Goal: Task Accomplishment & Management: Manage account settings

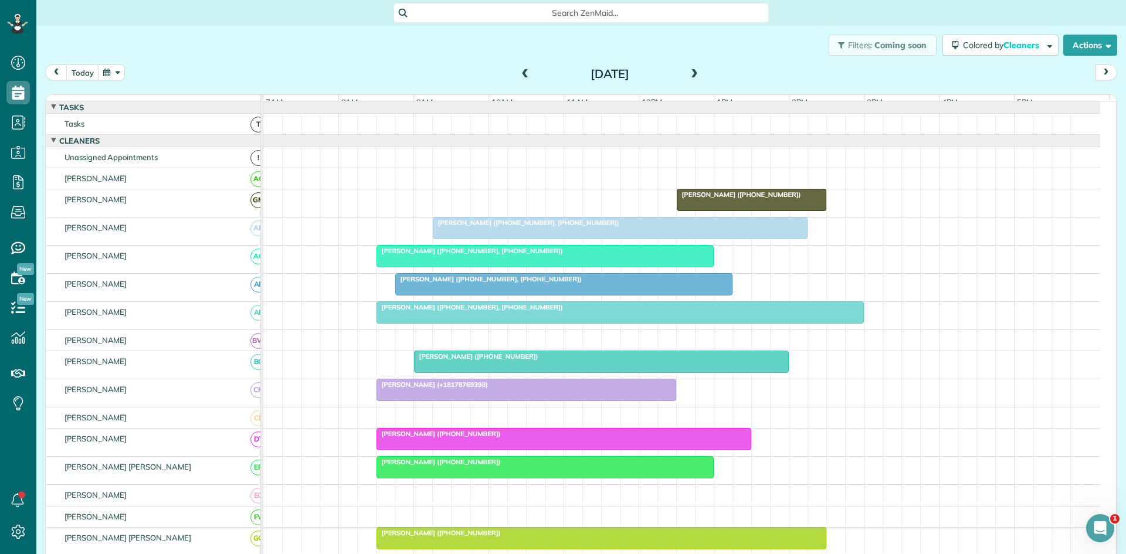
click at [405, 478] on div at bounding box center [545, 467] width 336 height 21
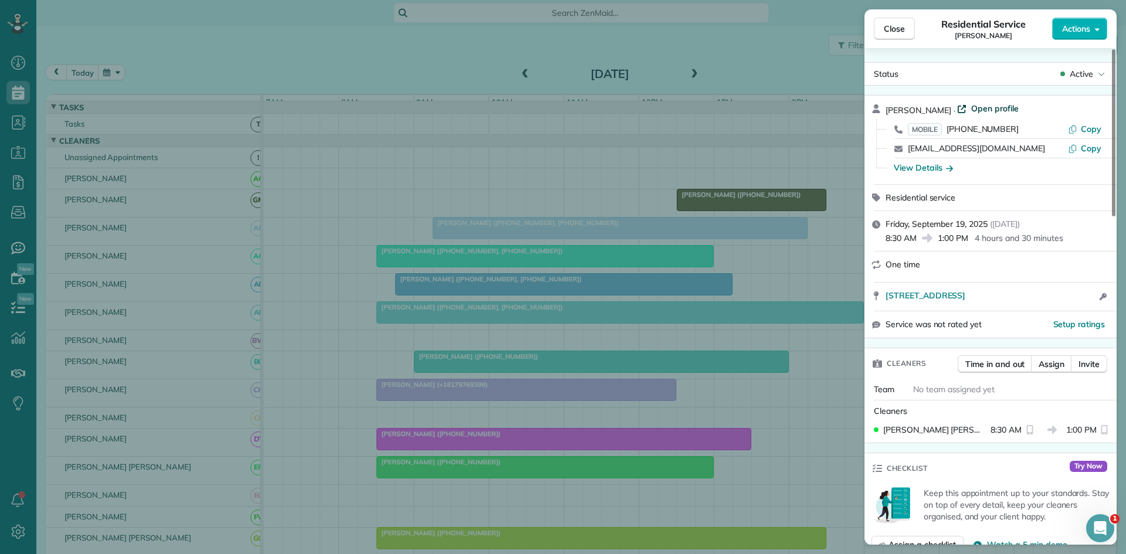
click at [972, 105] on span "Open profile" at bounding box center [996, 109] width 48 height 12
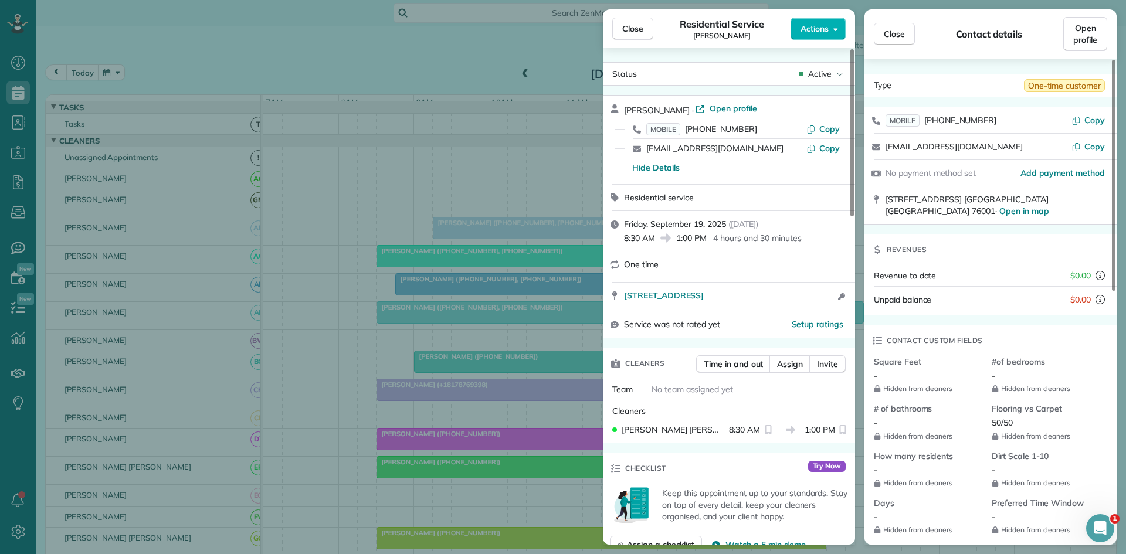
drag, startPoint x: 451, startPoint y: 160, endPoint x: 488, endPoint y: 94, distance: 75.7
click at [451, 160] on div "Close Residential Service Erica Tatum Actions Status Active Erica Tatum · Open …" at bounding box center [563, 277] width 1126 height 554
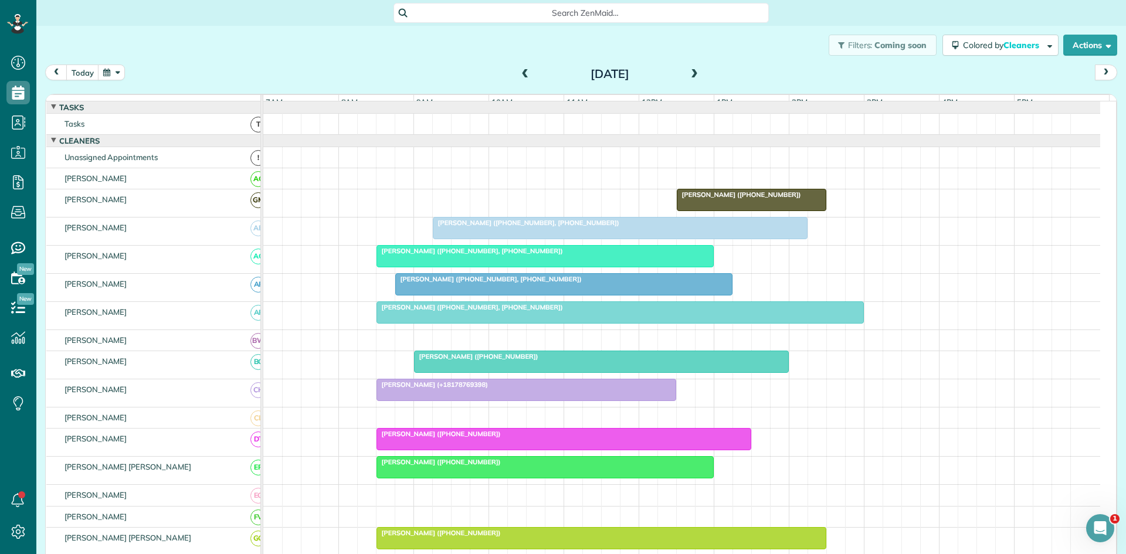
click at [522, 78] on span at bounding box center [525, 74] width 13 height 11
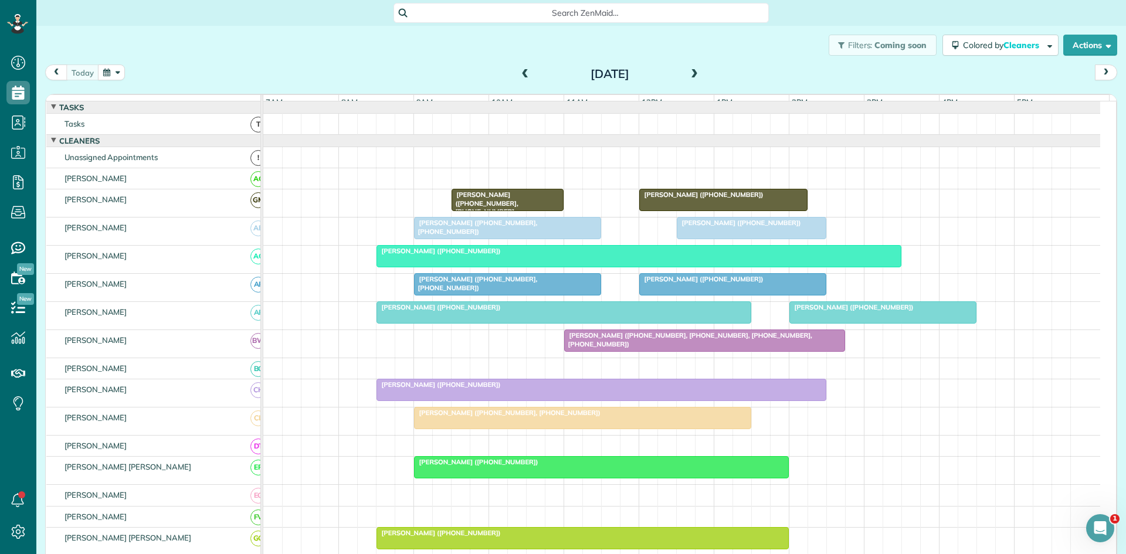
click at [441, 478] on div at bounding box center [602, 467] width 374 height 21
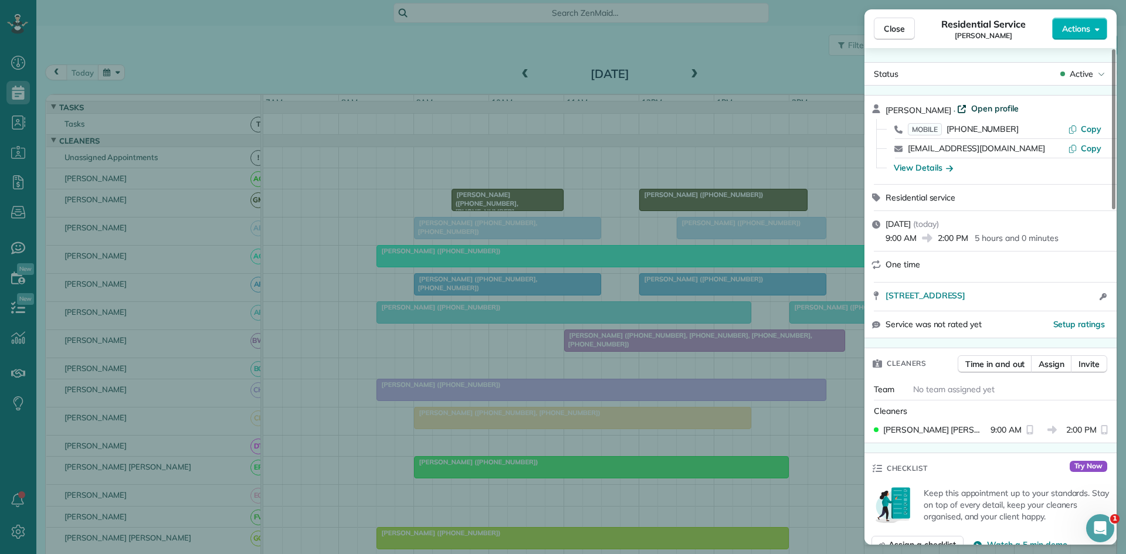
click at [989, 109] on span "Open profile" at bounding box center [996, 109] width 48 height 12
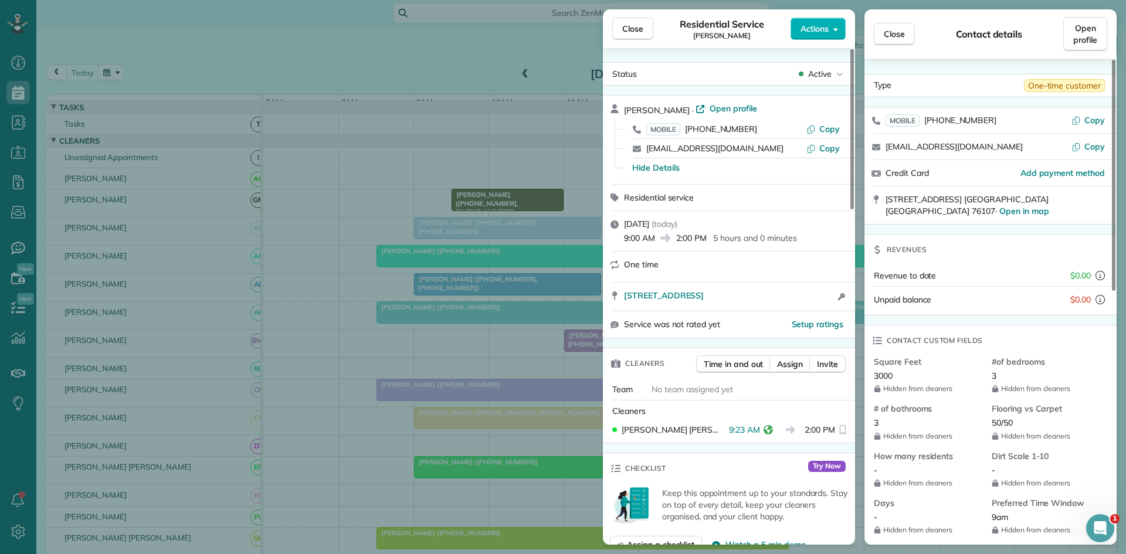
click at [475, 277] on div "Close Residential Service Jennifer Olson Actions Status Active Jennifer Olson ·…" at bounding box center [563, 277] width 1126 height 554
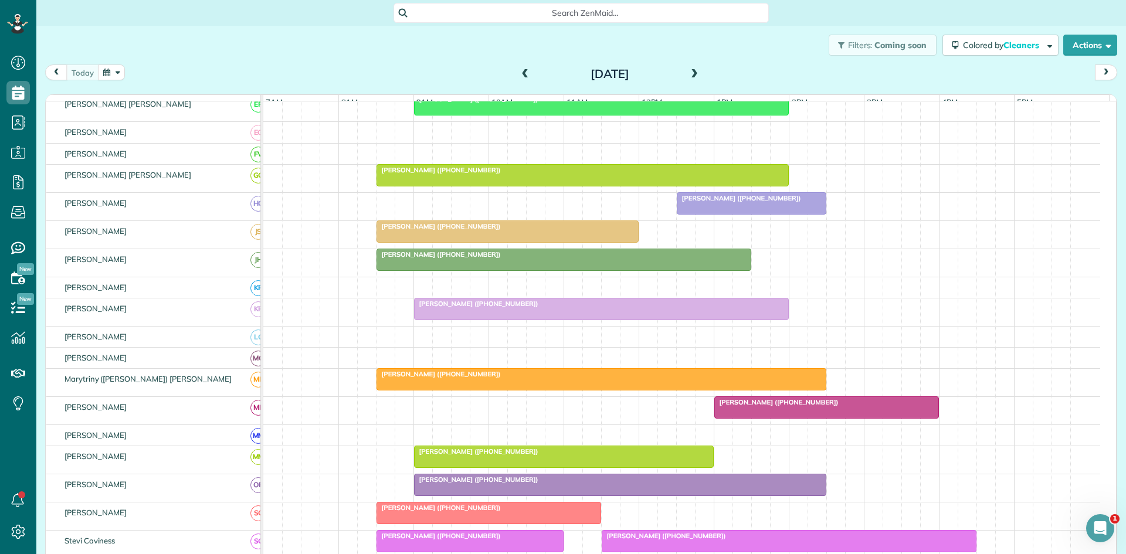
scroll to position [391, 0]
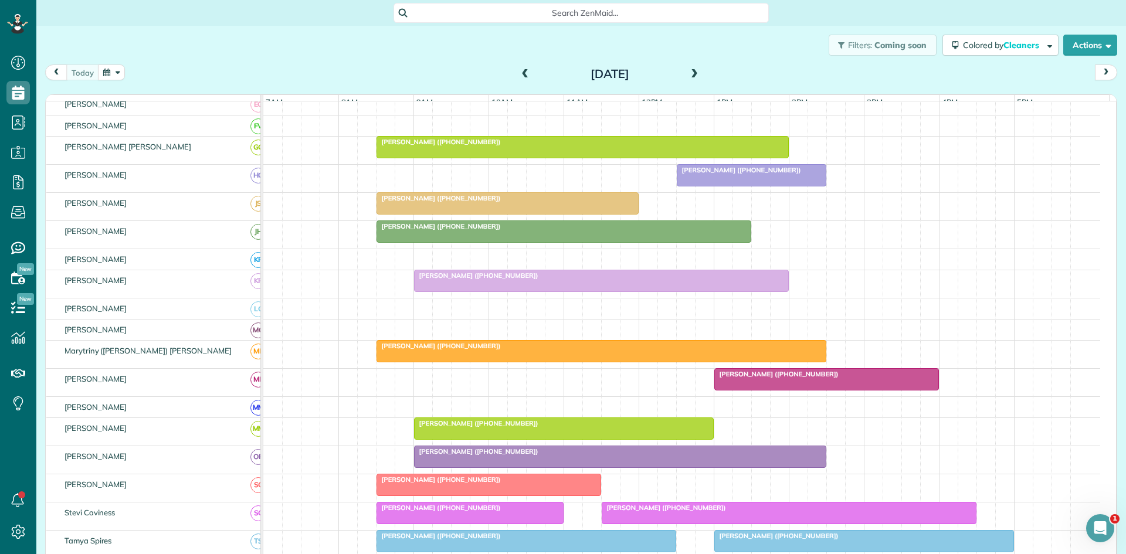
click at [442, 428] on span "Kimberly Eden (+19723653004)" at bounding box center [477, 423] width 126 height 8
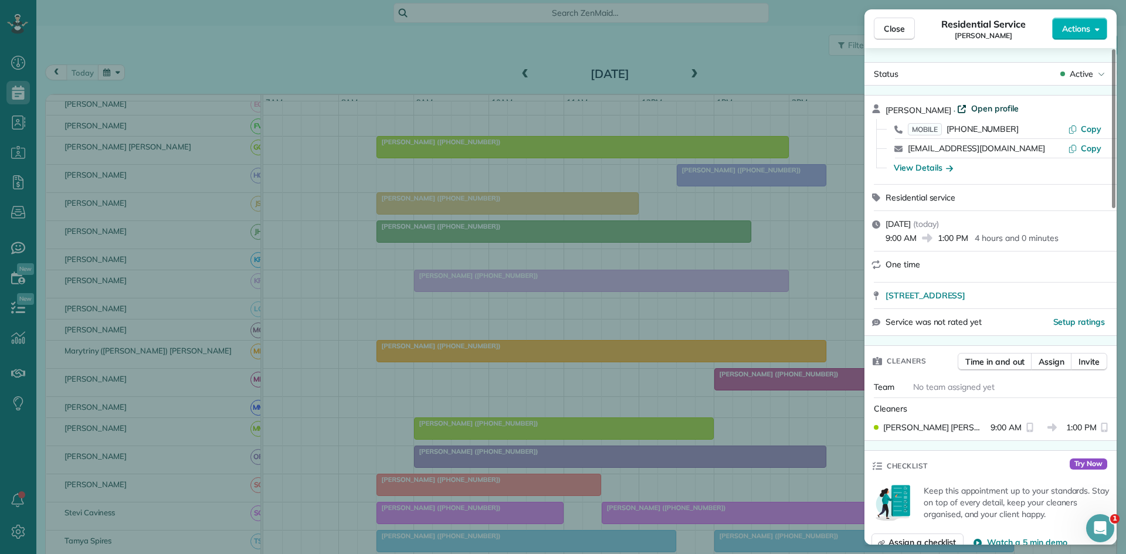
click at [987, 105] on span "Open profile" at bounding box center [996, 109] width 48 height 12
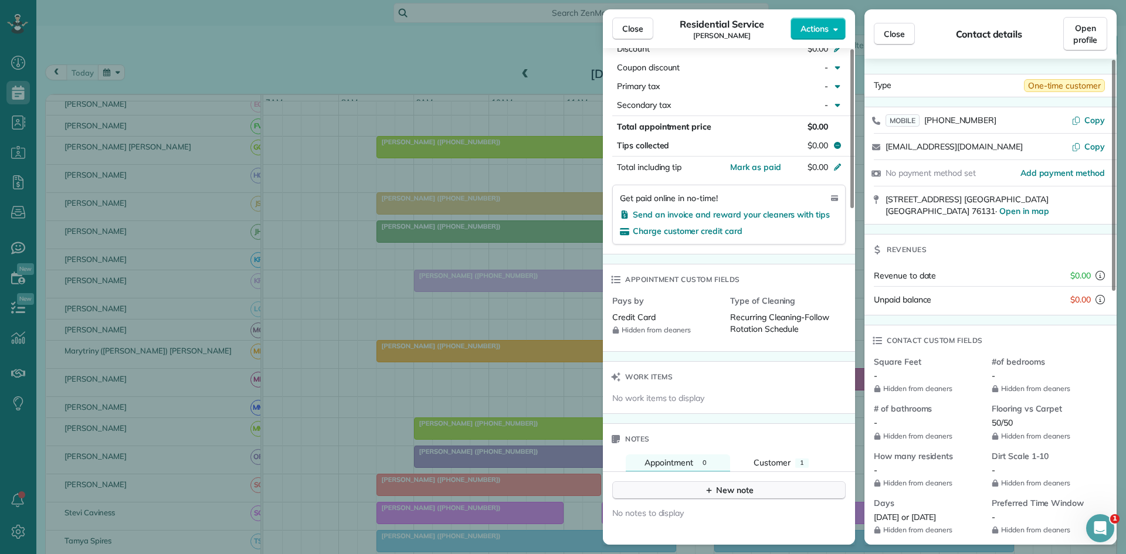
scroll to position [463, 0]
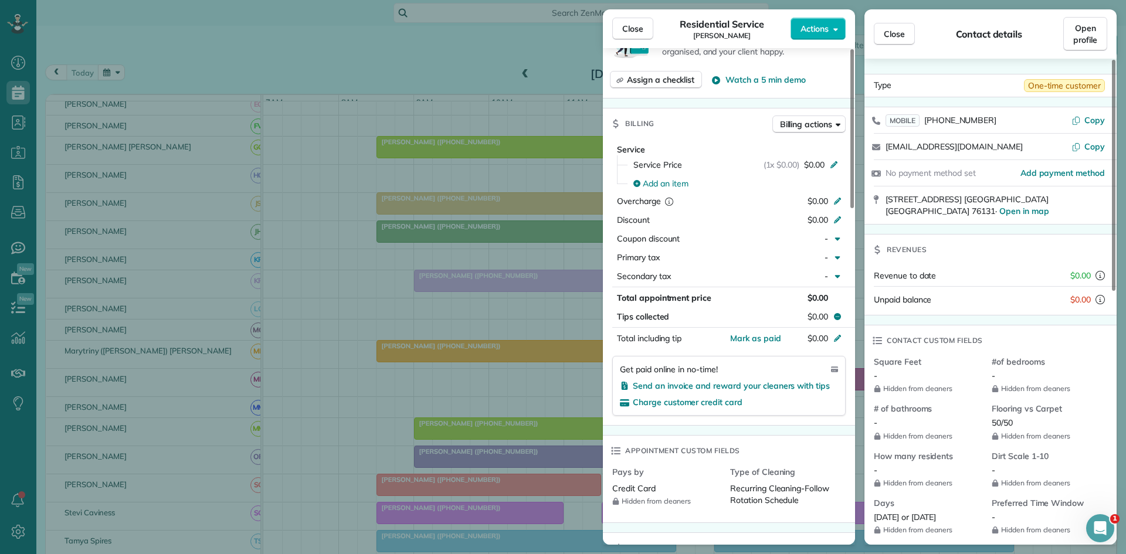
click at [506, 160] on div "Close Residential Service Kimberly Eden Actions Status Active Kimberly Eden · O…" at bounding box center [563, 277] width 1126 height 554
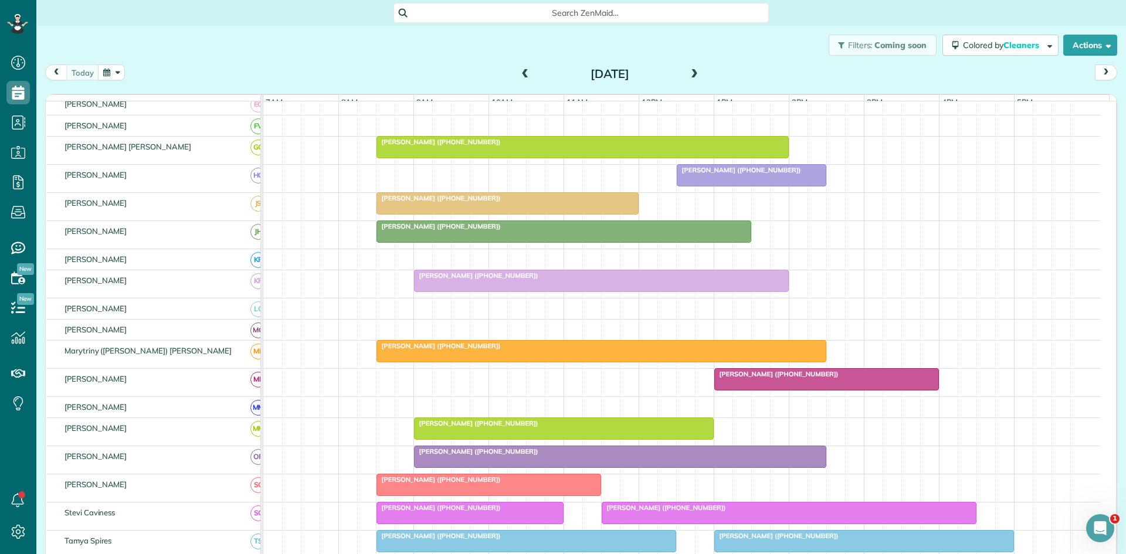
click at [701, 79] on div "today Thursday Sep 18, 2025" at bounding box center [581, 76] width 1072 height 22
click at [690, 76] on span at bounding box center [694, 74] width 13 height 11
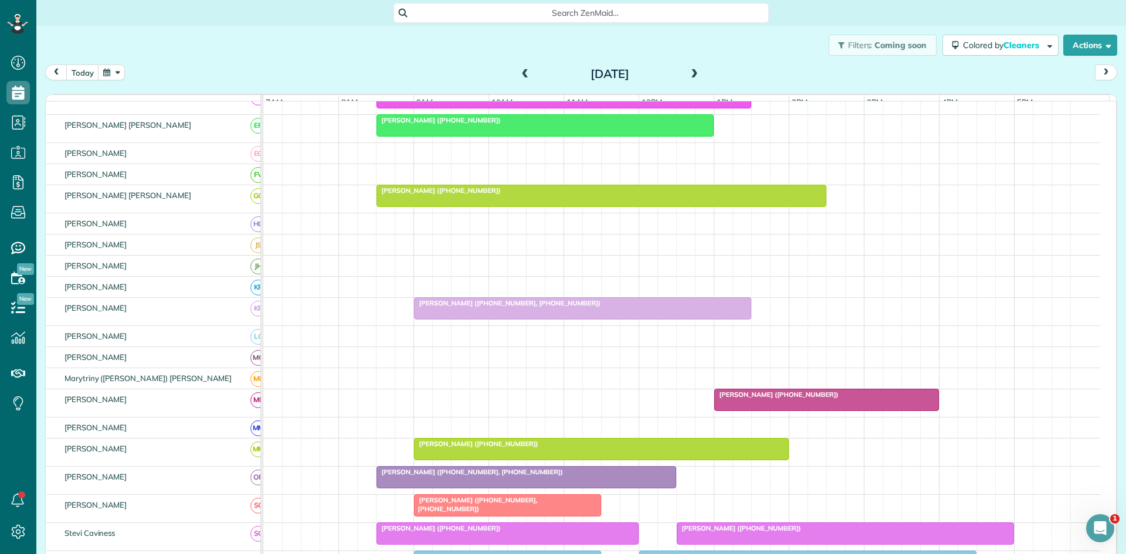
scroll to position [378, 0]
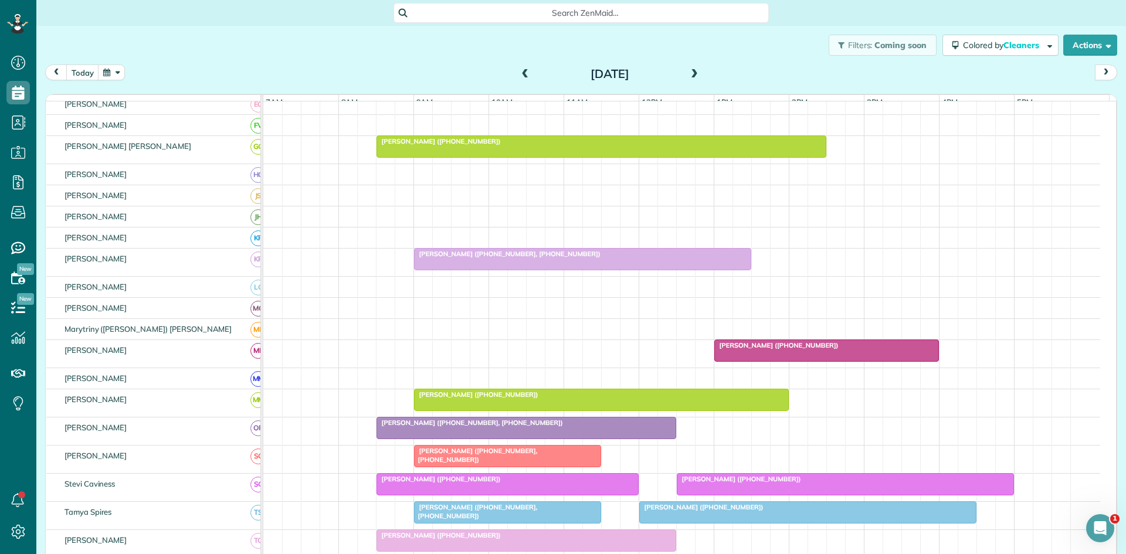
click at [690, 76] on span at bounding box center [694, 74] width 13 height 11
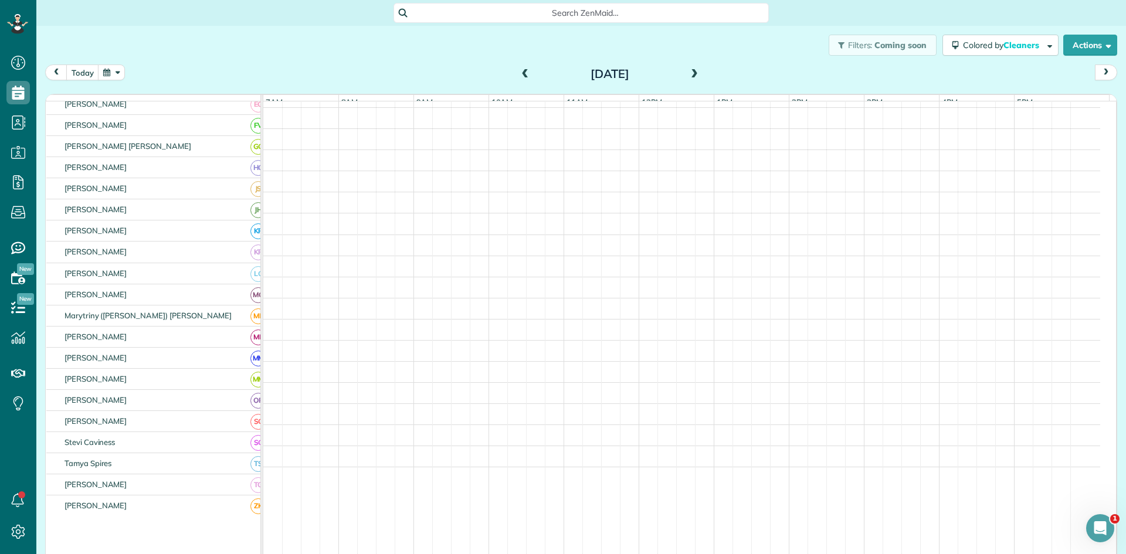
scroll to position [357, 0]
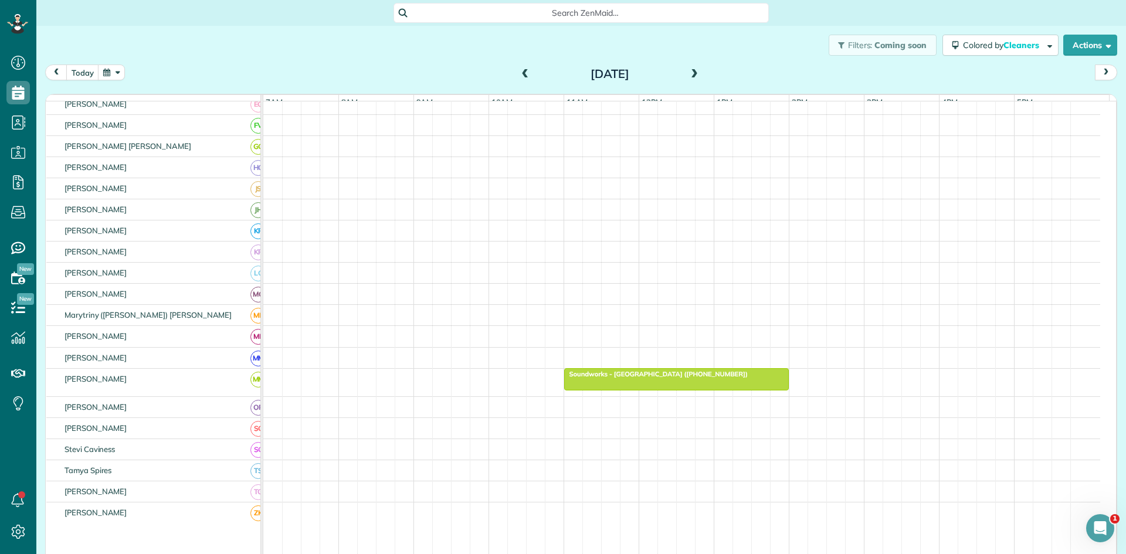
click at [690, 76] on span at bounding box center [694, 74] width 13 height 11
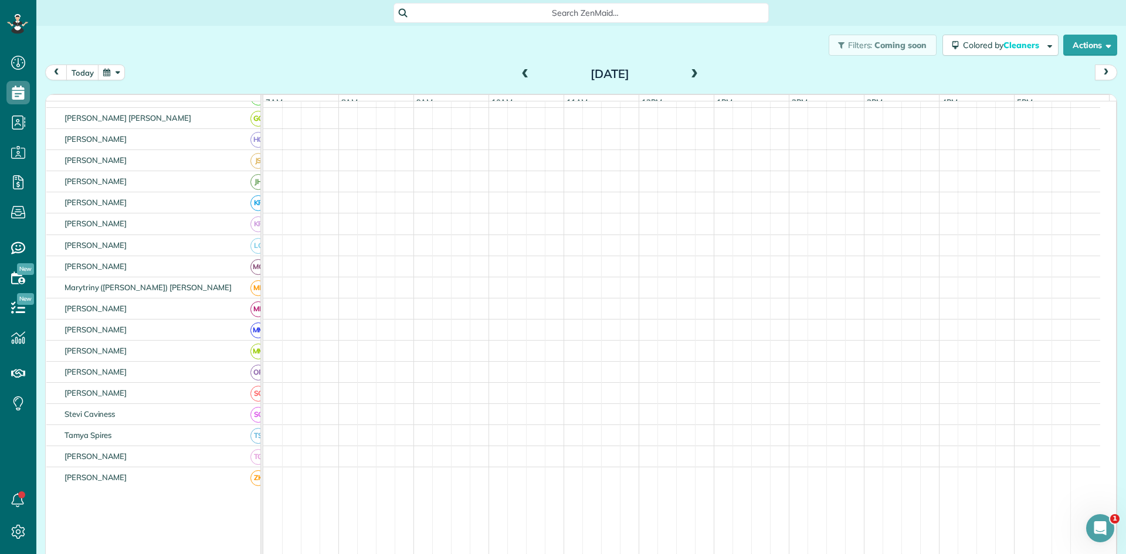
scroll to position [329, 0]
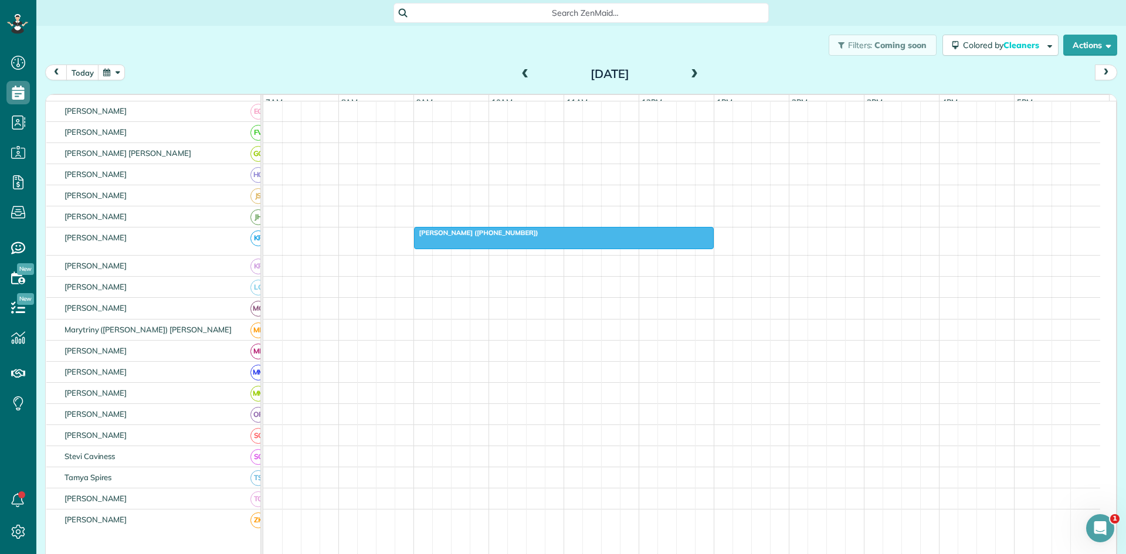
click at [690, 76] on span at bounding box center [694, 74] width 13 height 11
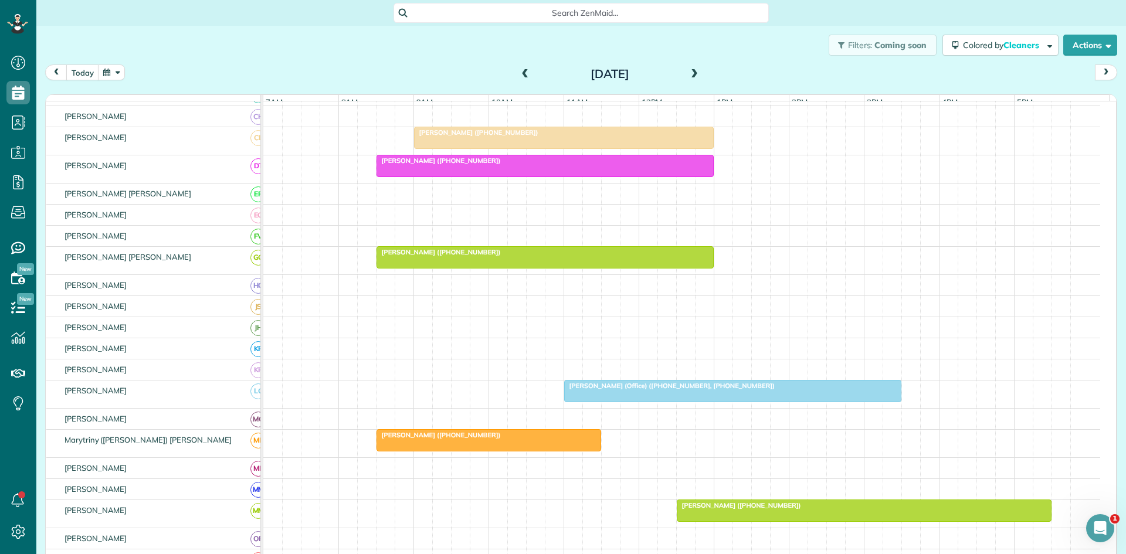
click at [690, 76] on span at bounding box center [694, 74] width 13 height 11
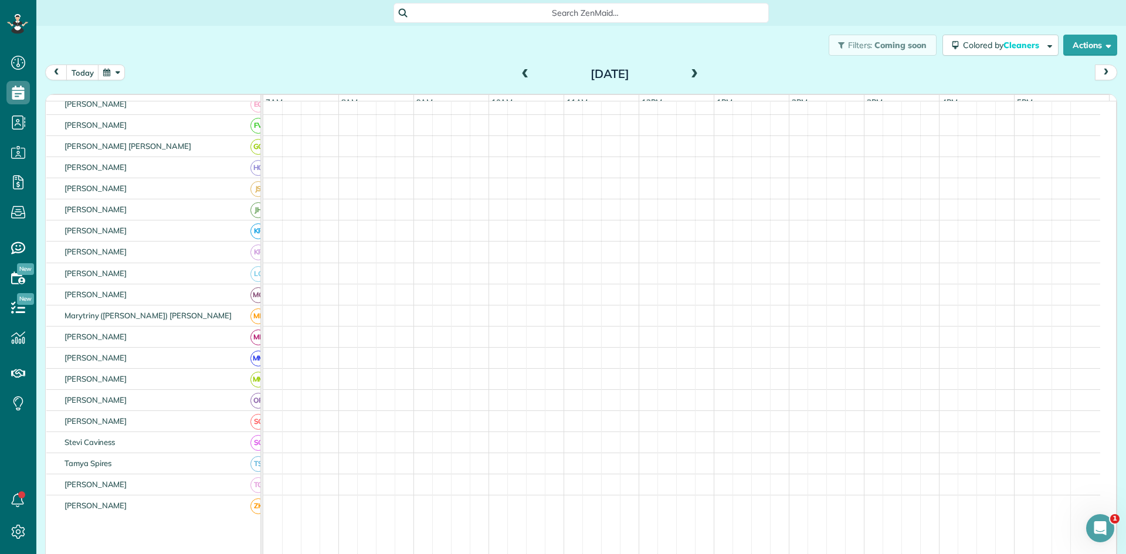
scroll to position [471, 0]
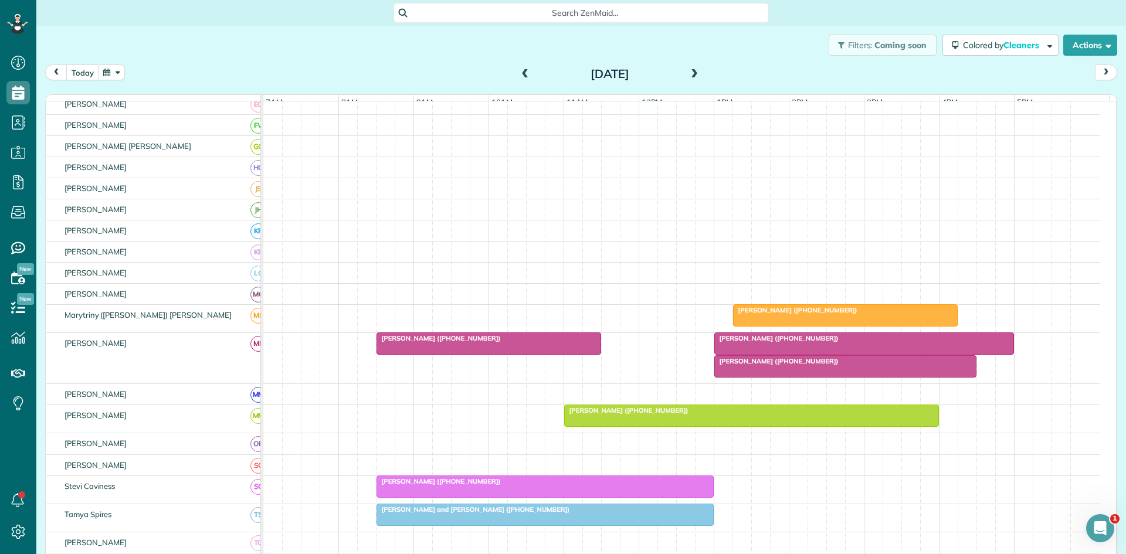
click at [519, 78] on span at bounding box center [525, 74] width 13 height 11
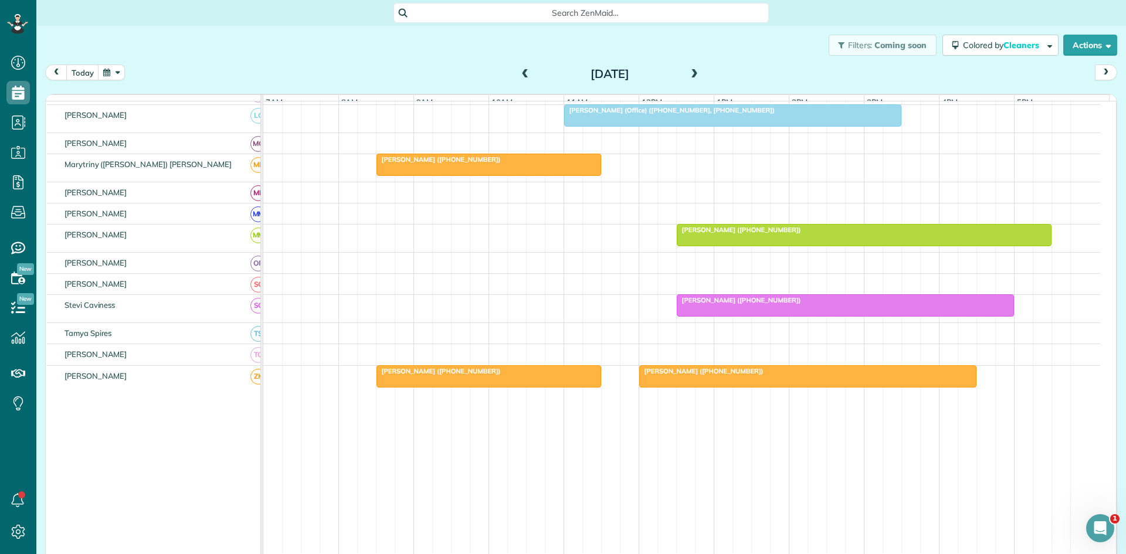
scroll to position [0, 0]
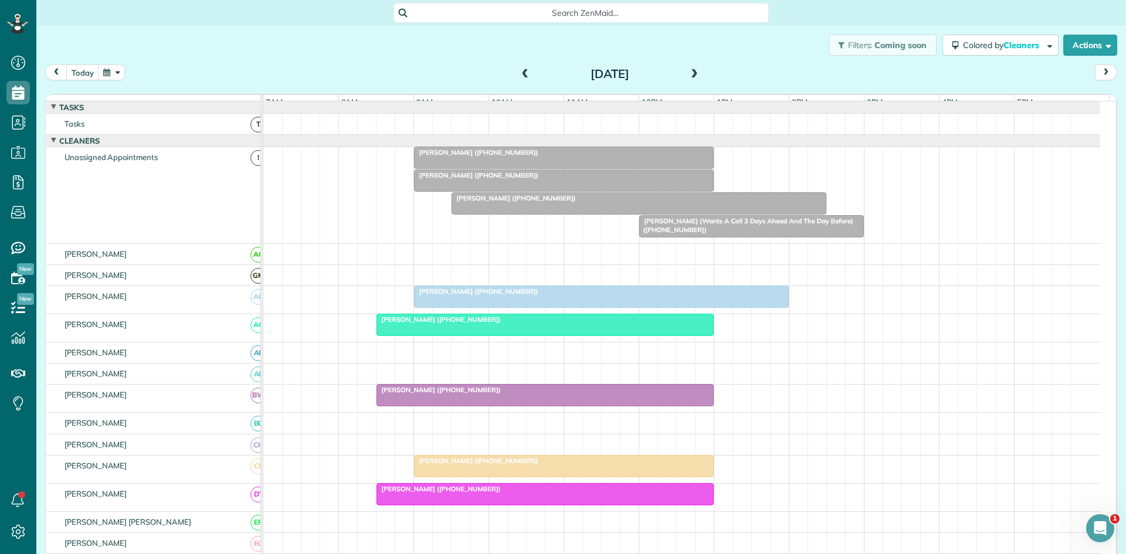
click at [537, 75] on h2 "Monday Sep 22, 2025" at bounding box center [610, 73] width 147 height 13
click at [531, 76] on div "Monday Sep 22, 2025" at bounding box center [610, 74] width 188 height 19
click at [524, 77] on span at bounding box center [525, 74] width 13 height 11
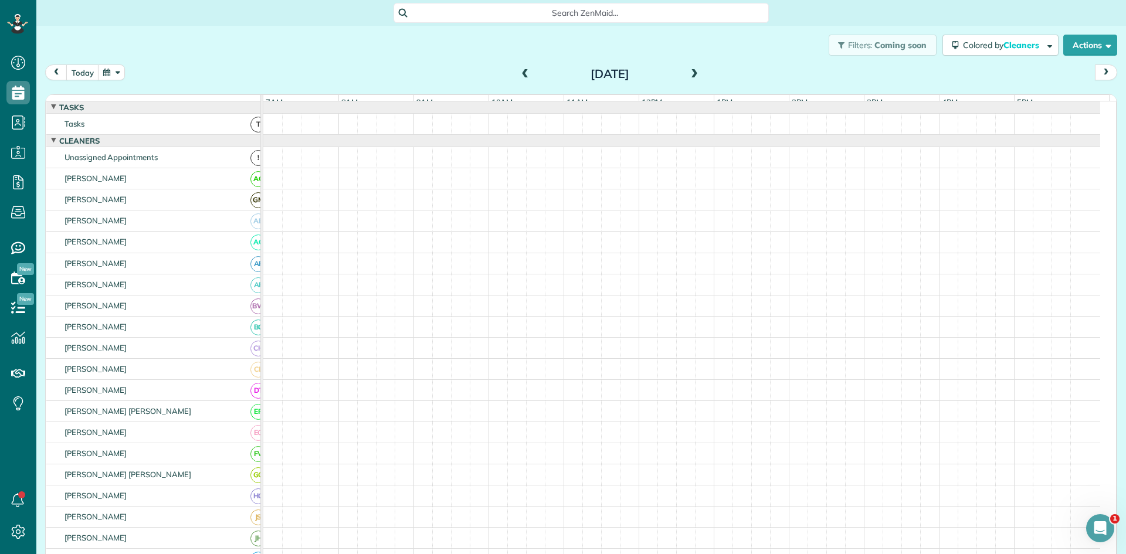
click at [524, 77] on span at bounding box center [525, 74] width 13 height 11
click at [519, 78] on span at bounding box center [525, 74] width 13 height 11
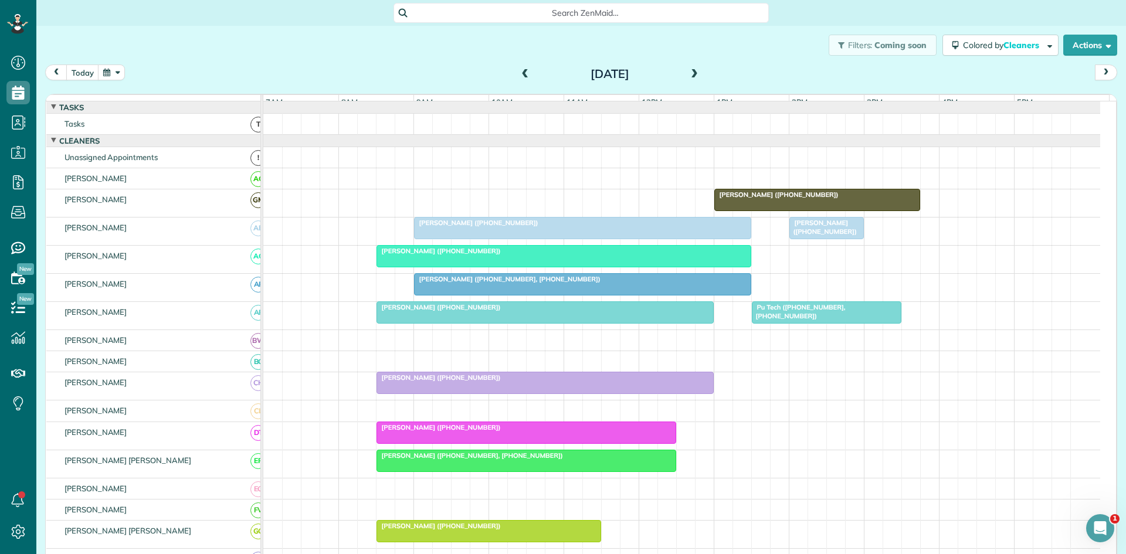
click at [694, 69] on span at bounding box center [694, 75] width 13 height 18
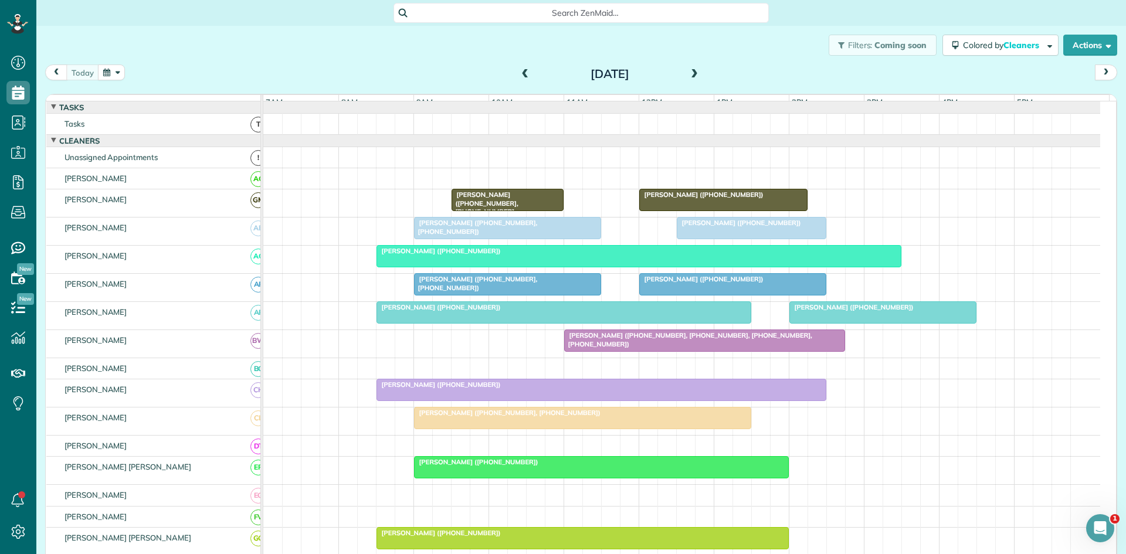
click at [490, 205] on span "Gary Hopper (+18172875278, +18175165626, +18174750159)" at bounding box center [484, 207] width 67 height 33
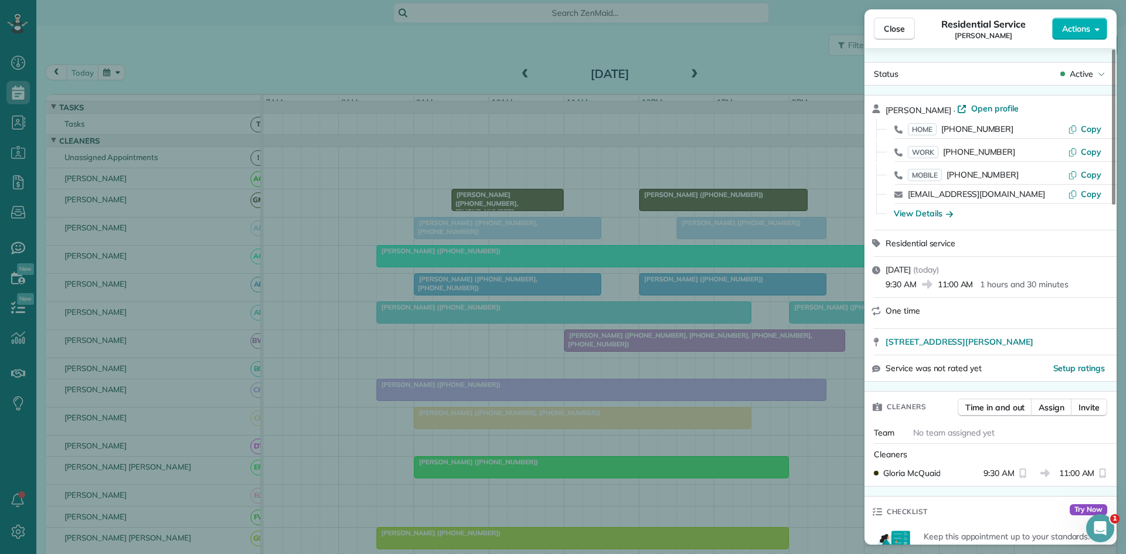
click at [620, 283] on div "Close Residential Service Gary Hopper Actions Status Active Gary Hopper · Open …" at bounding box center [563, 277] width 1126 height 554
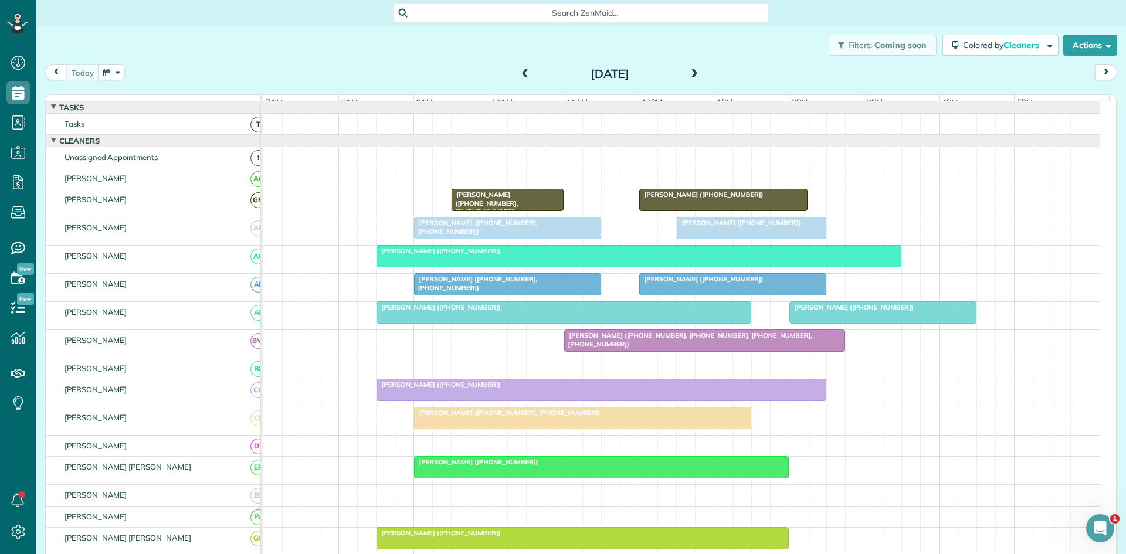
click at [419, 239] on div at bounding box center [508, 228] width 186 height 21
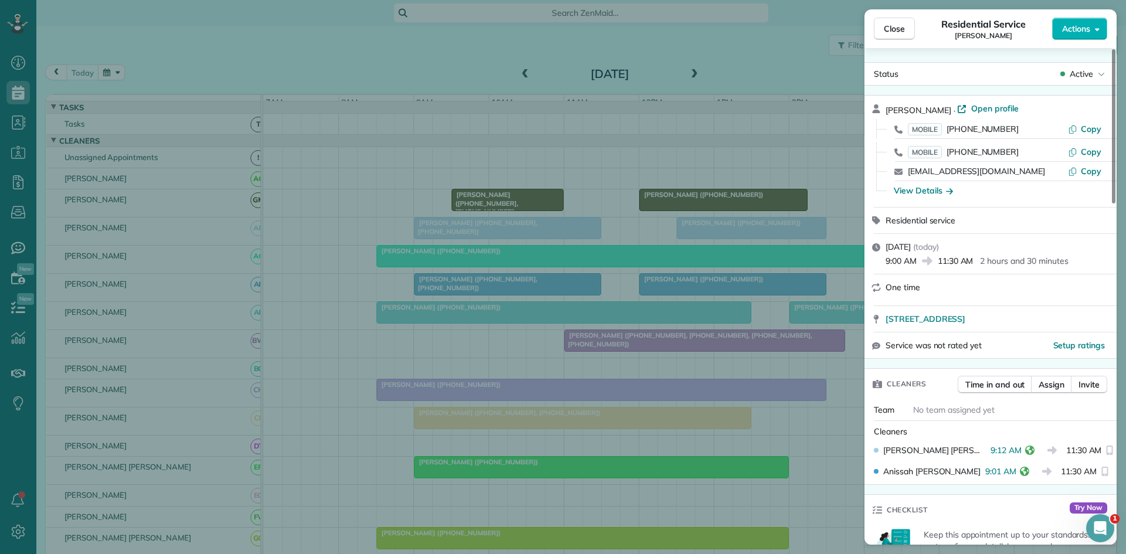
click at [463, 370] on div "Close Residential Service Doug Jones Actions Status Active Doug Jones · Open pr…" at bounding box center [563, 277] width 1126 height 554
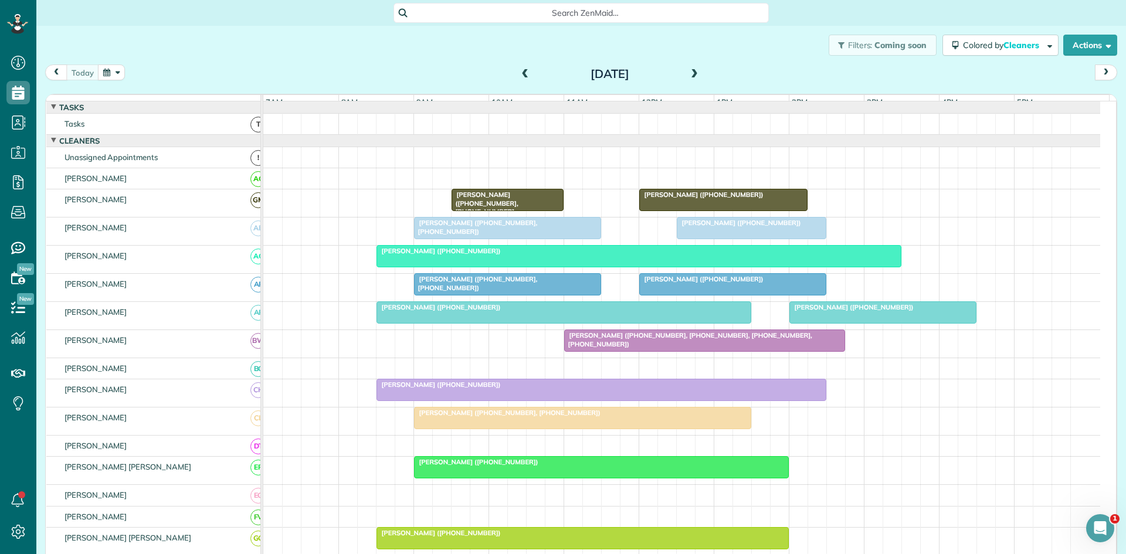
click at [437, 267] on div at bounding box center [639, 256] width 524 height 21
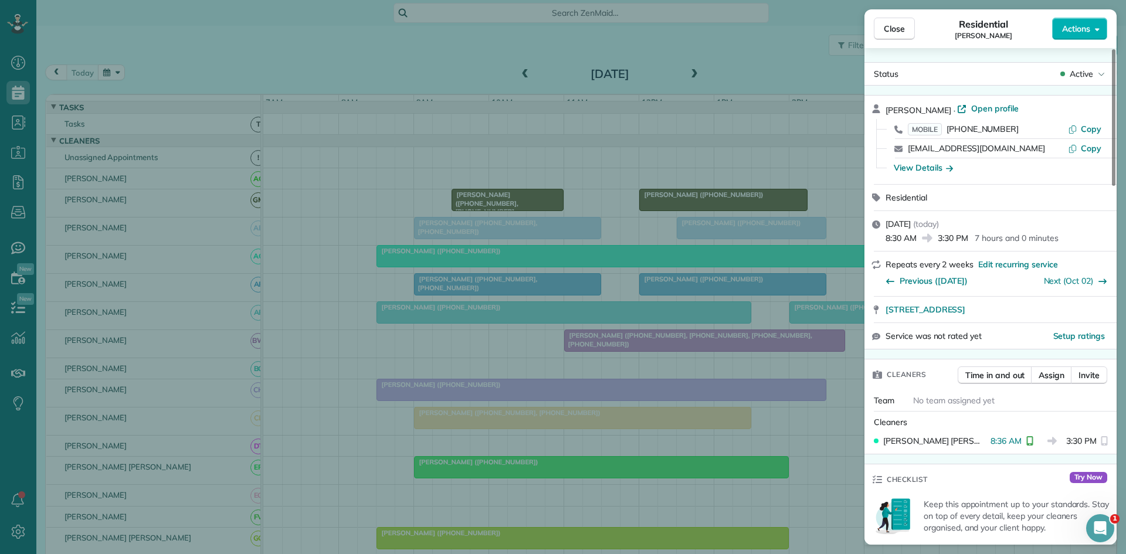
click at [506, 309] on div "Close Residential Patricia Burton Actions Status Active Patricia Burton · Open …" at bounding box center [563, 277] width 1126 height 554
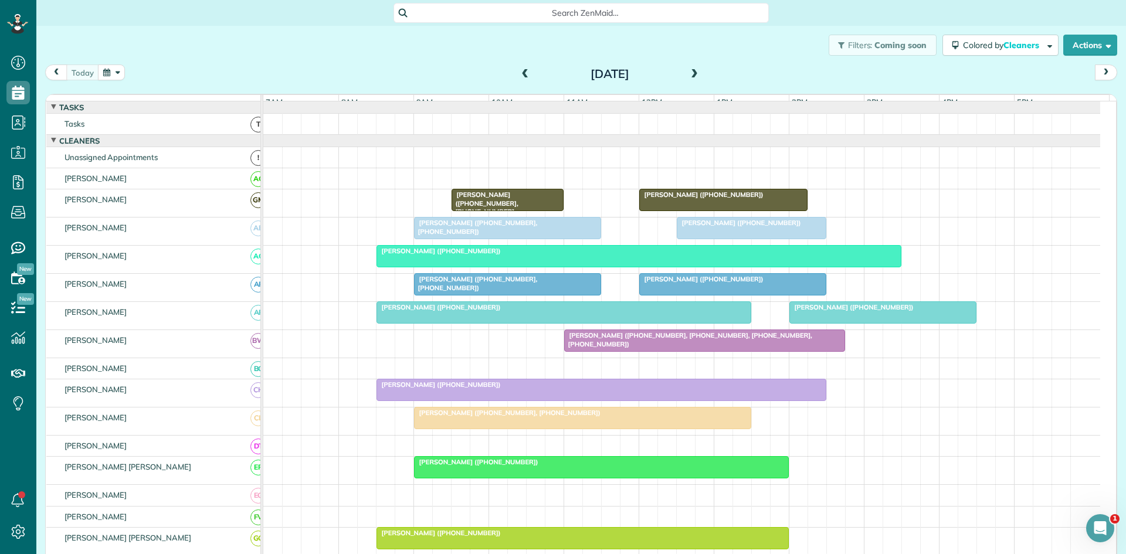
click at [390, 321] on div at bounding box center [564, 312] width 374 height 21
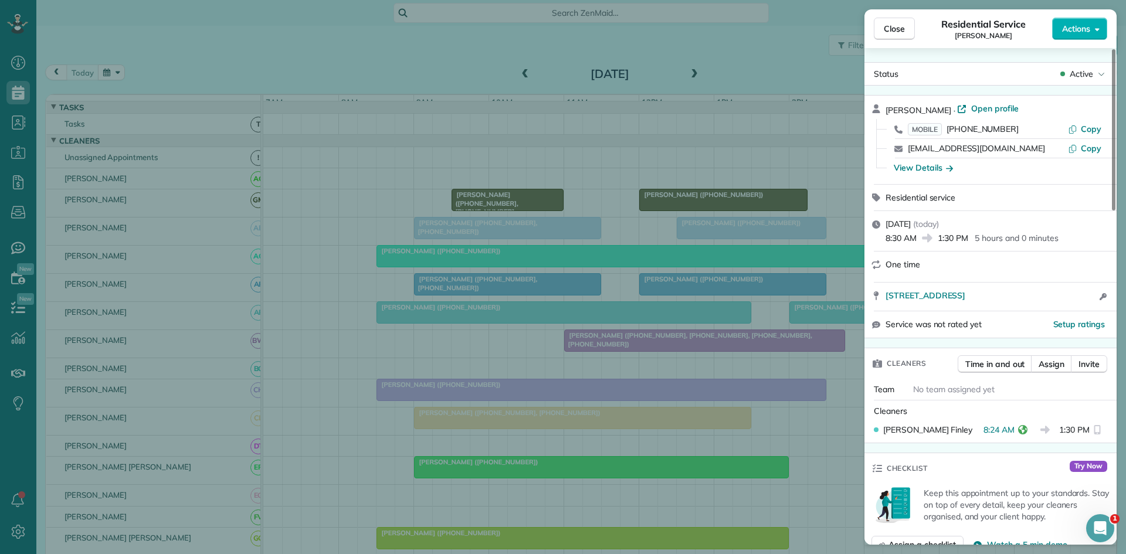
click at [400, 282] on div "Close Residential Service Carla Hearrington Actions Status Active Carla Hearrin…" at bounding box center [563, 277] width 1126 height 554
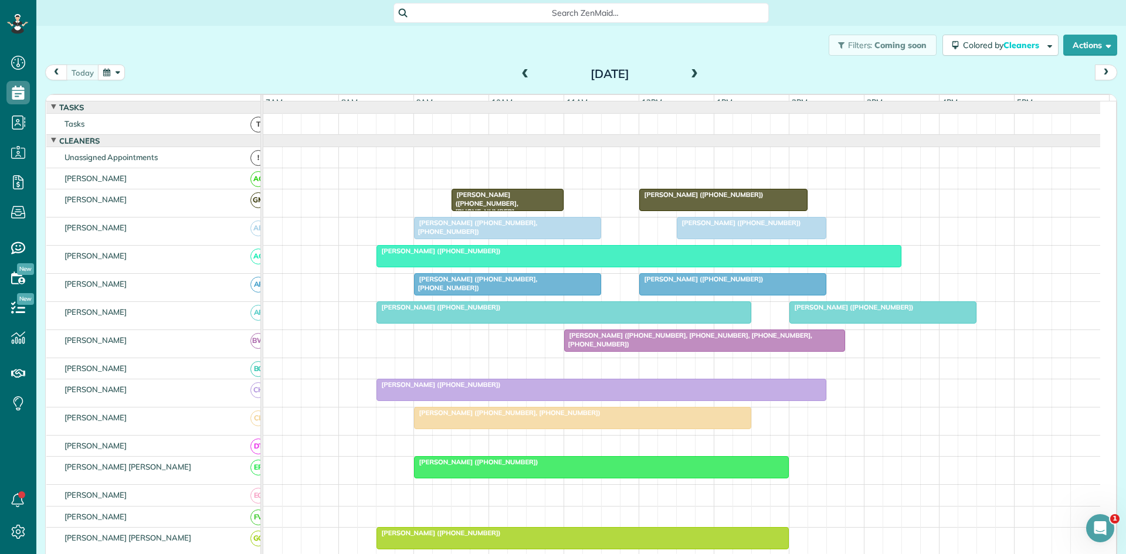
click at [387, 399] on div at bounding box center [601, 390] width 449 height 21
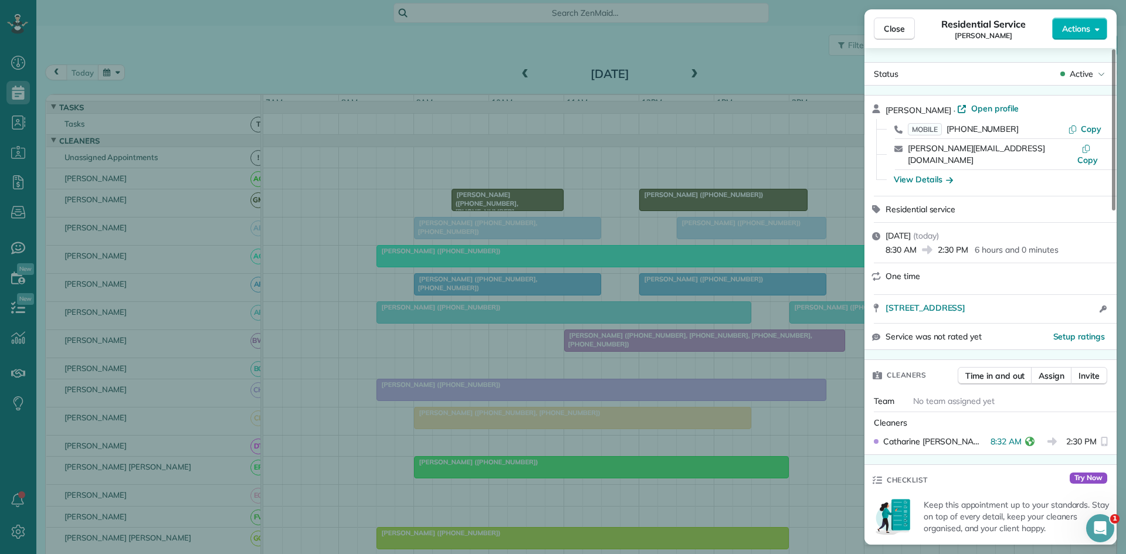
click at [426, 357] on div "Close Residential Service Karen Hayford Actions Status Active Karen Hayford · O…" at bounding box center [563, 277] width 1126 height 554
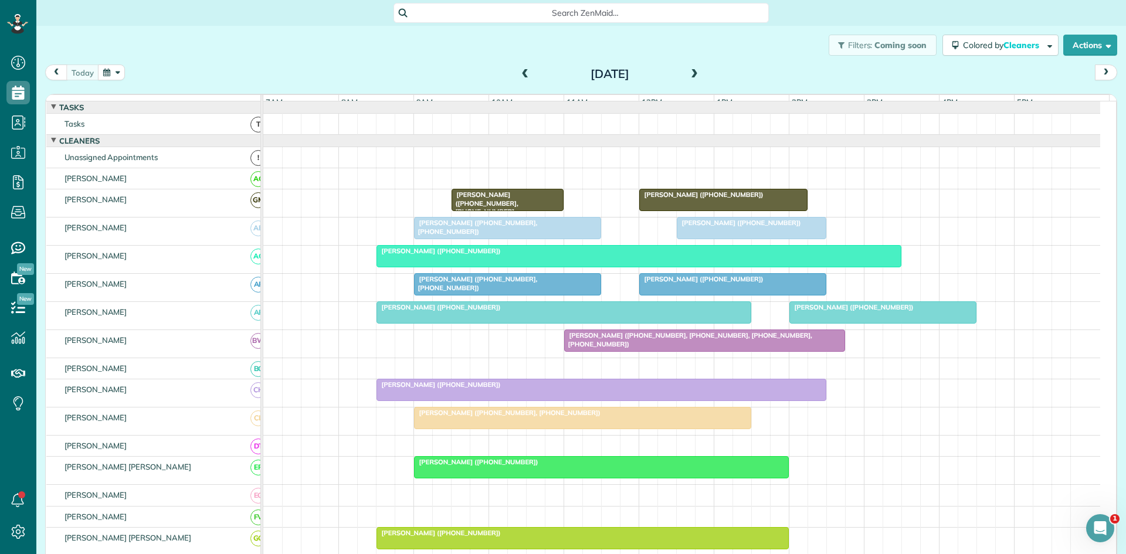
click at [466, 417] on span "Judy Mestan (+18173191916, +18174571686)" at bounding box center [508, 413] width 188 height 8
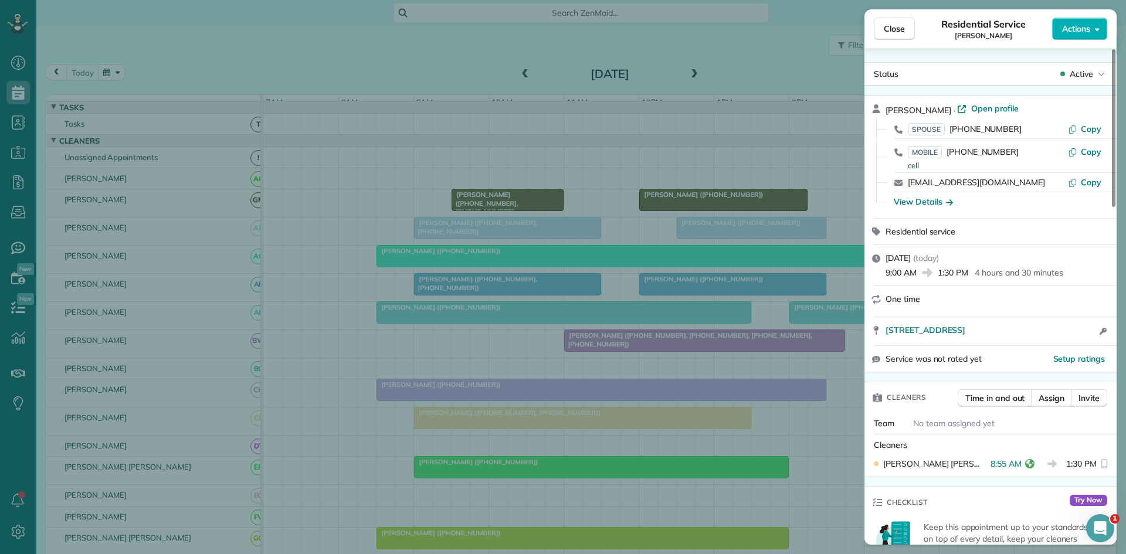
click at [370, 324] on div "Close Residential Service Judy Mestan Actions Status Active Judy Mestan · Open …" at bounding box center [563, 277] width 1126 height 554
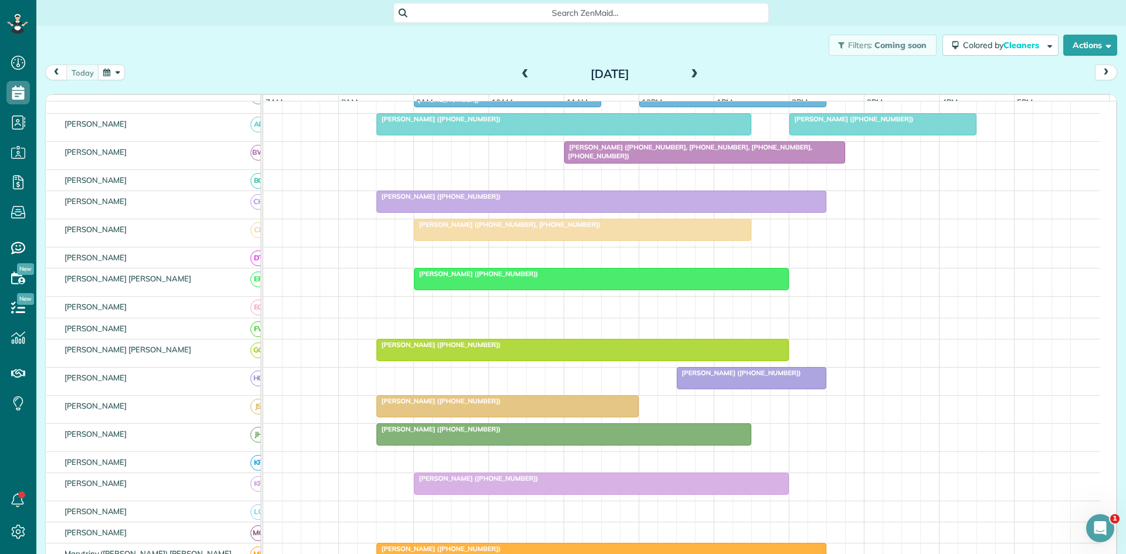
scroll to position [195, 0]
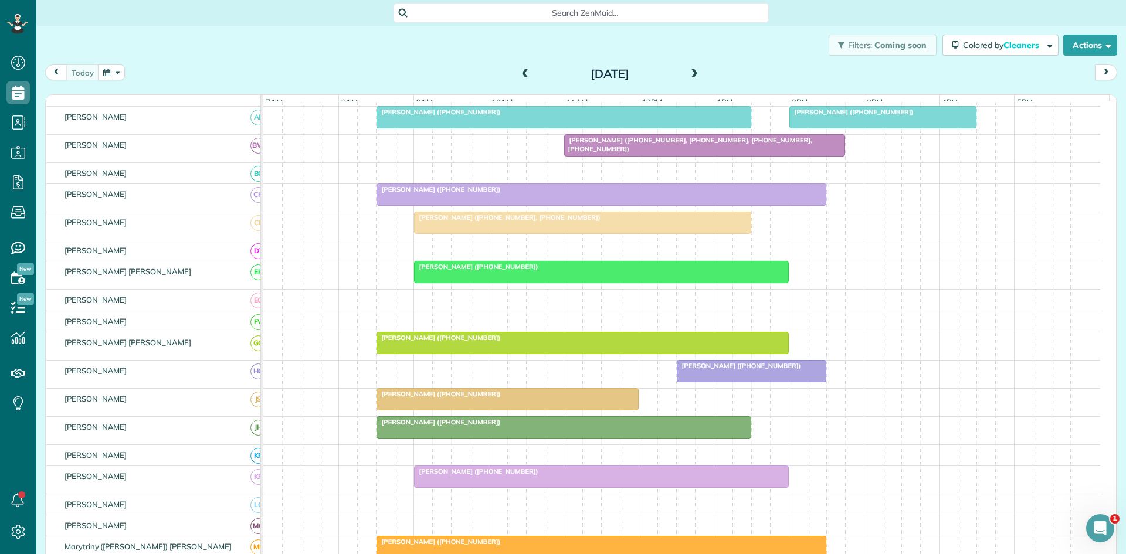
click at [453, 283] on div at bounding box center [602, 272] width 374 height 21
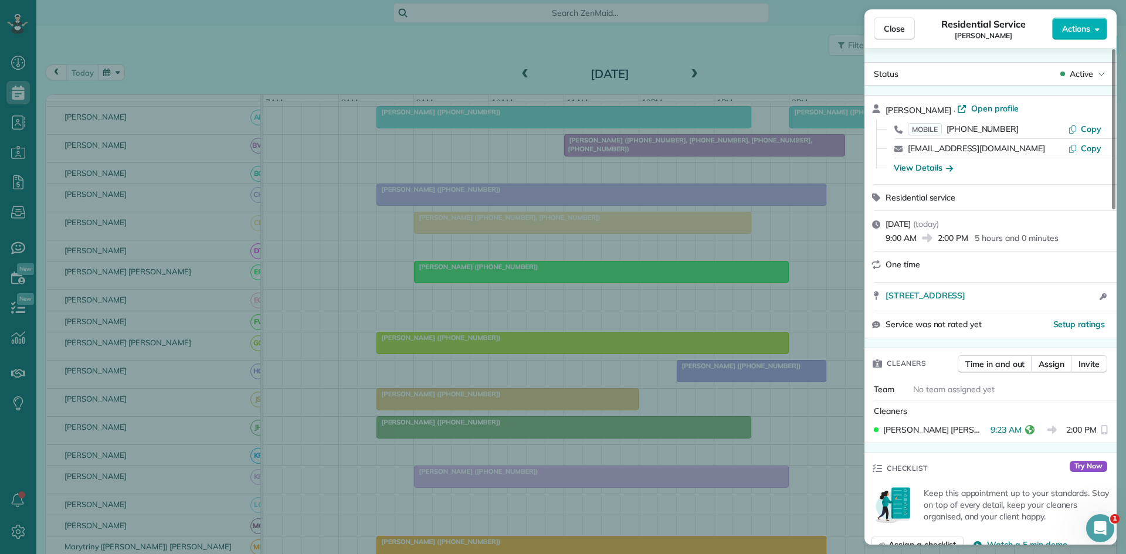
click at [474, 274] on div "Close Residential Service Jennifer Olson Actions Status Active Jennifer Olson ·…" at bounding box center [563, 277] width 1126 height 554
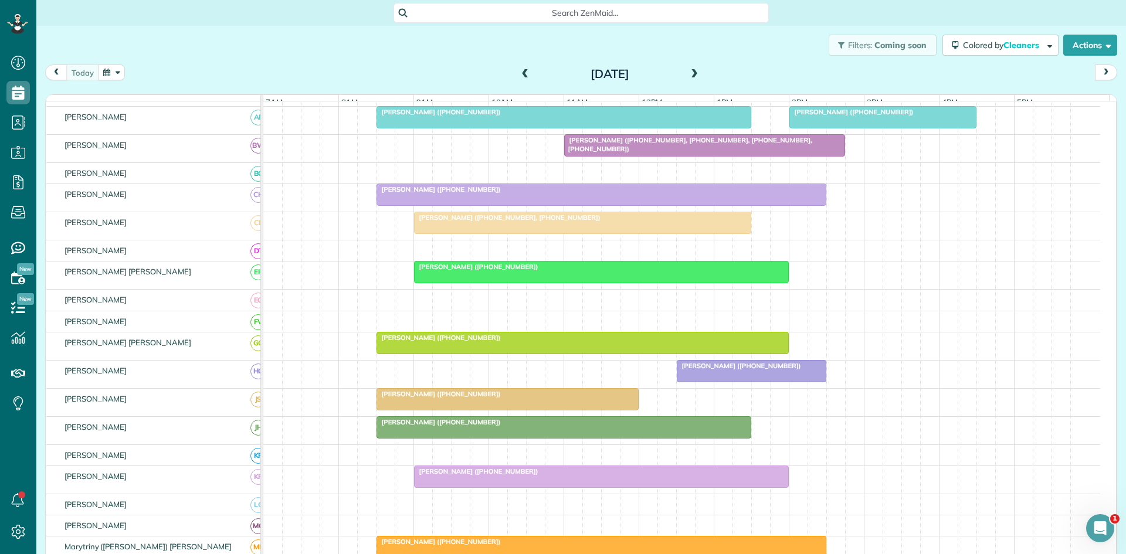
click at [398, 354] on div at bounding box center [582, 343] width 411 height 21
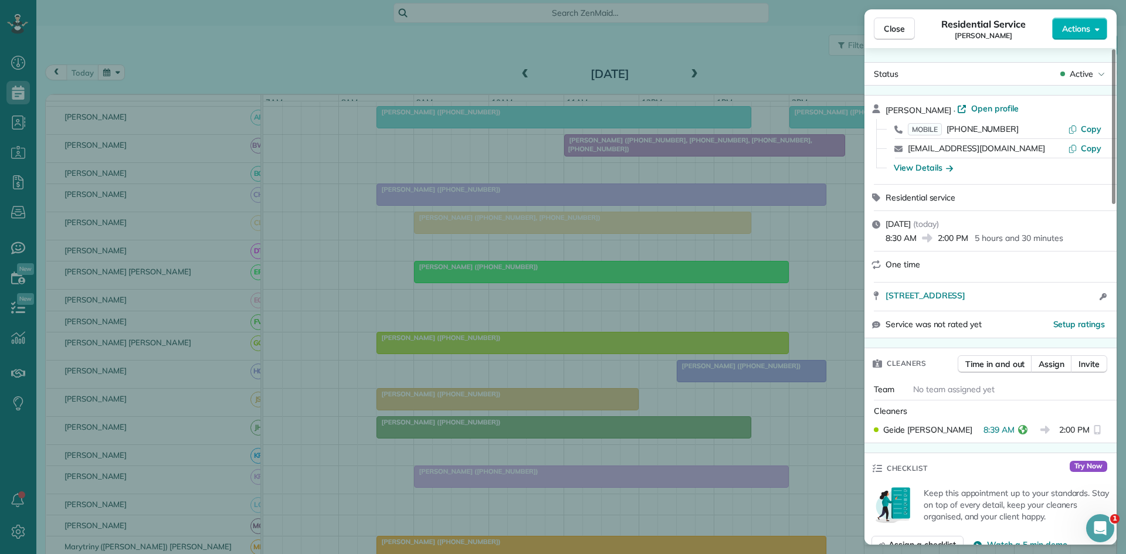
click at [561, 265] on div "Close Residential Service Ariana Herrera Actions Status Active Ariana Herrera ·…" at bounding box center [563, 277] width 1126 height 554
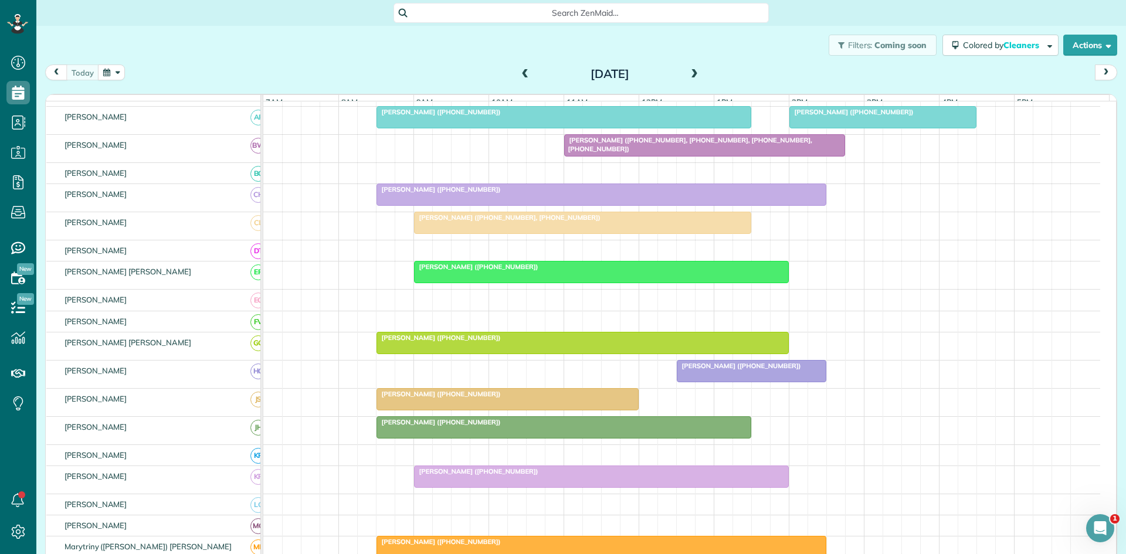
click at [475, 398] on span "Donna Phetteplace (+18174809905)" at bounding box center [439, 394] width 126 height 8
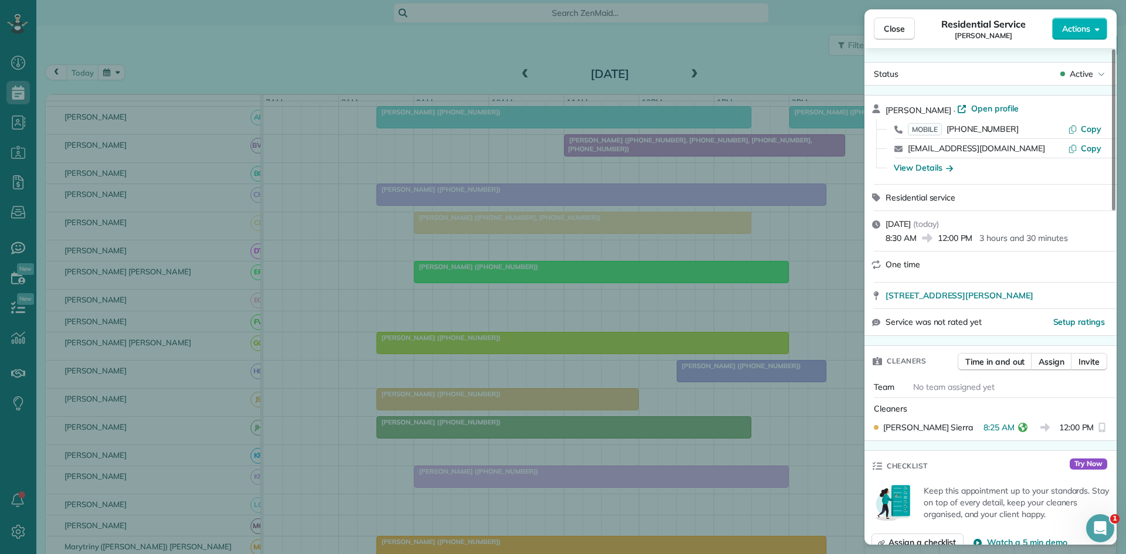
click at [383, 314] on div "Close Residential Service Donna Phetteplace Actions Status Active Donna Phettep…" at bounding box center [563, 277] width 1126 height 554
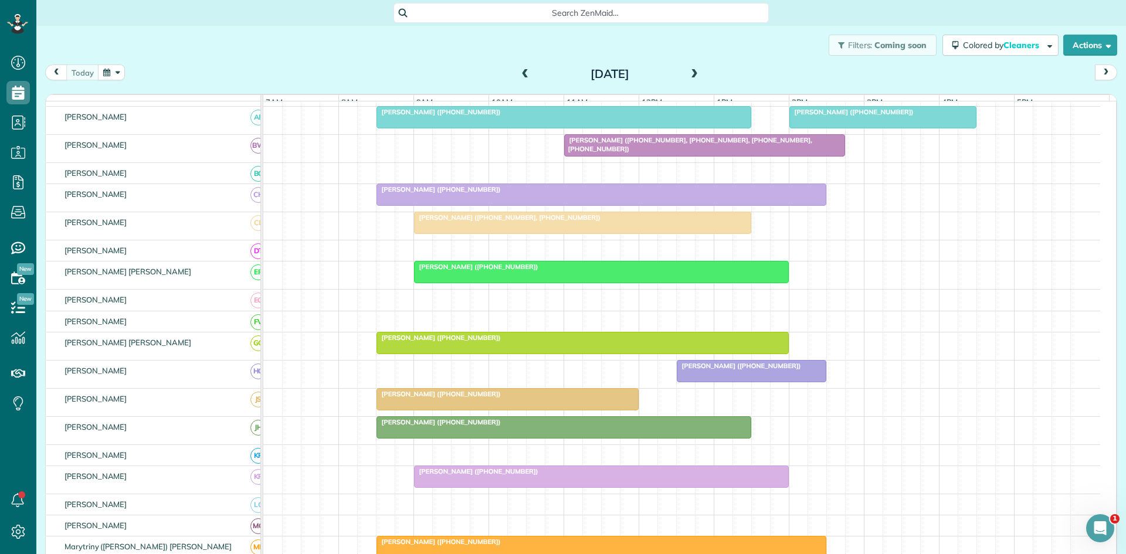
click at [384, 438] on div at bounding box center [564, 427] width 374 height 21
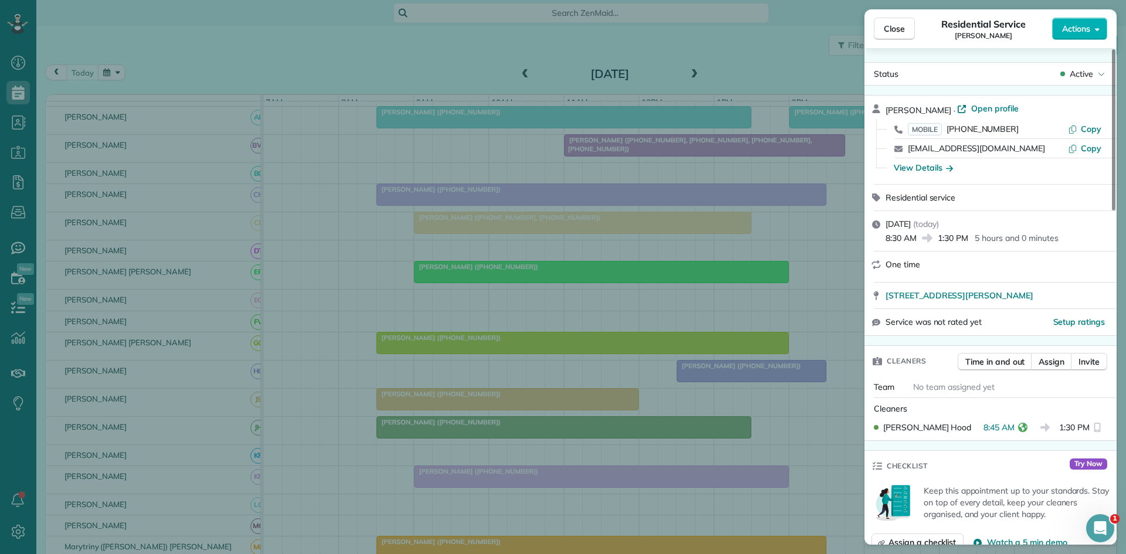
click at [542, 438] on div "Close Residential Service Cheryl Moreland Actions Status Active Cheryl Moreland…" at bounding box center [563, 277] width 1126 height 554
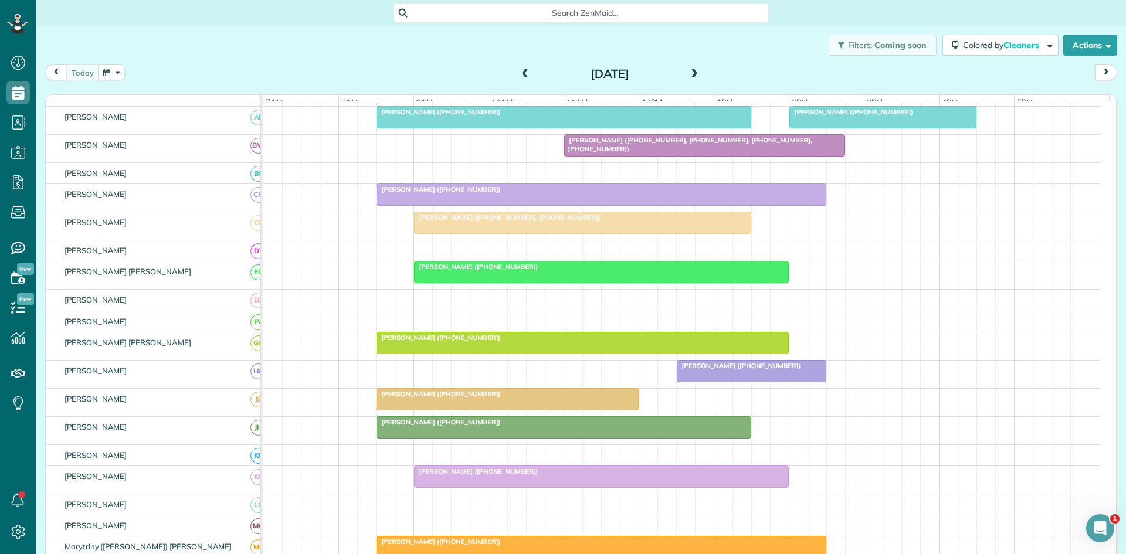
click at [524, 438] on div at bounding box center [564, 427] width 374 height 21
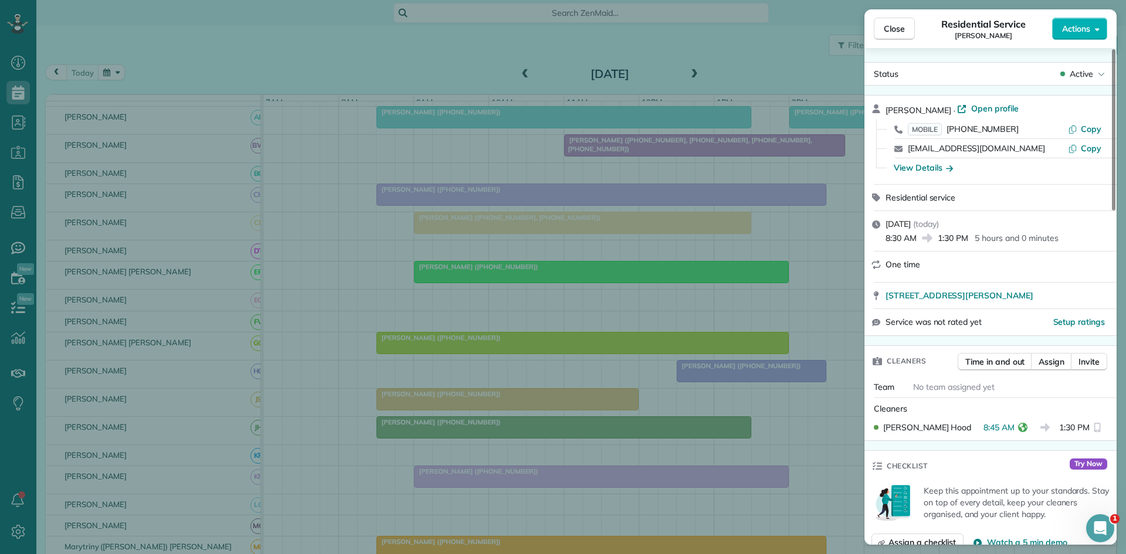
click at [524, 439] on div "Close Residential Service Cheryl Moreland Actions Status Active Cheryl Moreland…" at bounding box center [563, 277] width 1126 height 554
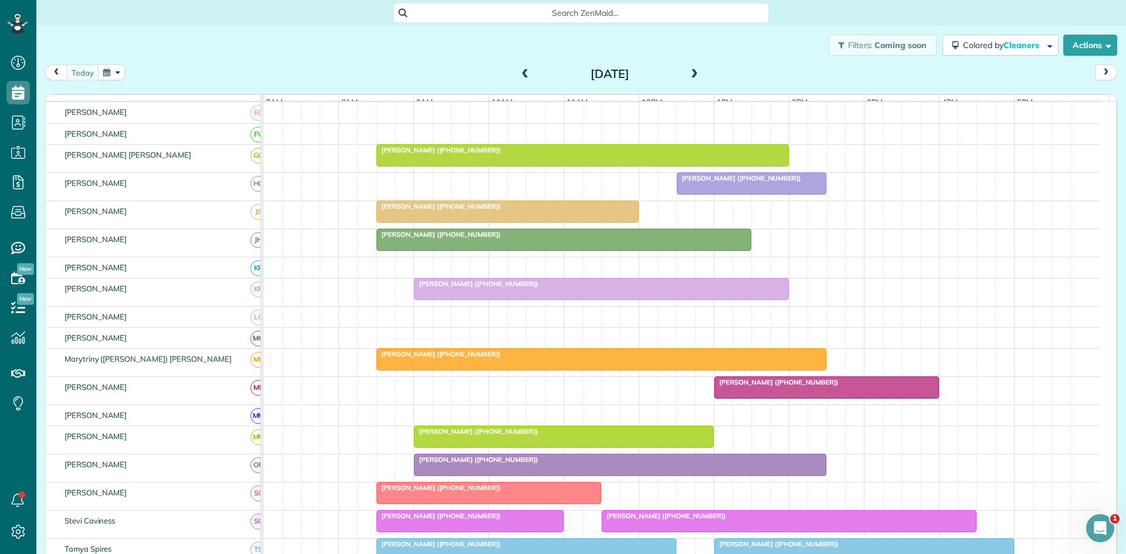
scroll to position [391, 0]
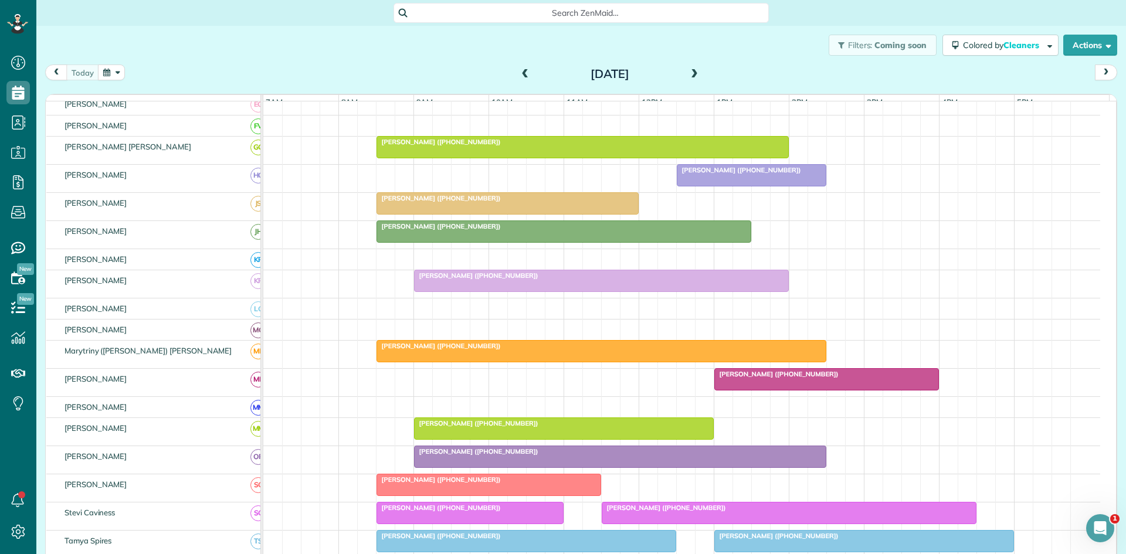
click at [440, 280] on span "Laura Hoyt (+18177065043)" at bounding box center [477, 276] width 126 height 8
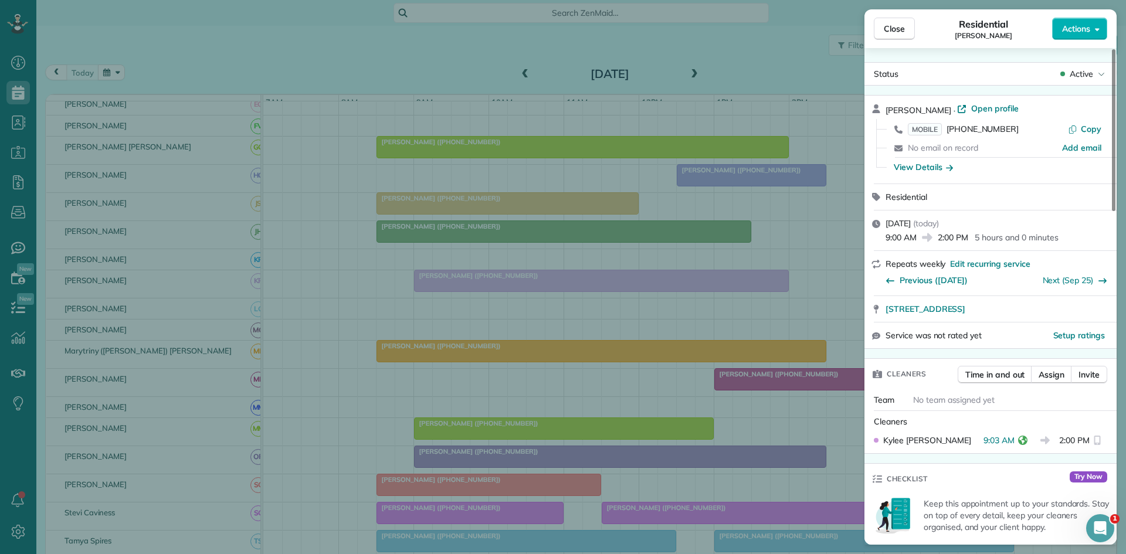
click at [476, 392] on div "Close Residential Laura Hoyt Actions Status Active Laura Hoyt · Open profile MO…" at bounding box center [563, 277] width 1126 height 554
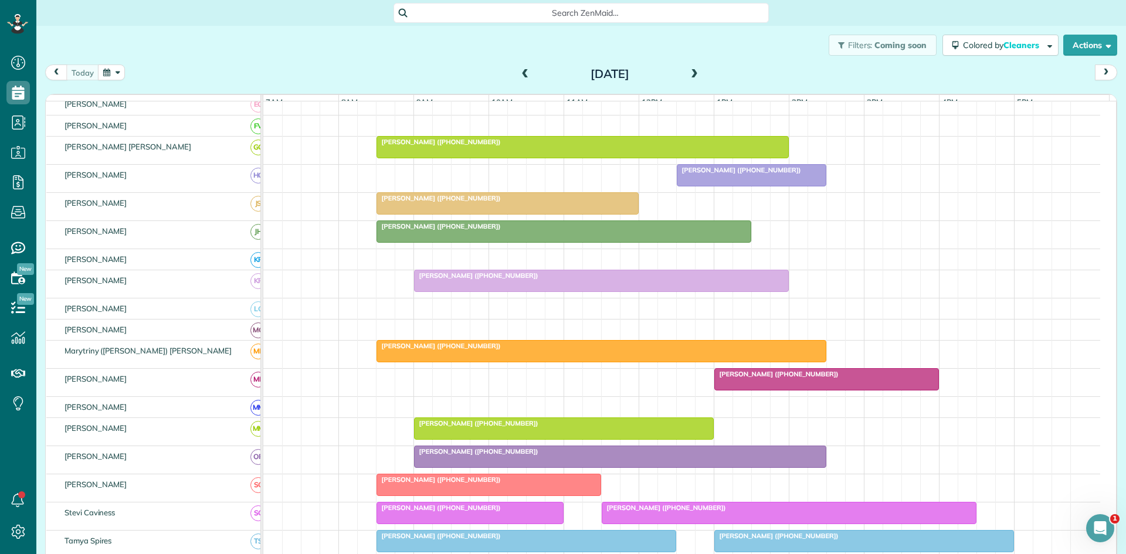
click at [440, 350] on span "Phillip Vanarsdel (+18173953470)" at bounding box center [439, 346] width 126 height 8
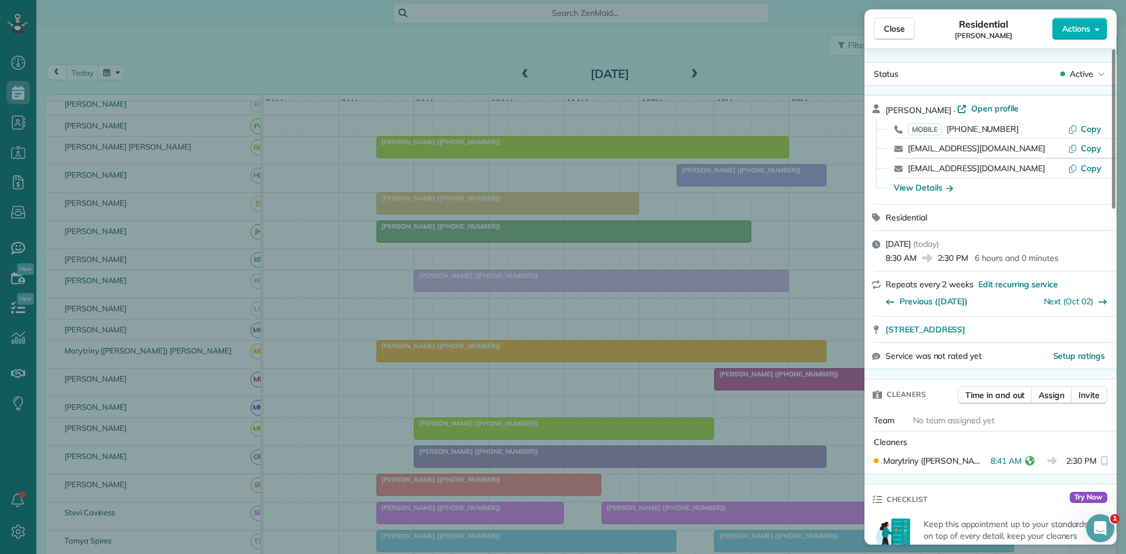
click at [490, 273] on div "Close Residential Phillip Vanarsdel Actions Status Active Phillip Vanarsdel · O…" at bounding box center [563, 277] width 1126 height 554
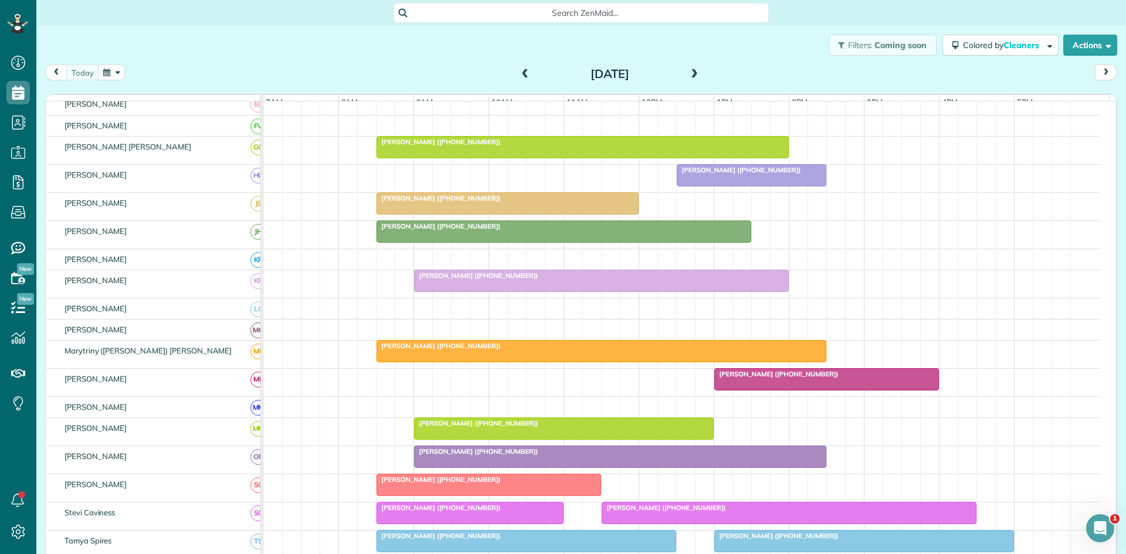
click at [500, 428] on span "Kimberly Eden (+19723653004)" at bounding box center [477, 423] width 126 height 8
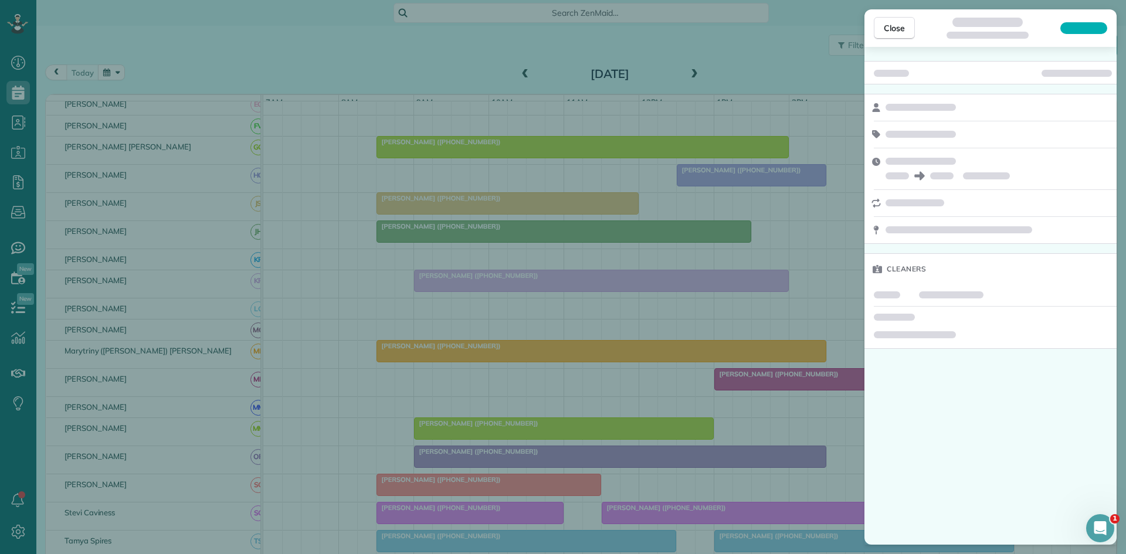
click at [521, 396] on div "Close Cleaners" at bounding box center [563, 277] width 1126 height 554
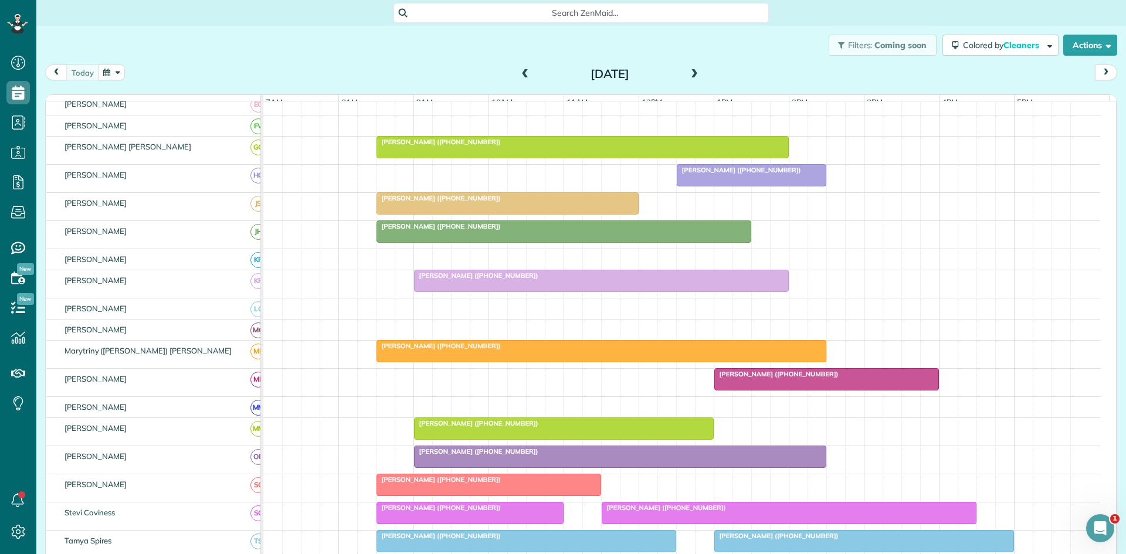
click at [490, 456] on span "Norma Ingle (+15599301111)" at bounding box center [477, 452] width 126 height 8
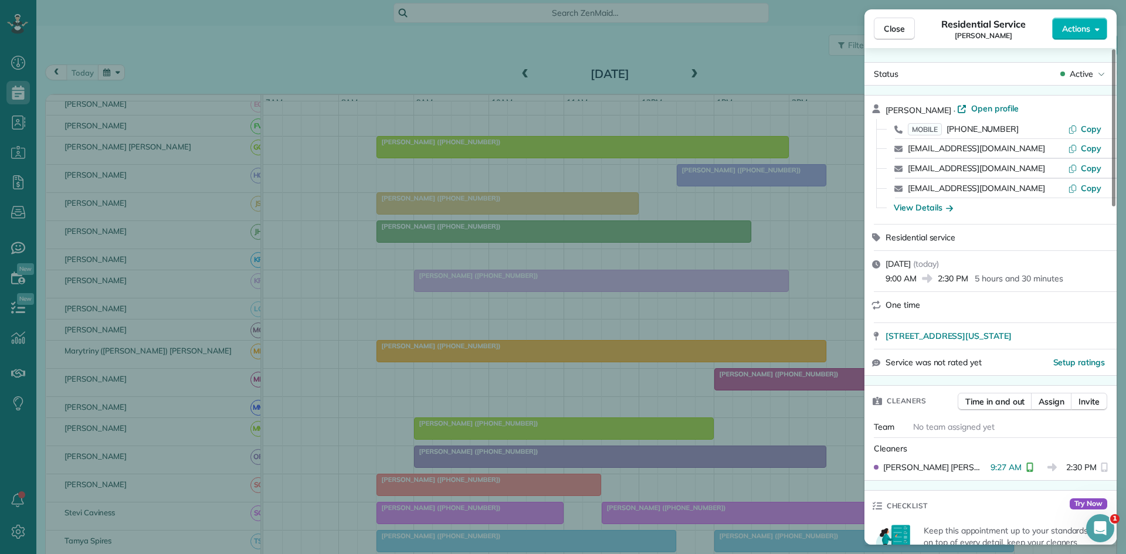
click at [324, 320] on div "Close Residential Service Norma Ingle Actions Status Active Norma Ingle · Open …" at bounding box center [563, 277] width 1126 height 554
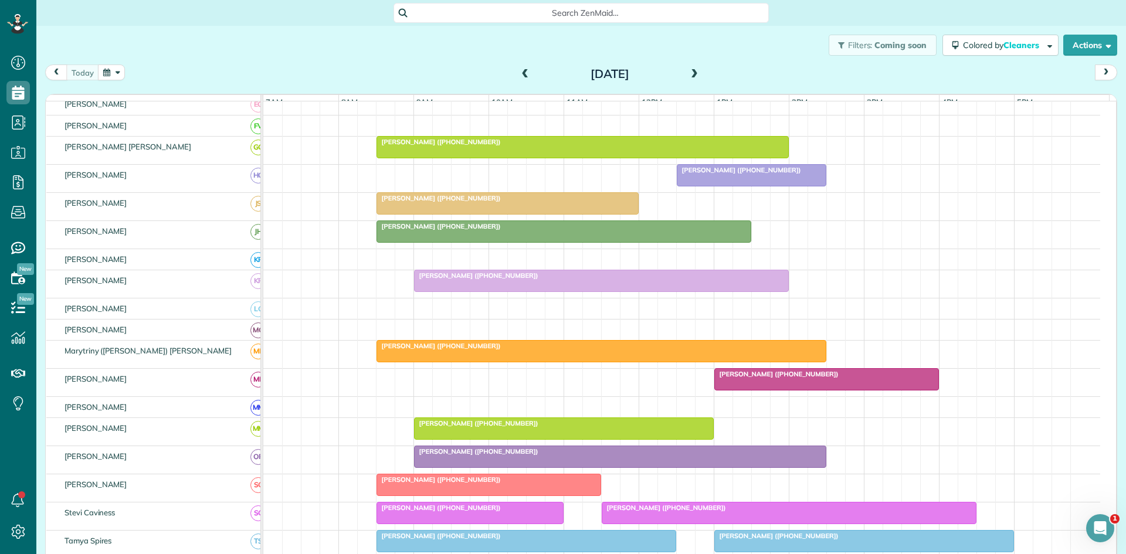
click at [408, 484] on span "Parra (+14692792799)" at bounding box center [439, 480] width 126 height 8
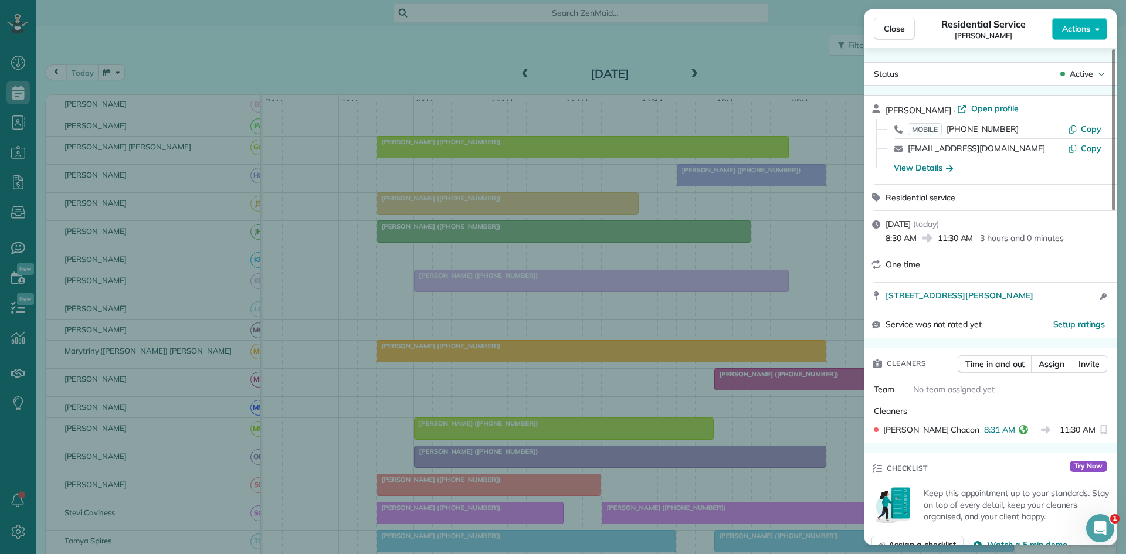
click at [428, 290] on div "Close Residential Service Parra Actions Status Active Parra · Open profile MOBI…" at bounding box center [563, 277] width 1126 height 554
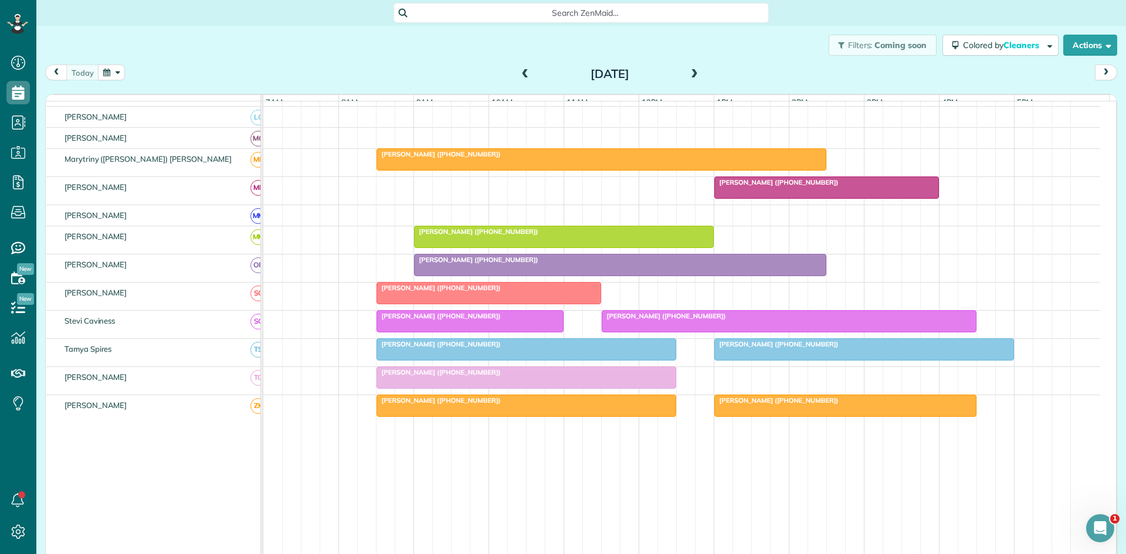
scroll to position [587, 0]
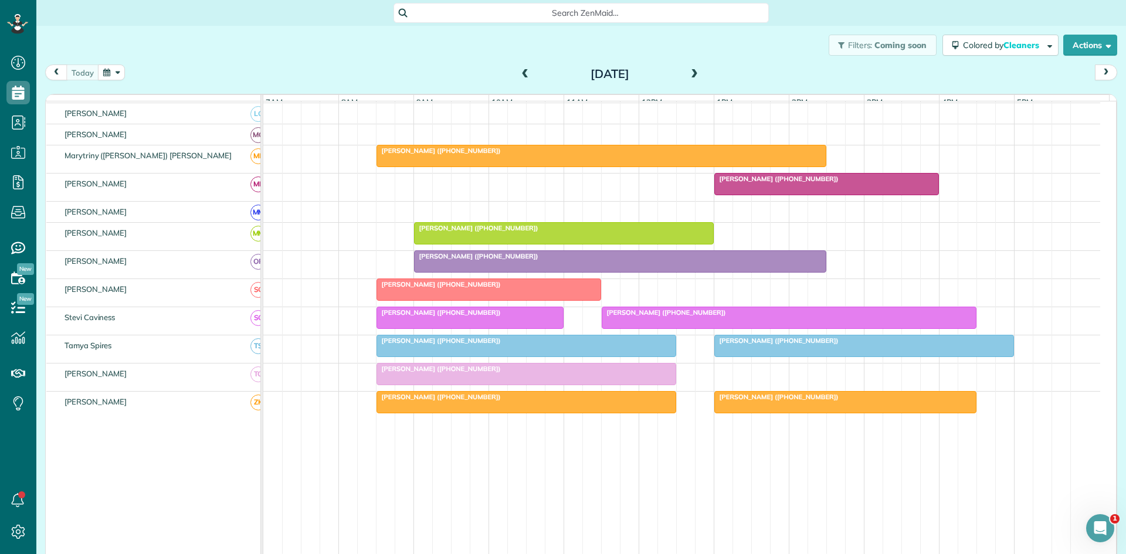
click at [405, 329] on div at bounding box center [470, 317] width 186 height 21
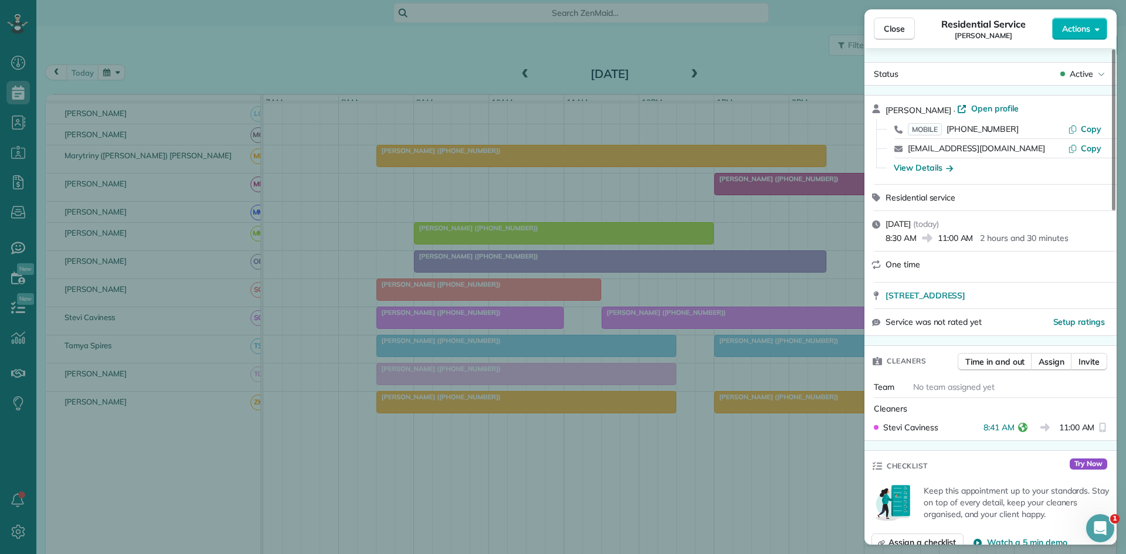
click at [432, 312] on div "Close Residential Service Dana Bamberg Actions Status Active Dana Bamberg · Ope…" at bounding box center [563, 277] width 1126 height 554
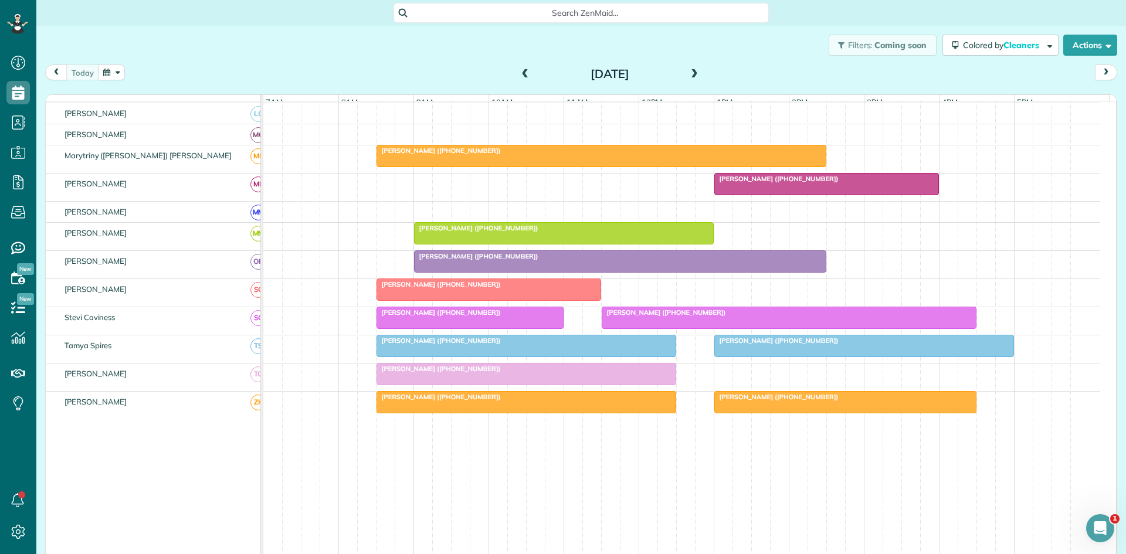
click at [419, 357] on div at bounding box center [526, 346] width 299 height 21
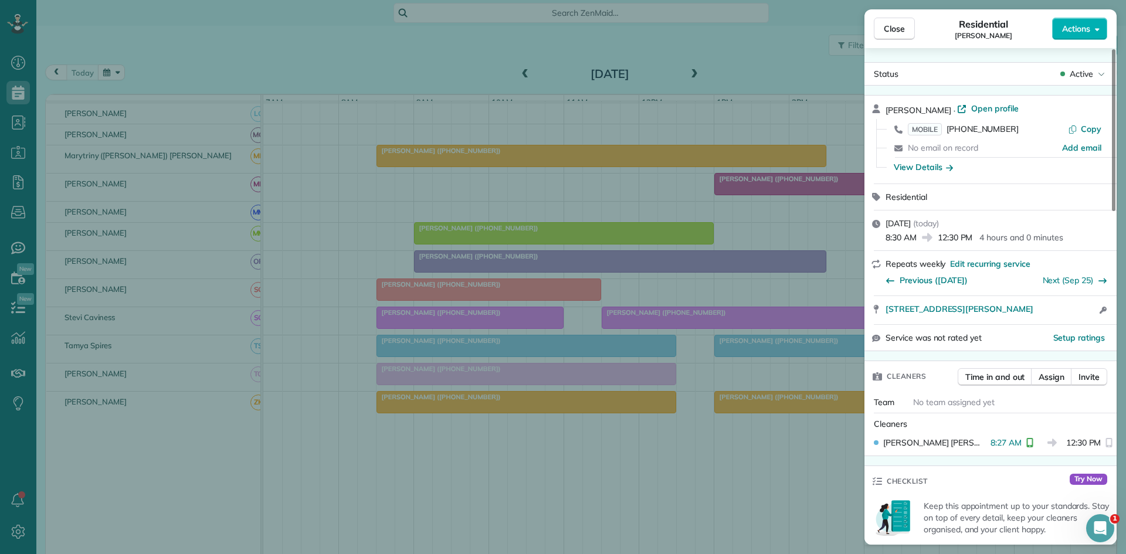
click at [497, 360] on div "Close Residential Tom Oguinn Actions Status Active Tom Oguinn · Open profile MO…" at bounding box center [563, 277] width 1126 height 554
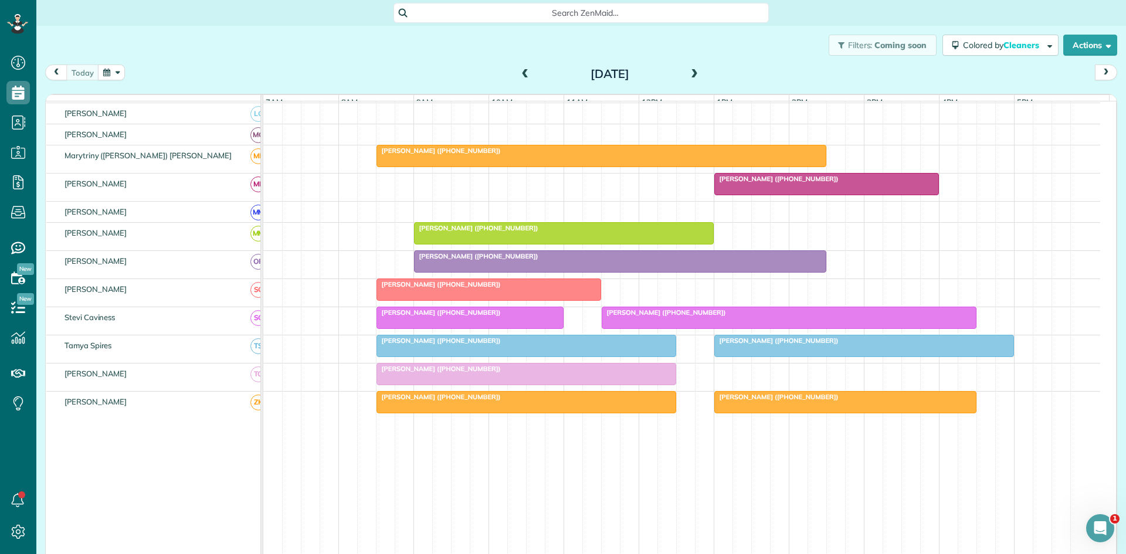
click at [434, 385] on div at bounding box center [526, 374] width 299 height 21
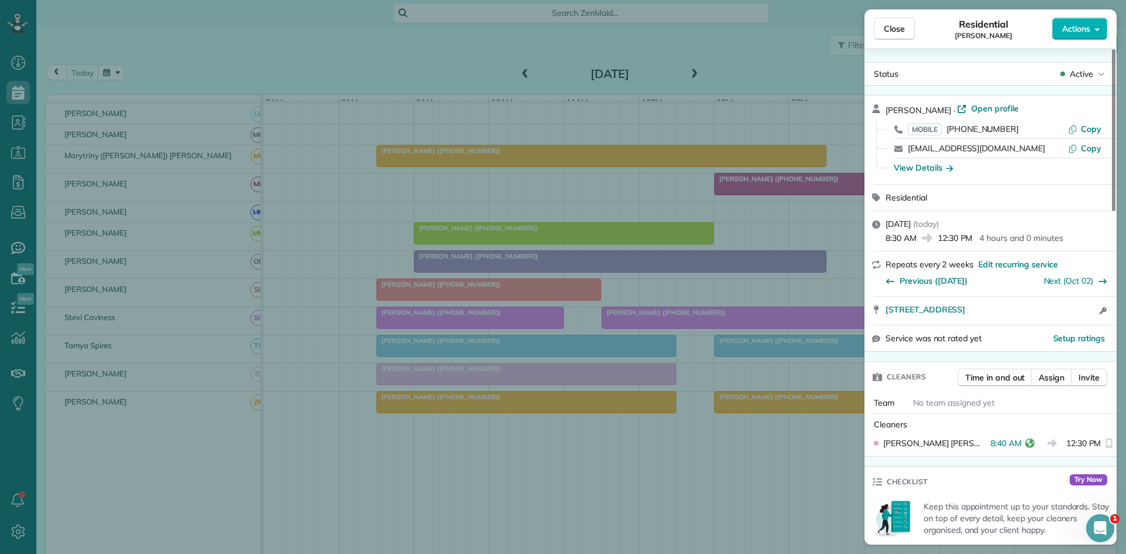
click at [516, 312] on div "Close Residential Jordan Ward Actions Status Active Jordan Ward · Open profile …" at bounding box center [563, 277] width 1126 height 554
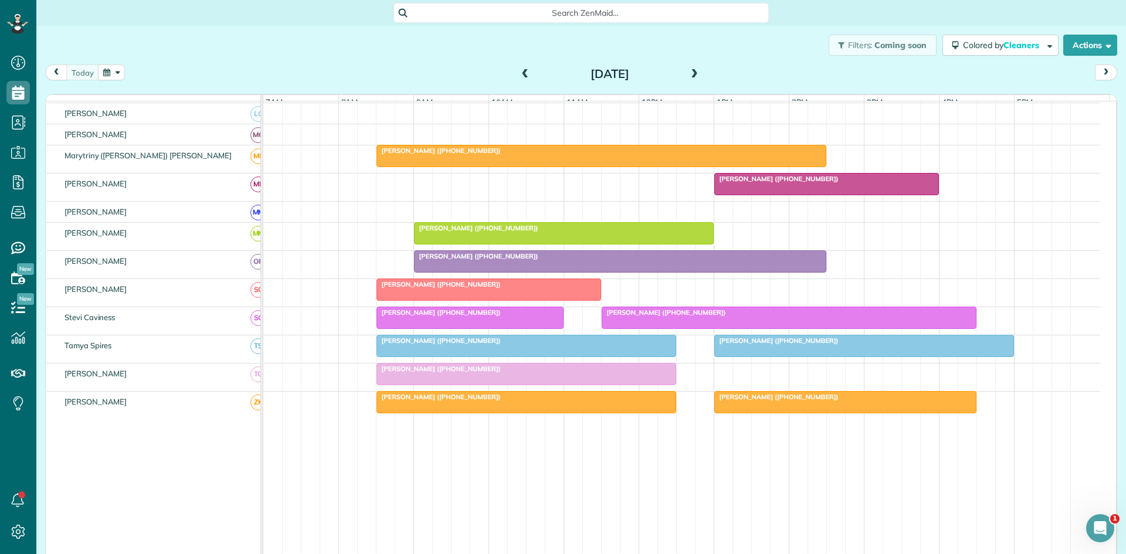
click at [463, 413] on div at bounding box center [526, 402] width 299 height 21
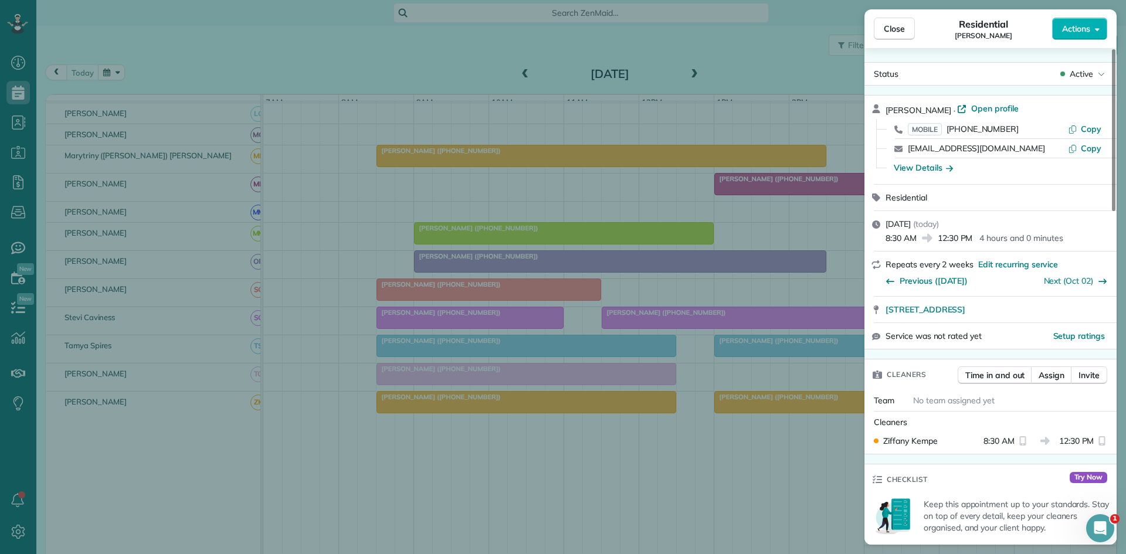
click at [500, 359] on div "Close Residential Kellie Miller Actions Status Active Kellie Miller · Open prof…" at bounding box center [563, 277] width 1126 height 554
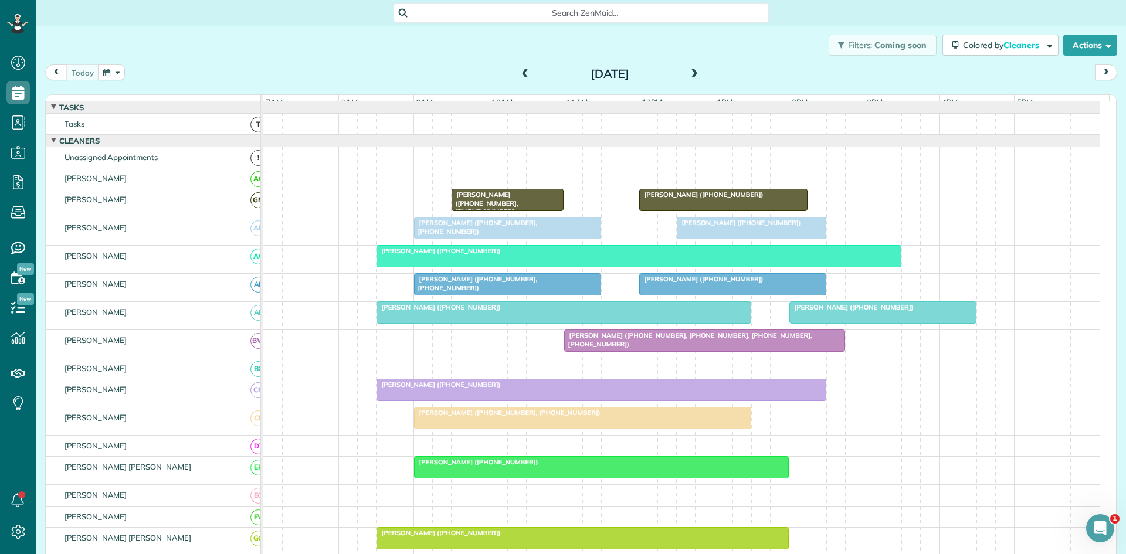
click at [688, 75] on span at bounding box center [694, 74] width 13 height 11
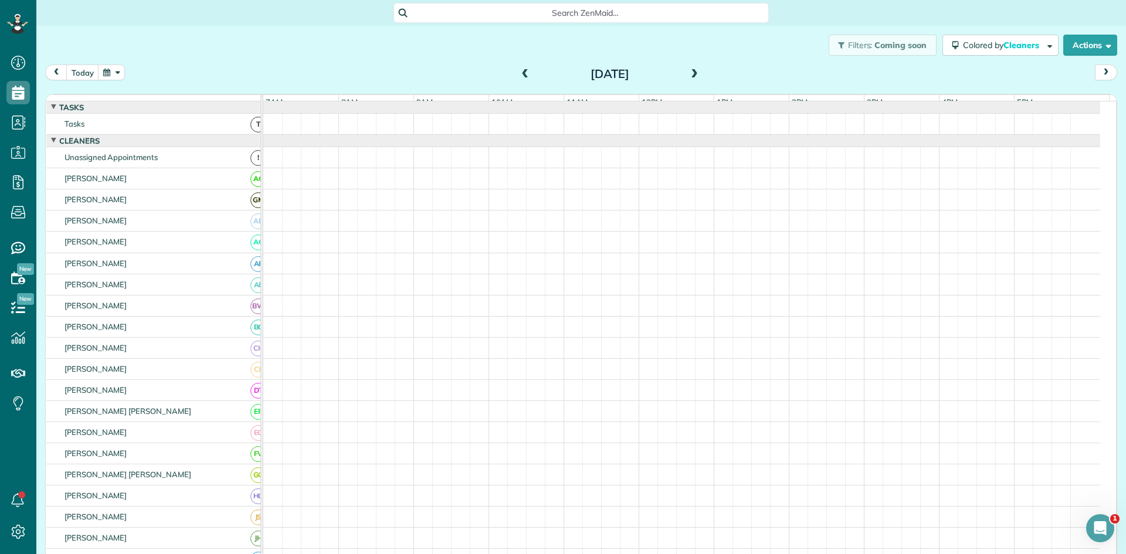
click at [688, 75] on span at bounding box center [694, 74] width 13 height 11
click at [520, 77] on span at bounding box center [525, 74] width 13 height 11
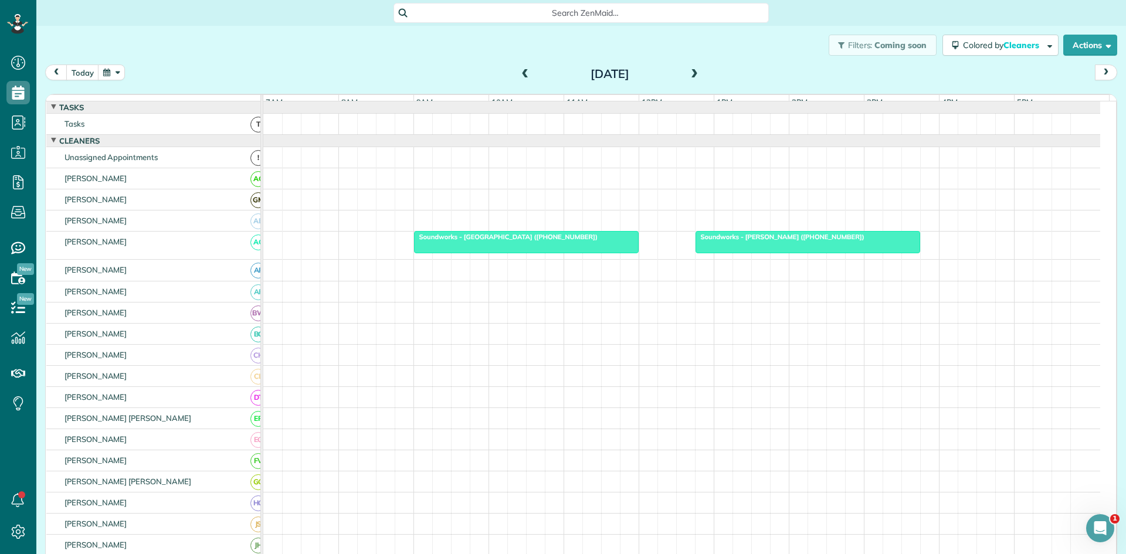
click at [688, 72] on span at bounding box center [694, 74] width 13 height 11
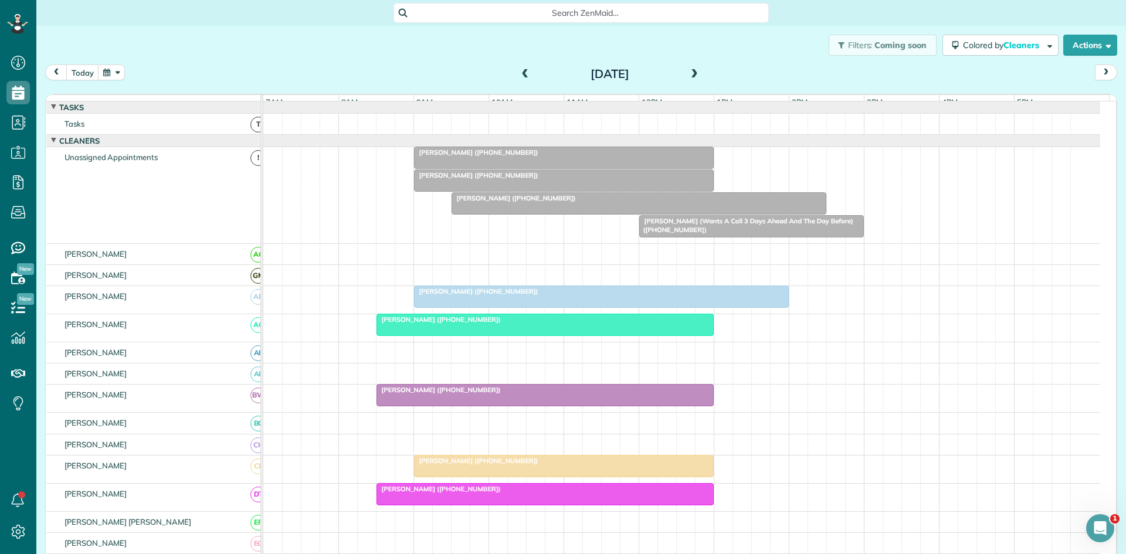
click at [506, 296] on span "Nyki Crymes (+18177732708)" at bounding box center [477, 291] width 126 height 8
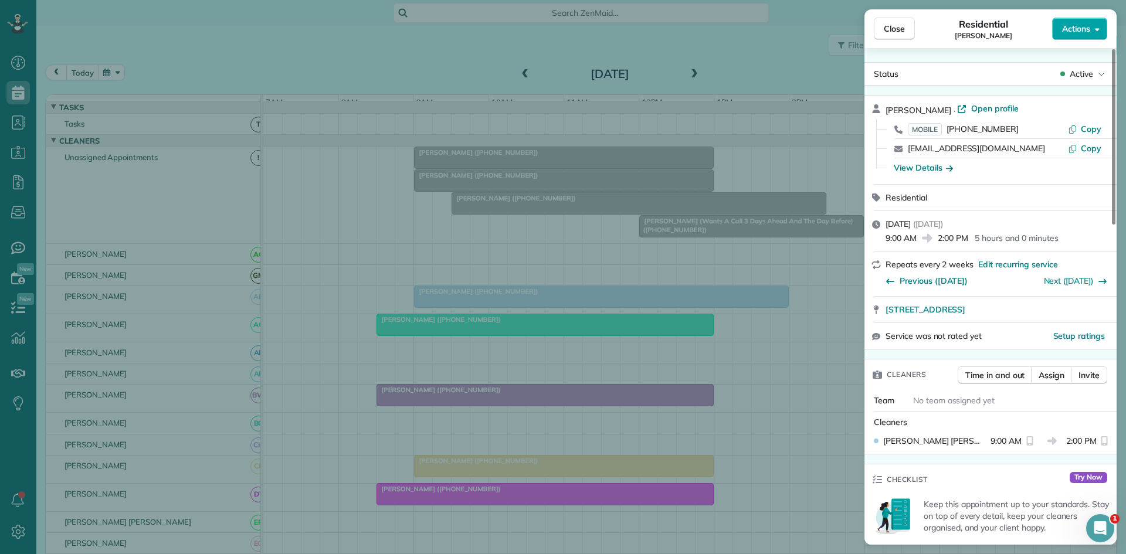
click at [1089, 28] on span "Actions" at bounding box center [1076, 29] width 28 height 12
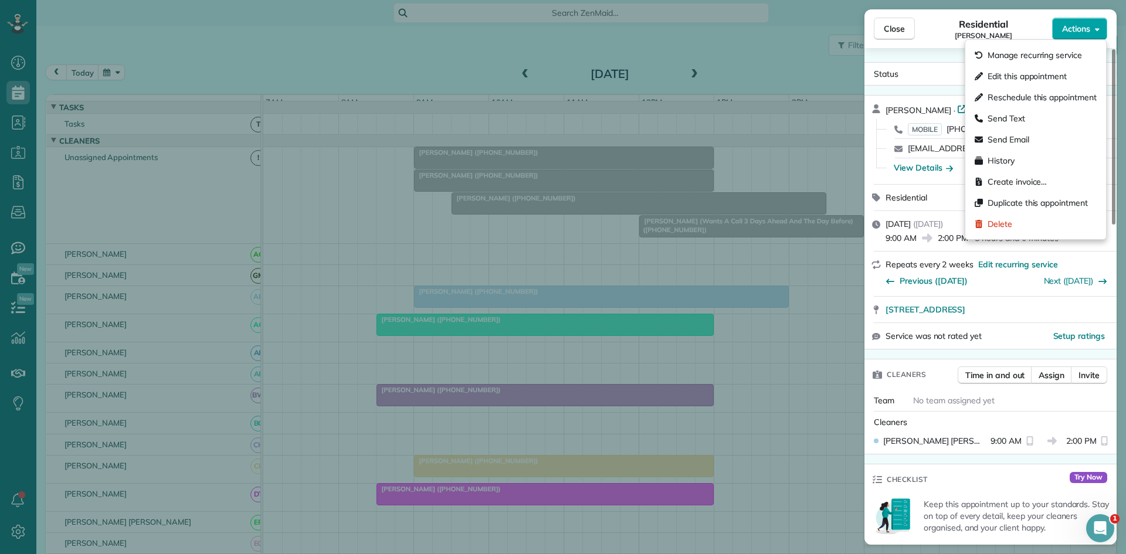
click at [1089, 26] on span "Actions" at bounding box center [1076, 29] width 28 height 12
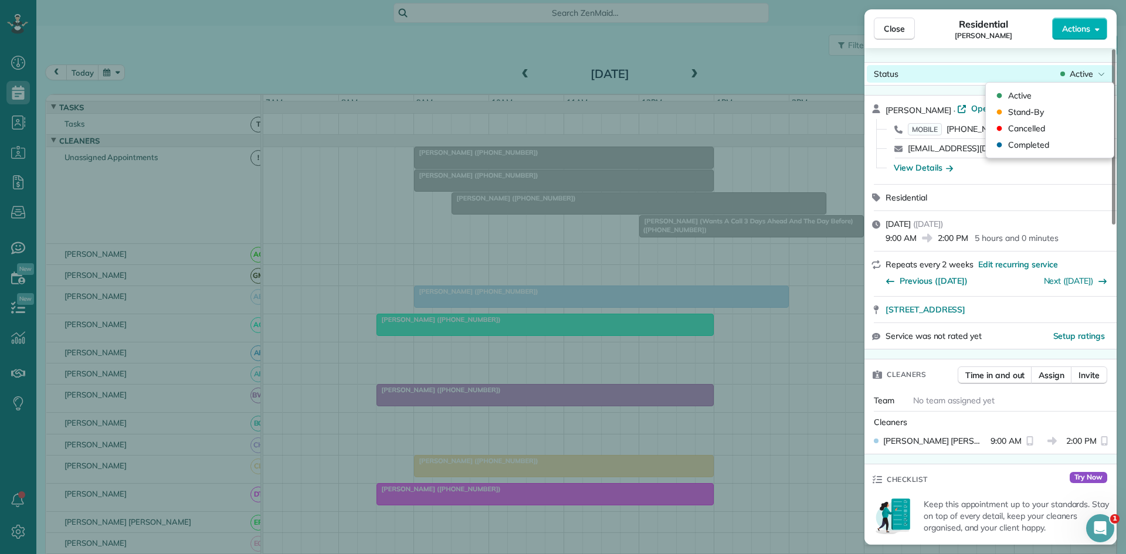
click at [1076, 73] on span "Active" at bounding box center [1081, 74] width 23 height 12
click at [1032, 131] on span "Cancelled" at bounding box center [1026, 129] width 37 height 12
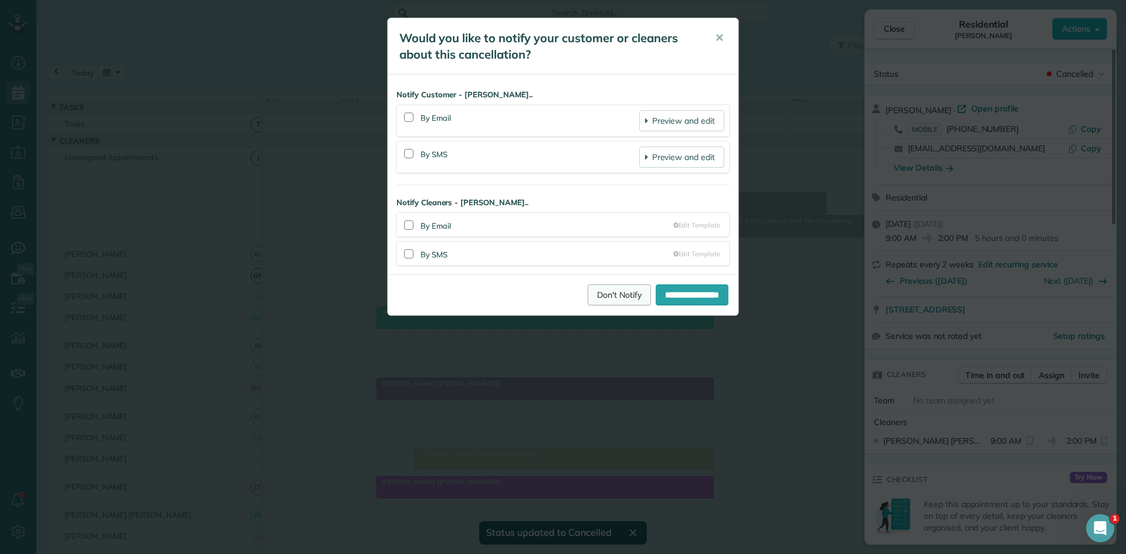
click at [602, 288] on link "Don't Notify" at bounding box center [619, 295] width 63 height 21
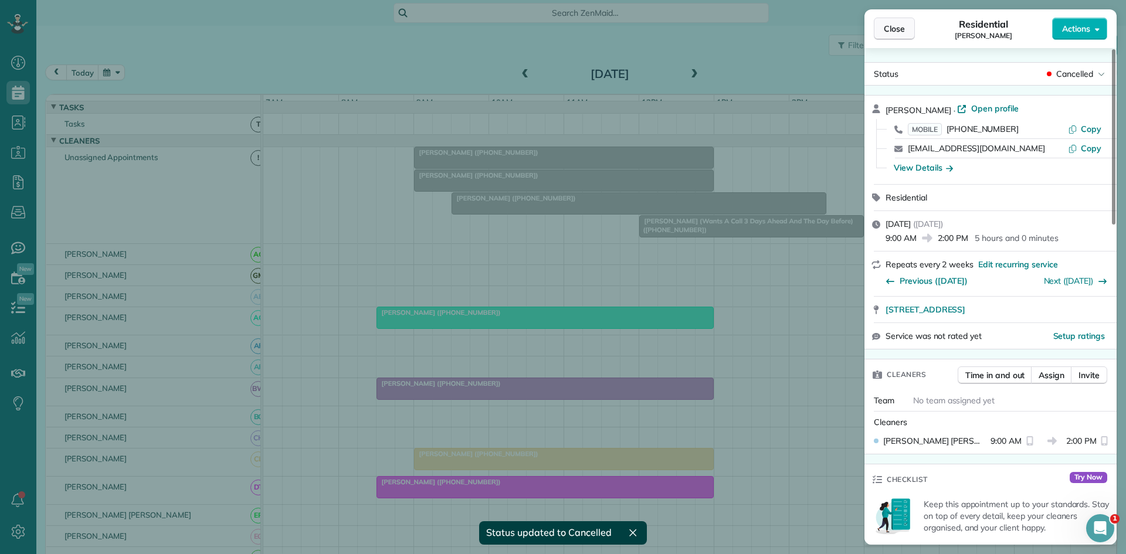
click at [897, 36] on button "Close" at bounding box center [894, 29] width 41 height 22
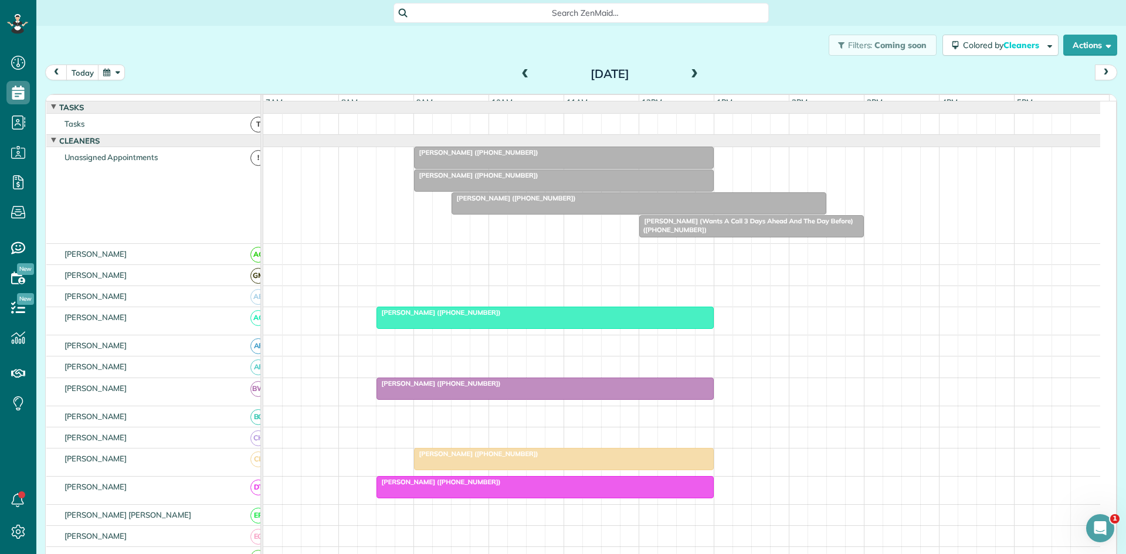
click at [479, 317] on div at bounding box center [545, 317] width 336 height 21
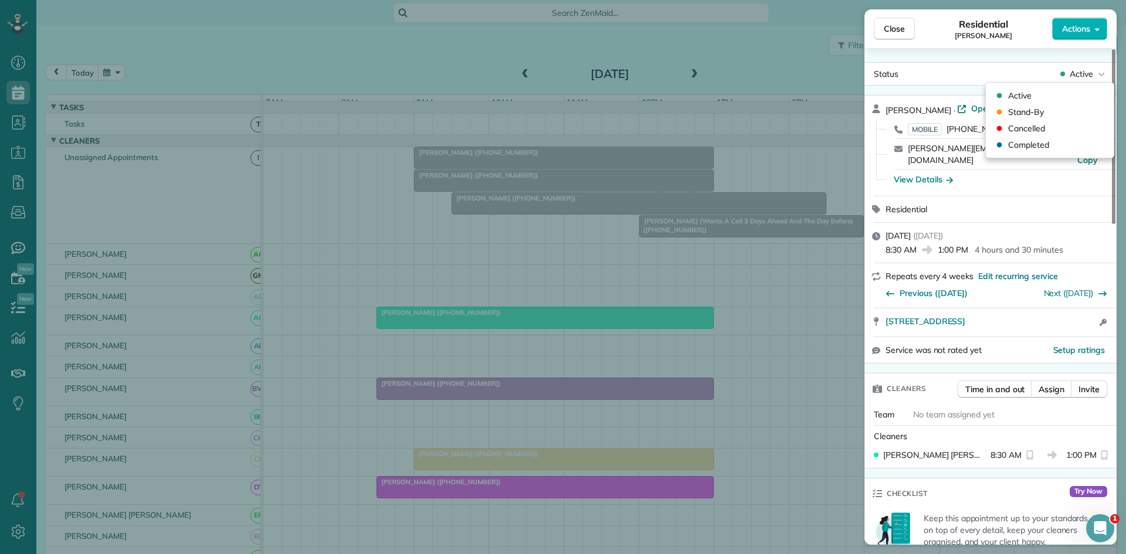
click at [1070, 77] on span "Active" at bounding box center [1081, 74] width 23 height 12
click at [1034, 129] on span "Cancelled" at bounding box center [1026, 129] width 37 height 12
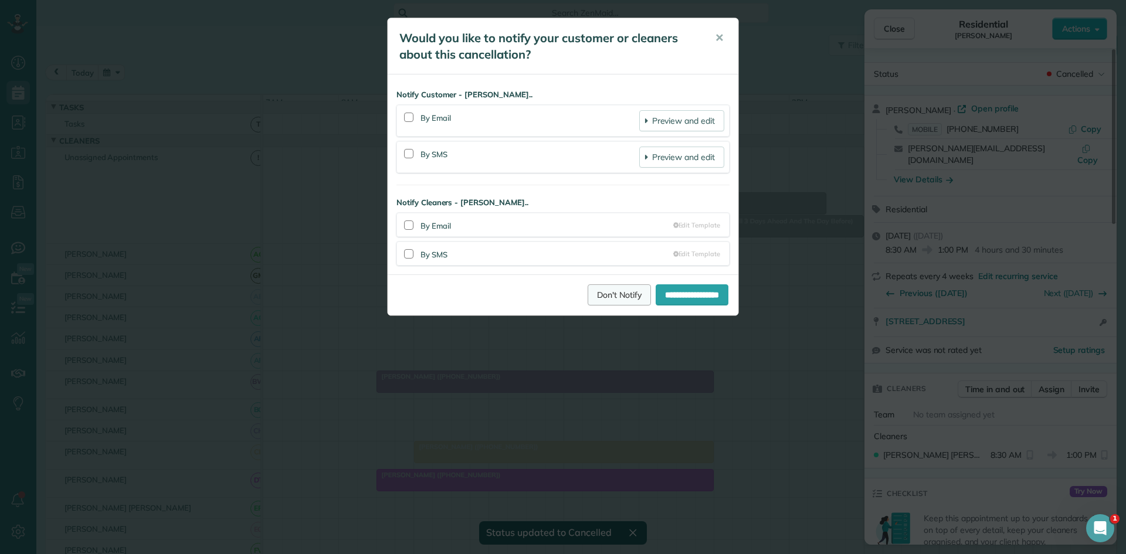
drag, startPoint x: 600, startPoint y: 294, endPoint x: 600, endPoint y: 285, distance: 9.4
click at [600, 294] on link "Don't Notify" at bounding box center [619, 295] width 63 height 21
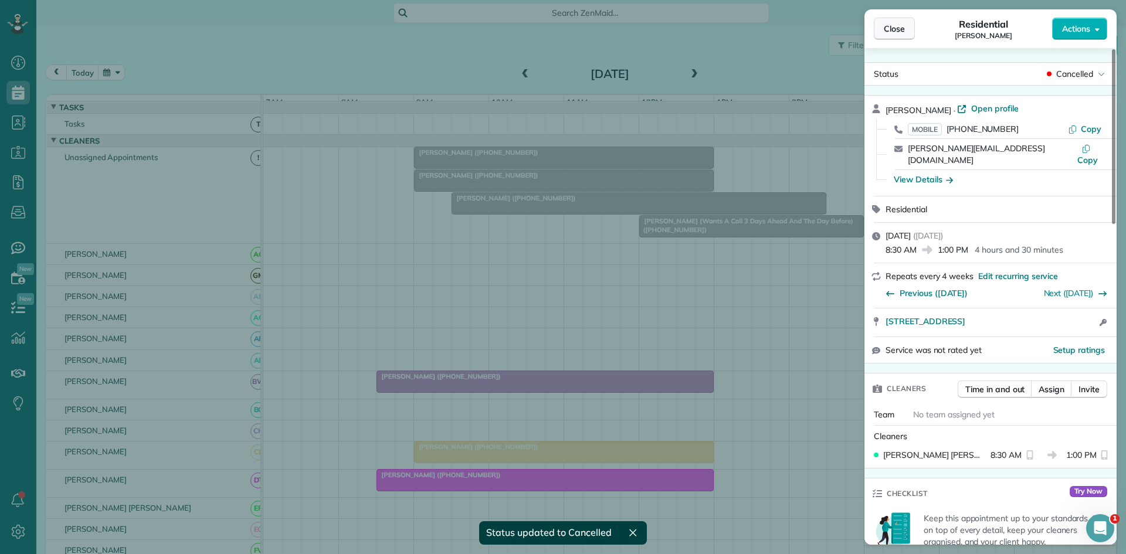
click at [884, 29] on span "Close" at bounding box center [894, 29] width 21 height 12
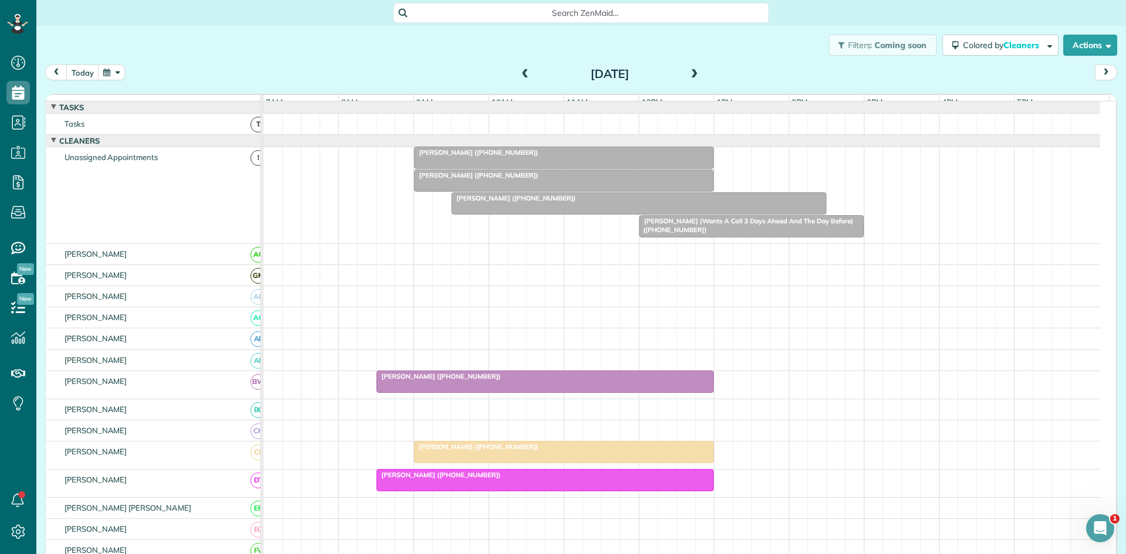
scroll to position [195, 0]
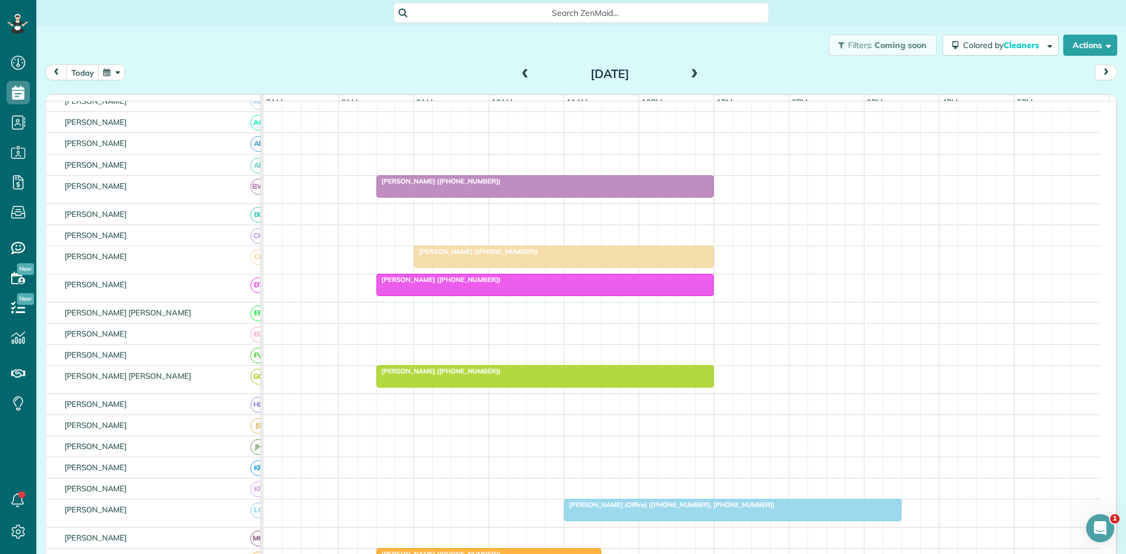
click at [412, 387] on div at bounding box center [545, 376] width 336 height 21
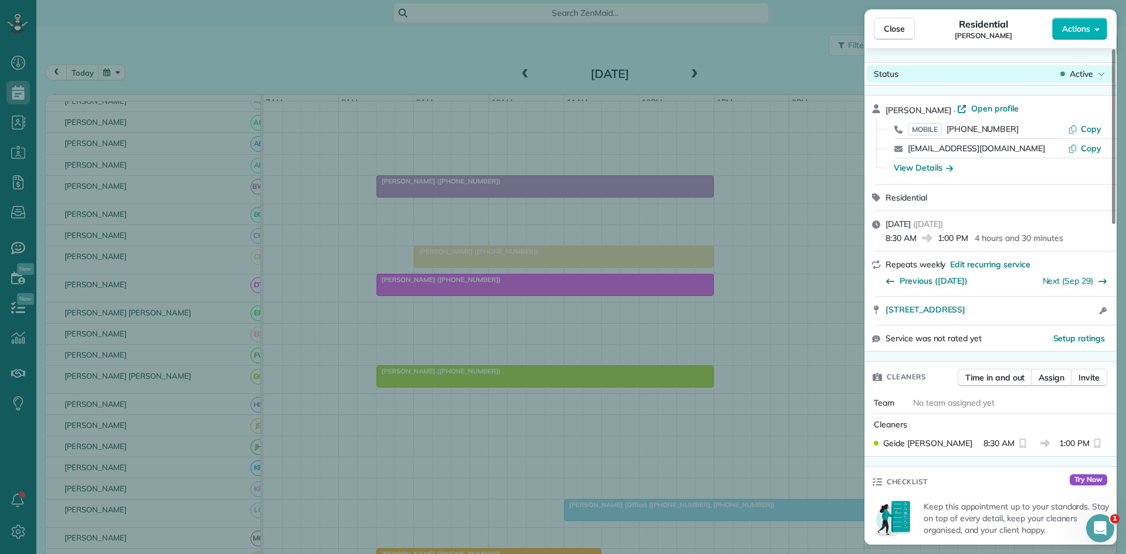
click at [1071, 70] on span "Active" at bounding box center [1081, 74] width 23 height 12
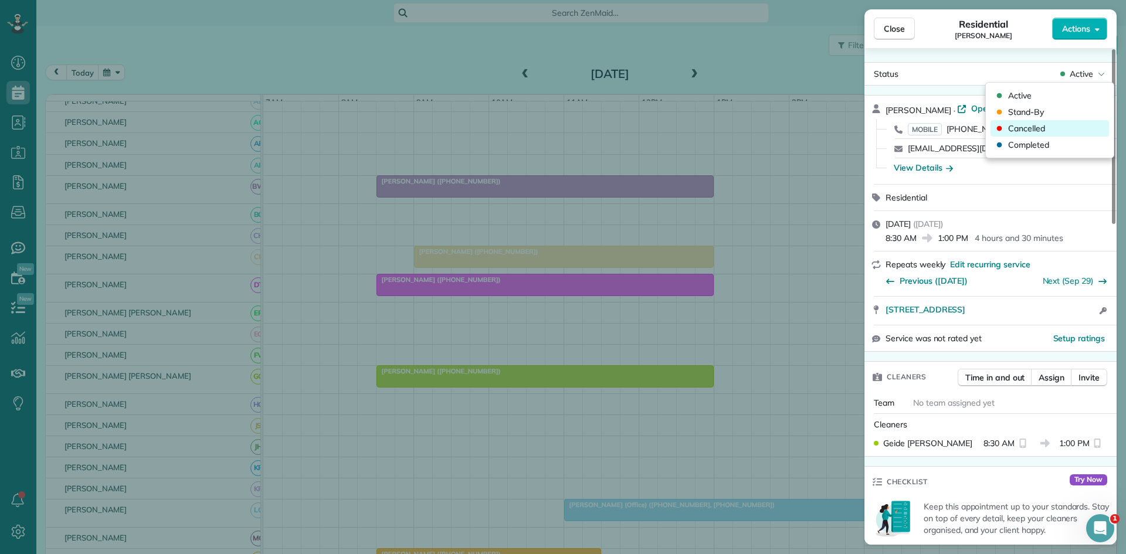
click at [1027, 121] on div "Cancelled" at bounding box center [1050, 128] width 119 height 16
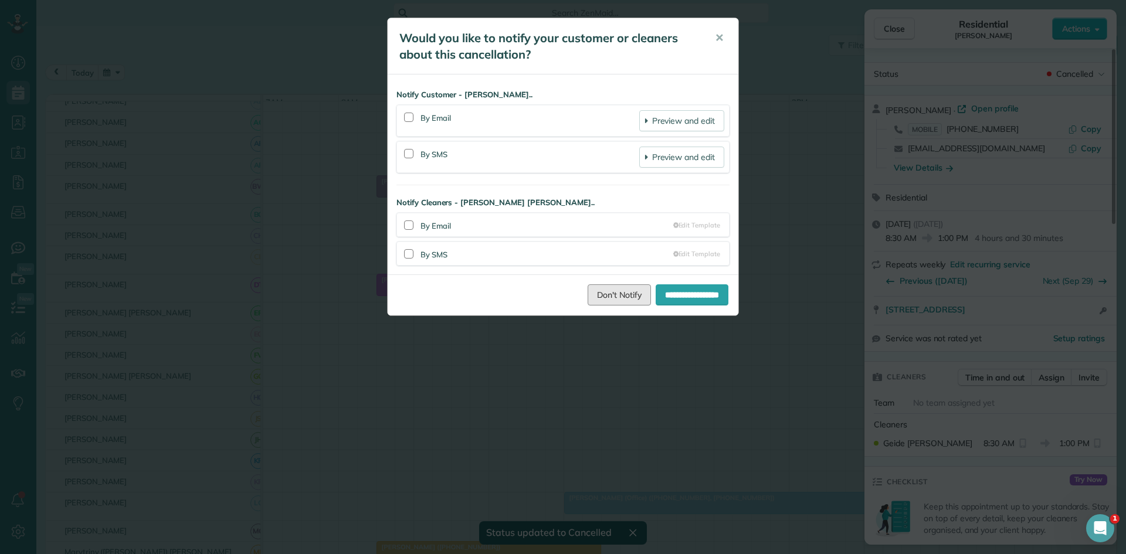
drag, startPoint x: 607, startPoint y: 296, endPoint x: 621, endPoint y: 289, distance: 15.5
click at [607, 296] on link "Don't Notify" at bounding box center [619, 295] width 63 height 21
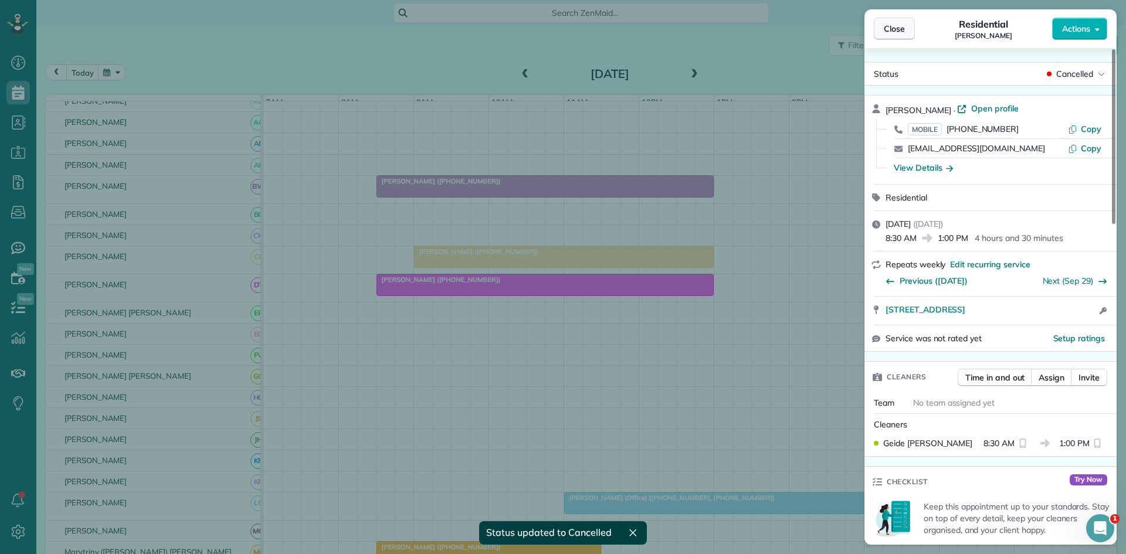
click at [884, 31] on button "Close" at bounding box center [894, 29] width 41 height 22
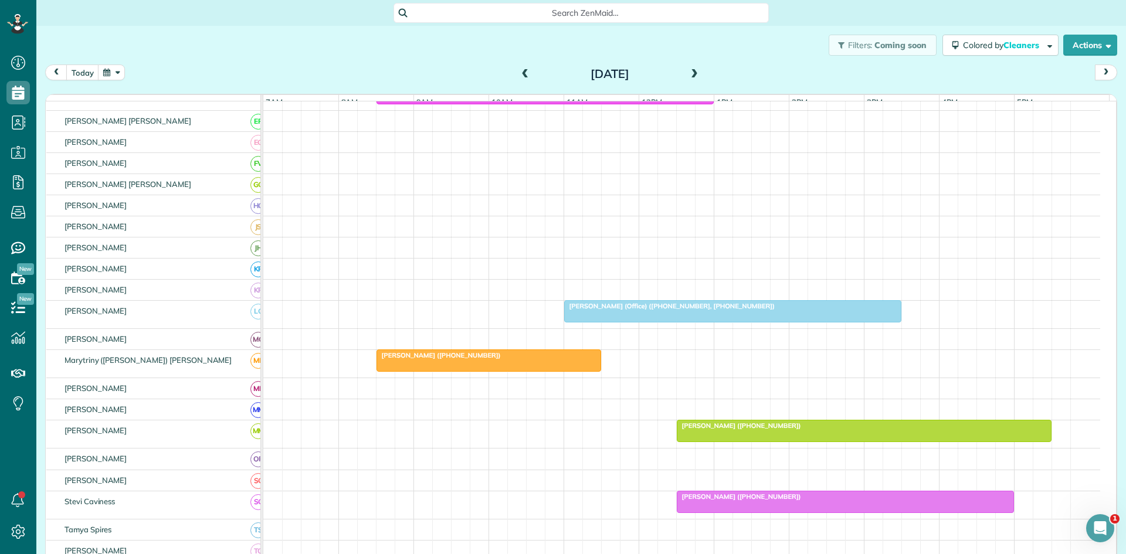
scroll to position [391, 0]
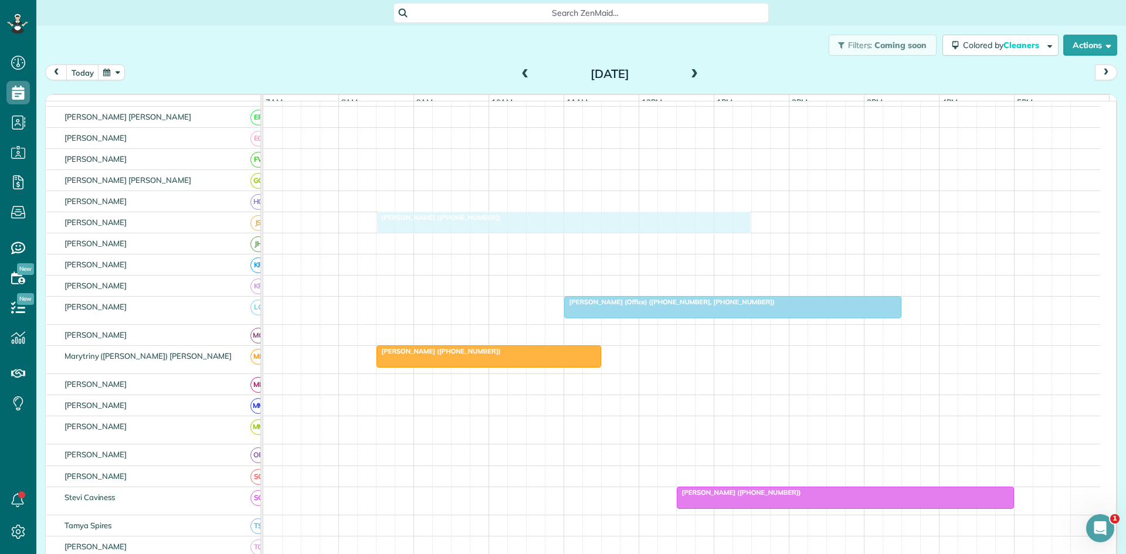
drag, startPoint x: 835, startPoint y: 431, endPoint x: 544, endPoint y: 231, distance: 353.6
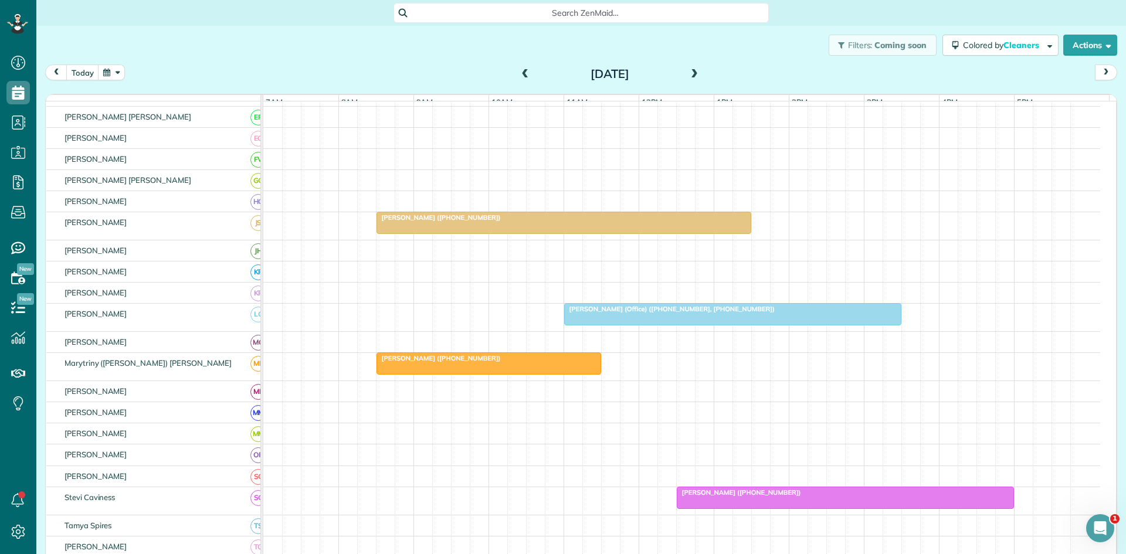
scroll to position [584, 0]
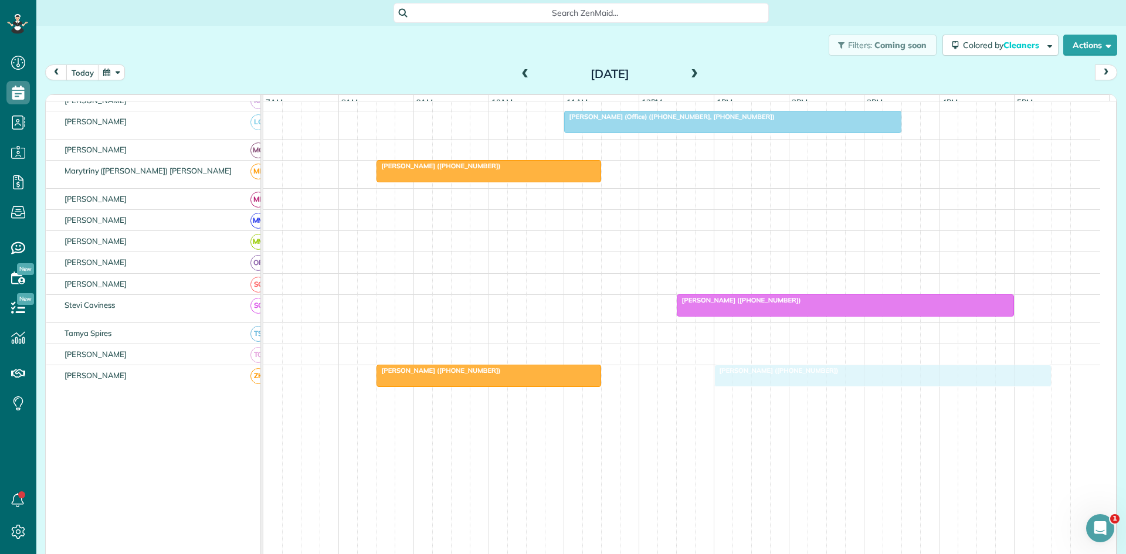
drag, startPoint x: 706, startPoint y: 381, endPoint x: 772, endPoint y: 375, distance: 66.0
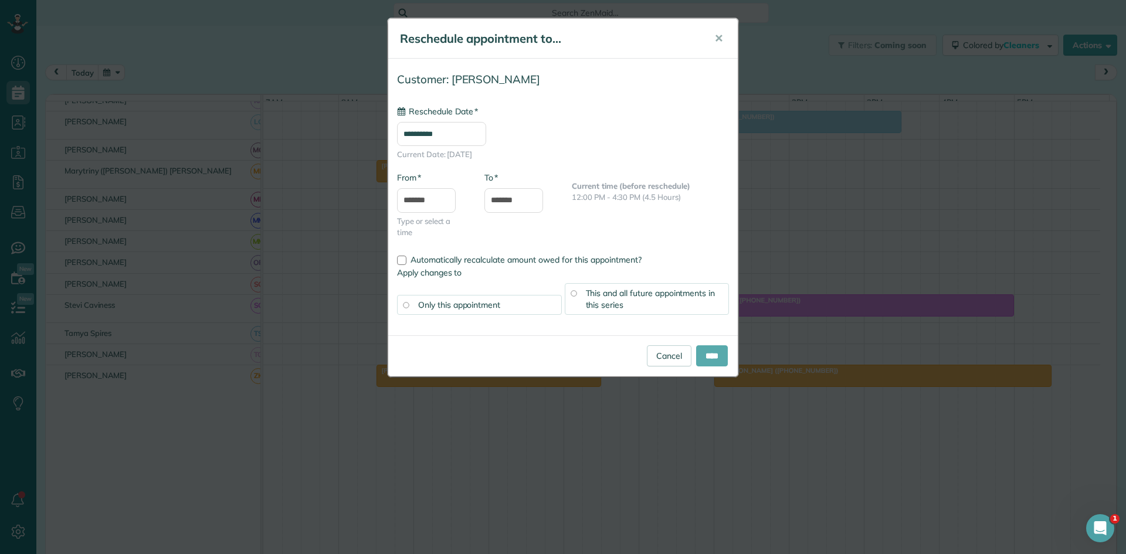
type input "**********"
click at [719, 356] on input "****" at bounding box center [712, 356] width 32 height 21
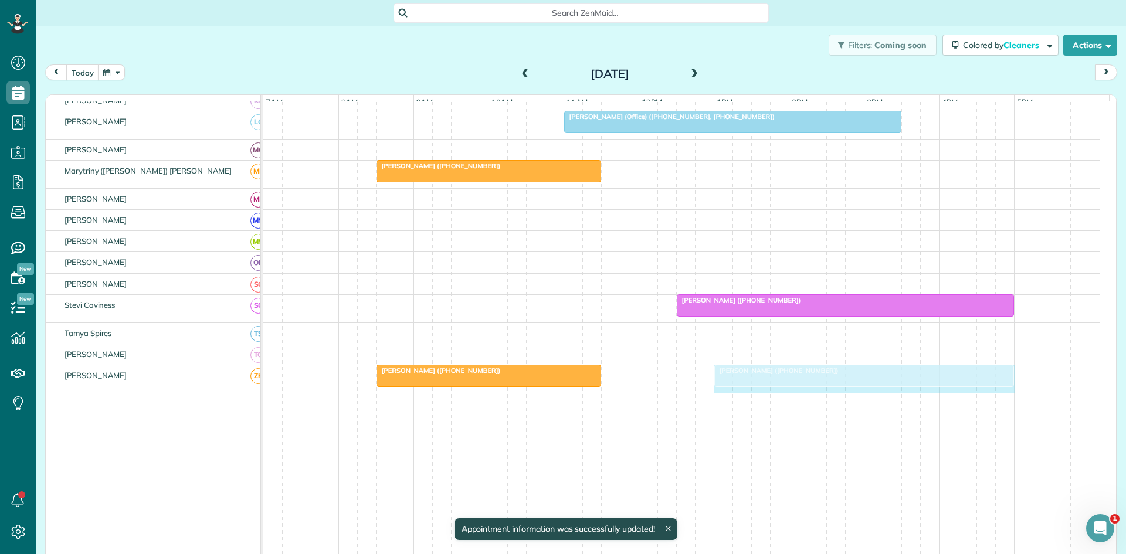
drag, startPoint x: 1048, startPoint y: 380, endPoint x: 1008, endPoint y: 377, distance: 40.0
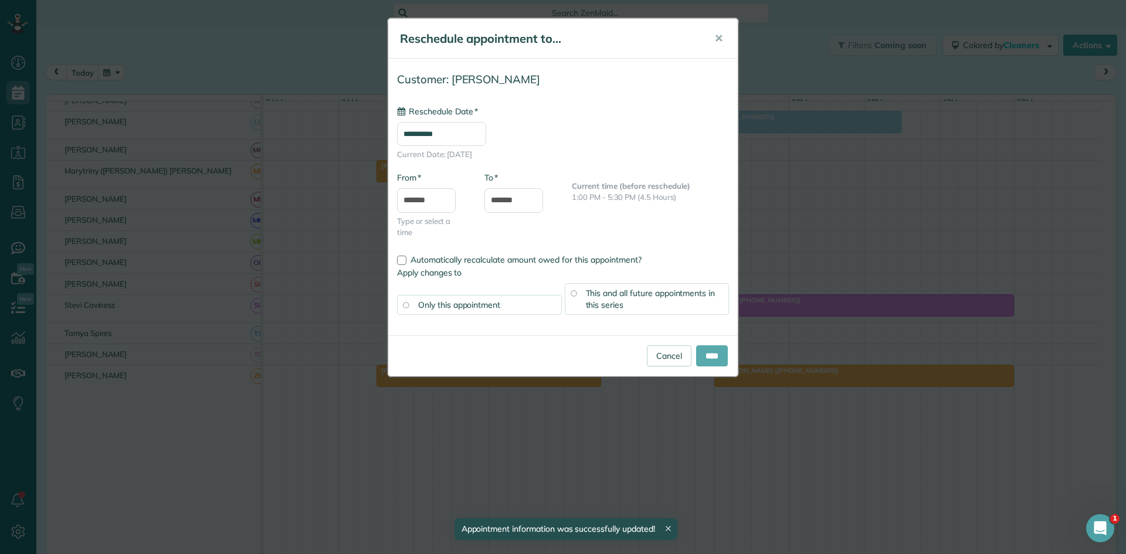
type input "**********"
click at [711, 357] on input "****" at bounding box center [712, 356] width 32 height 21
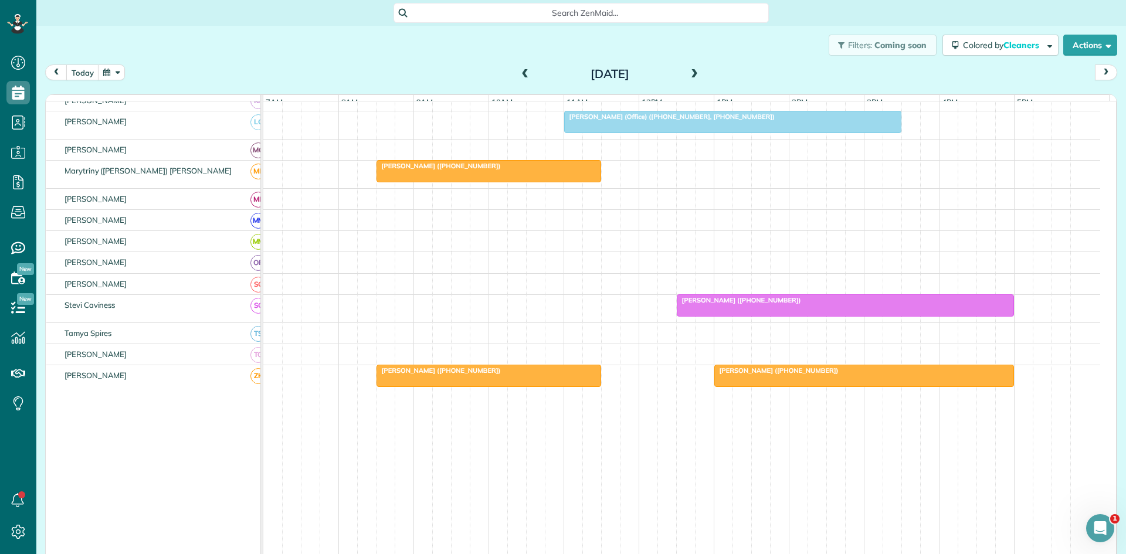
click at [458, 387] on div at bounding box center [489, 375] width 224 height 21
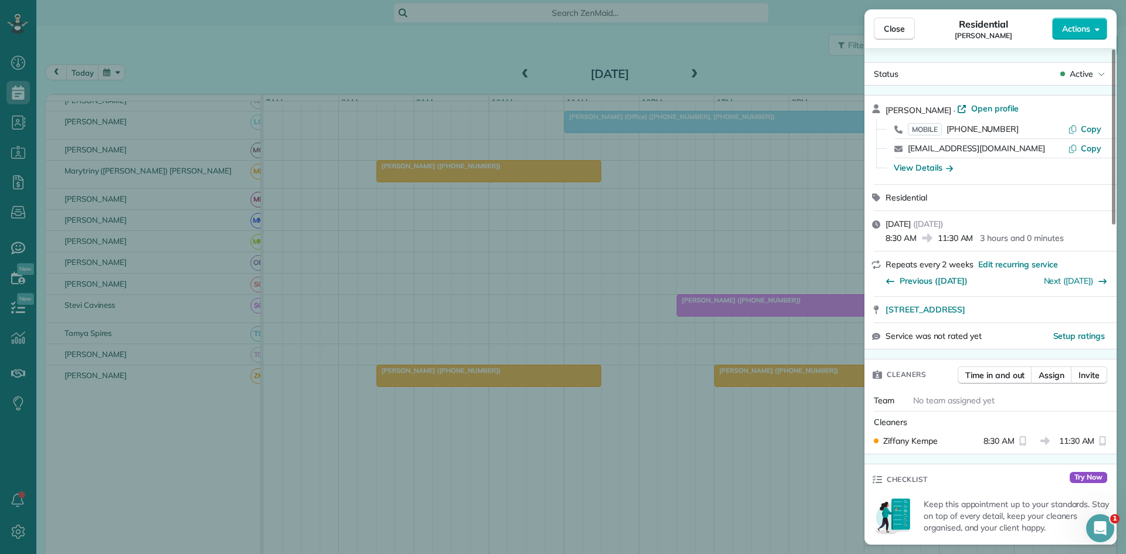
click at [1069, 83] on div "Status Active" at bounding box center [991, 73] width 252 height 23
click at [1080, 70] on span "Active" at bounding box center [1081, 74] width 23 height 12
click at [1064, 125] on div "Cancelled" at bounding box center [1050, 128] width 119 height 16
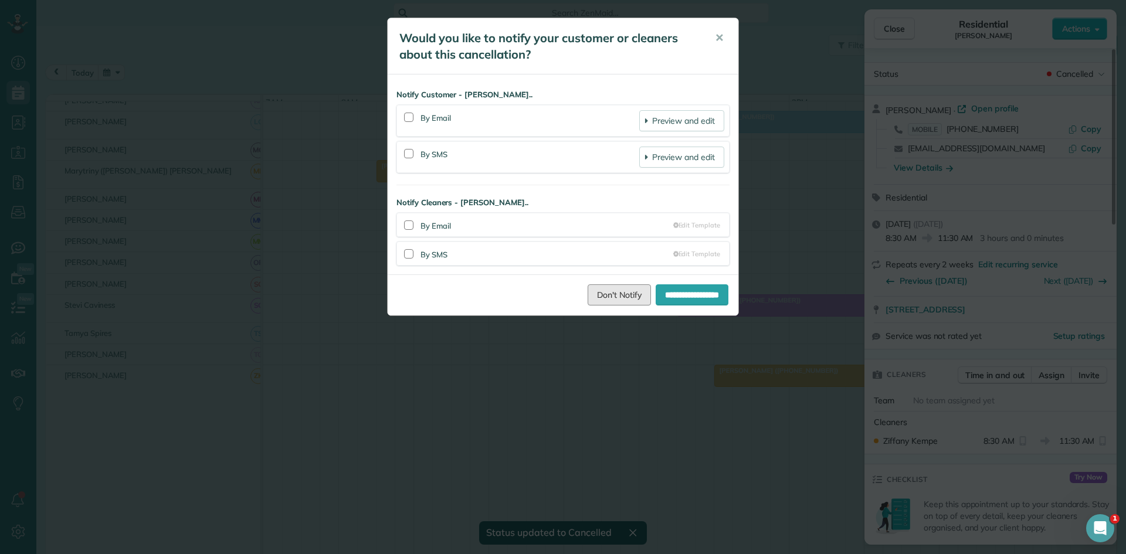
drag, startPoint x: 585, startPoint y: 297, endPoint x: 604, endPoint y: 283, distance: 24.3
click at [588, 297] on link "Don't Notify" at bounding box center [619, 295] width 63 height 21
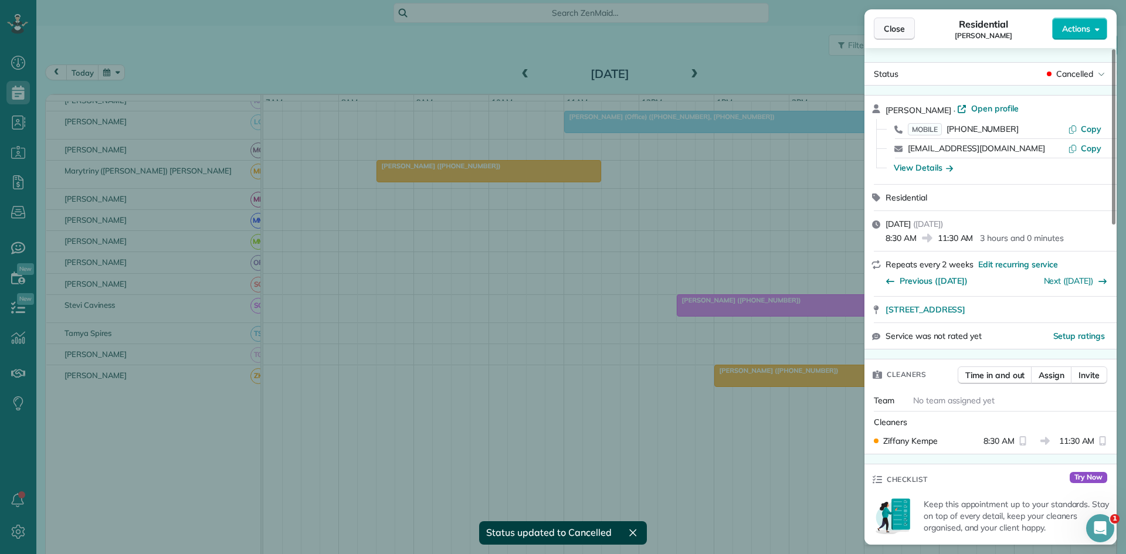
click at [874, 26] on button "Close" at bounding box center [894, 29] width 41 height 22
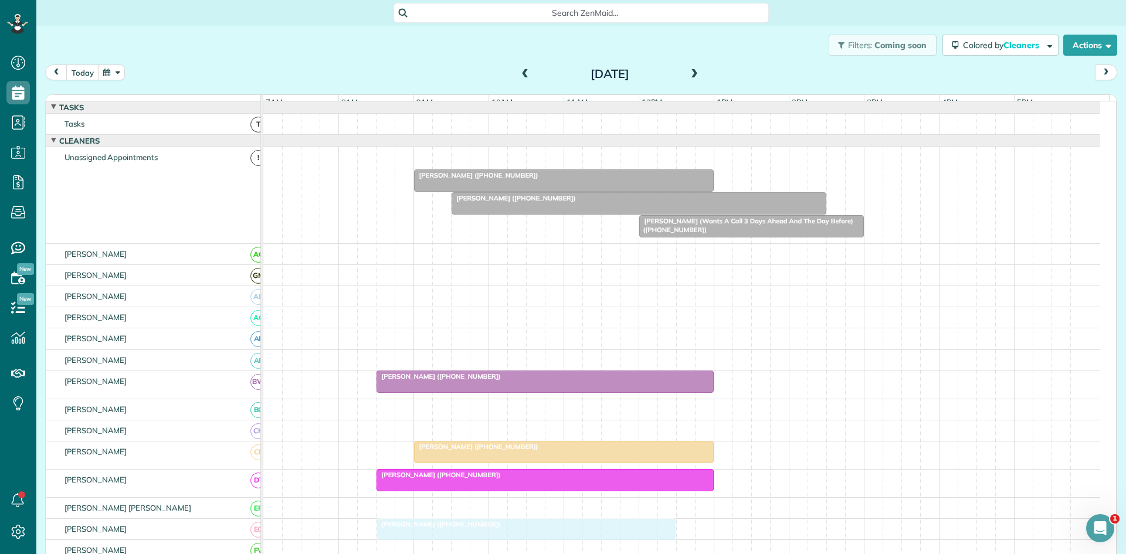
drag, startPoint x: 500, startPoint y: 164, endPoint x: 461, endPoint y: 542, distance: 380.4
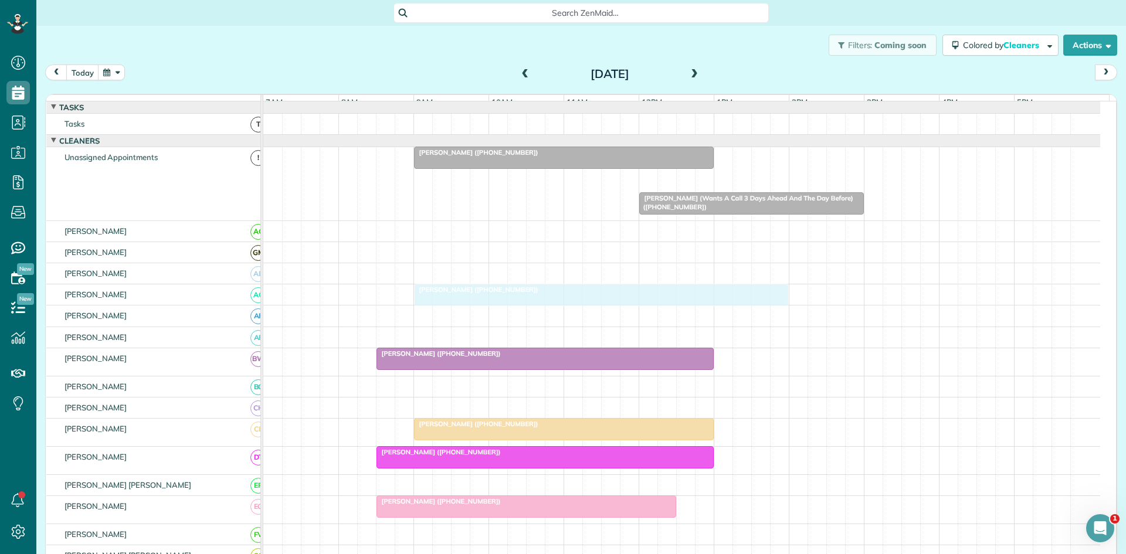
drag, startPoint x: 540, startPoint y: 181, endPoint x: 503, endPoint y: 296, distance: 120.2
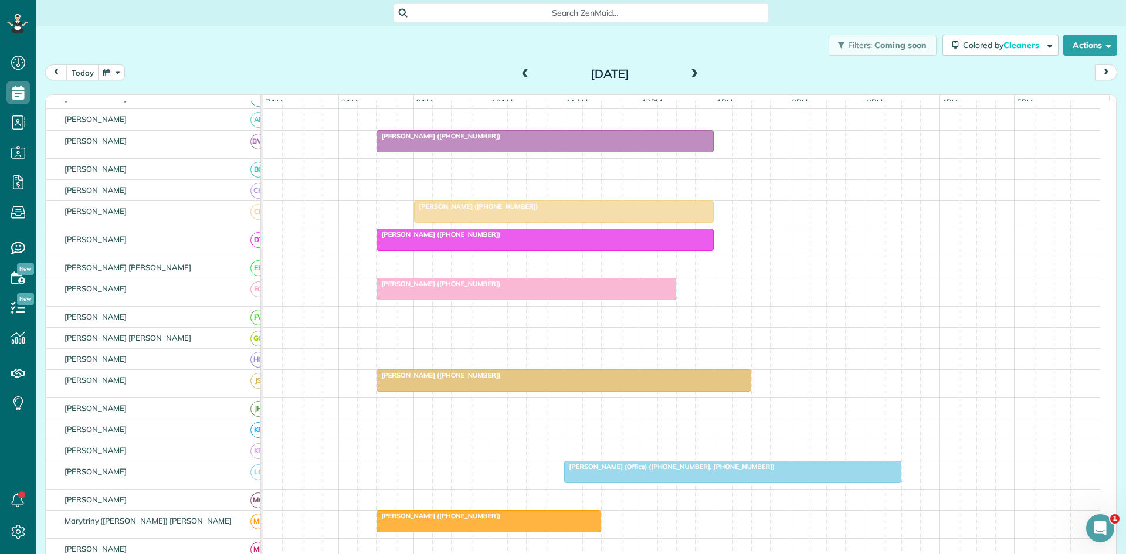
scroll to position [391, 0]
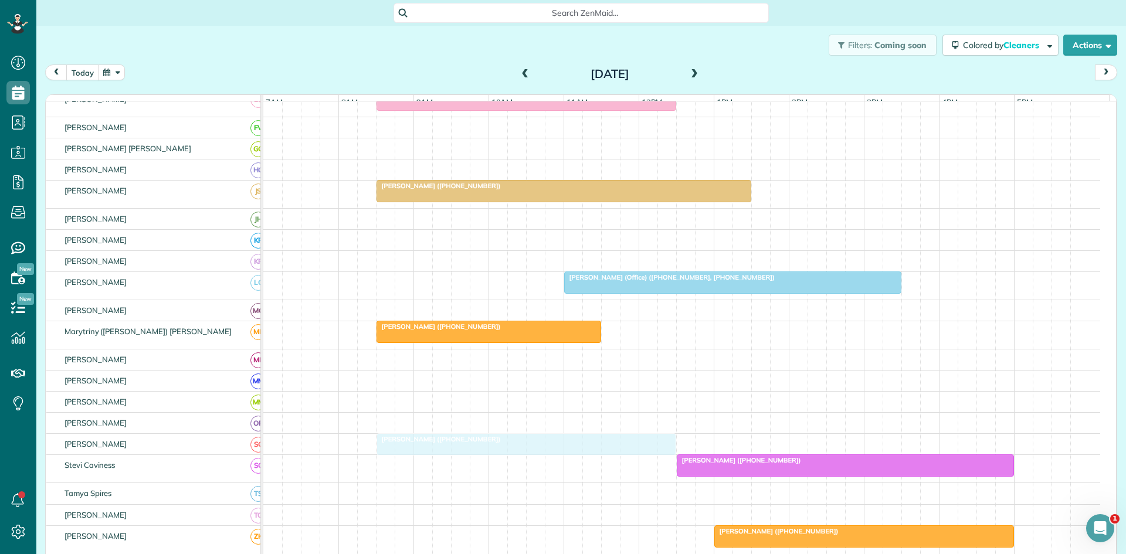
drag, startPoint x: 523, startPoint y: 167, endPoint x: 495, endPoint y: 449, distance: 283.6
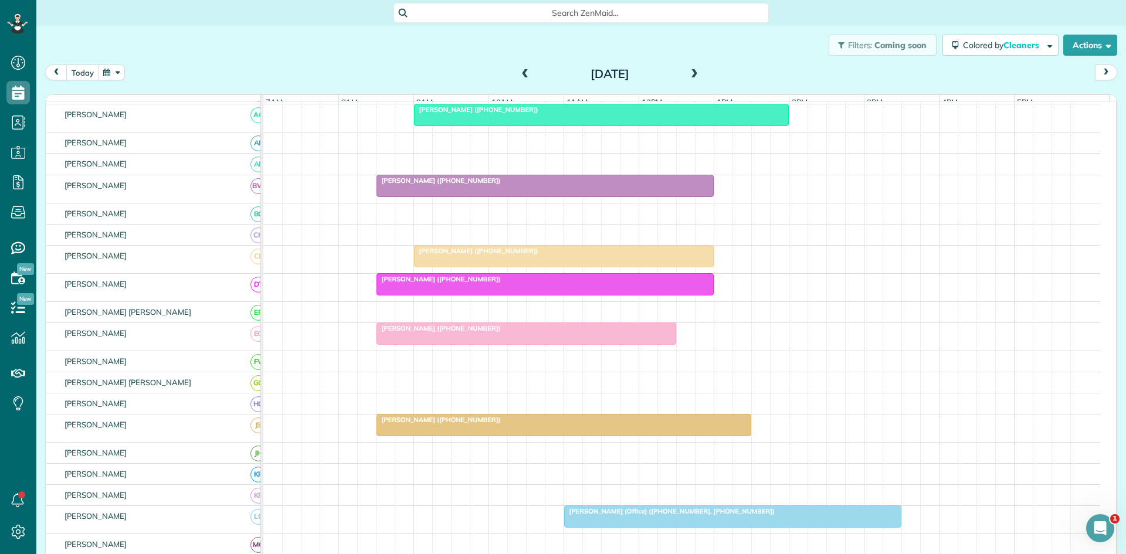
scroll to position [0, 0]
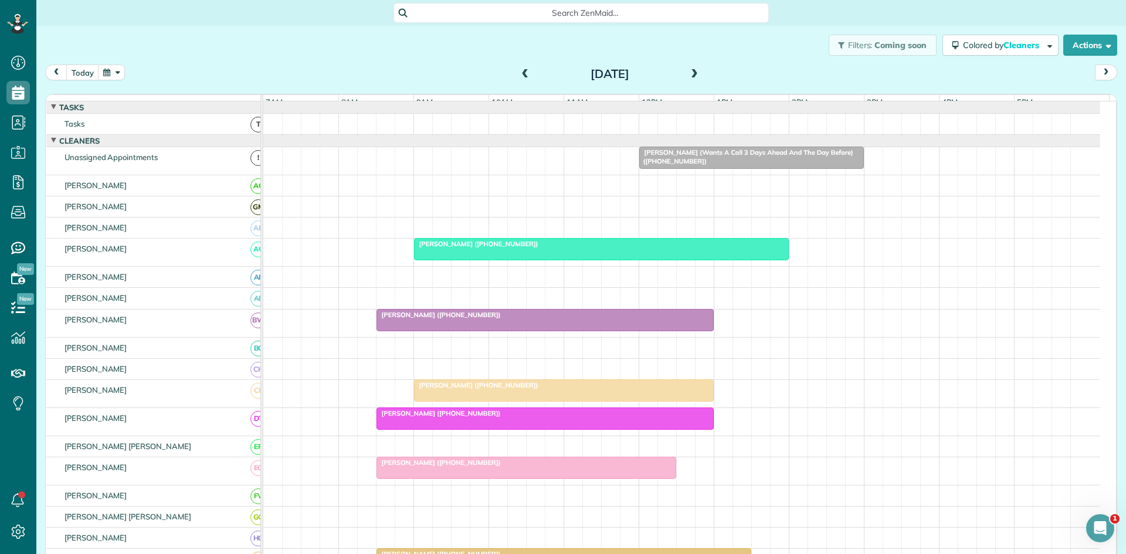
click at [708, 157] on span "Joel Morris (Wants A Call 3 Days Ahead And The Day Before) (+18176069373)" at bounding box center [746, 156] width 215 height 16
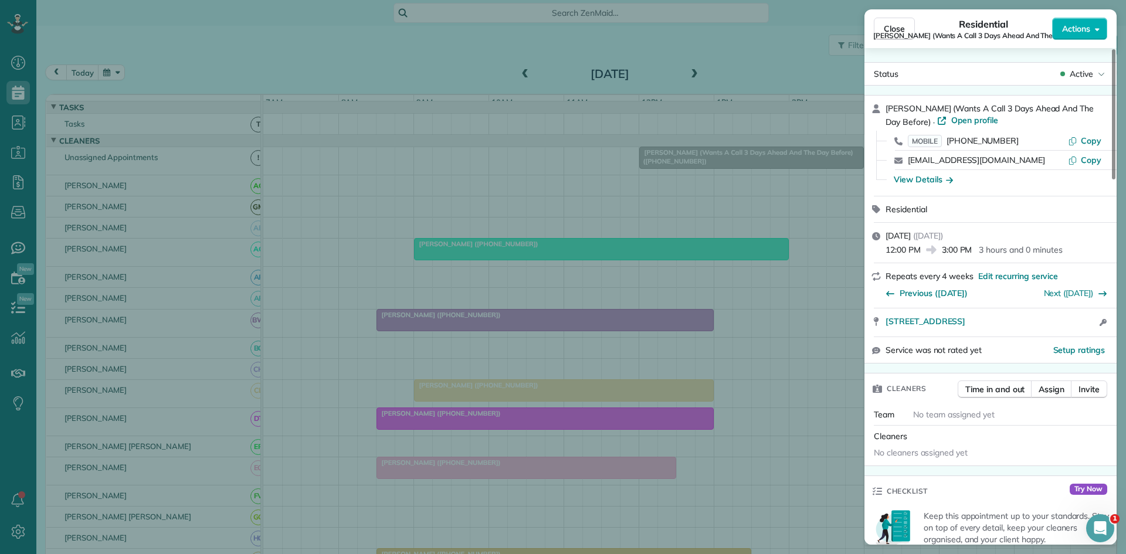
click at [1077, 76] on span "Active" at bounding box center [1081, 74] width 23 height 12
click at [1057, 124] on div "Cancelled" at bounding box center [1050, 128] width 119 height 16
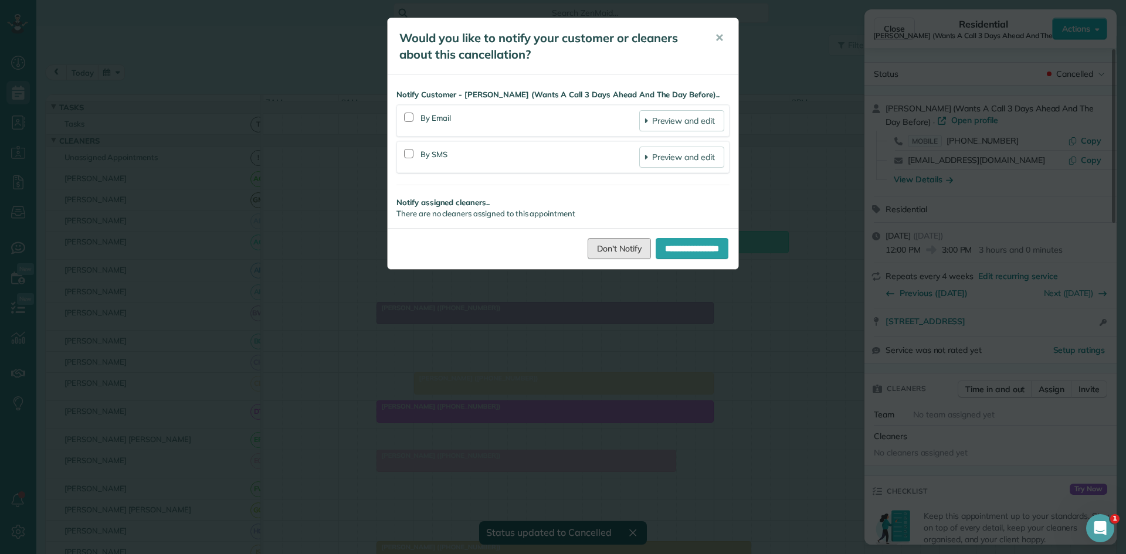
drag, startPoint x: 599, startPoint y: 257, endPoint x: 616, endPoint y: 249, distance: 18.6
click at [599, 257] on link "Don't Notify" at bounding box center [619, 248] width 63 height 21
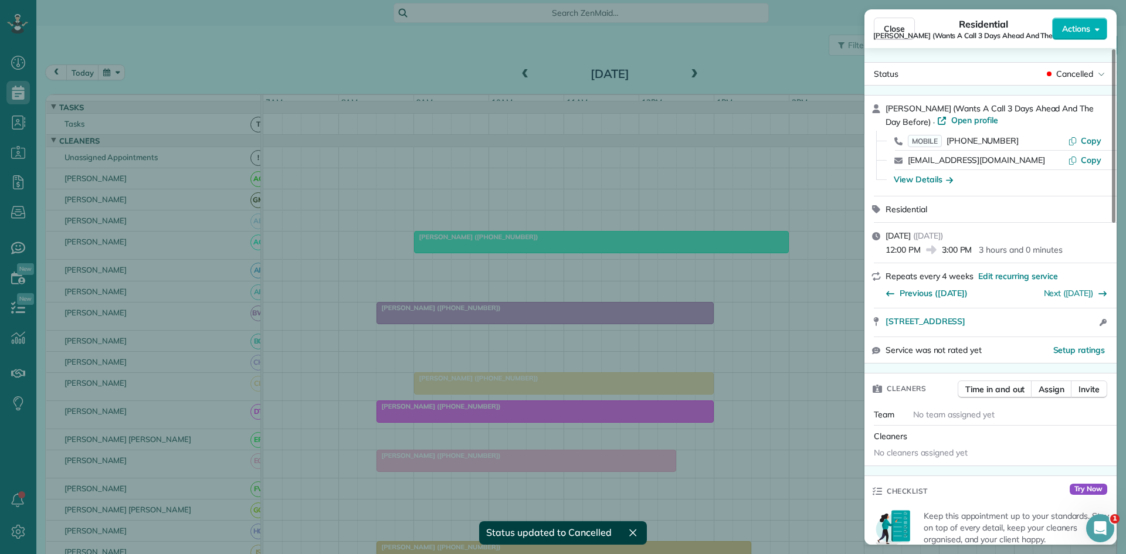
click at [910, 31] on span "Joel Morris (Wants A Call 3 Days Ahead And The Day Before)" at bounding box center [984, 35] width 221 height 9
click at [875, 22] on button "Close" at bounding box center [894, 29] width 41 height 22
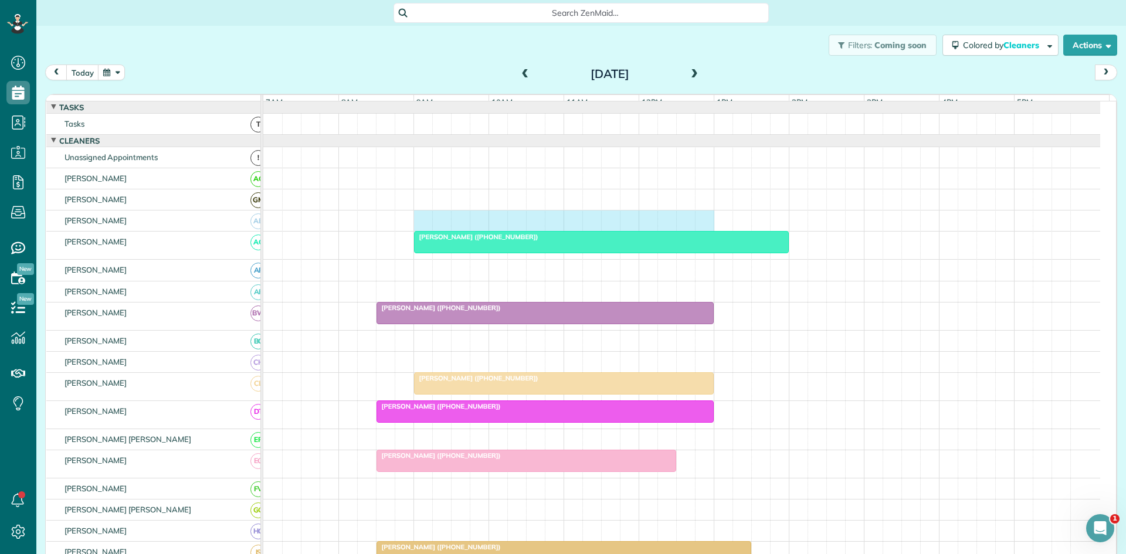
drag, startPoint x: 426, startPoint y: 229, endPoint x: 695, endPoint y: 235, distance: 268.7
click at [701, 231] on div at bounding box center [681, 221] width 837 height 21
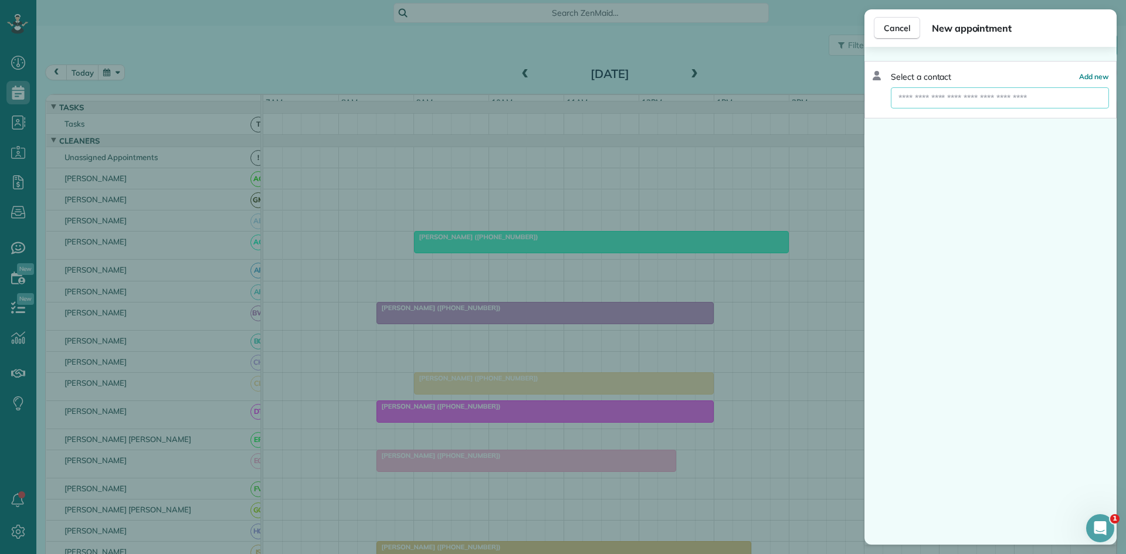
click at [958, 92] on input "text" at bounding box center [1000, 97] width 218 height 21
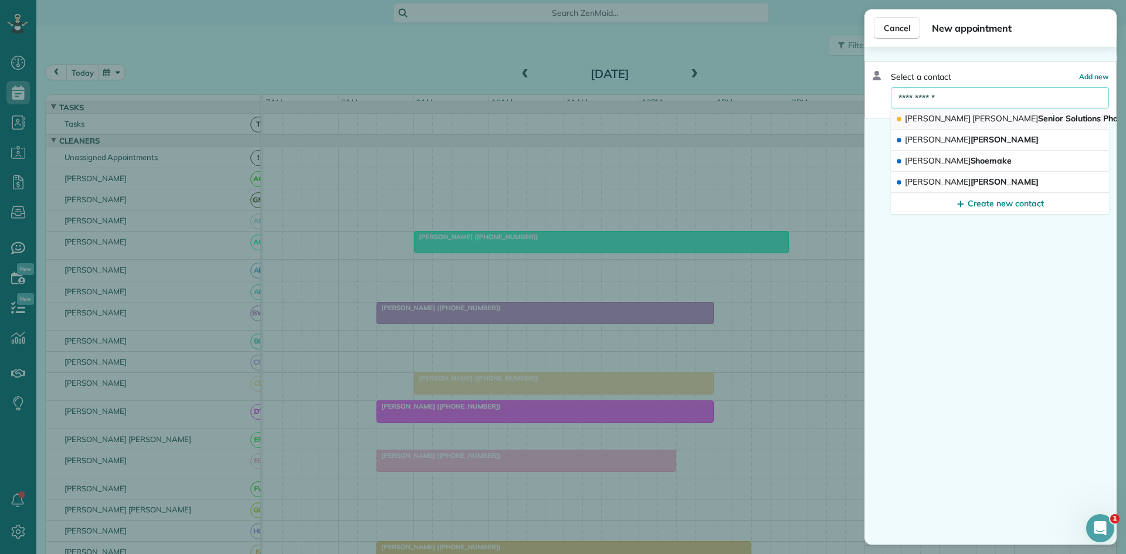
type input "**********"
click at [974, 110] on button "Kerri Krupp Senior Solutions Pharmacy" at bounding box center [1000, 119] width 218 height 21
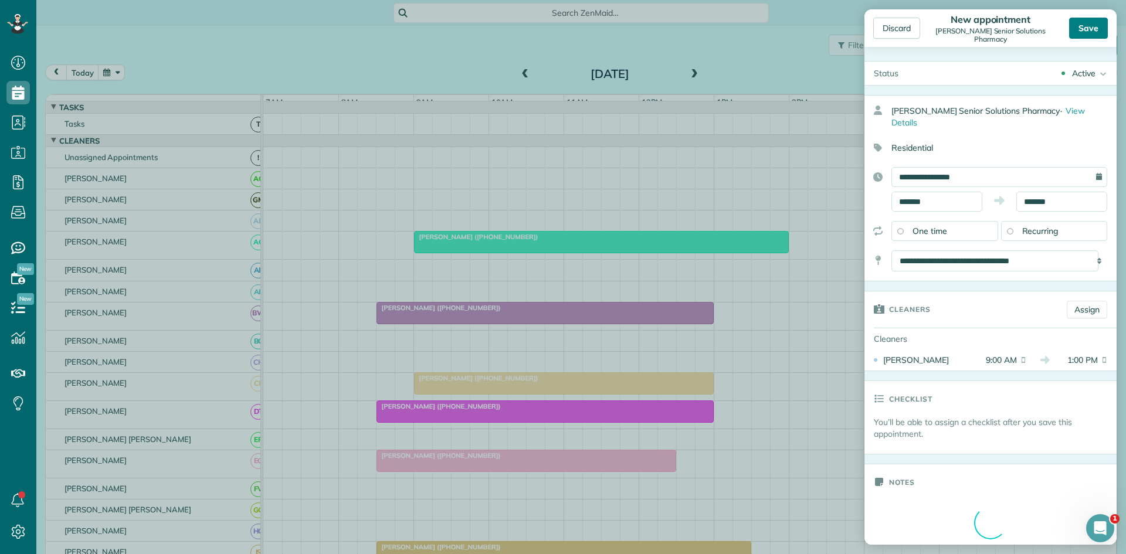
click at [1081, 38] on div "Save" at bounding box center [1088, 28] width 39 height 21
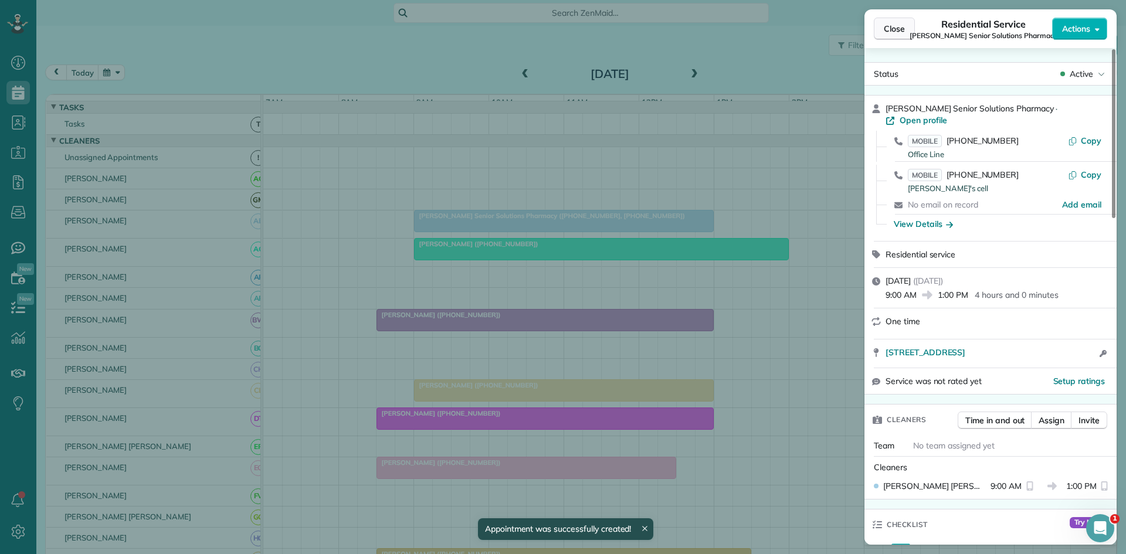
click at [886, 29] on span "Close" at bounding box center [894, 29] width 21 height 12
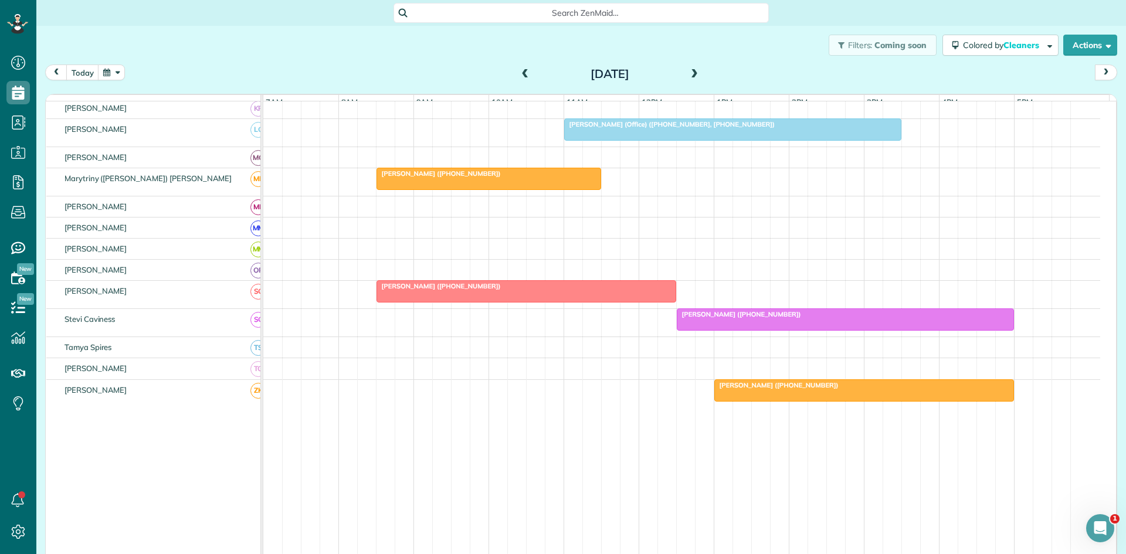
scroll to position [536, 0]
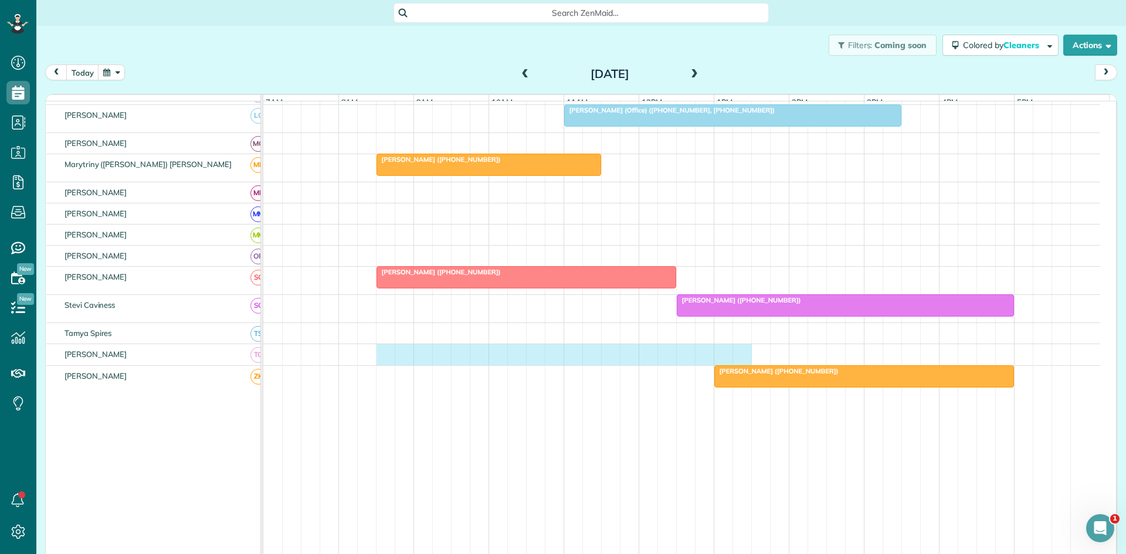
drag, startPoint x: 375, startPoint y: 367, endPoint x: 732, endPoint y: 366, distance: 356.1
click at [738, 365] on div at bounding box center [681, 354] width 837 height 21
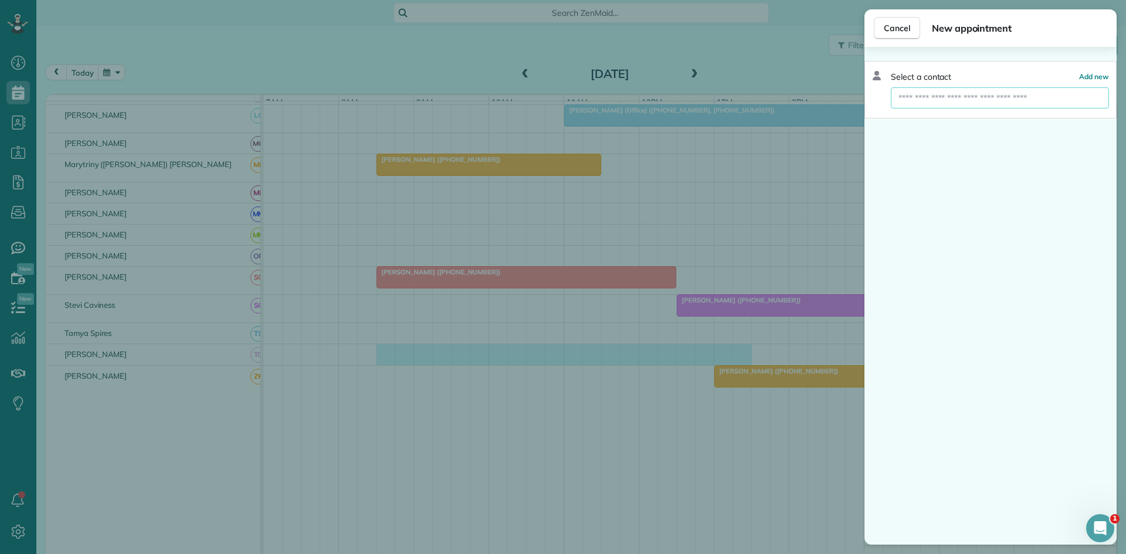
click at [983, 97] on input "text" at bounding box center [1000, 97] width 218 height 21
type input "*"
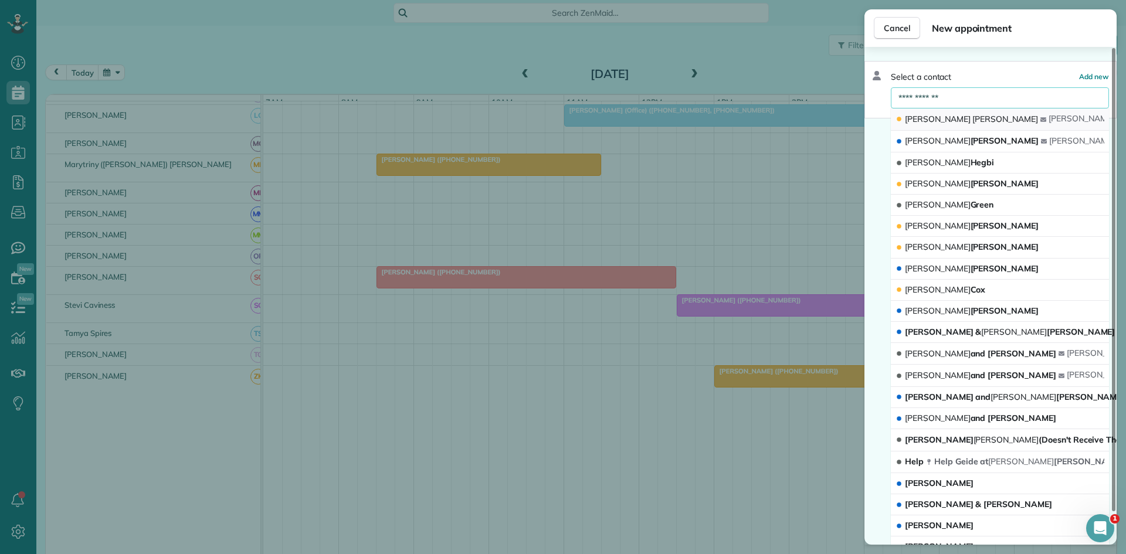
type input "**********"
click at [981, 120] on button "Brian Benton brian benton @sbcglobal.net" at bounding box center [1000, 120] width 218 height 22
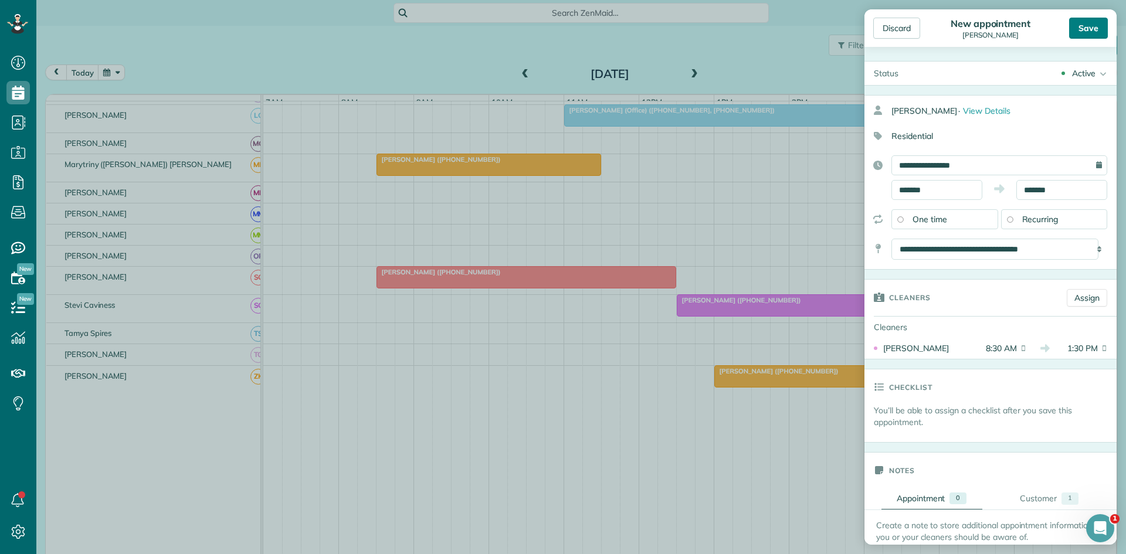
click at [1101, 35] on div "Save" at bounding box center [1088, 28] width 39 height 21
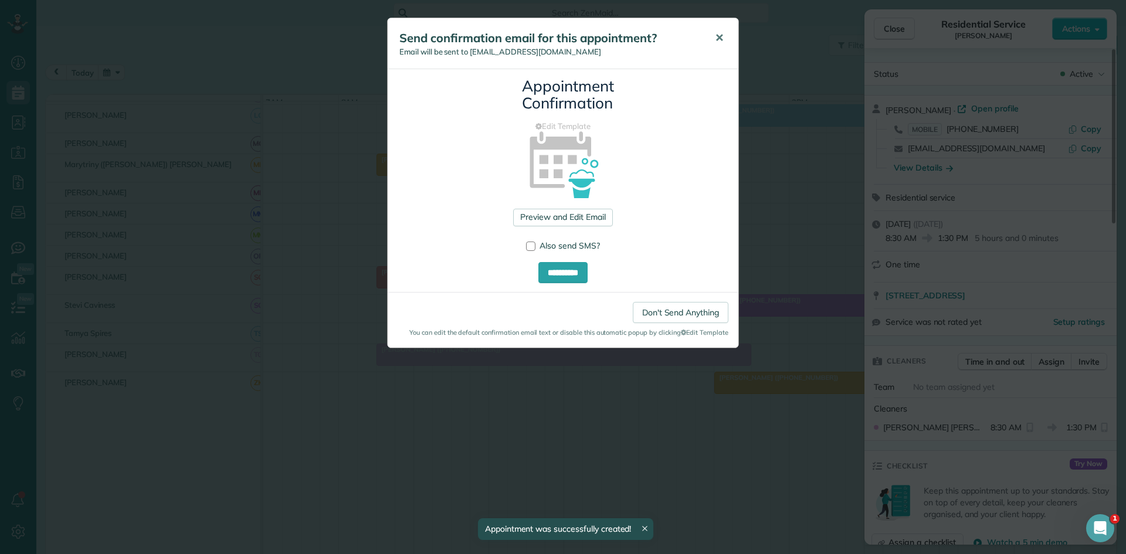
click at [719, 39] on span "✕" at bounding box center [719, 37] width 9 height 13
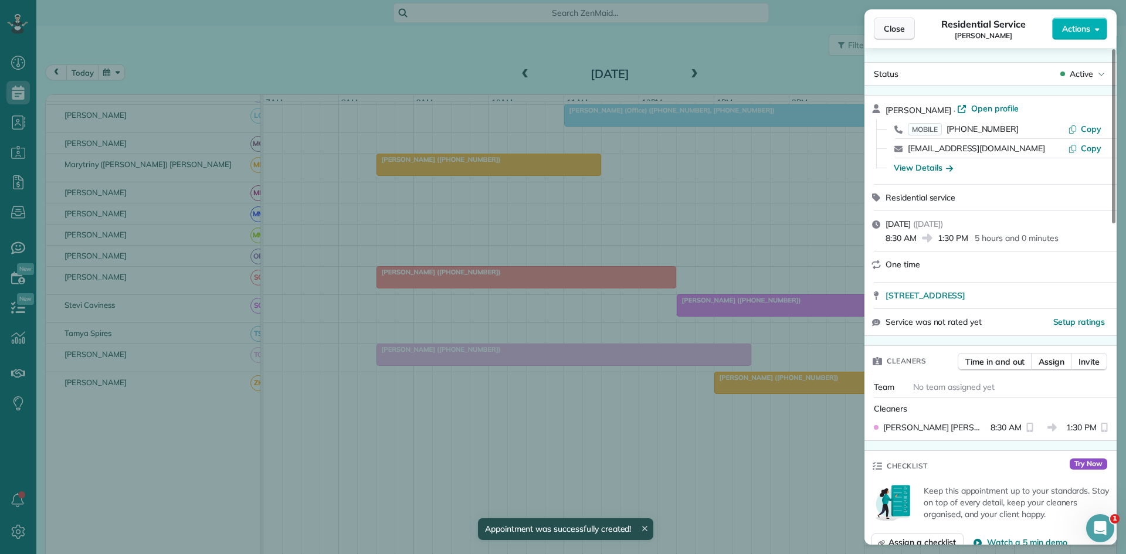
click at [906, 29] on button "Close" at bounding box center [894, 29] width 41 height 22
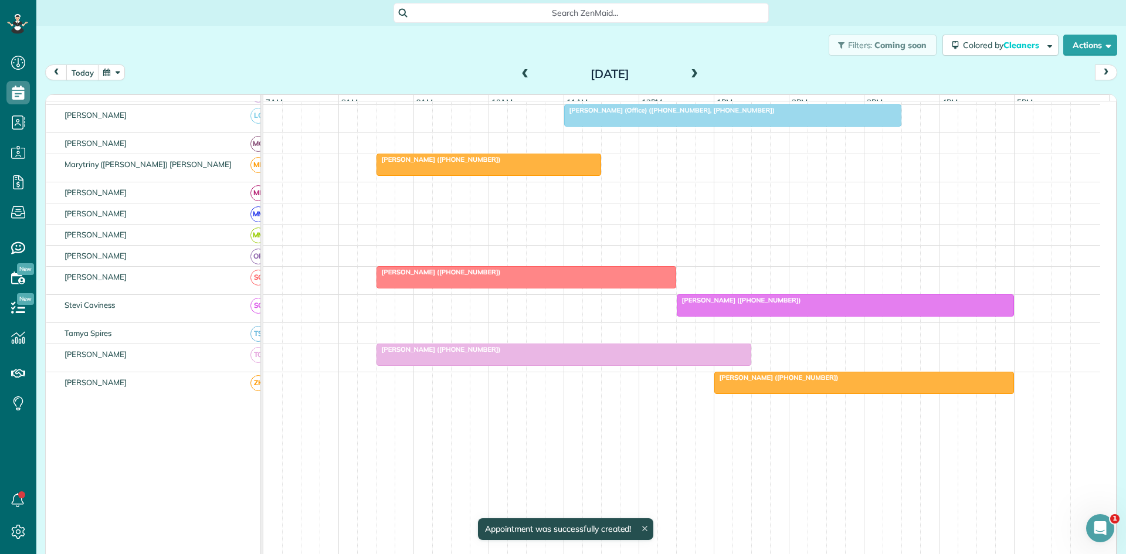
click at [705, 365] on div at bounding box center [564, 354] width 374 height 21
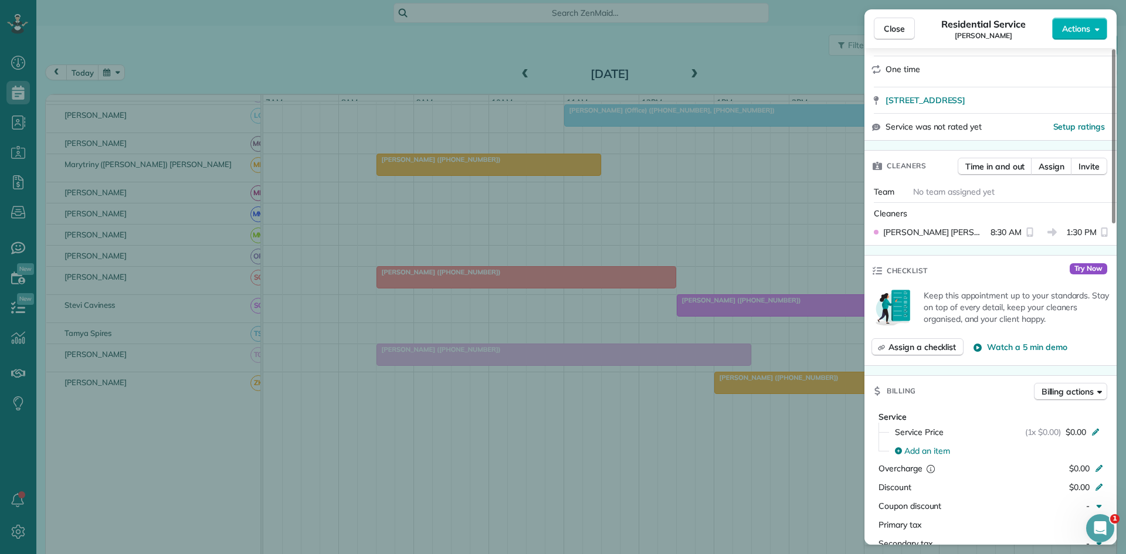
scroll to position [912, 0]
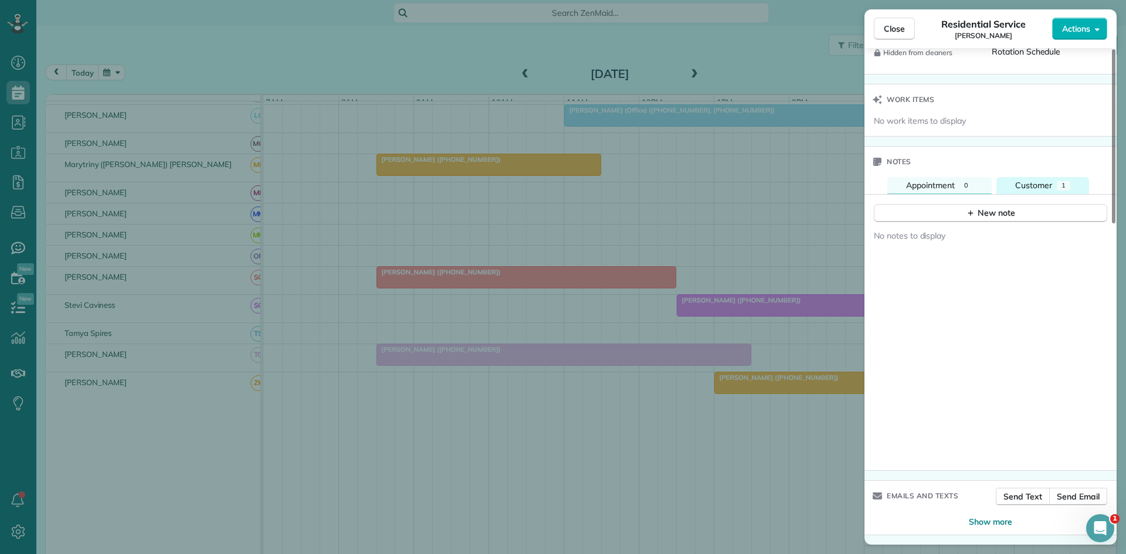
click at [1051, 180] on div "Customer" at bounding box center [1034, 186] width 37 height 12
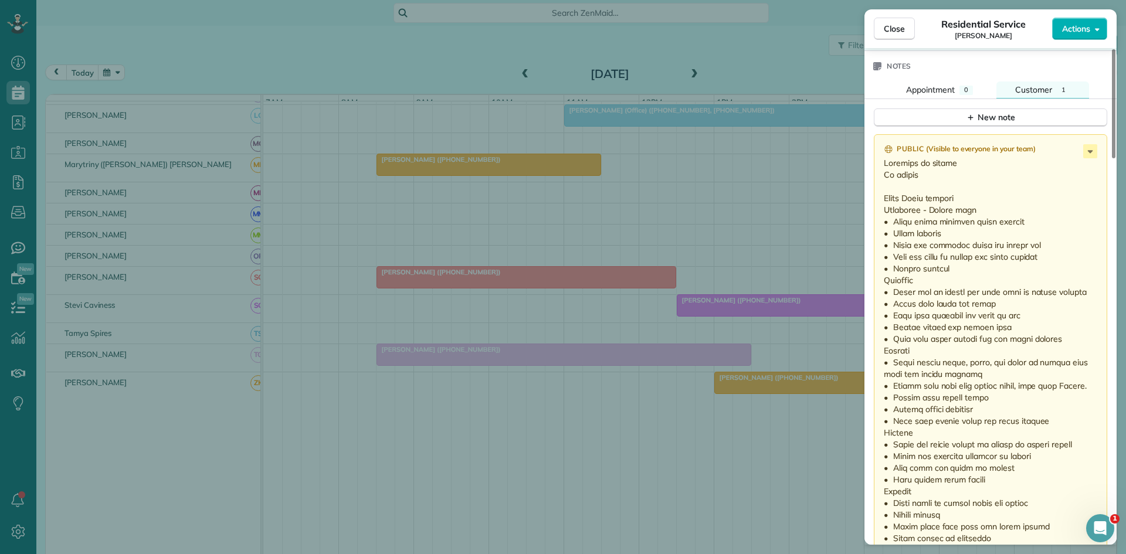
scroll to position [968, 0]
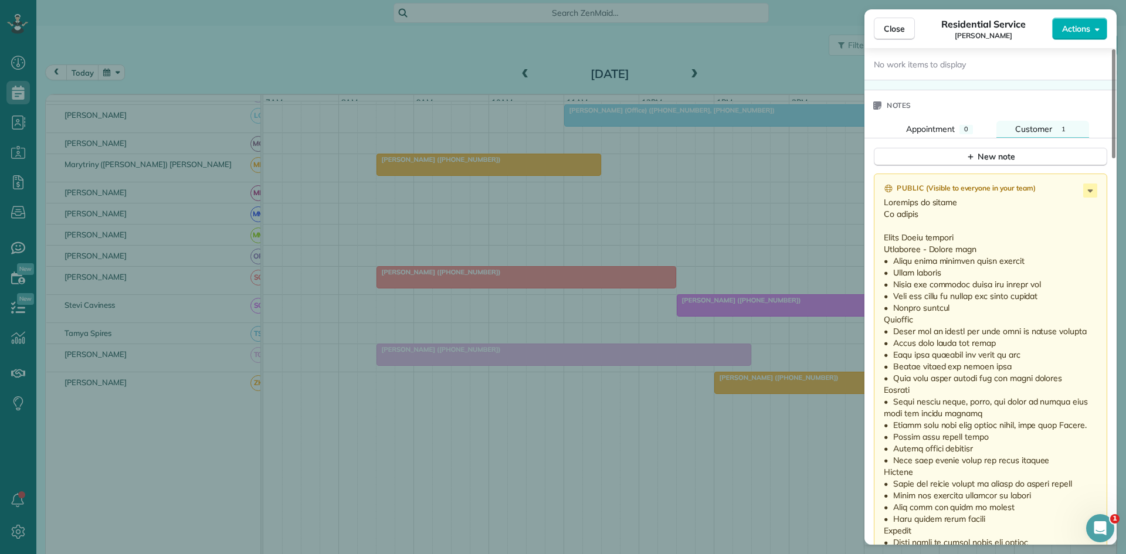
drag, startPoint x: 1097, startPoint y: 207, endPoint x: 884, endPoint y: 197, distance: 213.2
click at [908, 31] on button "Close" at bounding box center [894, 29] width 41 height 22
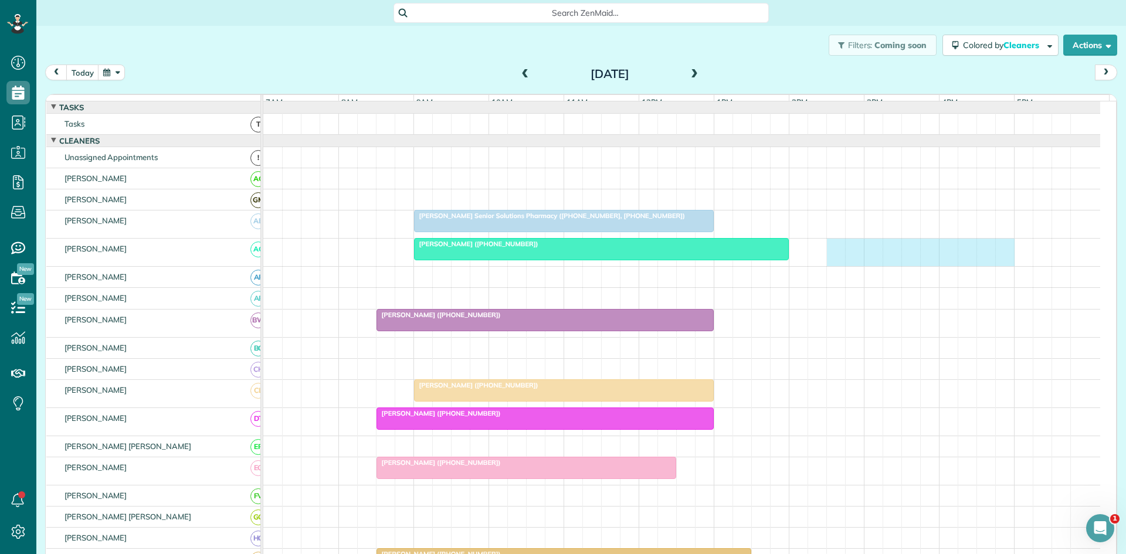
drag, startPoint x: 834, startPoint y: 260, endPoint x: 996, endPoint y: 268, distance: 162.7
click at [996, 266] on div "Charlsye Lewis (+18179387399)" at bounding box center [681, 253] width 837 height 28
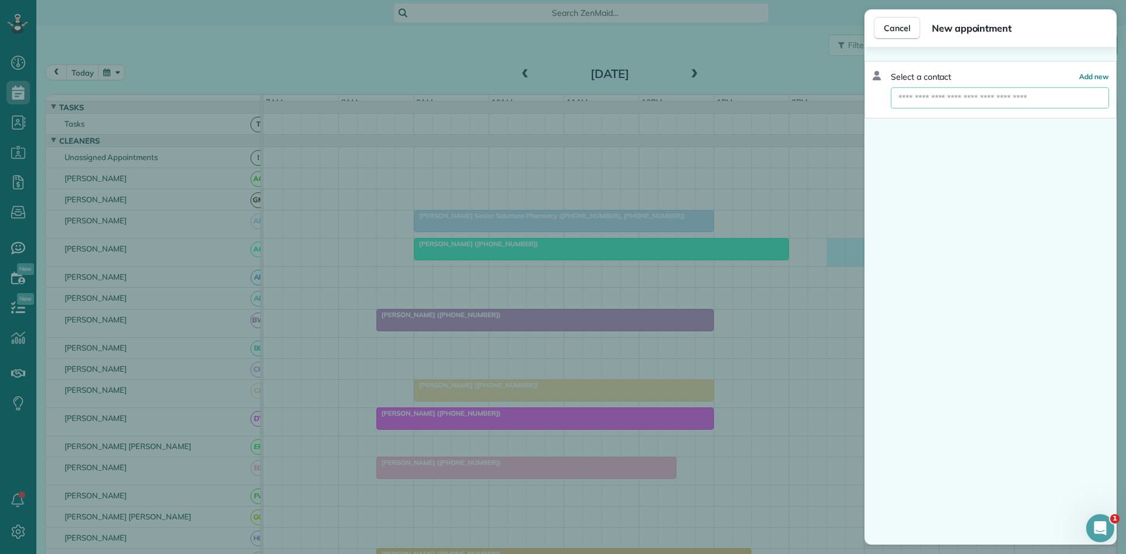
click at [969, 99] on input "text" at bounding box center [1000, 97] width 218 height 21
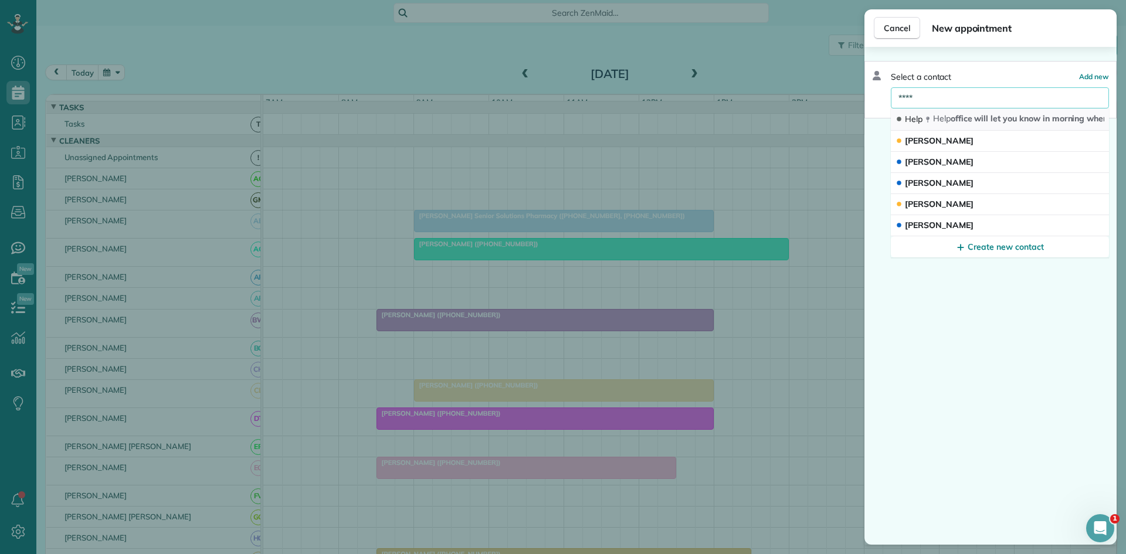
type input "****"
click at [953, 116] on span "Help office will let you know in morning where we need you to help TX 76016" at bounding box center [1079, 118] width 292 height 11
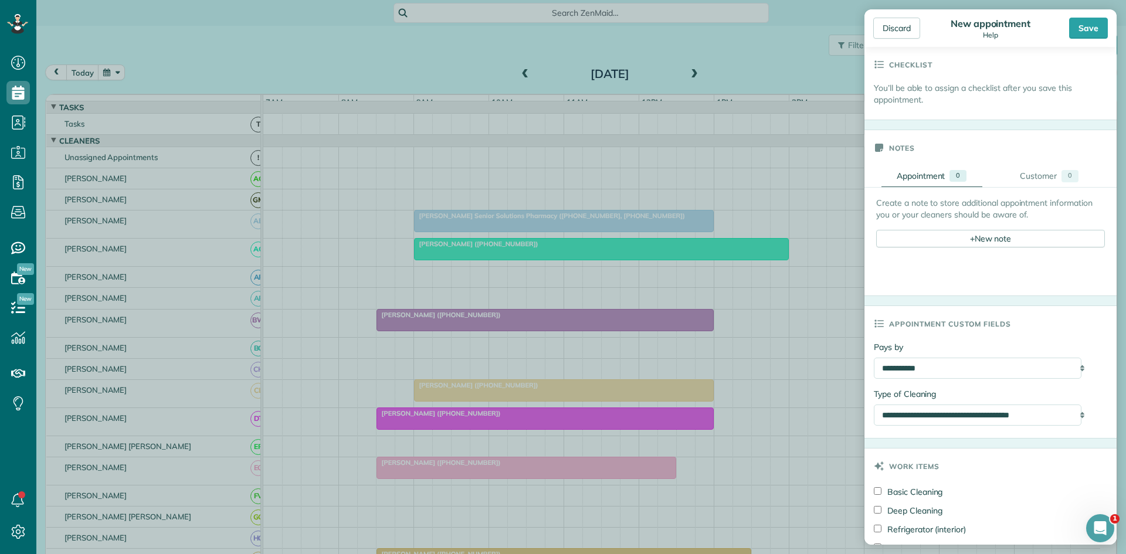
scroll to position [587, 0]
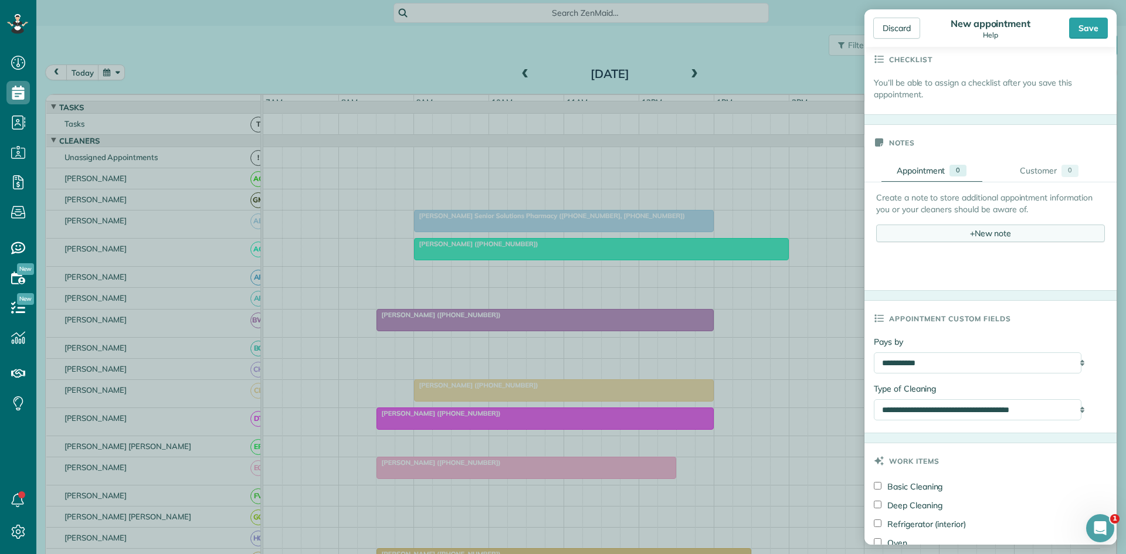
click at [1004, 239] on div "+ New note" at bounding box center [990, 234] width 229 height 18
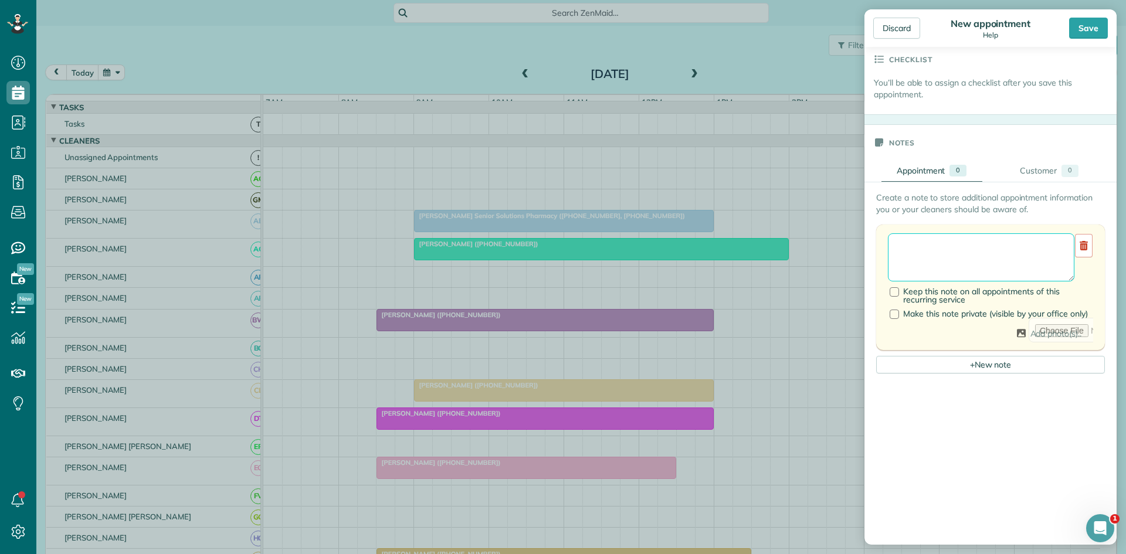
drag, startPoint x: 974, startPoint y: 268, endPoint x: 980, endPoint y: 269, distance: 6.0
click at [973, 268] on textarea at bounding box center [981, 257] width 187 height 48
paste textarea "**********"
click at [893, 252] on textarea at bounding box center [977, 257] width 178 height 48
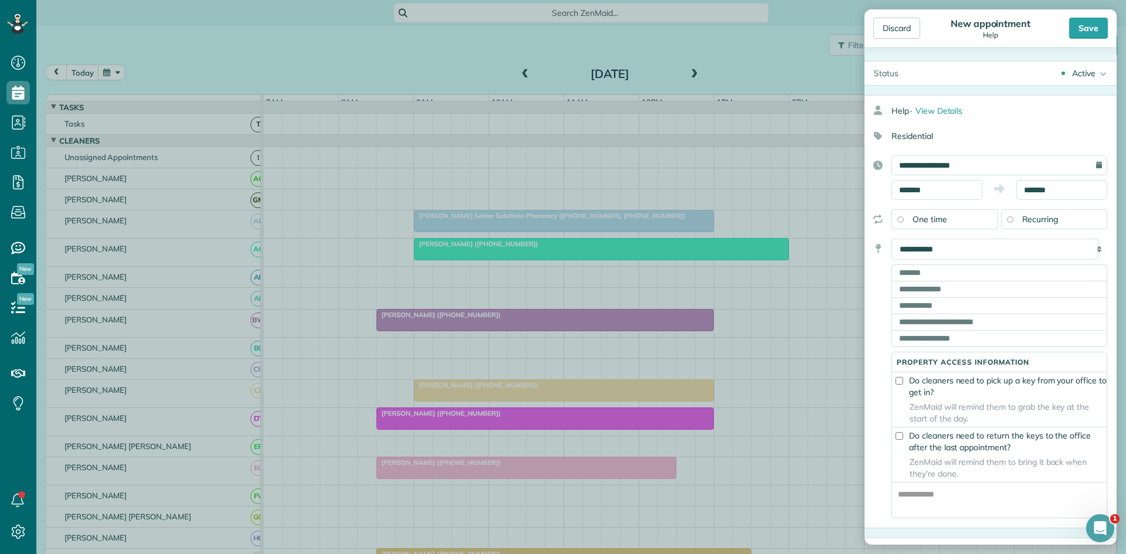
type textarea "**********"
drag, startPoint x: 979, startPoint y: 266, endPoint x: 988, endPoint y: 275, distance: 12.0
click at [979, 266] on input "text" at bounding box center [1000, 273] width 216 height 16
paste input "**********"
type input "**********"
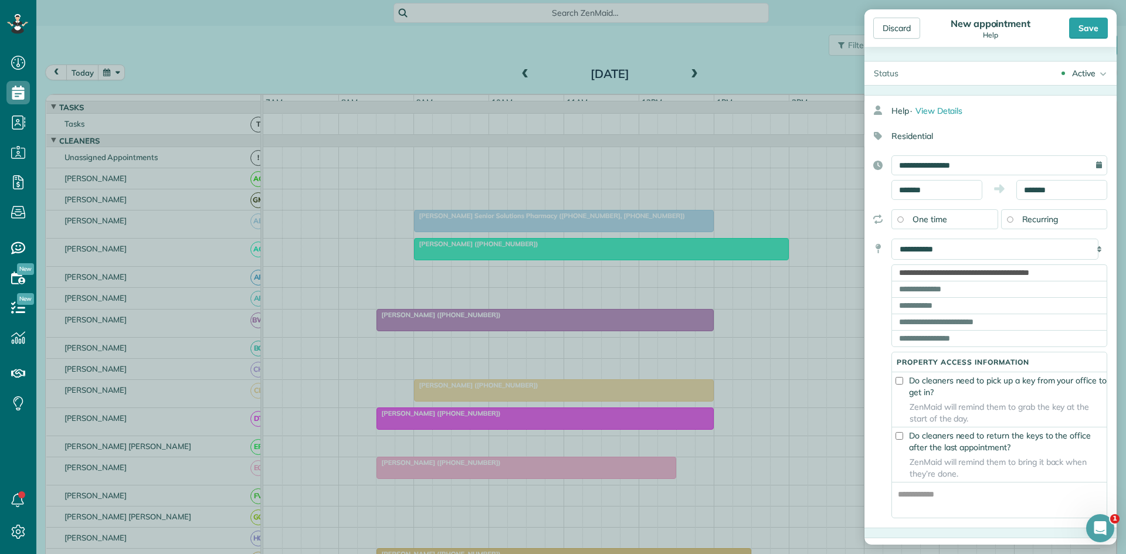
type input "**********"
type input "**"
type input "*****"
click at [1101, 29] on div "Save" at bounding box center [1088, 28] width 39 height 21
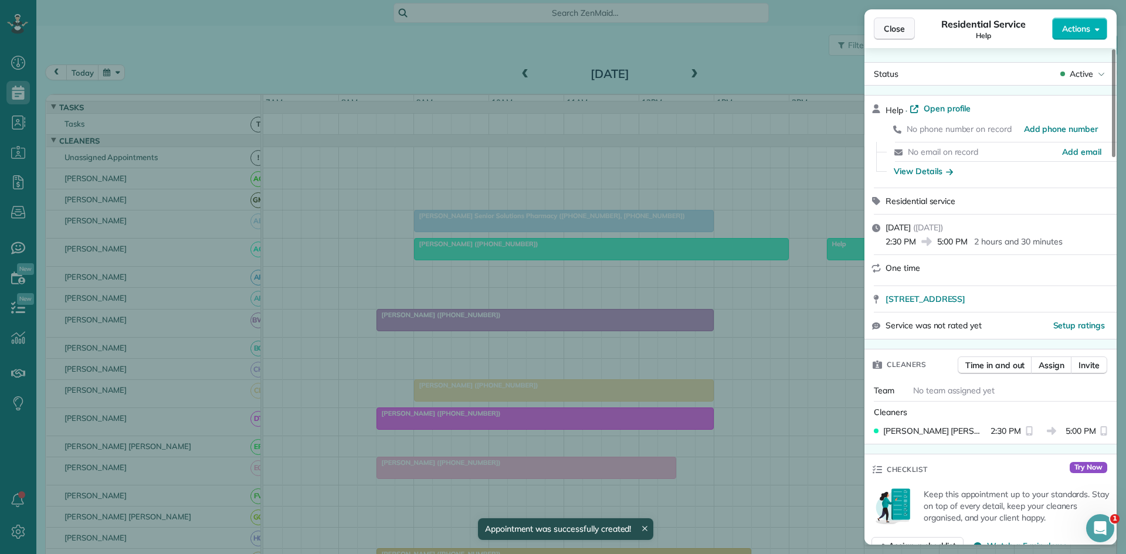
click at [894, 28] on span "Close" at bounding box center [894, 29] width 21 height 12
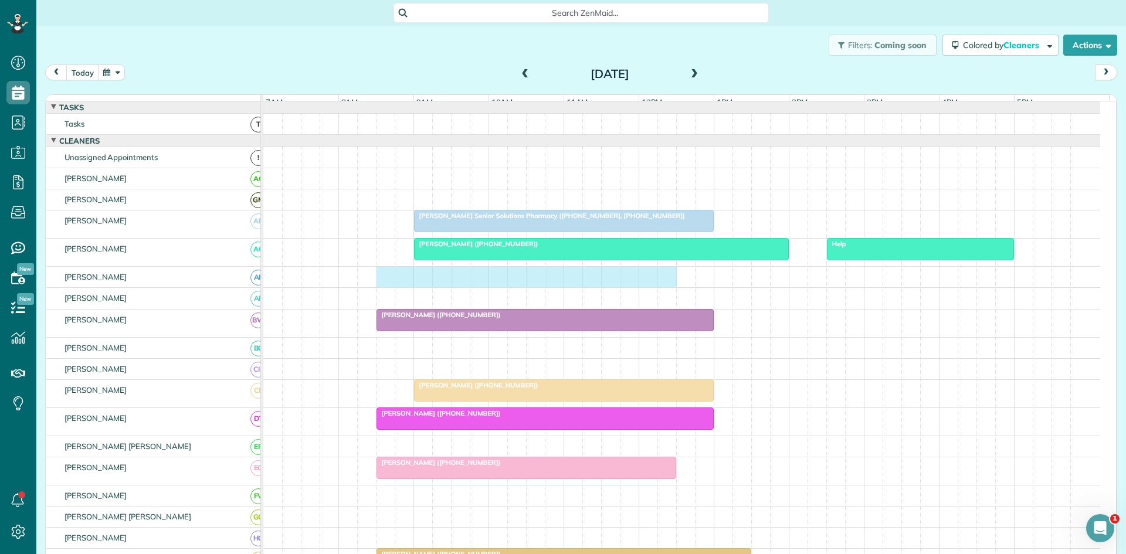
drag, startPoint x: 379, startPoint y: 280, endPoint x: 661, endPoint y: 281, distance: 282.2
click at [661, 281] on div at bounding box center [681, 277] width 837 height 21
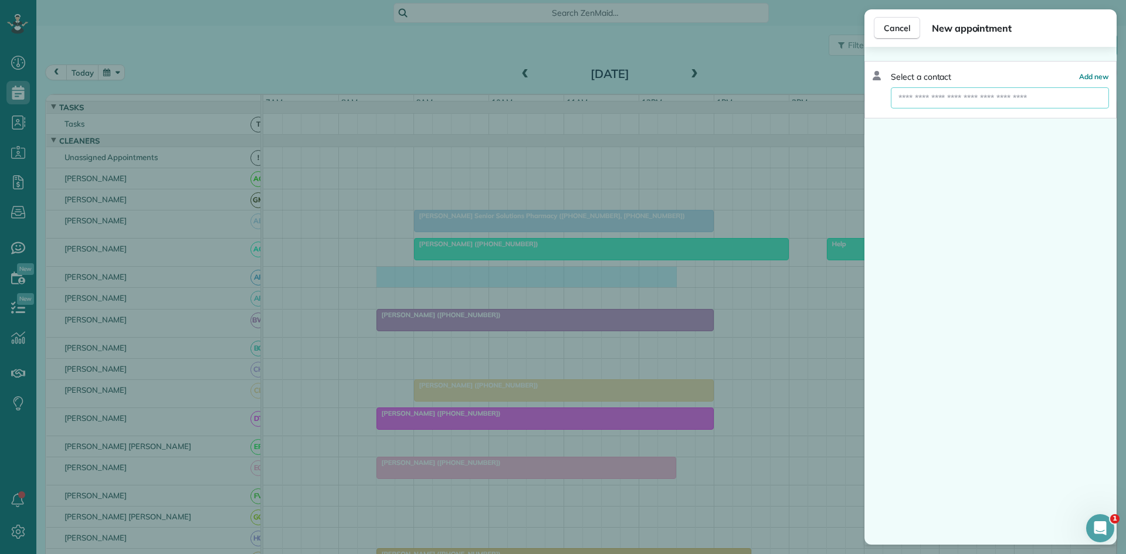
click at [1017, 100] on input "text" at bounding box center [1000, 97] width 218 height 21
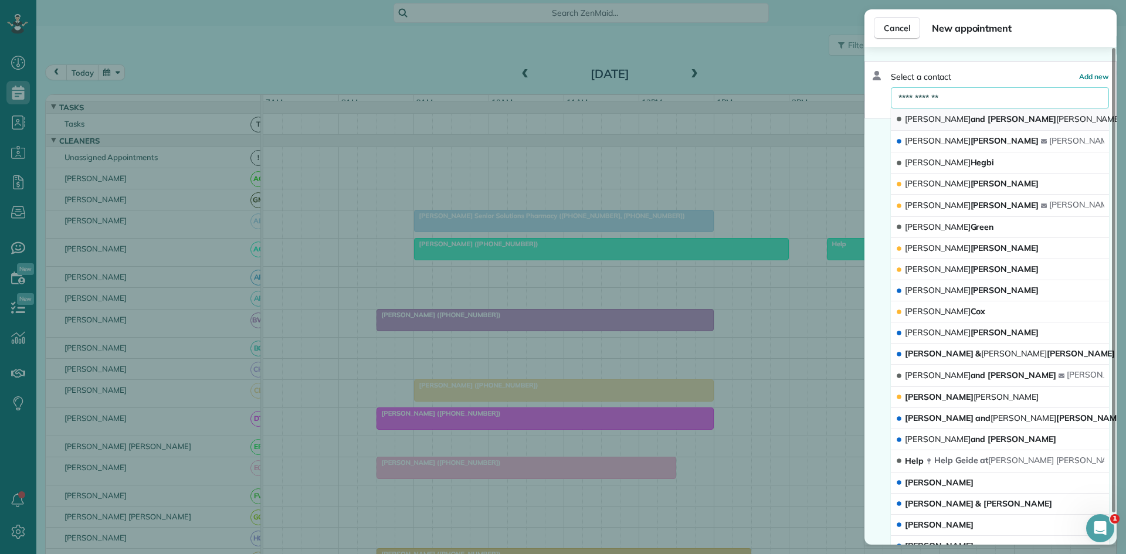
type input "**********"
click at [1124, 117] on icon "button" at bounding box center [1127, 120] width 6 height 6
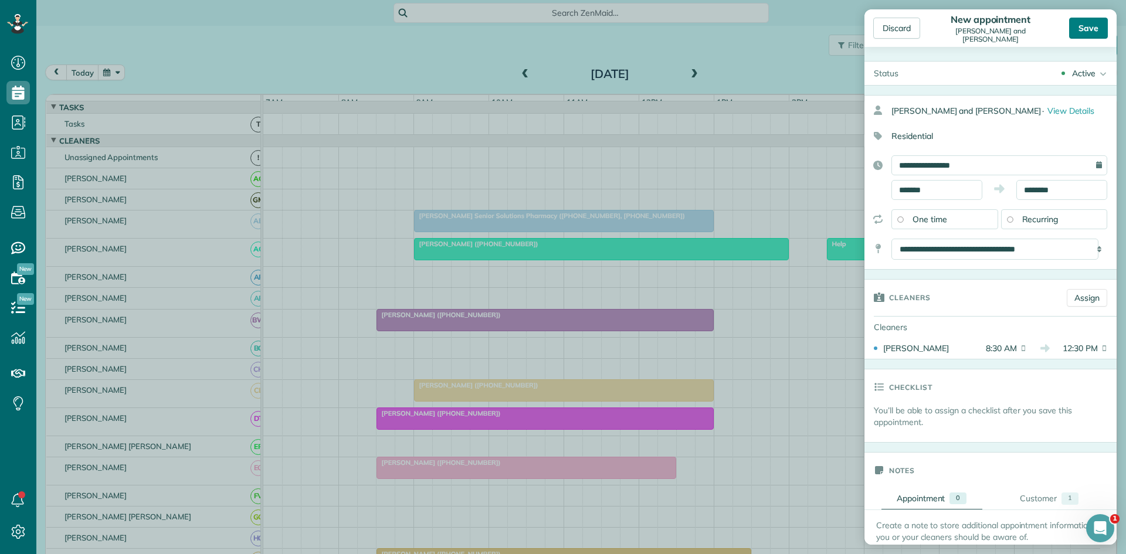
click at [1090, 31] on div "Save" at bounding box center [1088, 28] width 39 height 21
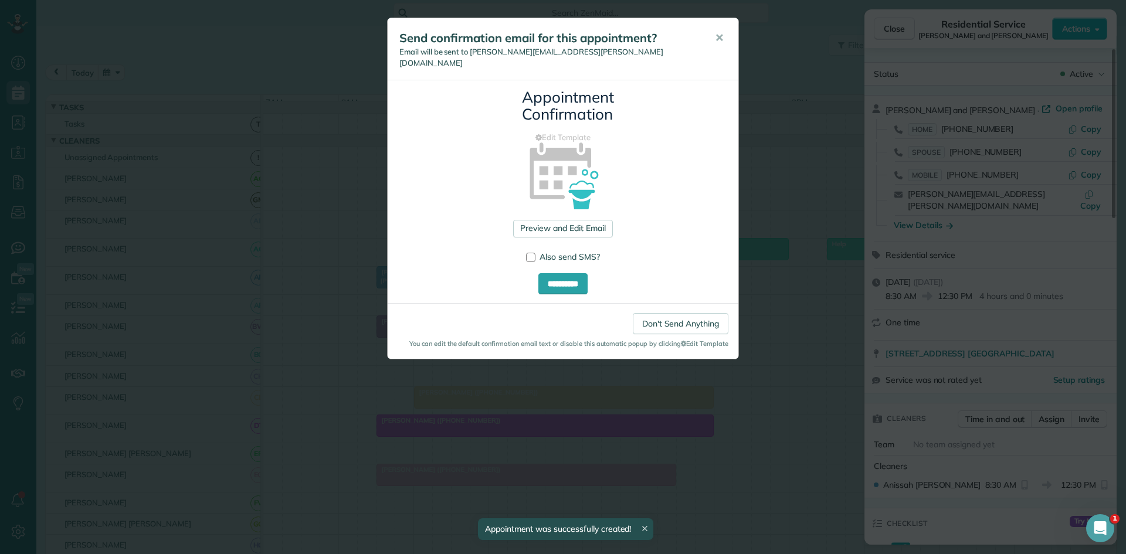
drag, startPoint x: 719, startPoint y: 46, endPoint x: 726, endPoint y: 46, distance: 6.5
click at [719, 46] on button "✕" at bounding box center [719, 38] width 26 height 28
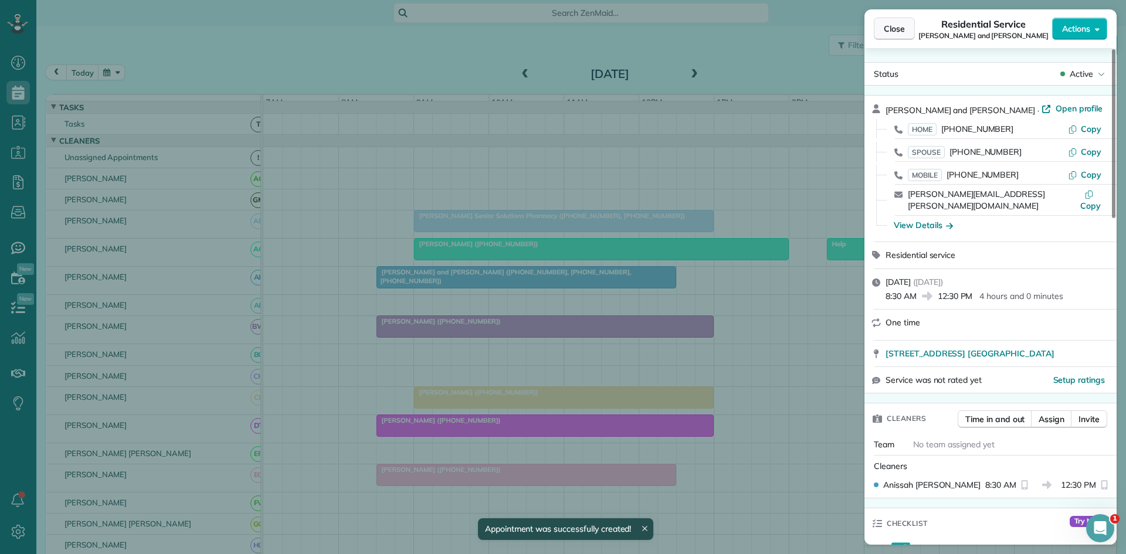
click at [893, 32] on span "Close" at bounding box center [894, 29] width 21 height 12
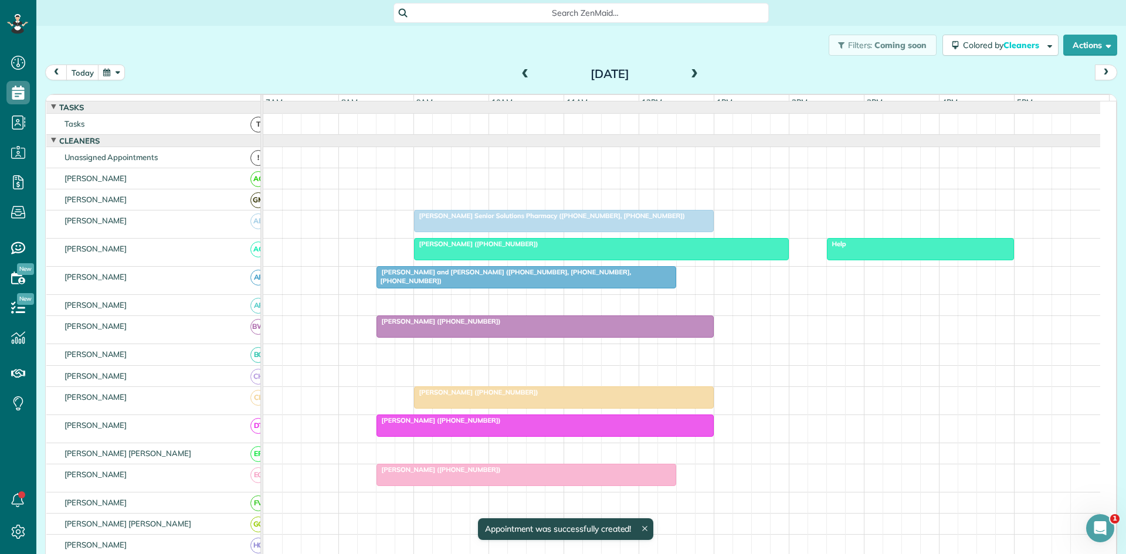
click at [459, 279] on span "Brian and Karen Becker (+19727412993, +18174536323, +18173075499)" at bounding box center [504, 276] width 256 height 16
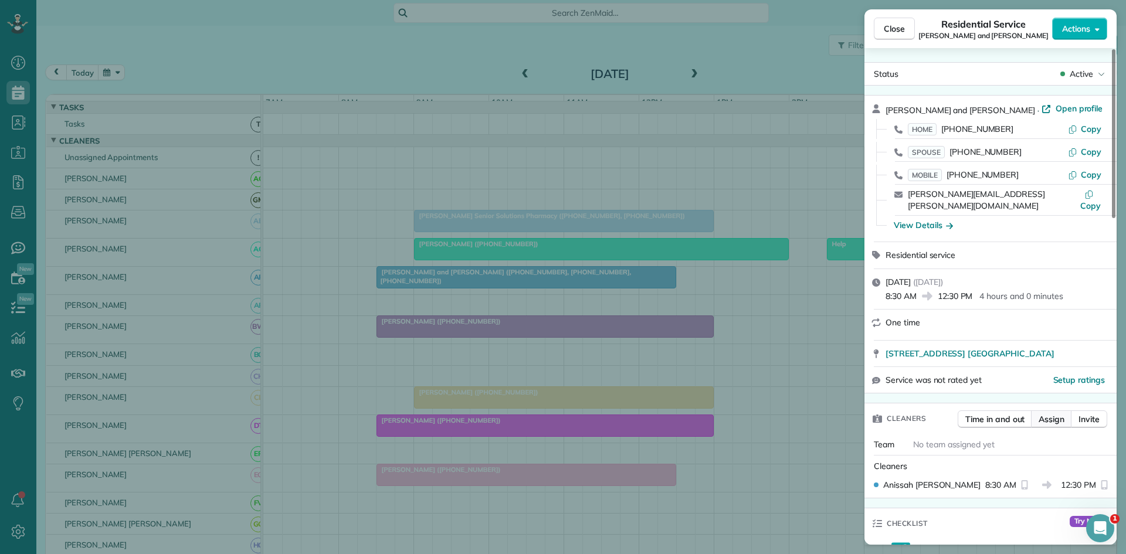
click at [1050, 414] on span "Assign" at bounding box center [1052, 420] width 26 height 12
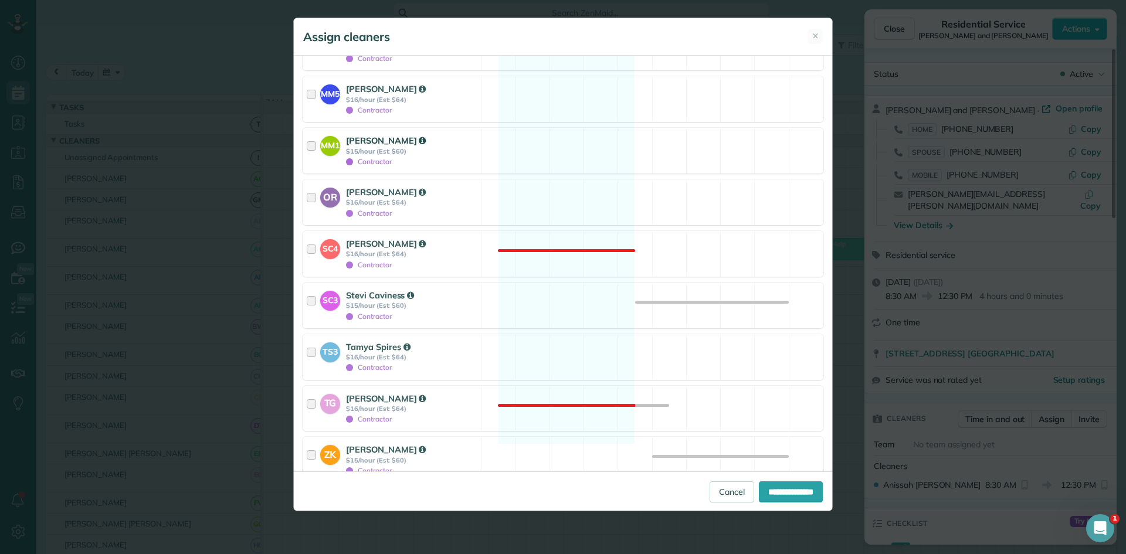
scroll to position [1553, 0]
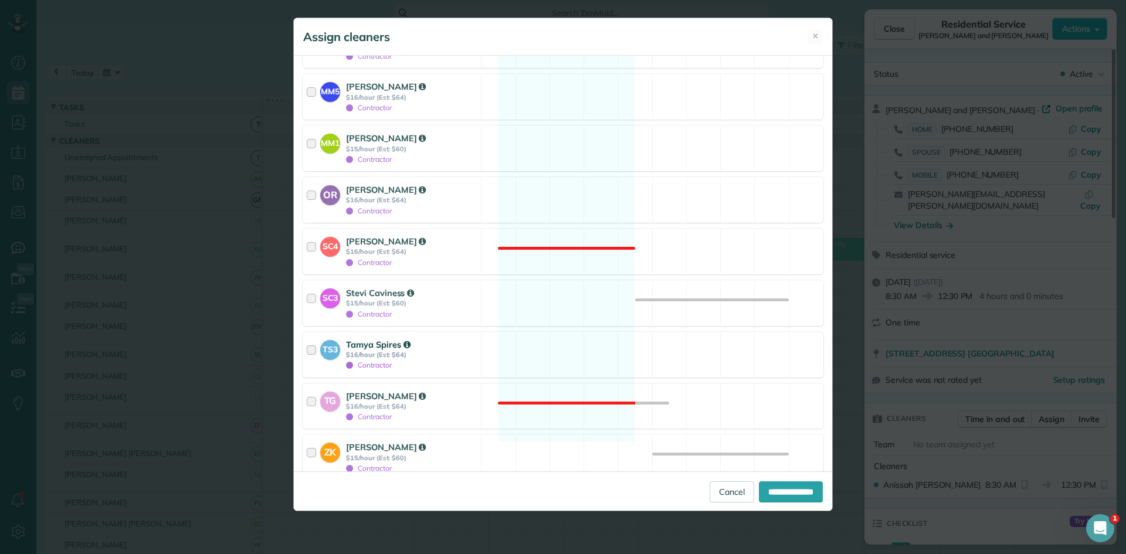
click at [508, 332] on div "TS3 Tamya Spires $16/hour (Est: $64) Contractor Available" at bounding box center [563, 355] width 521 height 46
click at [759, 490] on input "**********" at bounding box center [791, 492] width 64 height 21
type input "**********"
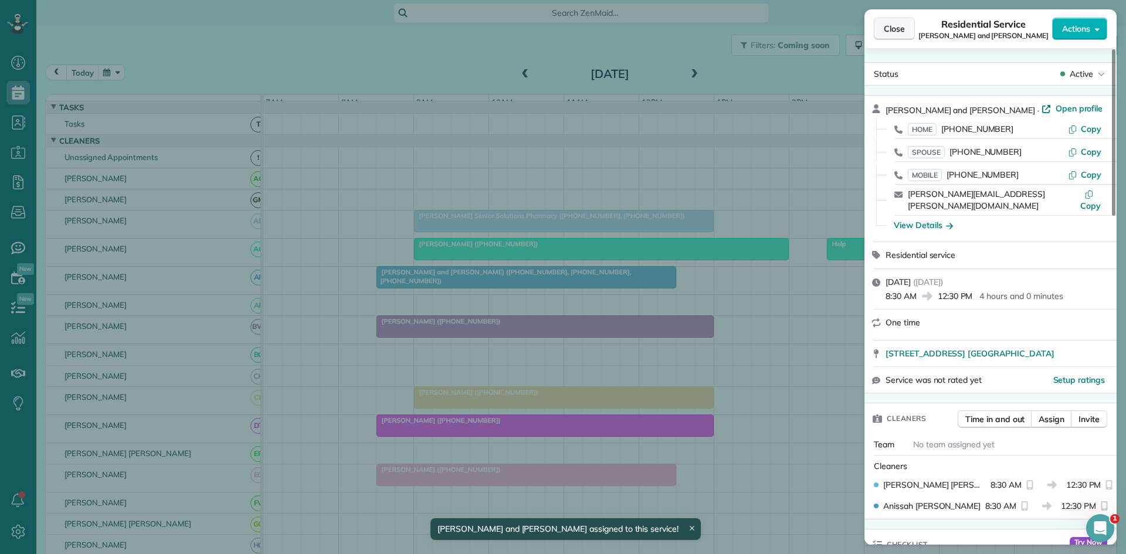
click at [895, 29] on span "Close" at bounding box center [894, 29] width 21 height 12
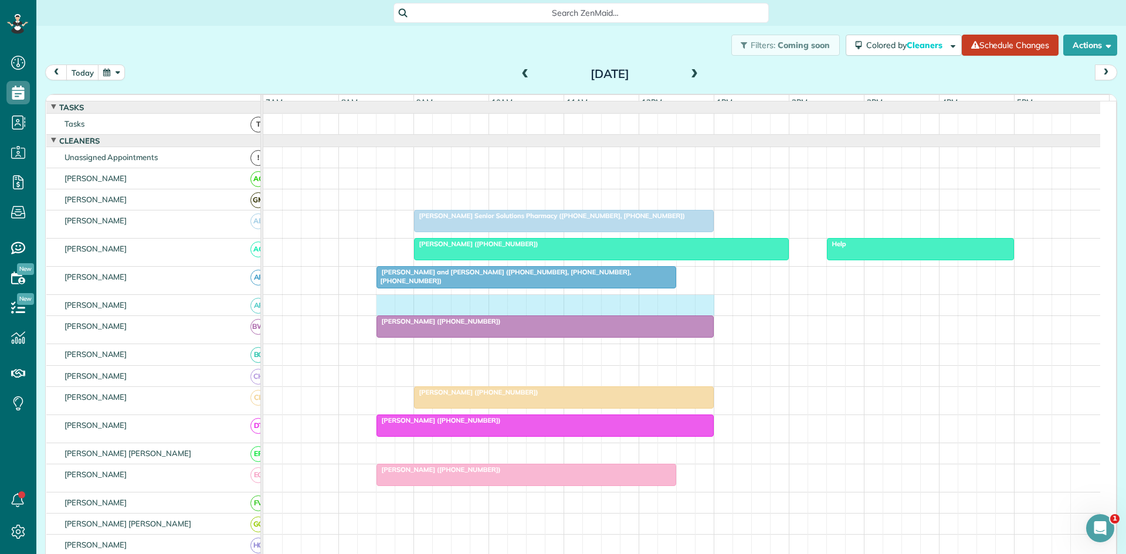
drag, startPoint x: 386, startPoint y: 310, endPoint x: 698, endPoint y: 319, distance: 311.6
click at [698, 316] on div at bounding box center [681, 305] width 837 height 21
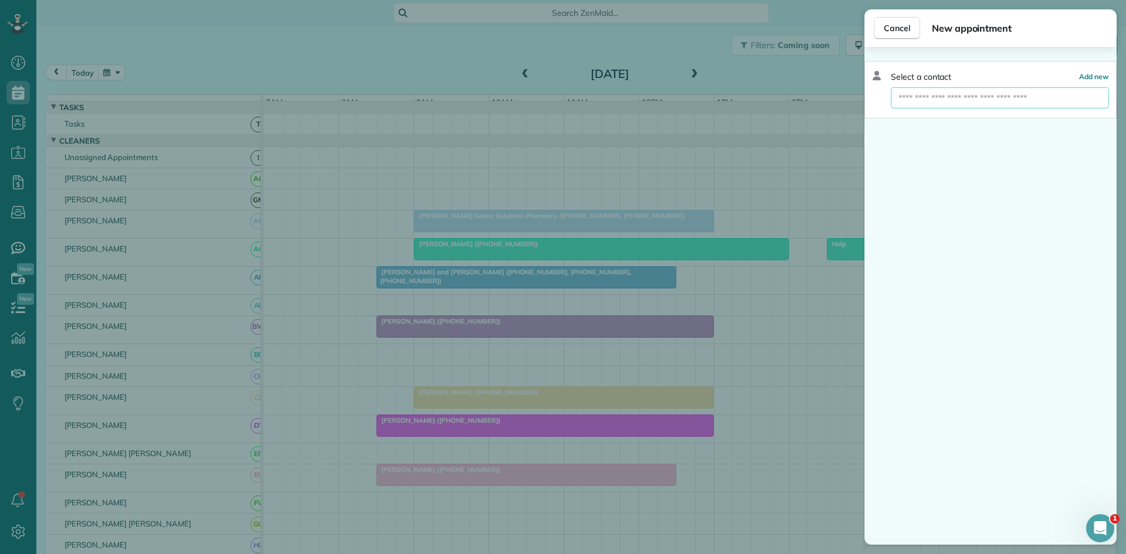
click at [976, 92] on input "text" at bounding box center [1000, 97] width 218 height 21
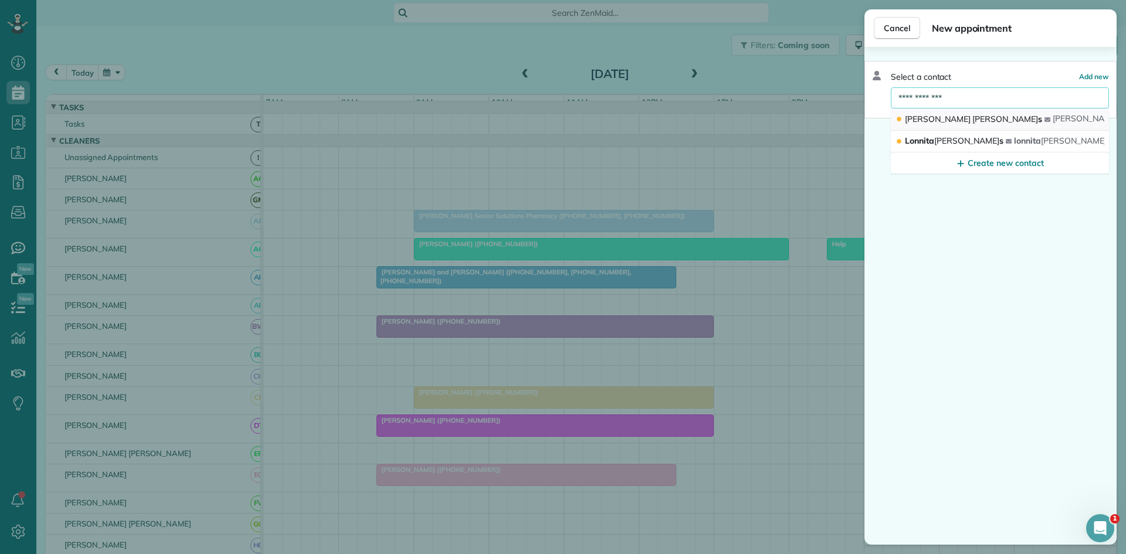
type input "**********"
click at [960, 114] on span "Cherie Wiggin s" at bounding box center [973, 119] width 137 height 11
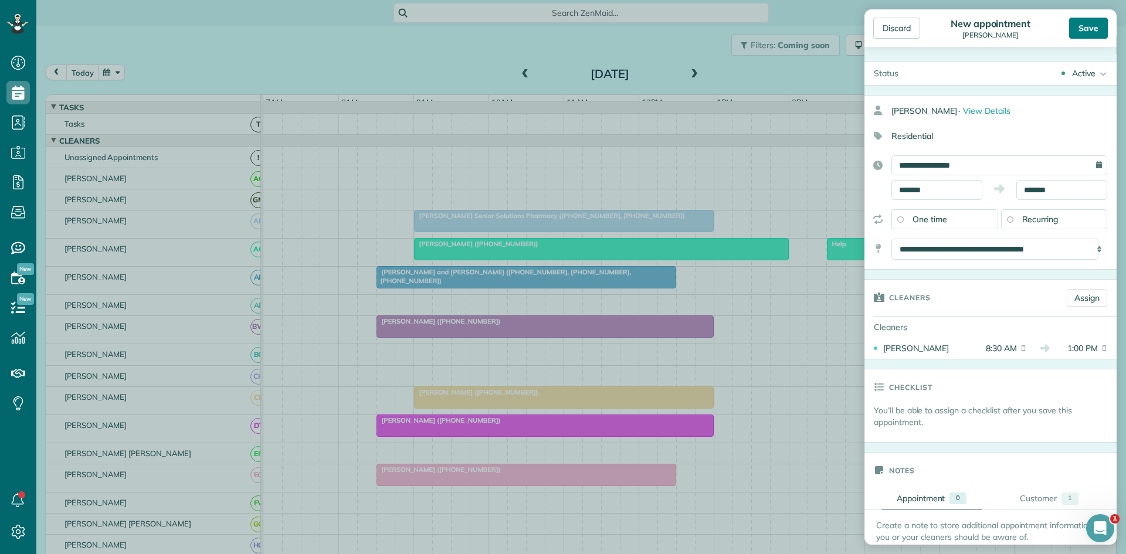
click at [1085, 28] on div "Save" at bounding box center [1088, 28] width 39 height 21
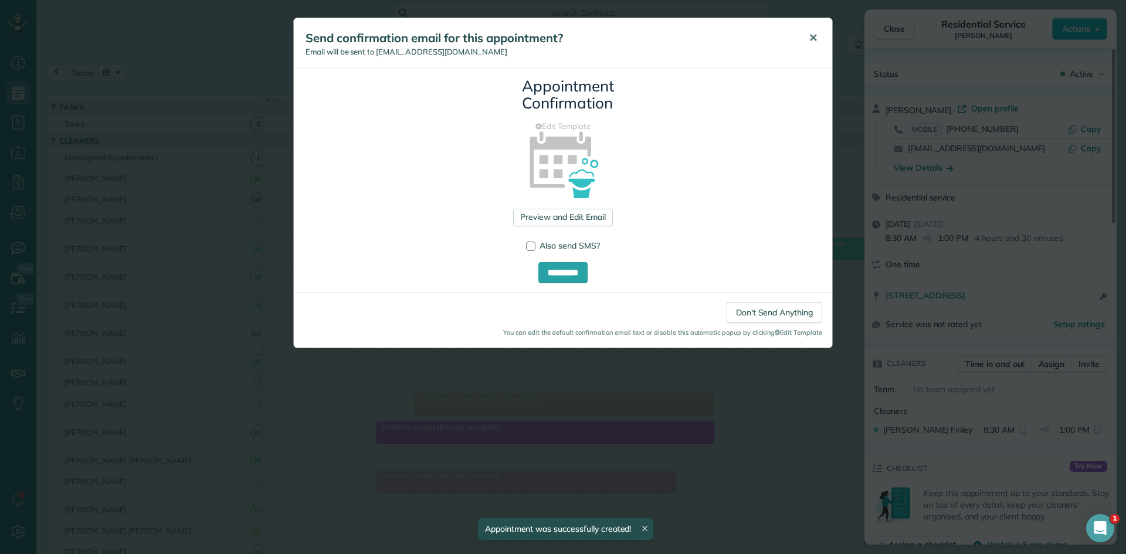
click at [806, 42] on button "✕" at bounding box center [813, 38] width 26 height 28
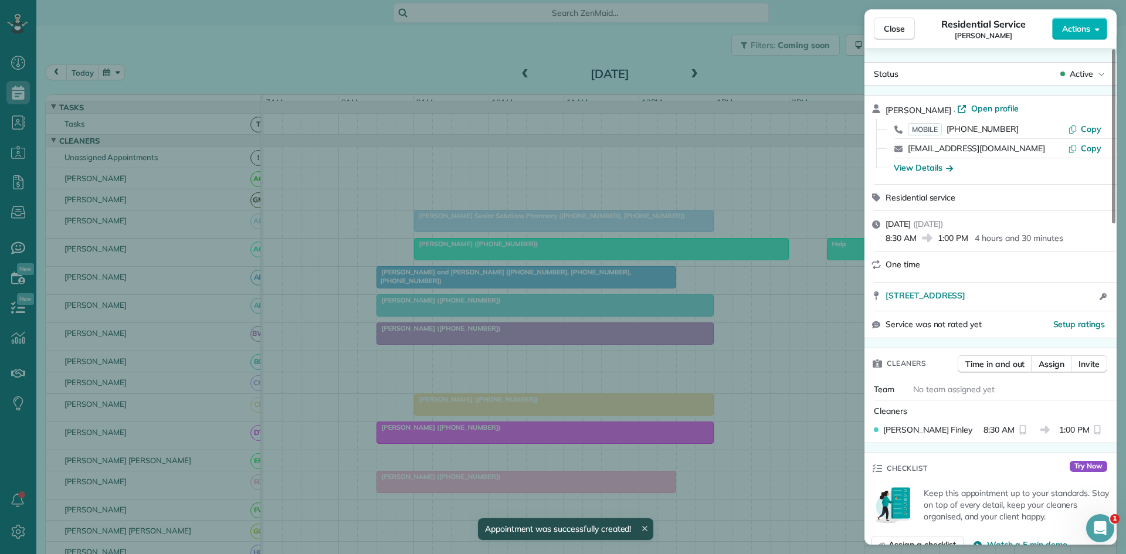
click at [898, 28] on span "Close" at bounding box center [894, 29] width 21 height 12
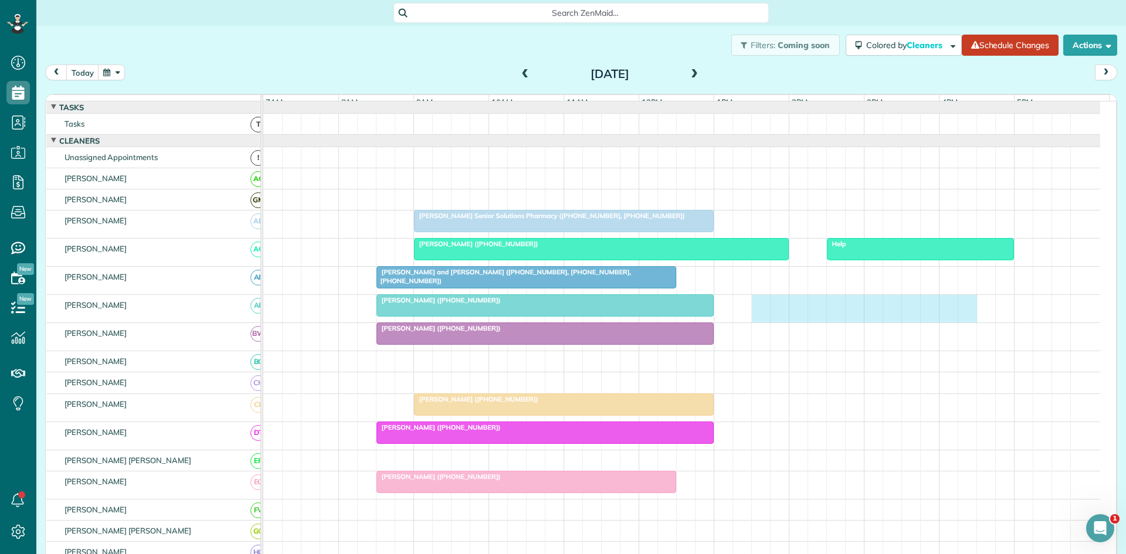
drag, startPoint x: 756, startPoint y: 315, endPoint x: 956, endPoint y: 309, distance: 200.2
click at [958, 309] on div "Cherie Wiggins (+18178960242)" at bounding box center [681, 309] width 837 height 28
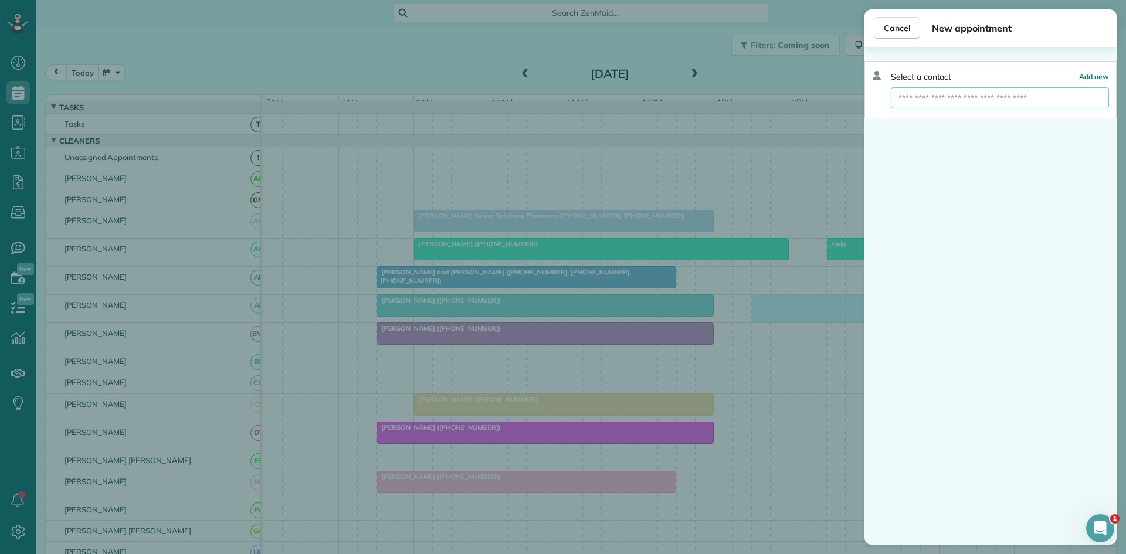
click at [998, 97] on input "text" at bounding box center [1000, 97] width 218 height 21
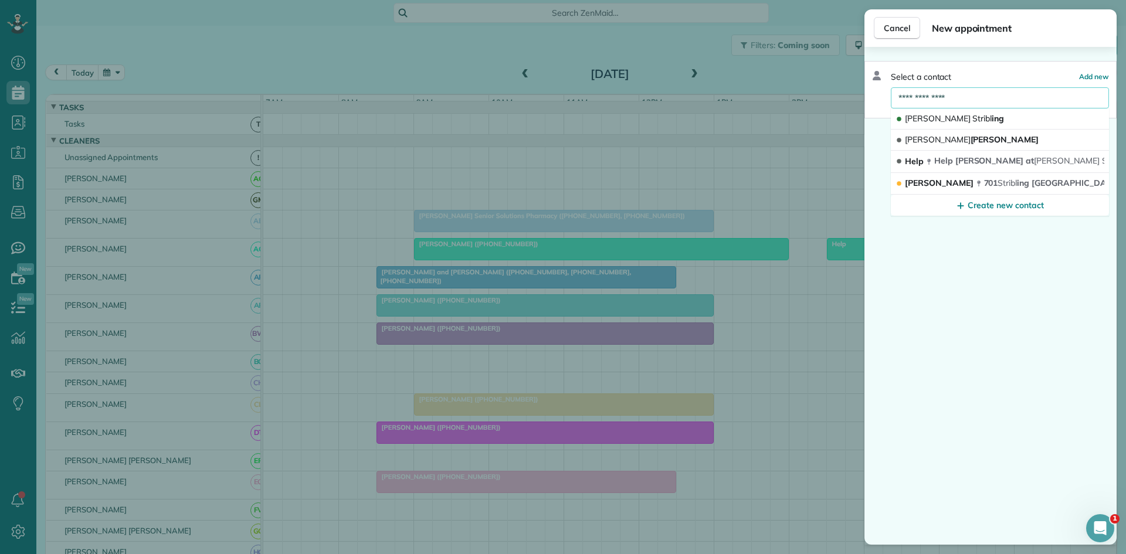
type input "**********"
click at [960, 116] on span "Georgie Stribl ing" at bounding box center [954, 118] width 99 height 11
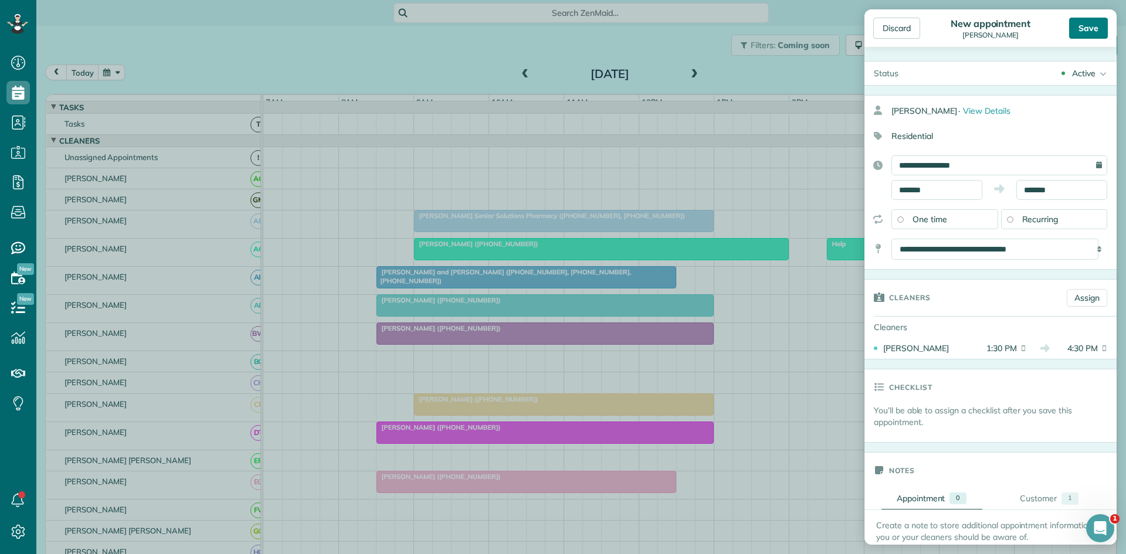
click at [1076, 35] on div "Save" at bounding box center [1088, 28] width 39 height 21
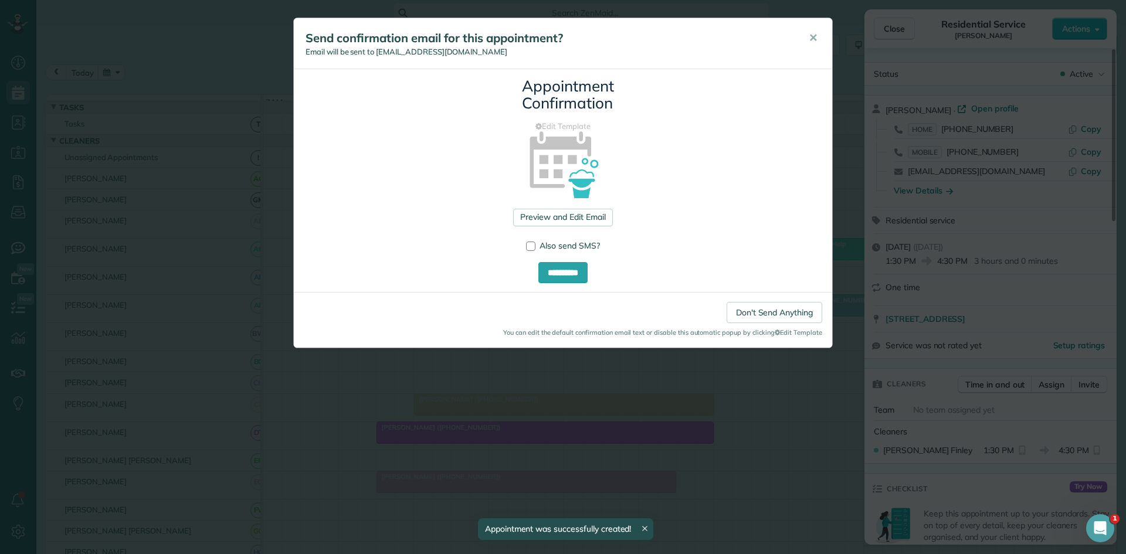
click at [798, 37] on div "Send confirmation email for this appointment? Email will be sent to pamperedhou…" at bounding box center [563, 43] width 539 height 51
click at [818, 40] on button "✕" at bounding box center [813, 38] width 26 height 28
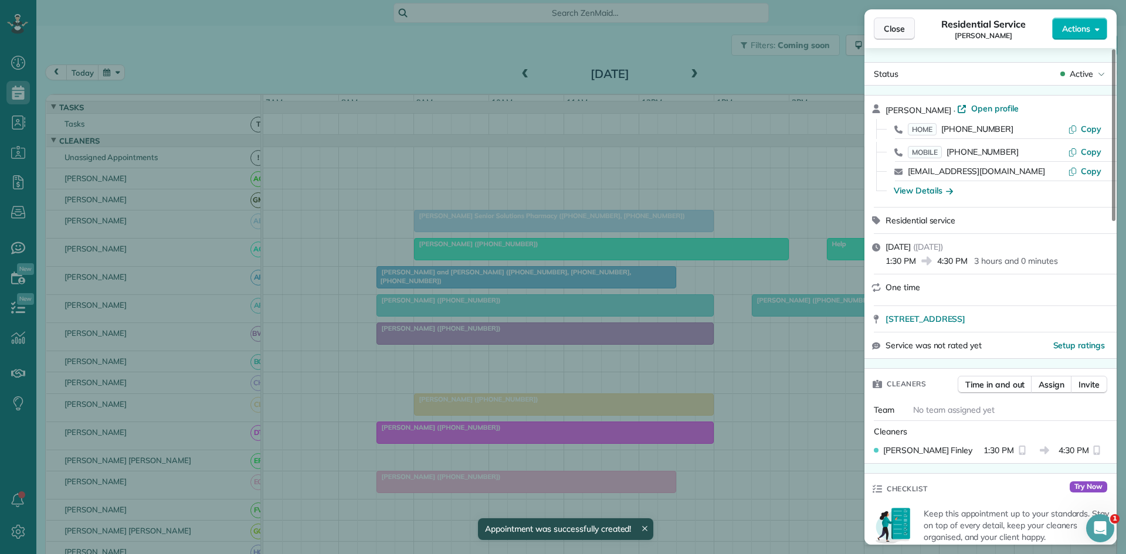
click at [903, 29] on span "Close" at bounding box center [894, 29] width 21 height 12
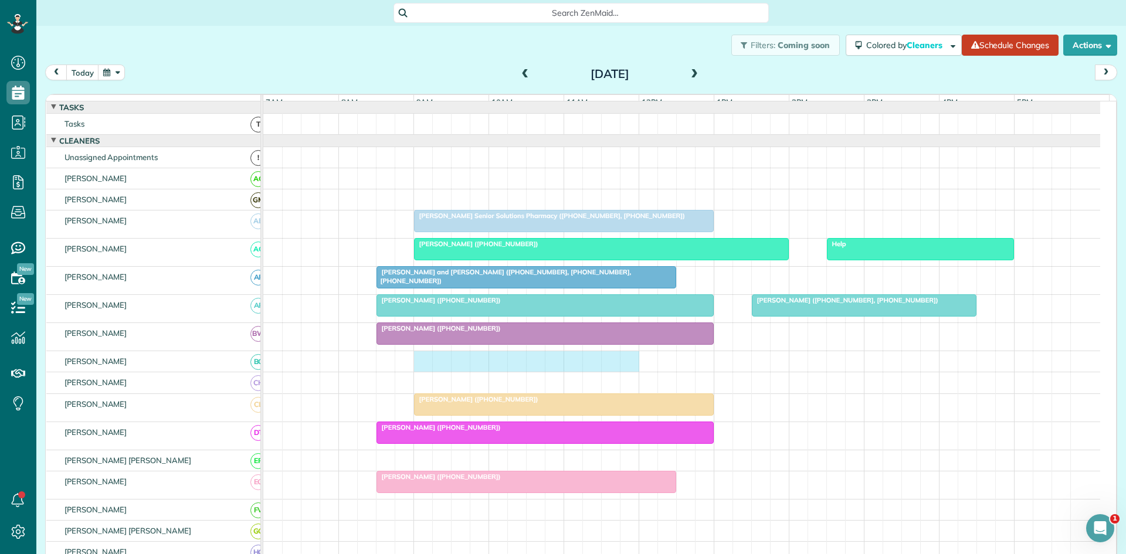
drag, startPoint x: 422, startPoint y: 371, endPoint x: 619, endPoint y: 378, distance: 196.6
click at [632, 372] on div at bounding box center [681, 361] width 837 height 21
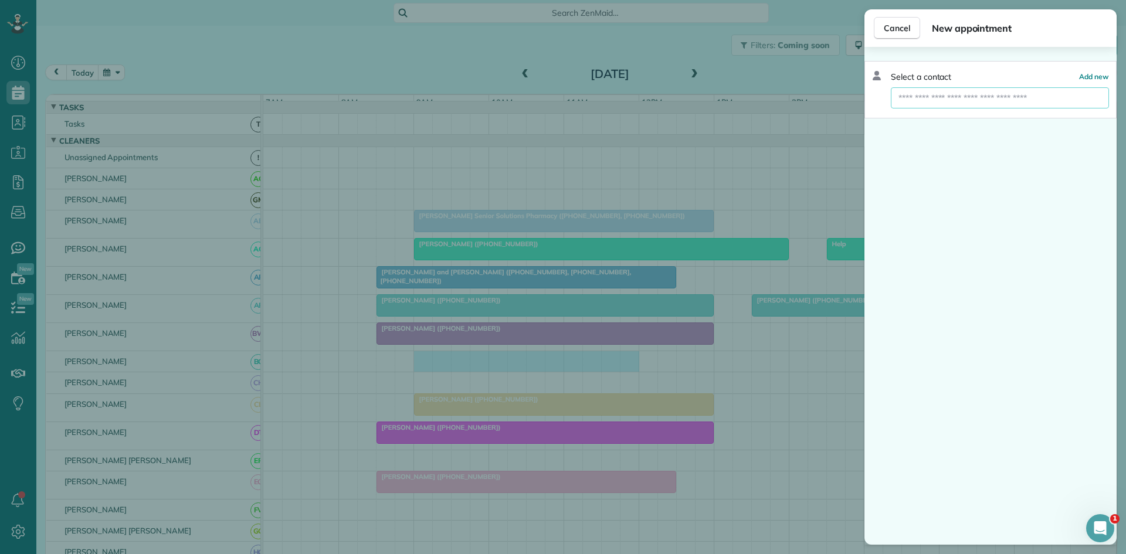
click at [993, 96] on input "text" at bounding box center [1000, 97] width 218 height 21
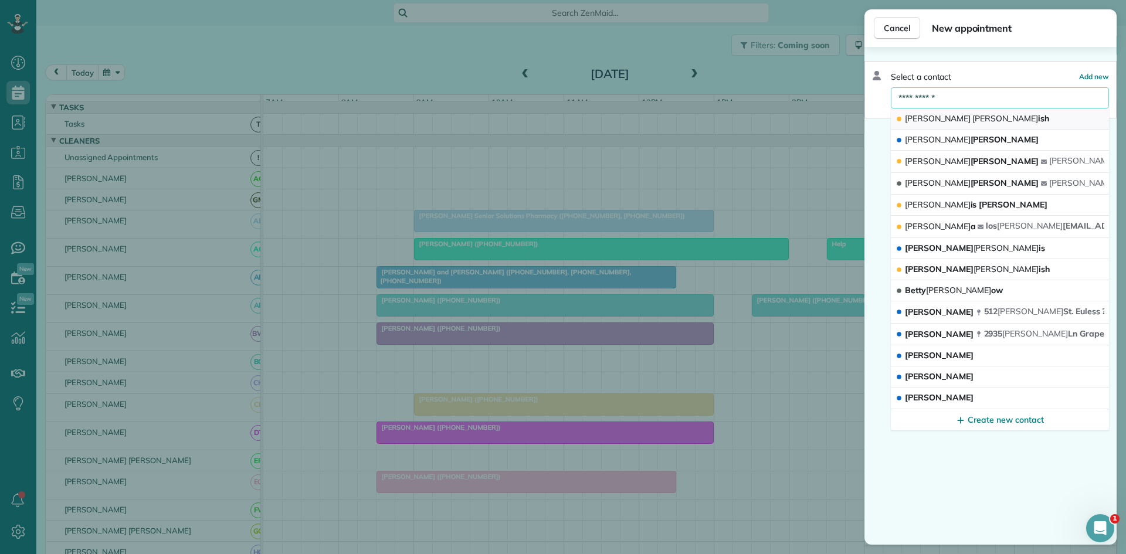
type input "**********"
click at [973, 114] on span "Parr" at bounding box center [1006, 118] width 66 height 11
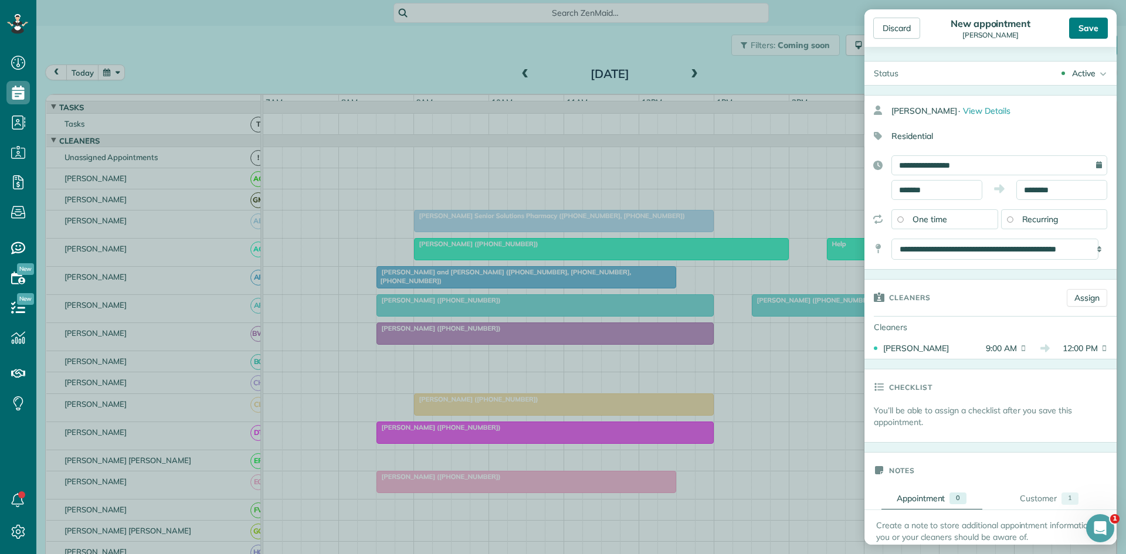
click at [1095, 28] on div "Save" at bounding box center [1088, 28] width 39 height 21
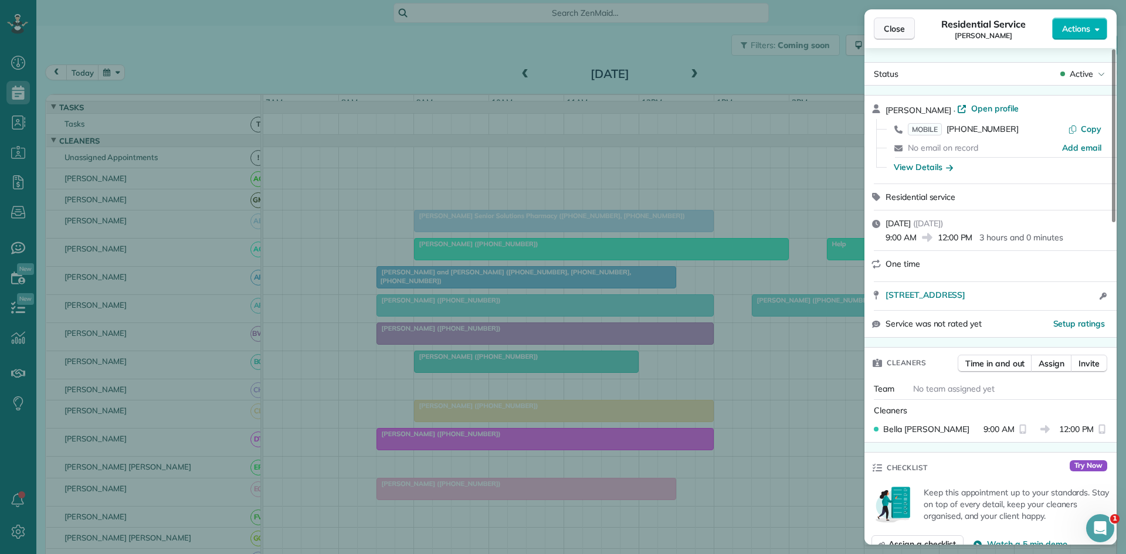
click at [879, 35] on button "Close" at bounding box center [894, 29] width 41 height 22
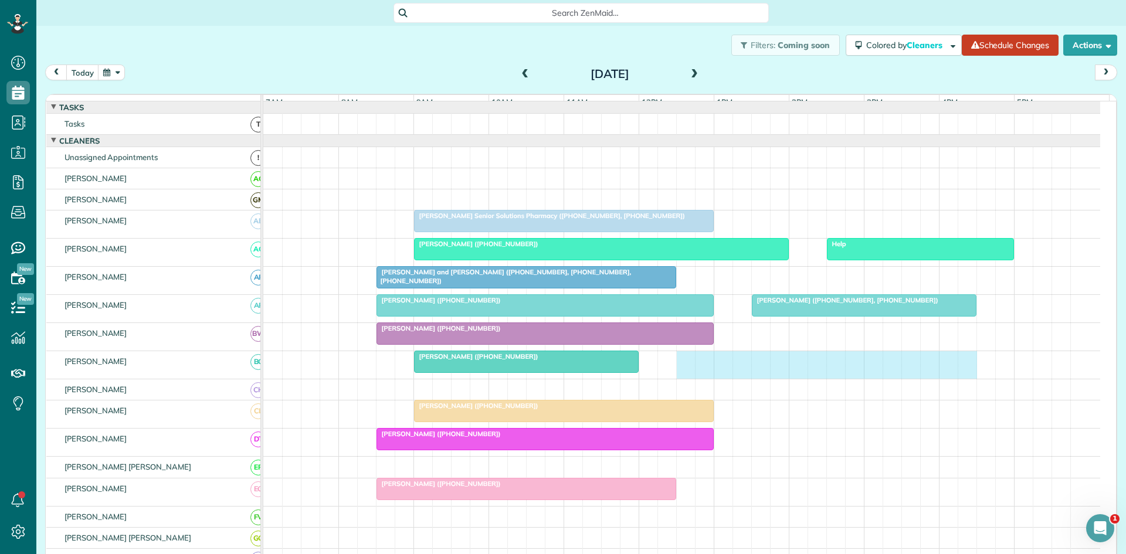
drag, startPoint x: 682, startPoint y: 373, endPoint x: 974, endPoint y: 384, distance: 292.4
click at [972, 379] on div "Martha Parrish (+18179197276)" at bounding box center [681, 365] width 837 height 28
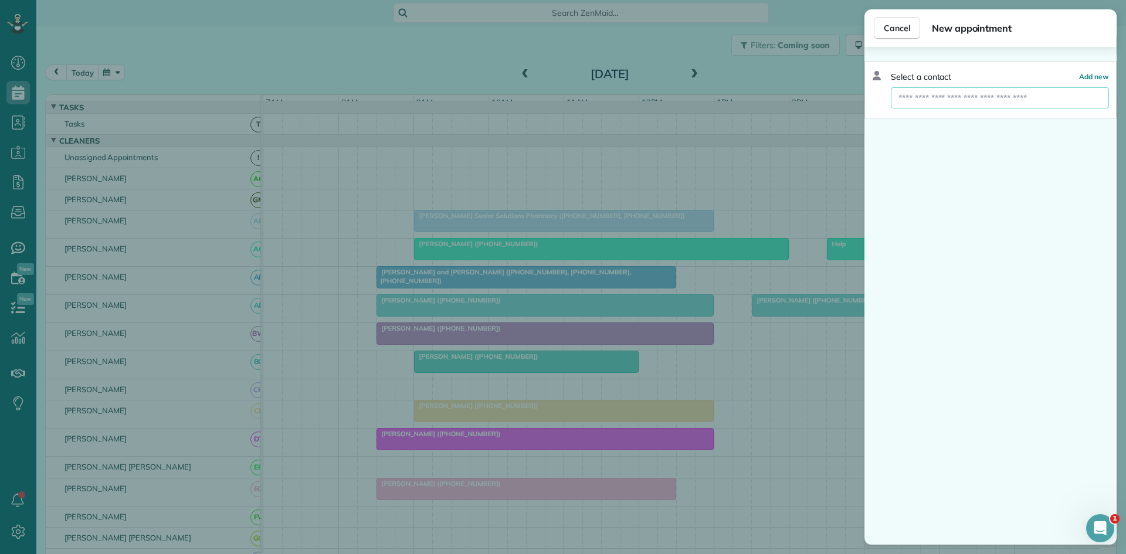
click at [1018, 102] on input "text" at bounding box center [1000, 97] width 218 height 21
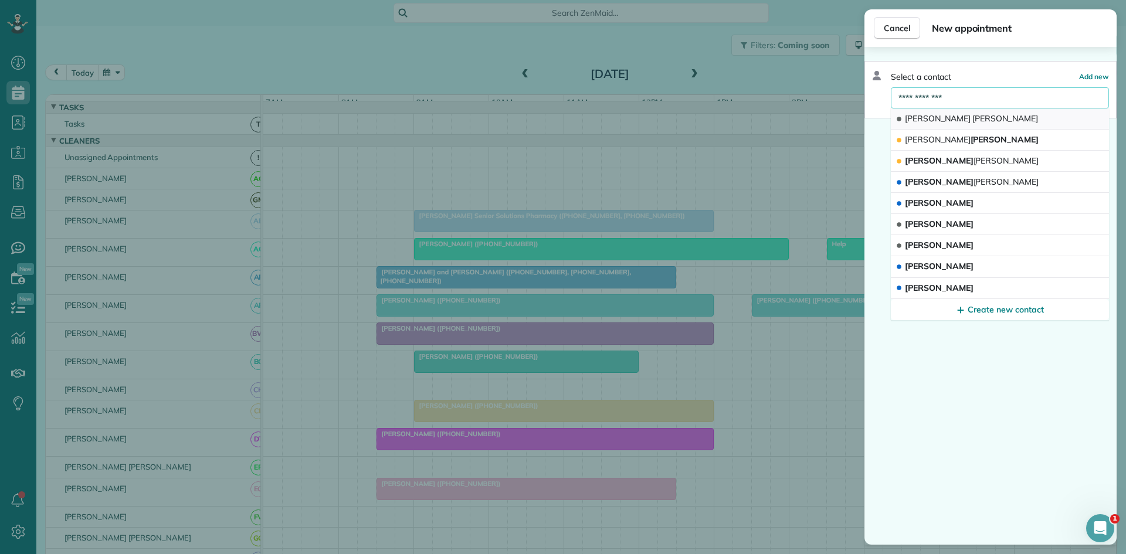
type input "**********"
click at [983, 118] on button "Lonnie Murphy" at bounding box center [1000, 119] width 218 height 21
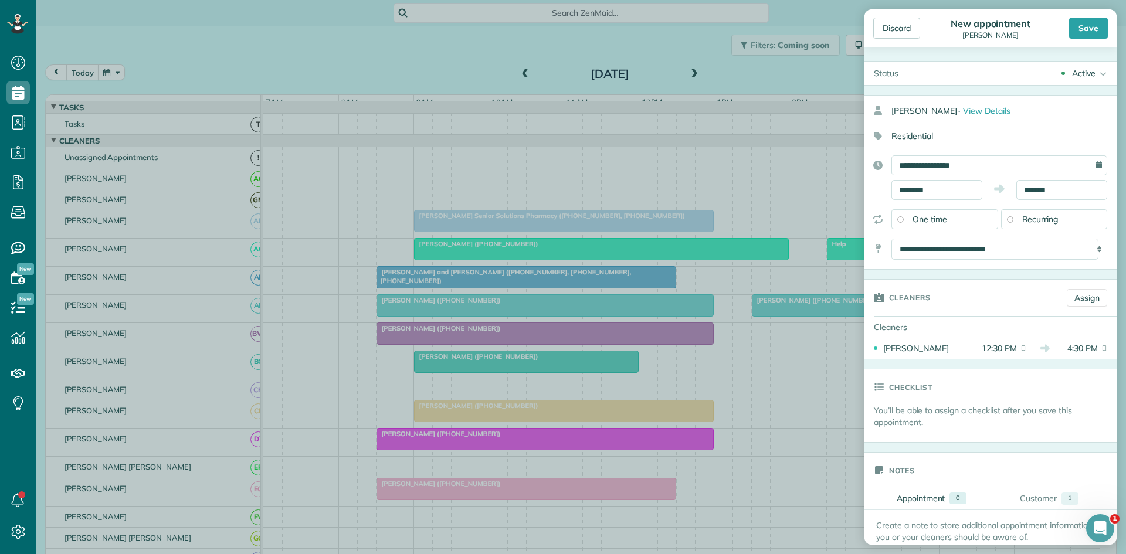
click at [1092, 31] on div "Save" at bounding box center [1088, 28] width 39 height 21
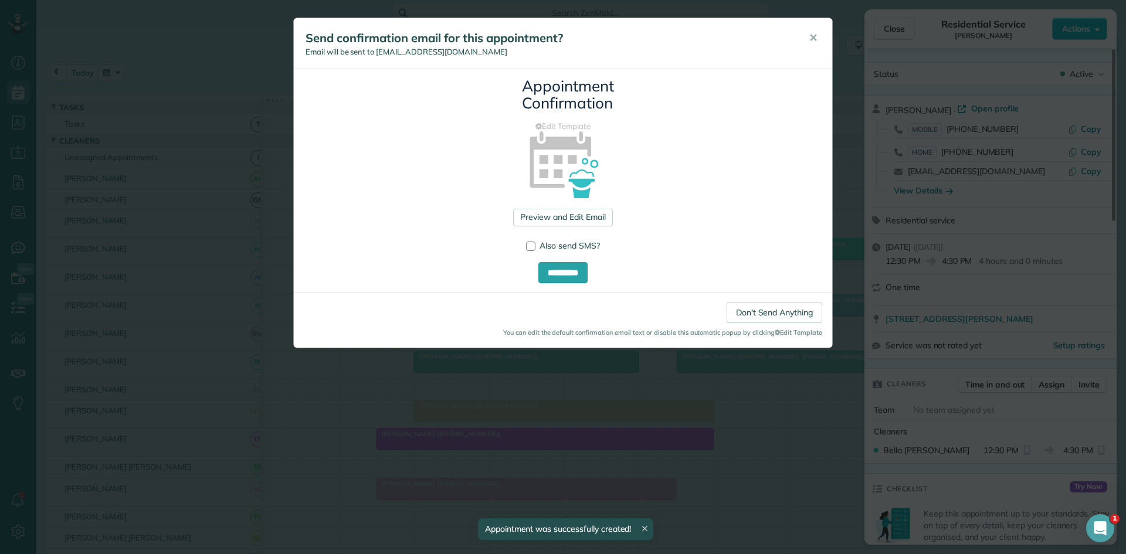
click at [813, 39] on span "✕" at bounding box center [813, 37] width 9 height 13
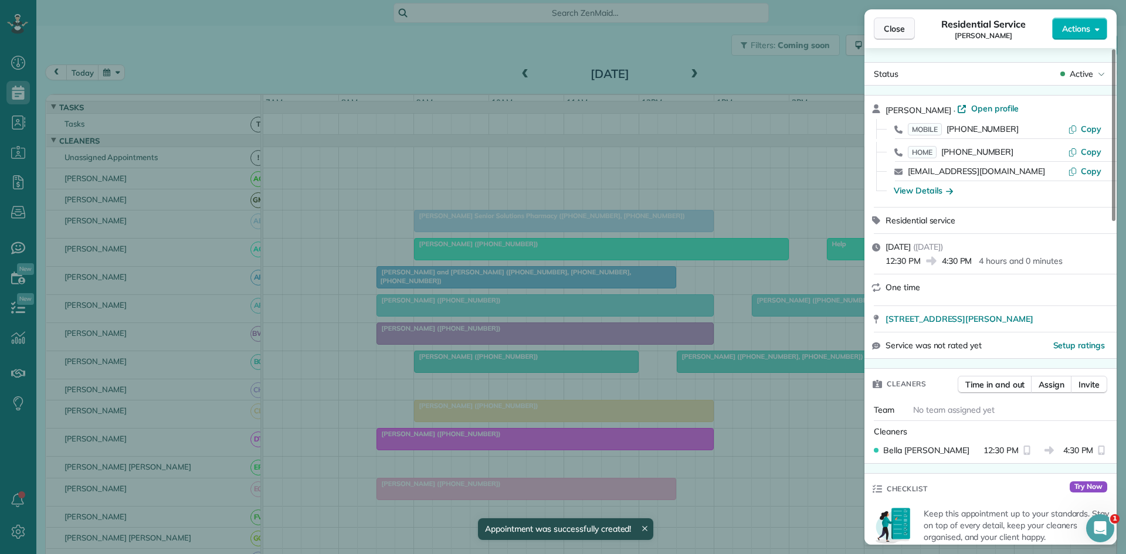
click at [891, 36] on button "Close" at bounding box center [894, 29] width 41 height 22
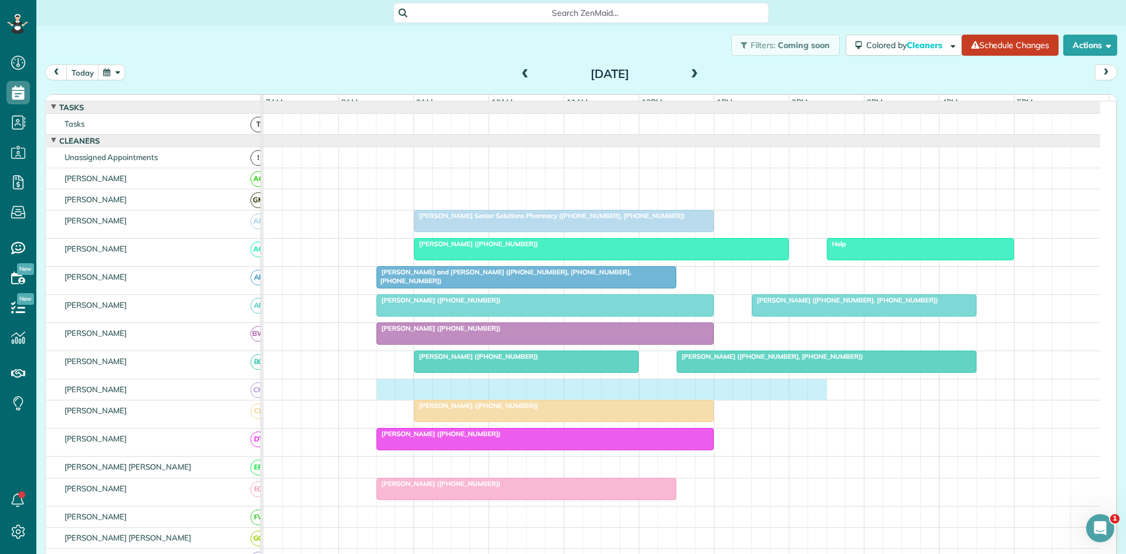
drag, startPoint x: 384, startPoint y: 402, endPoint x: 813, endPoint y: 404, distance: 428.8
click at [813, 400] on div at bounding box center [681, 390] width 837 height 21
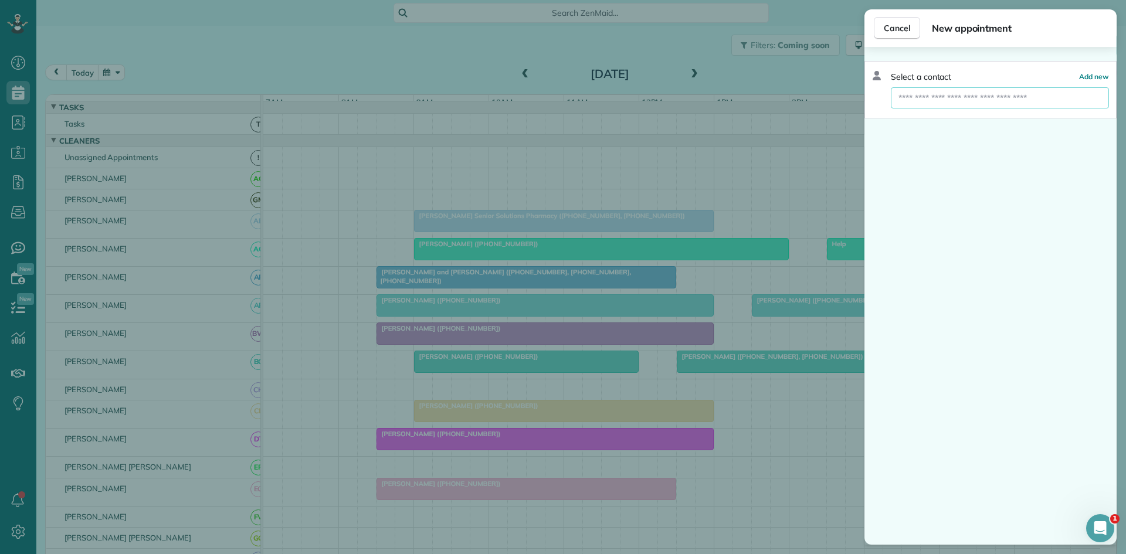
click at [1042, 104] on input "text" at bounding box center [1000, 97] width 218 height 21
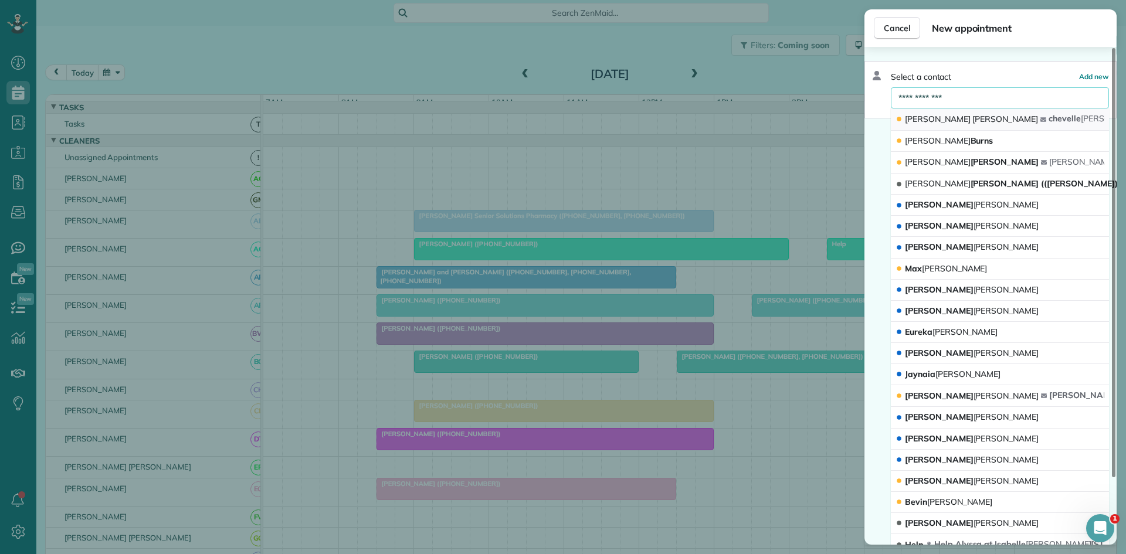
type input "**********"
click at [974, 130] on button "Todd Williams chevelle todd @gmail.com" at bounding box center [1000, 120] width 218 height 22
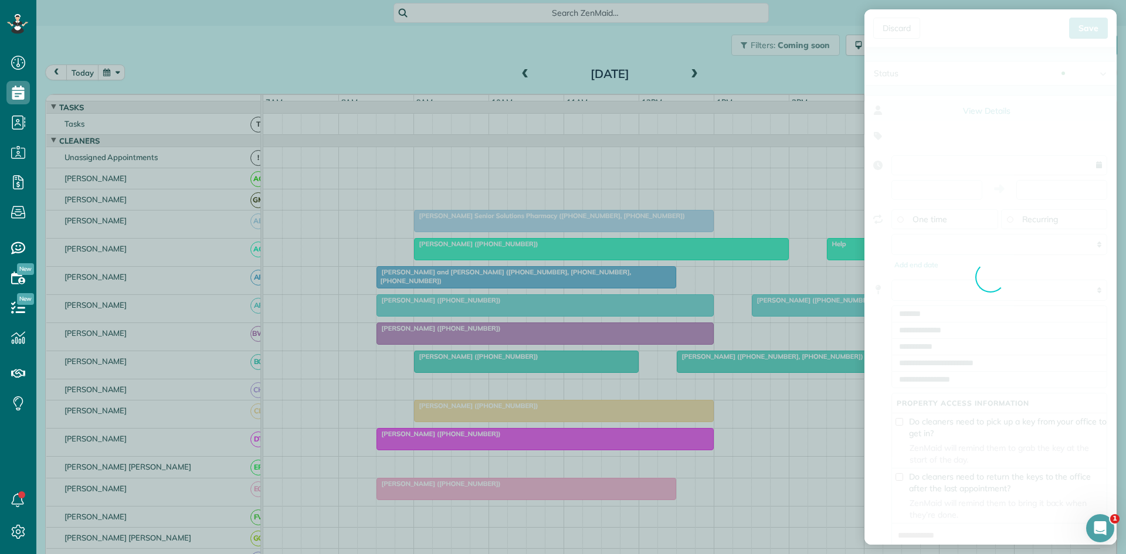
type input "**********"
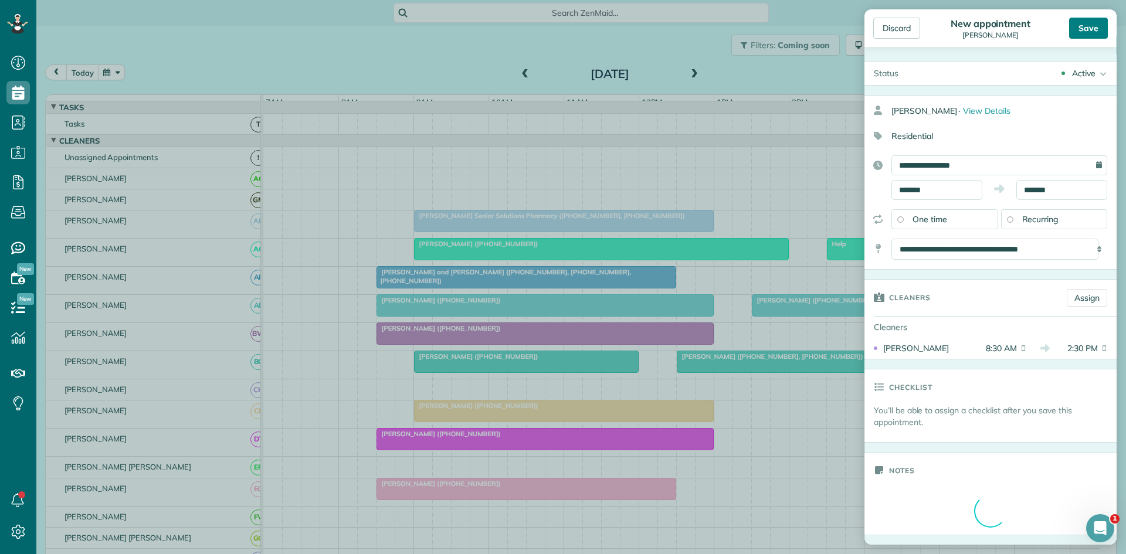
click at [1088, 26] on div "Save" at bounding box center [1088, 28] width 39 height 21
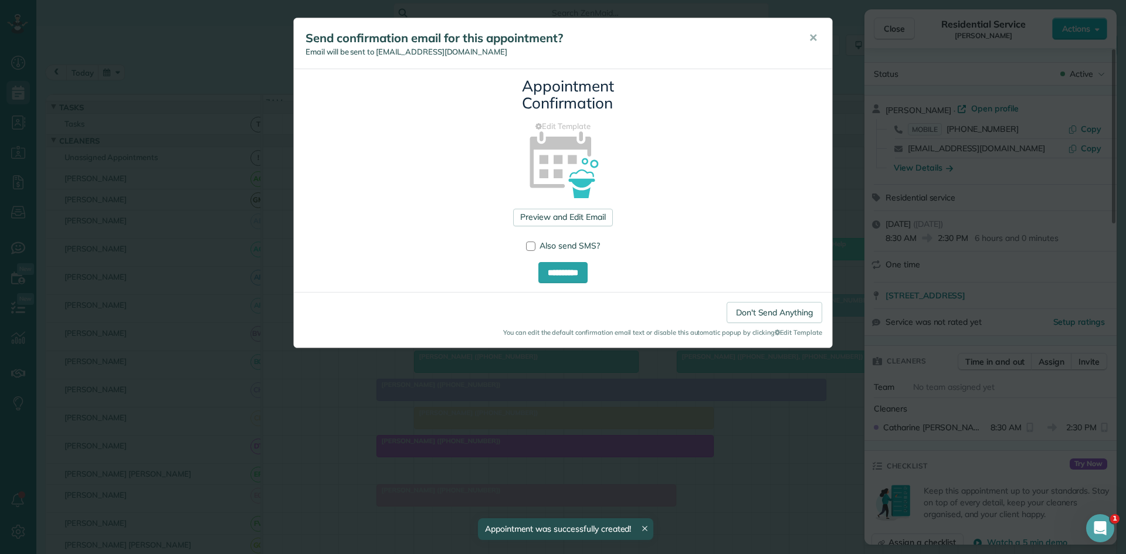
drag, startPoint x: 814, startPoint y: 42, endPoint x: 837, endPoint y: 35, distance: 24.1
click at [814, 41] on span "✕" at bounding box center [813, 37] width 9 height 13
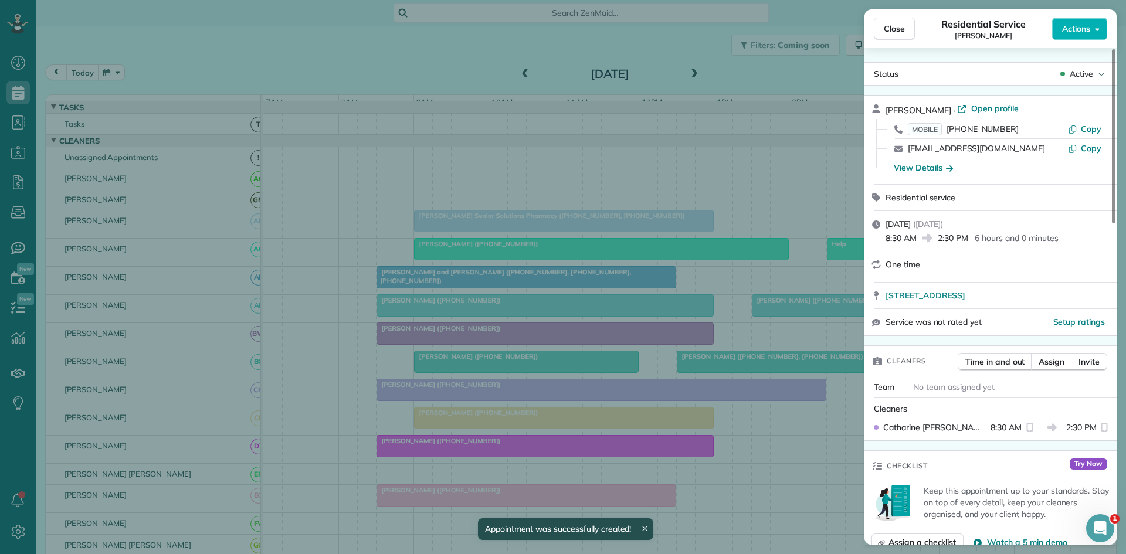
click at [887, 29] on span "Close" at bounding box center [894, 29] width 21 height 12
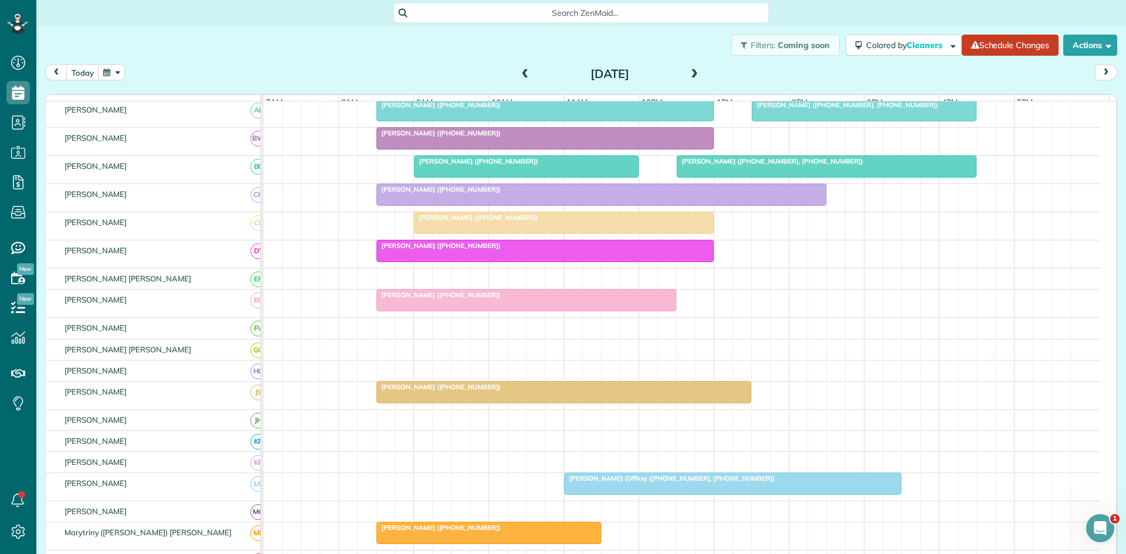
scroll to position [391, 0]
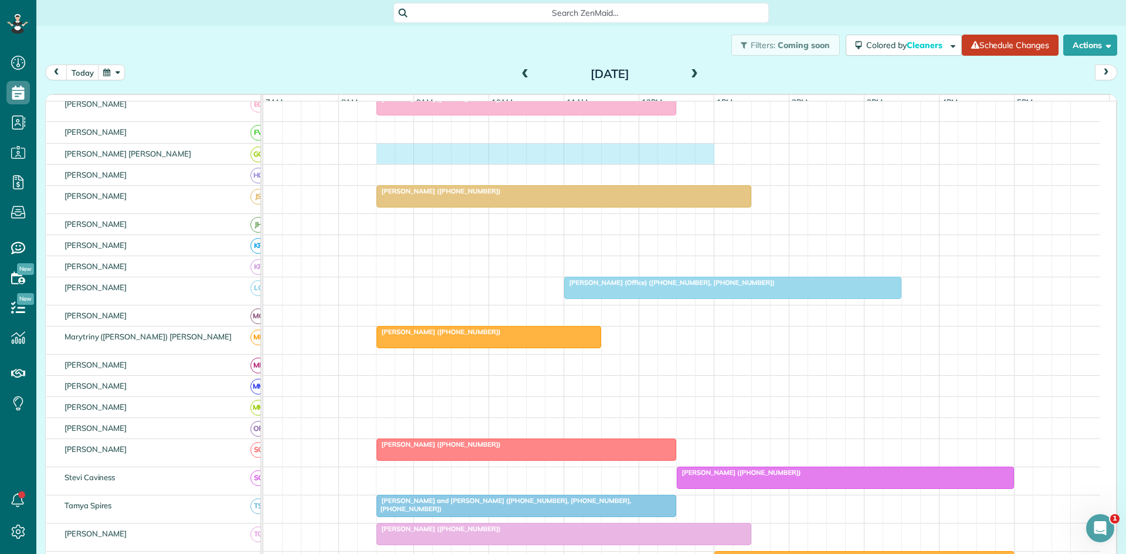
drag, startPoint x: 384, startPoint y: 165, endPoint x: 761, endPoint y: 160, distance: 377.3
click at [703, 164] on div at bounding box center [681, 154] width 837 height 21
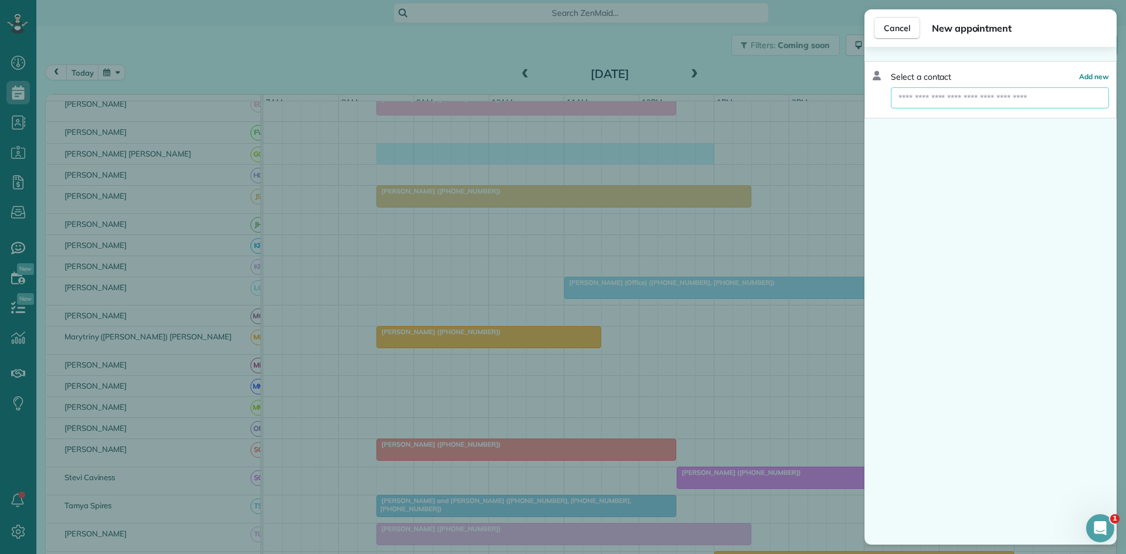
click at [984, 97] on input "text" at bounding box center [1000, 97] width 218 height 21
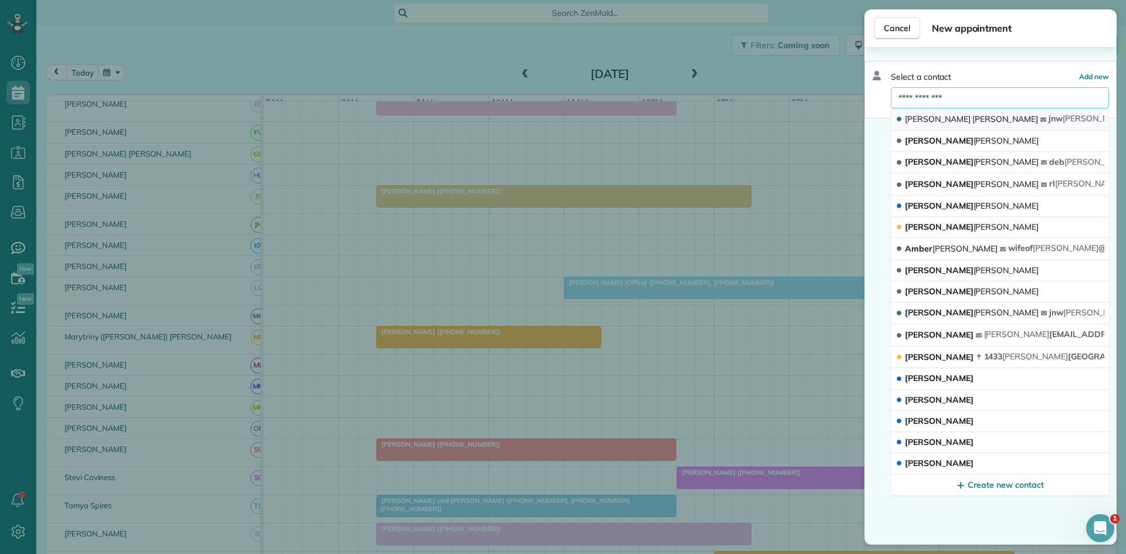
type input "**********"
click at [973, 118] on span "Riley" at bounding box center [1006, 119] width 66 height 11
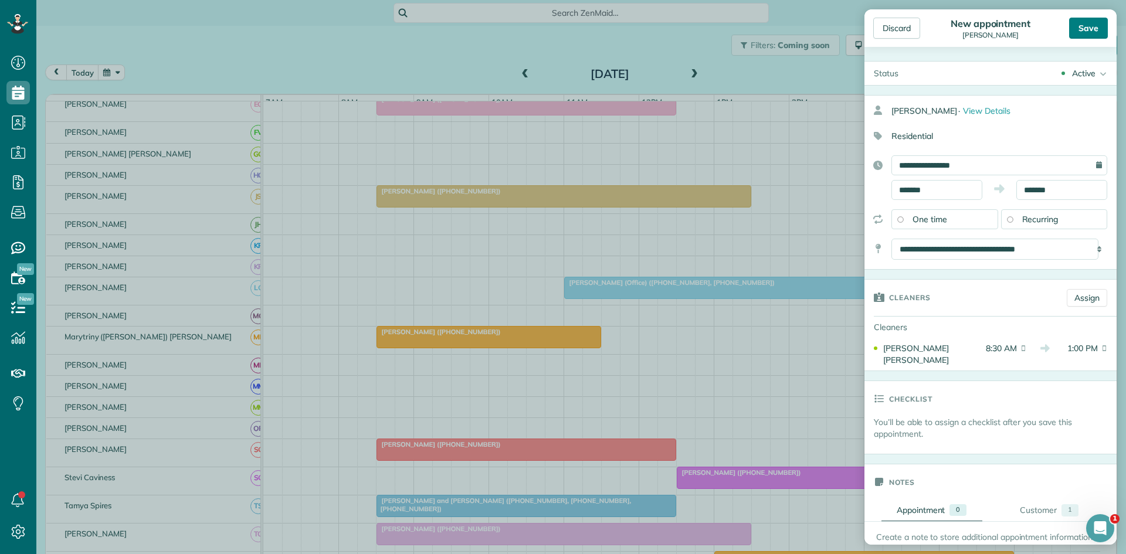
click at [1096, 21] on div "Save" at bounding box center [1088, 28] width 39 height 21
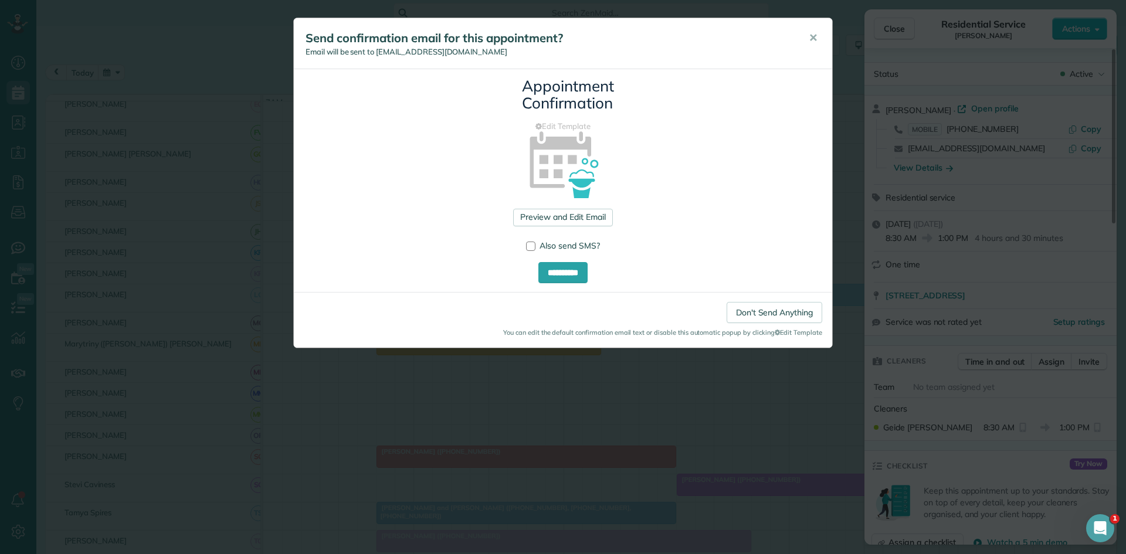
drag, startPoint x: 821, startPoint y: 42, endPoint x: 835, endPoint y: 38, distance: 15.4
click at [822, 42] on button "✕" at bounding box center [813, 38] width 26 height 28
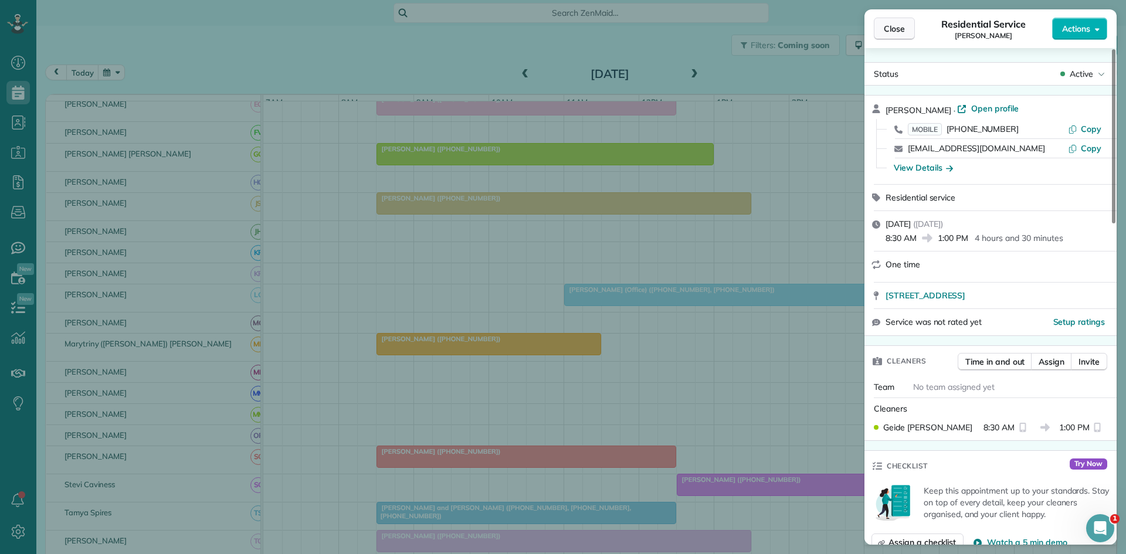
click at [889, 29] on span "Close" at bounding box center [894, 29] width 21 height 12
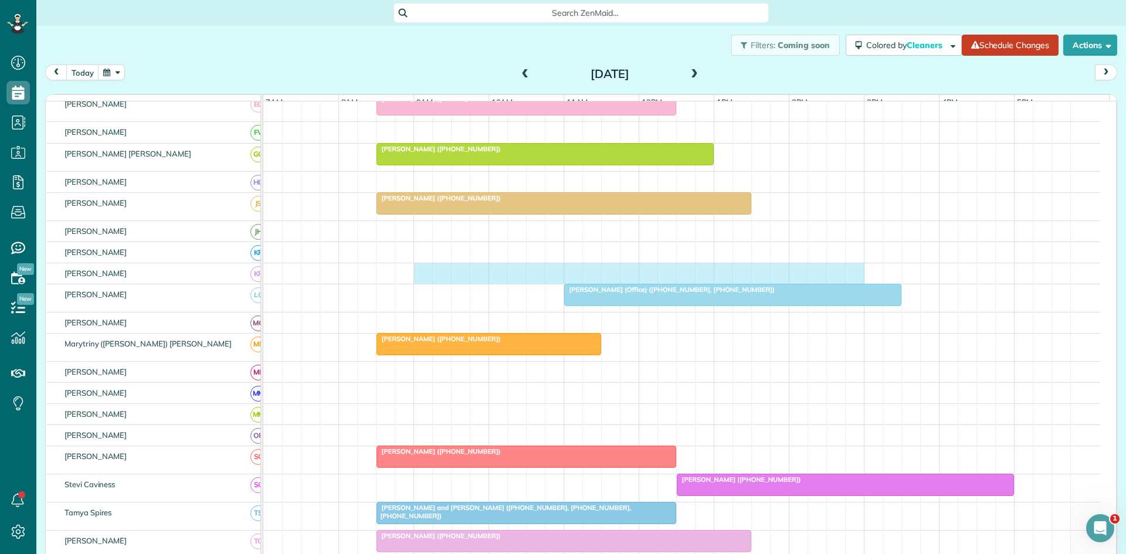
drag, startPoint x: 421, startPoint y: 282, endPoint x: 858, endPoint y: 287, distance: 437.1
click at [847, 284] on div at bounding box center [681, 273] width 837 height 21
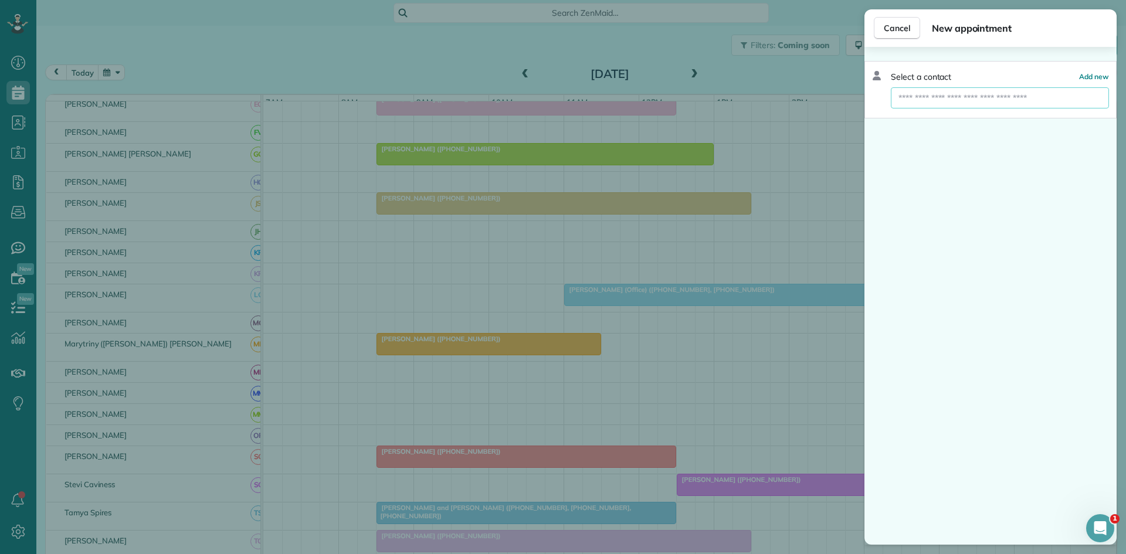
click at [1039, 102] on input "text" at bounding box center [1000, 97] width 218 height 21
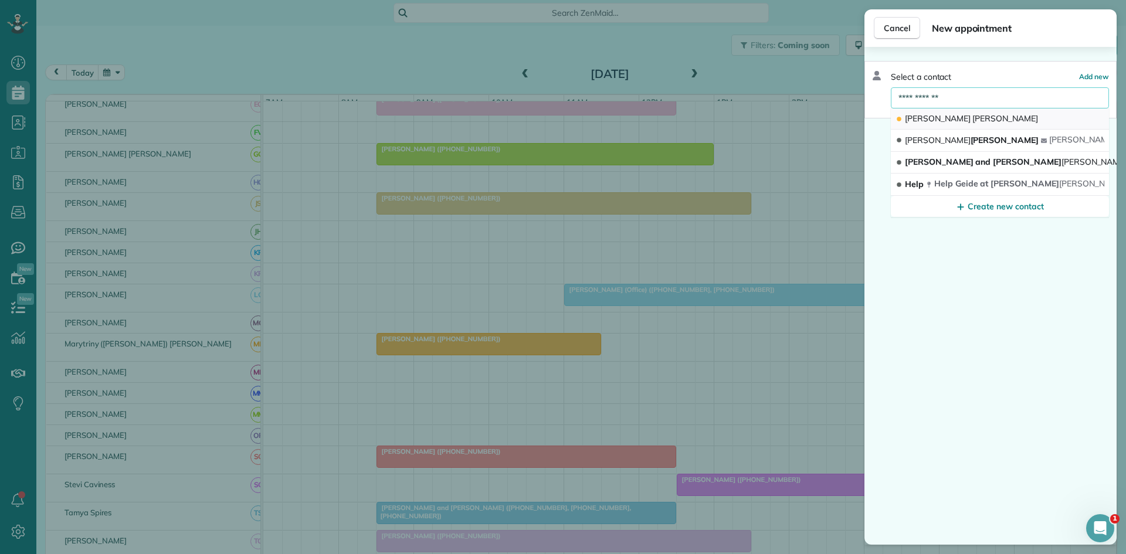
type input "**********"
click at [973, 116] on span "Becker" at bounding box center [1006, 118] width 66 height 11
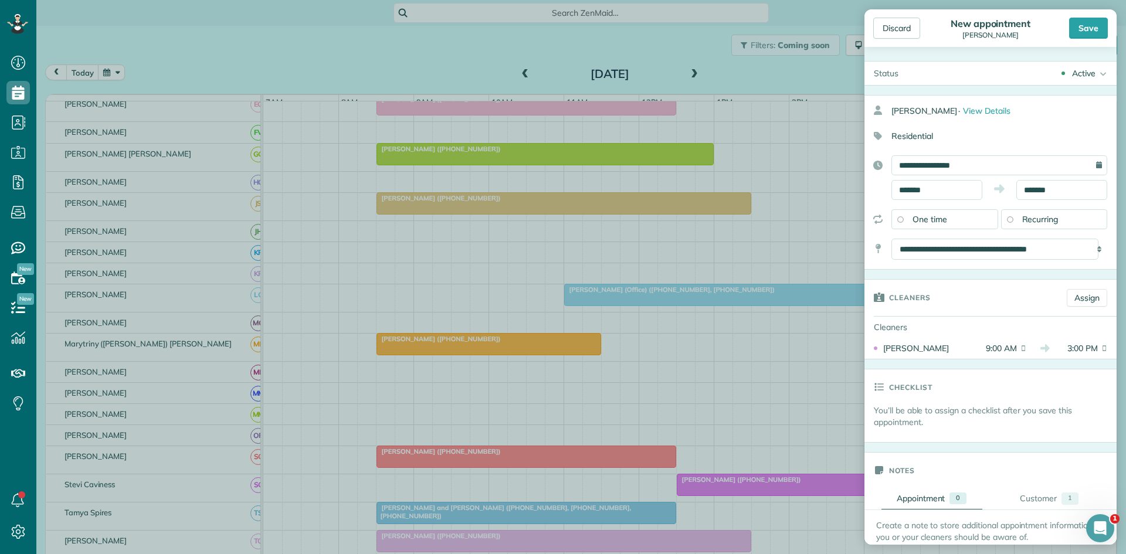
click at [1084, 35] on div "Save" at bounding box center [1088, 28] width 39 height 21
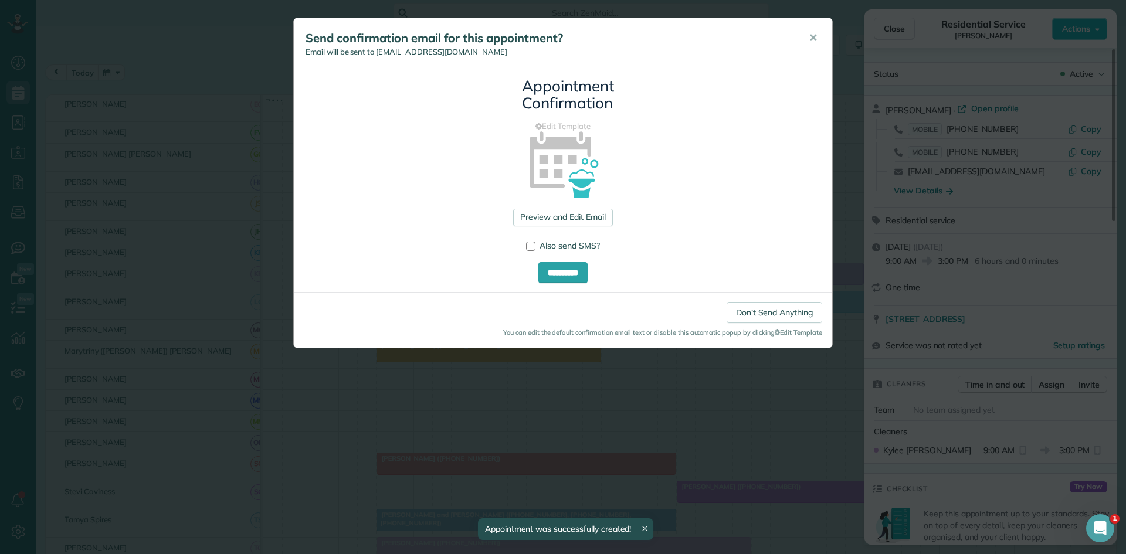
drag, startPoint x: 810, startPoint y: 36, endPoint x: 837, endPoint y: 31, distance: 27.4
click at [810, 36] on span "✕" at bounding box center [813, 37] width 9 height 13
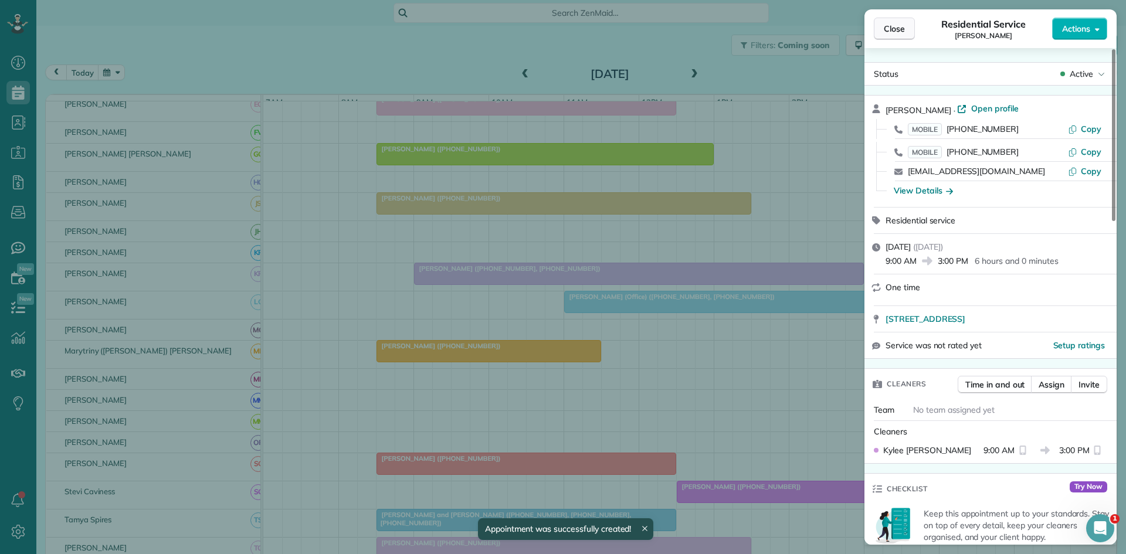
click at [884, 23] on button "Close" at bounding box center [894, 29] width 41 height 22
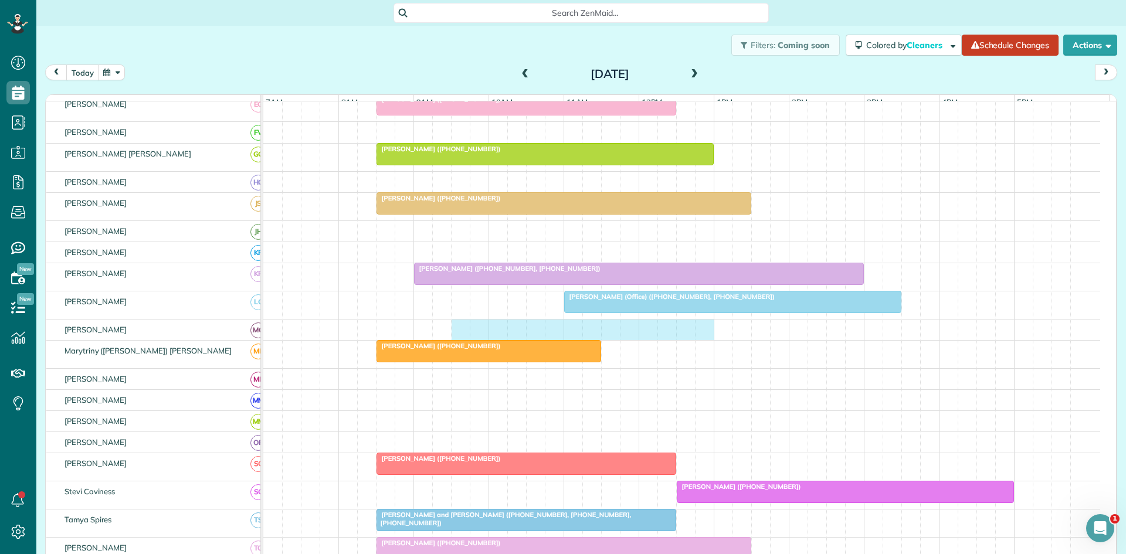
drag, startPoint x: 459, startPoint y: 344, endPoint x: 709, endPoint y: 339, distance: 250.0
click at [709, 339] on div at bounding box center [681, 330] width 837 height 21
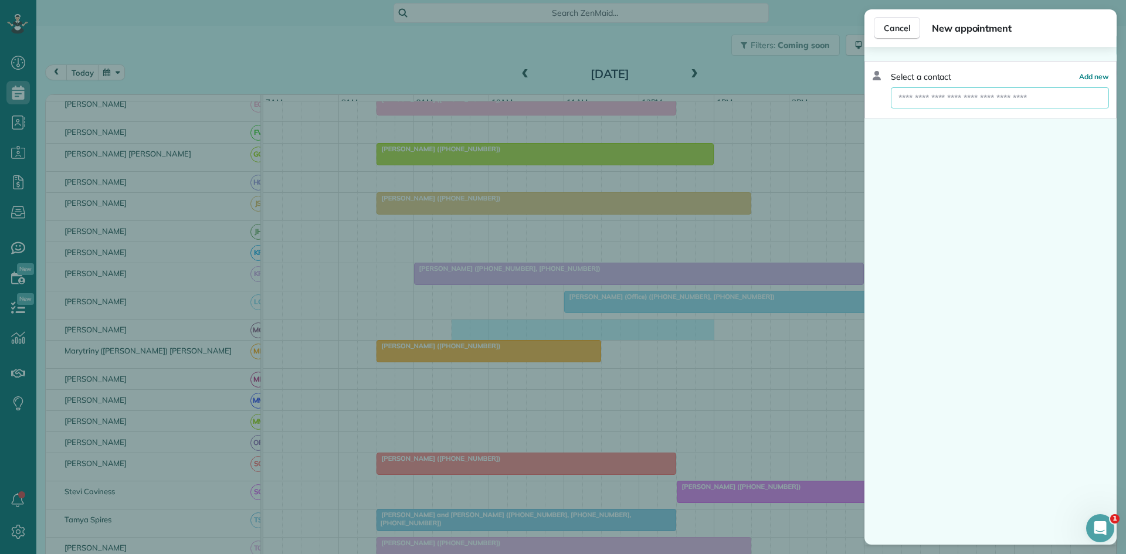
click at [1013, 93] on input "text" at bounding box center [1000, 97] width 218 height 21
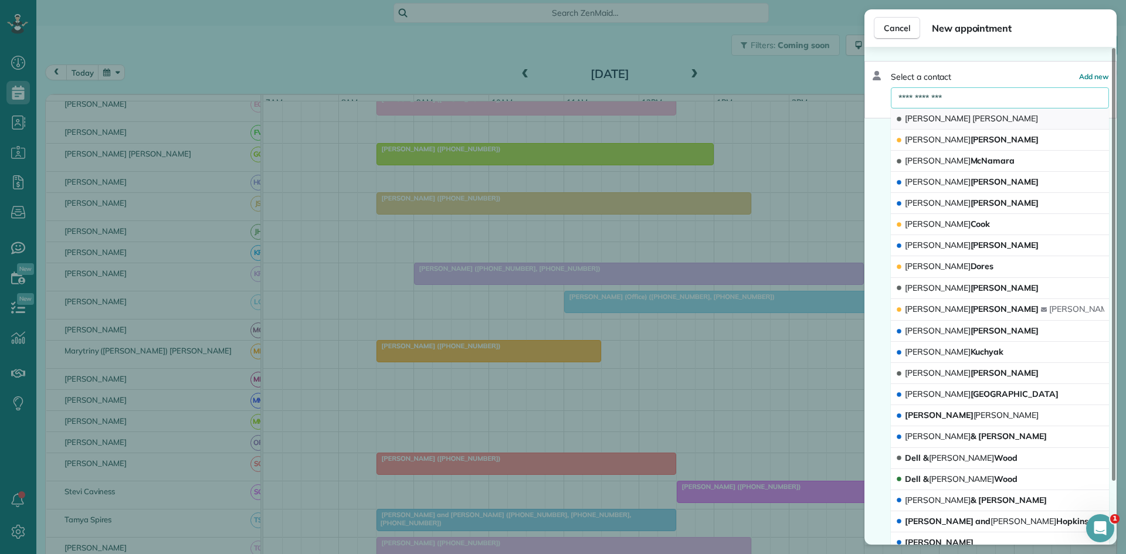
type input "**********"
click at [973, 120] on span "Copeland" at bounding box center [1006, 118] width 66 height 11
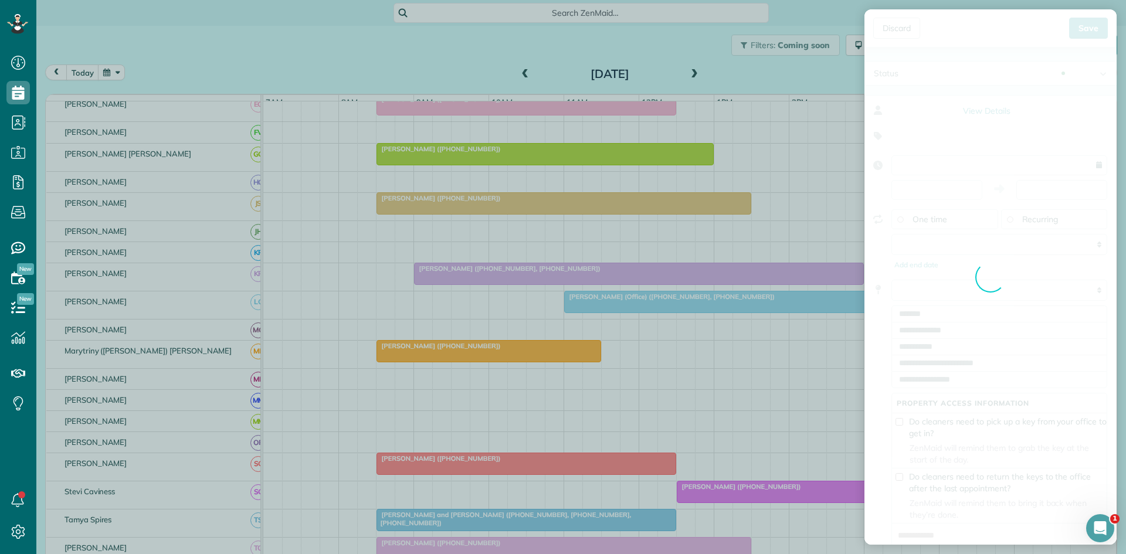
type input "**********"
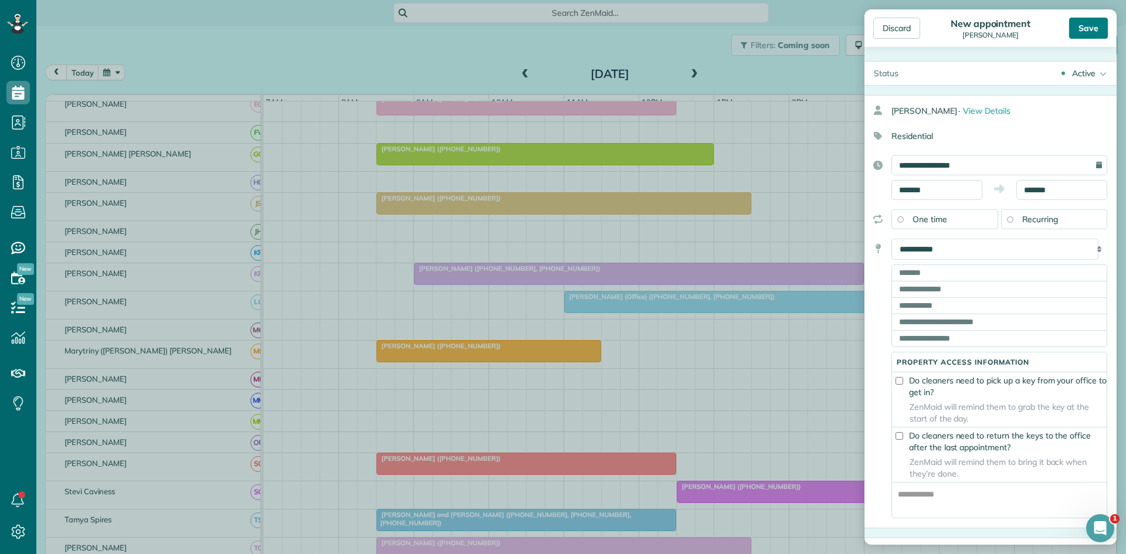
click at [1092, 33] on div "Save" at bounding box center [1088, 28] width 39 height 21
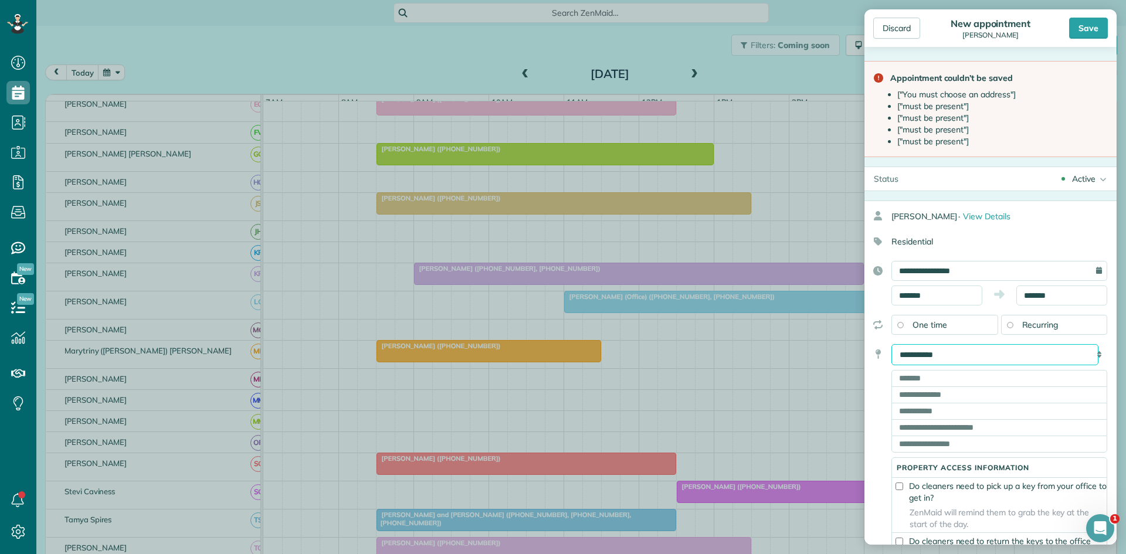
click at [968, 352] on select "**********" at bounding box center [995, 354] width 207 height 21
select select "******"
click at [892, 344] on select "**********" at bounding box center [995, 354] width 207 height 21
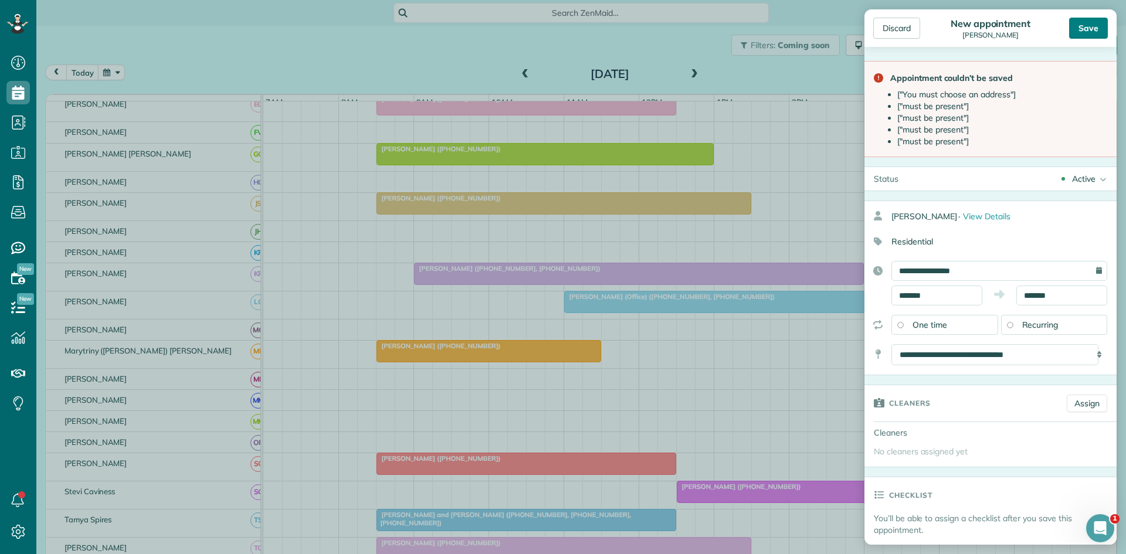
click at [1094, 29] on div "Save" at bounding box center [1088, 28] width 39 height 21
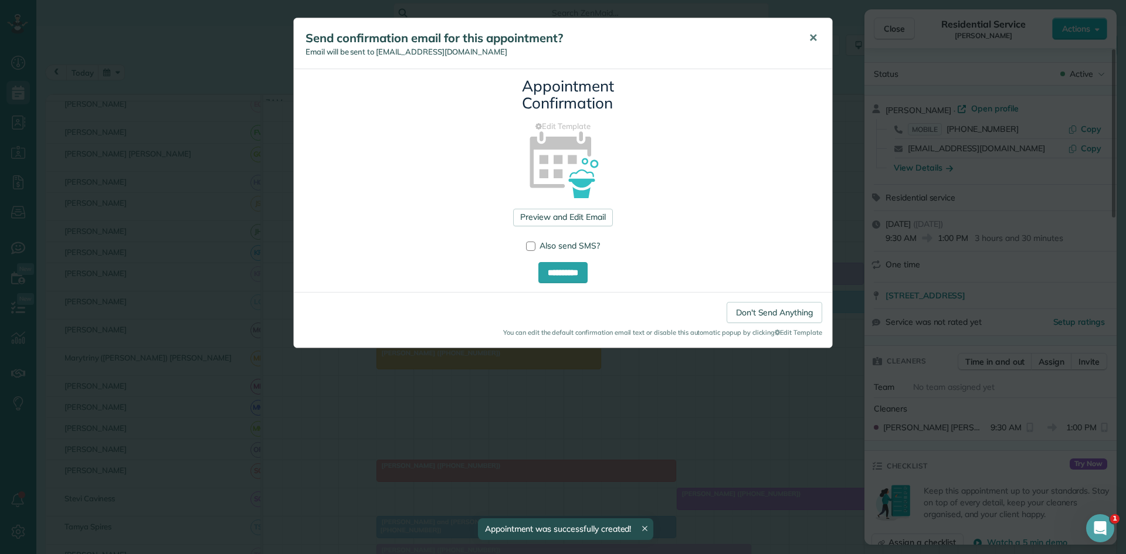
click at [808, 36] on button "✕" at bounding box center [813, 38] width 26 height 28
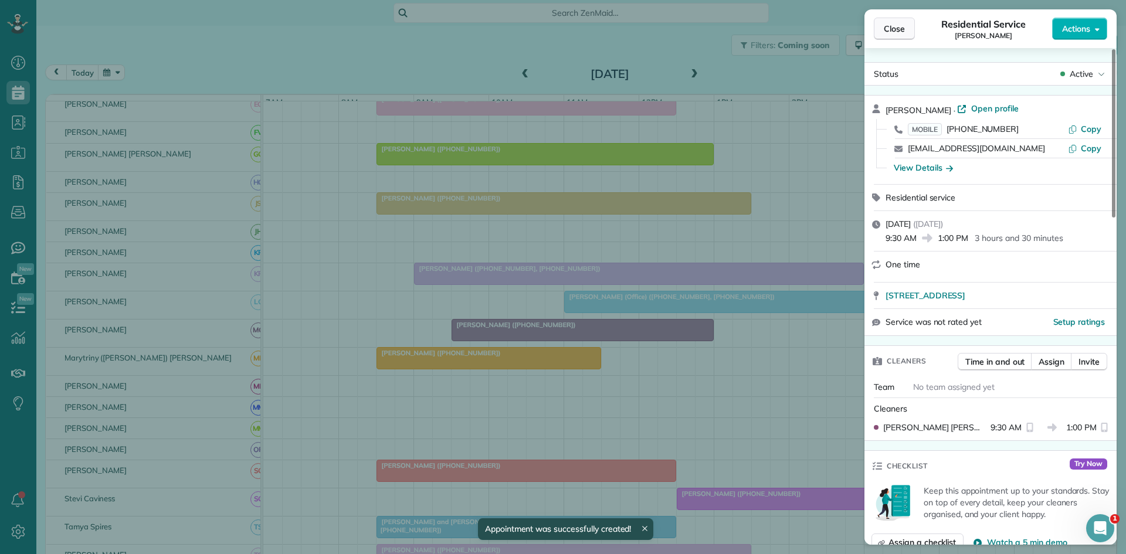
click at [890, 29] on span "Close" at bounding box center [894, 29] width 21 height 12
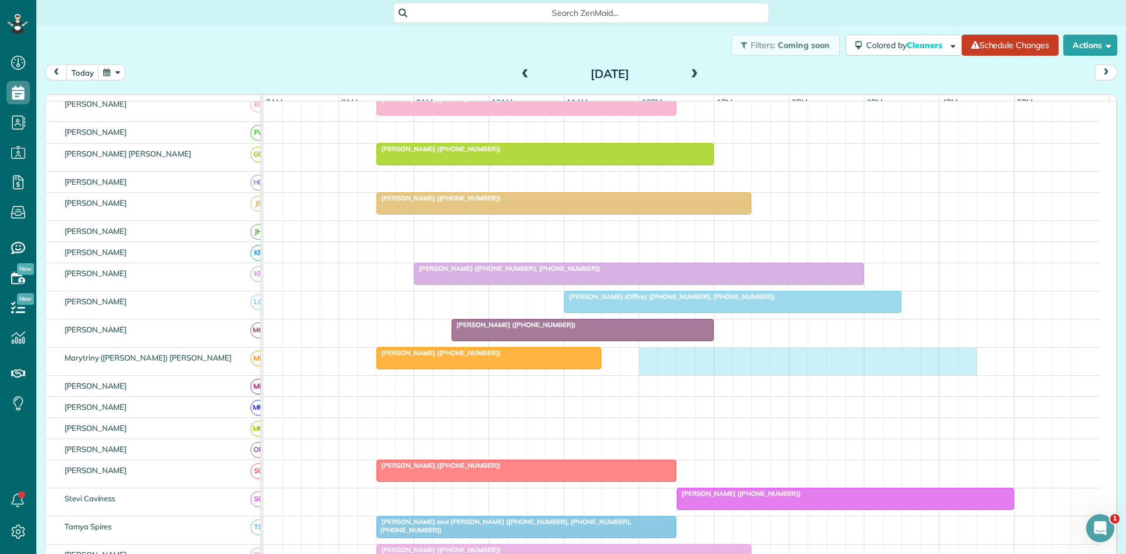
drag, startPoint x: 644, startPoint y: 371, endPoint x: 958, endPoint y: 374, distance: 314.5
click at [964, 374] on div "George Miller (+16822566167)" at bounding box center [681, 362] width 837 height 28
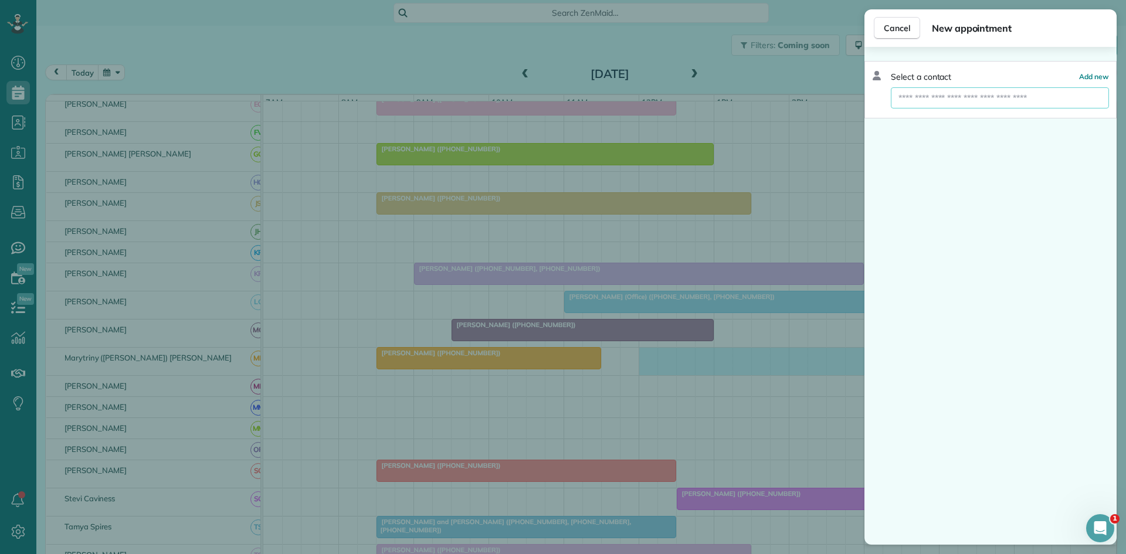
click at [1031, 99] on input "text" at bounding box center [1000, 97] width 218 height 21
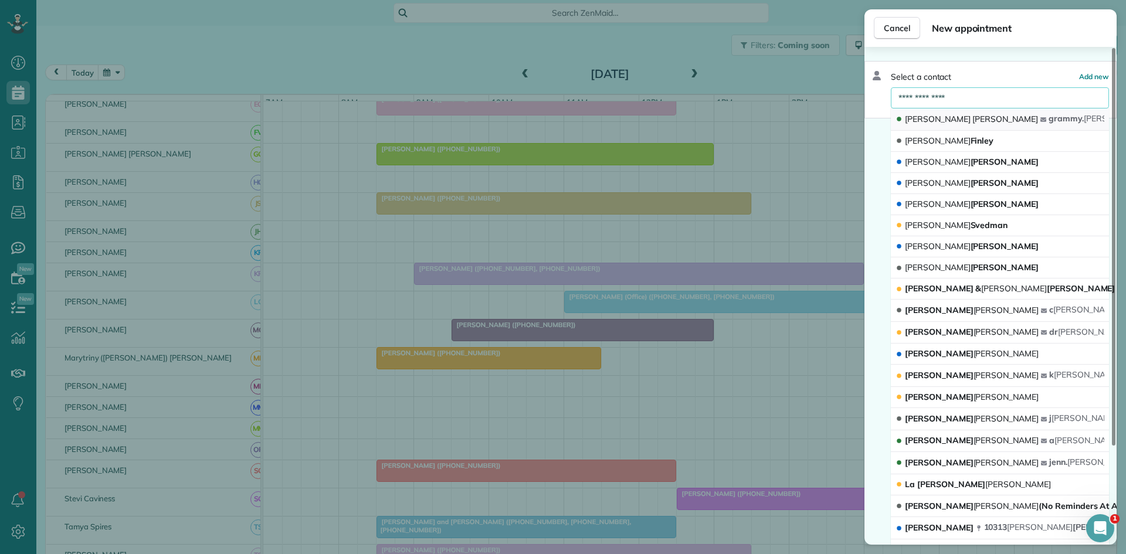
type input "**********"
click at [976, 114] on button "Deborah Nelson grammy. nelson @me.com" at bounding box center [1000, 120] width 218 height 22
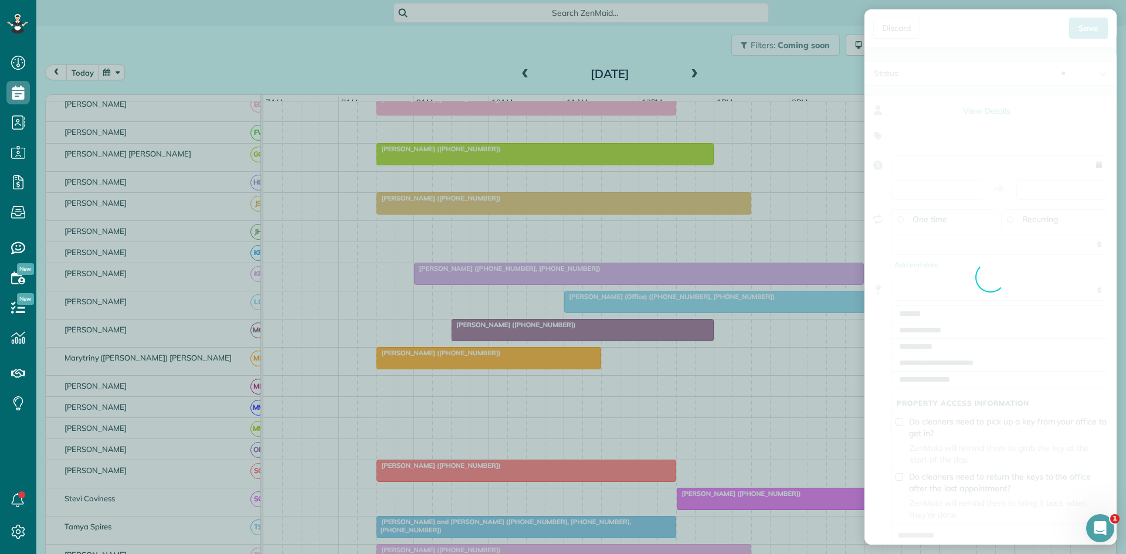
type input "**********"
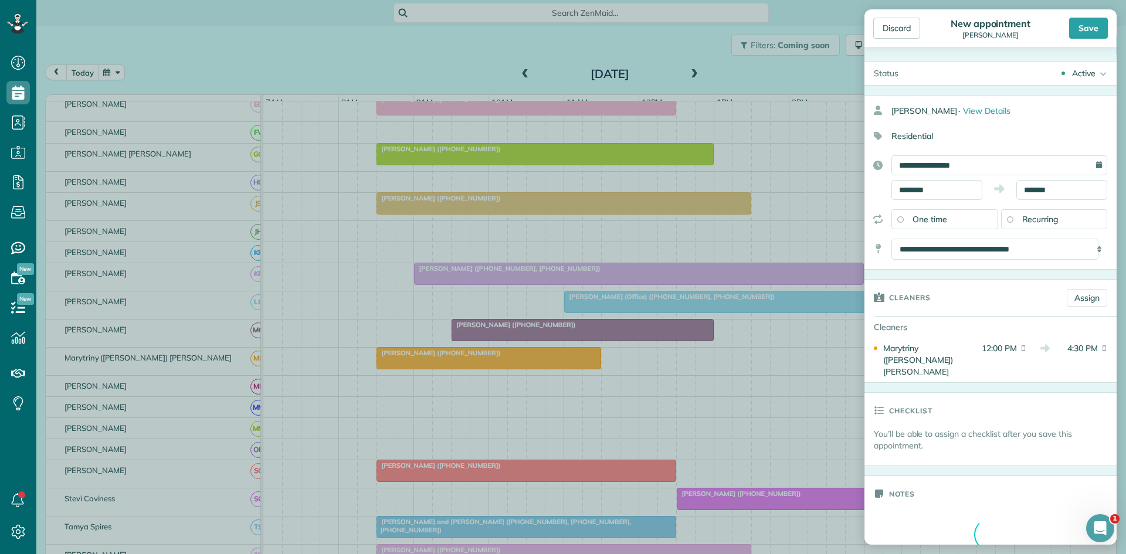
click at [1081, 34] on div "Save" at bounding box center [1088, 28] width 39 height 21
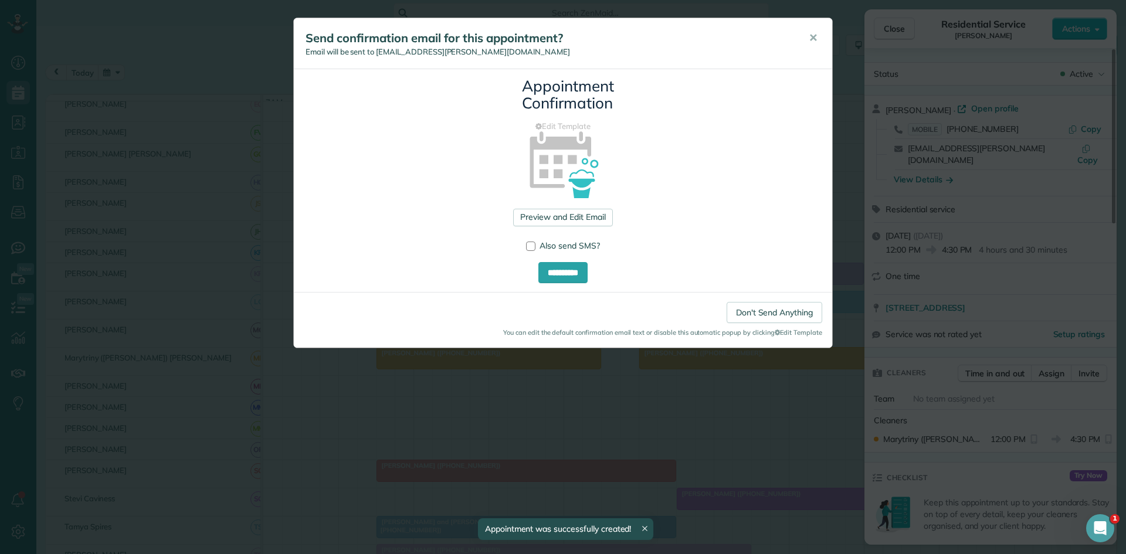
click at [808, 42] on button "✕" at bounding box center [813, 38] width 26 height 28
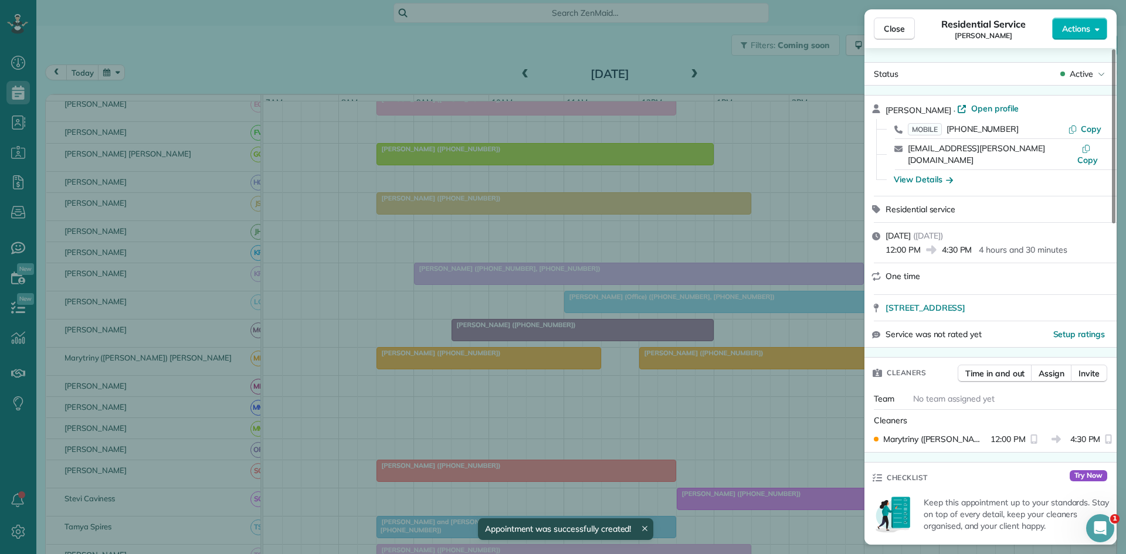
click at [890, 26] on span "Close" at bounding box center [894, 29] width 21 height 12
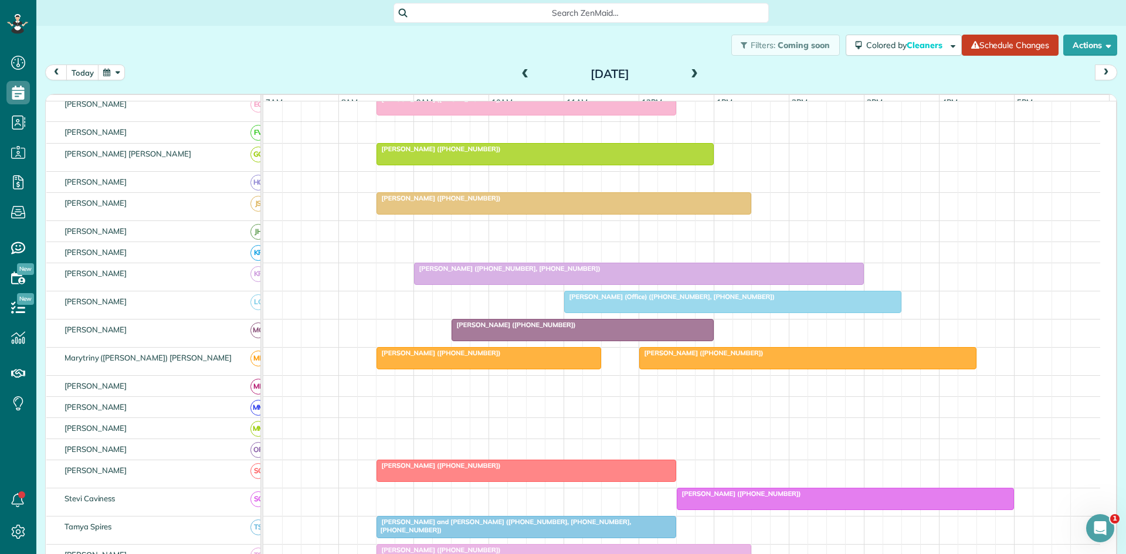
scroll to position [587, 0]
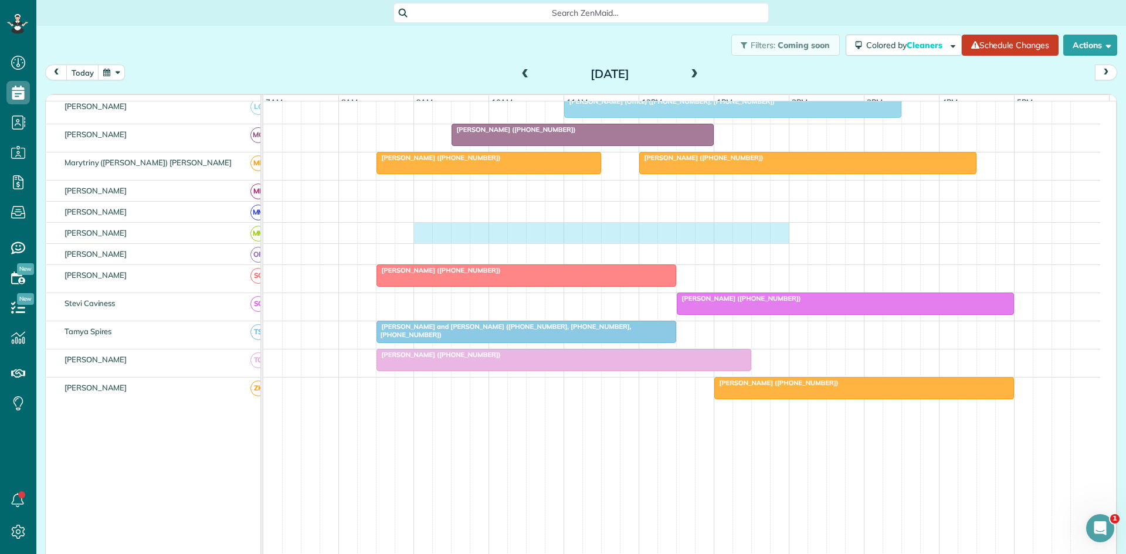
drag, startPoint x: 419, startPoint y: 242, endPoint x: 773, endPoint y: 244, distance: 353.2
click at [773, 243] on div at bounding box center [681, 233] width 837 height 21
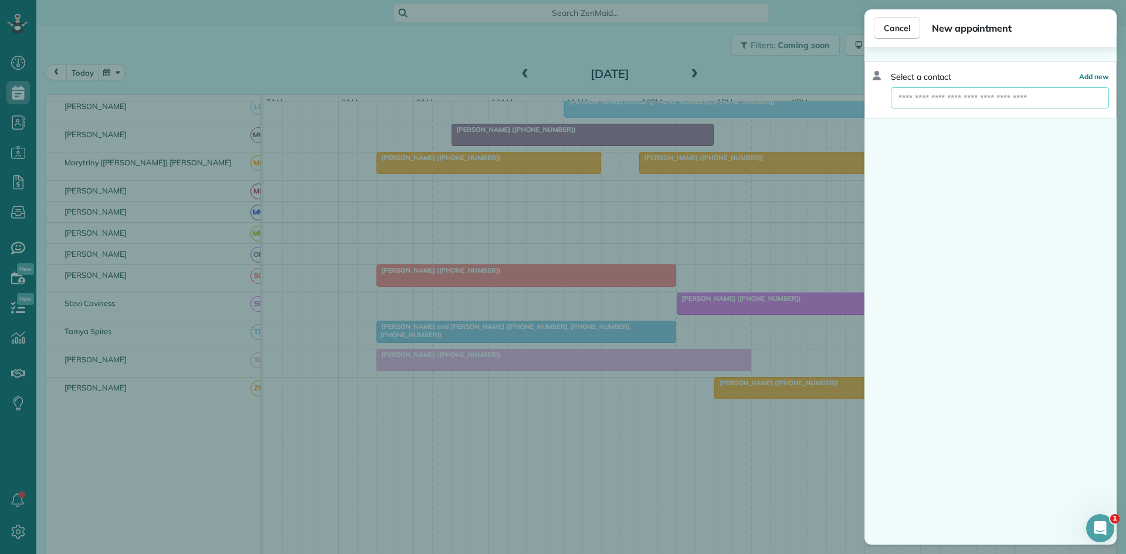
click at [992, 102] on input "text" at bounding box center [1000, 97] width 218 height 21
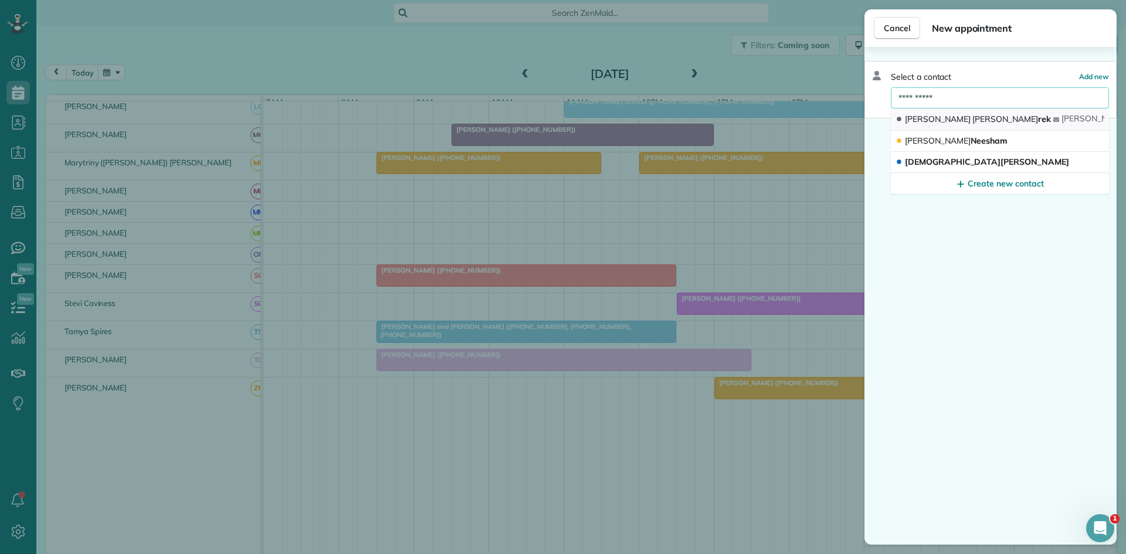
type input "**********"
click at [974, 116] on button "Pete Pacio rek pete pacio rek@aol.com" at bounding box center [1000, 120] width 218 height 22
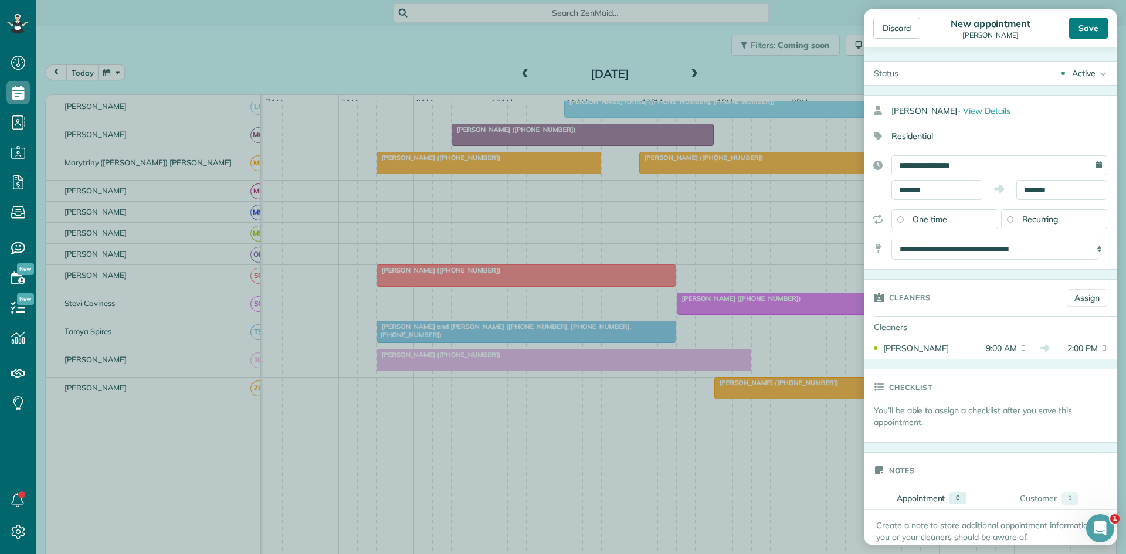
click at [1097, 31] on div "Save" at bounding box center [1088, 28] width 39 height 21
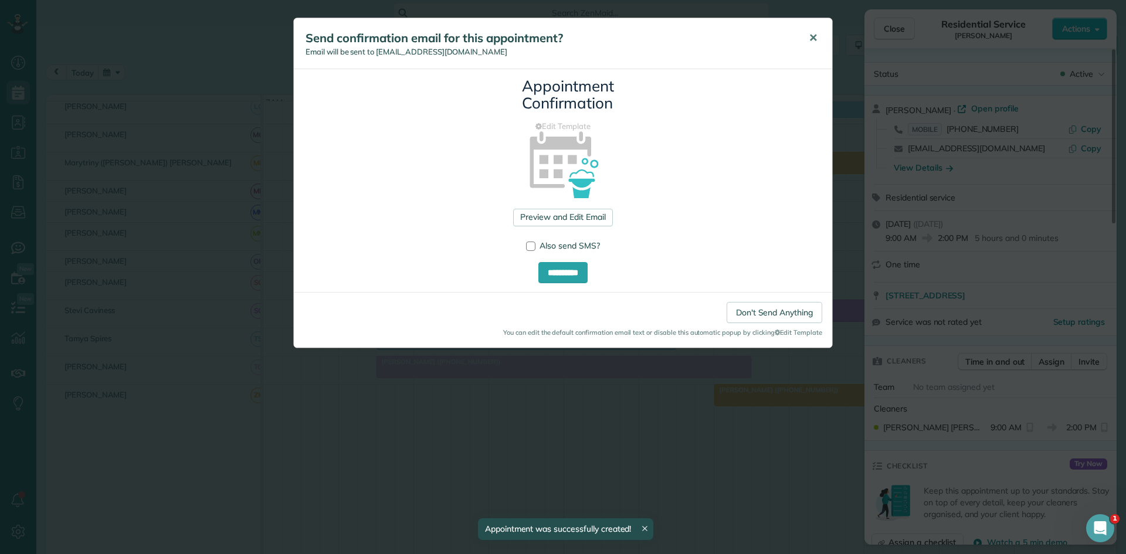
click at [810, 36] on span "✕" at bounding box center [813, 37] width 9 height 13
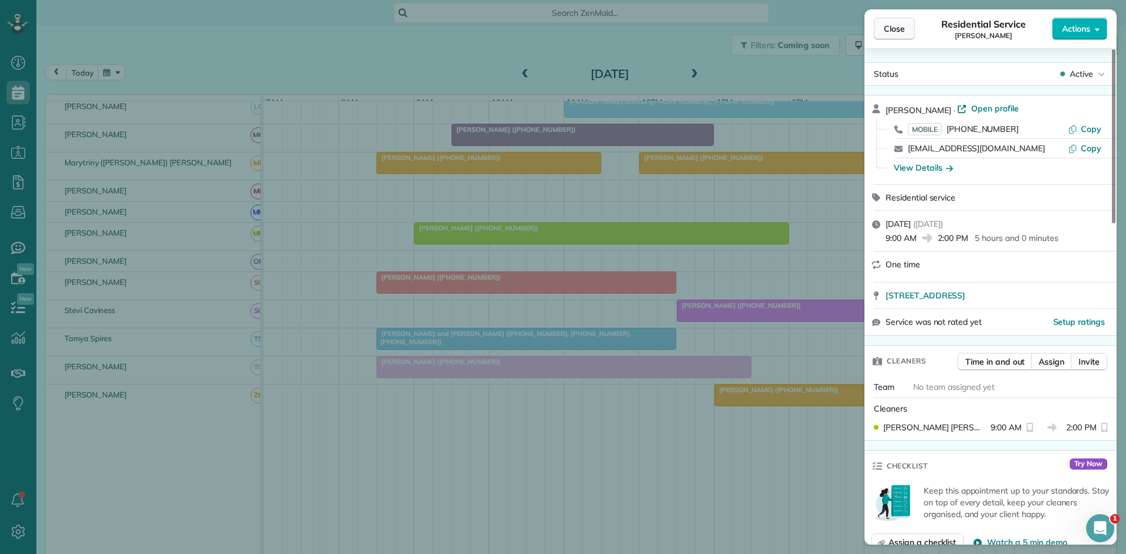
click at [906, 31] on button "Close" at bounding box center [894, 29] width 41 height 22
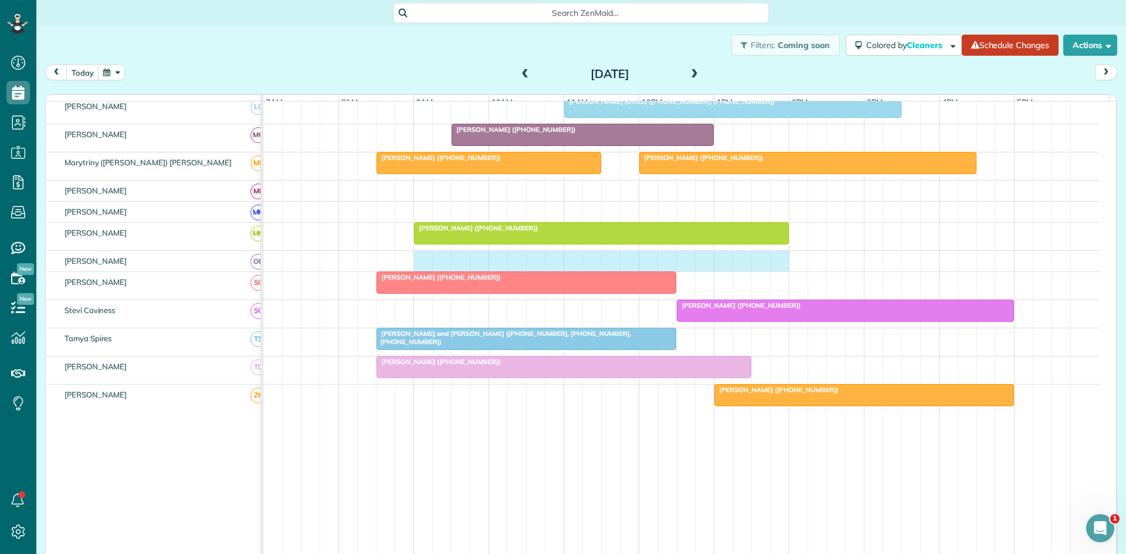
drag, startPoint x: 424, startPoint y: 273, endPoint x: 774, endPoint y: 268, distance: 349.7
click at [774, 268] on div at bounding box center [681, 261] width 837 height 21
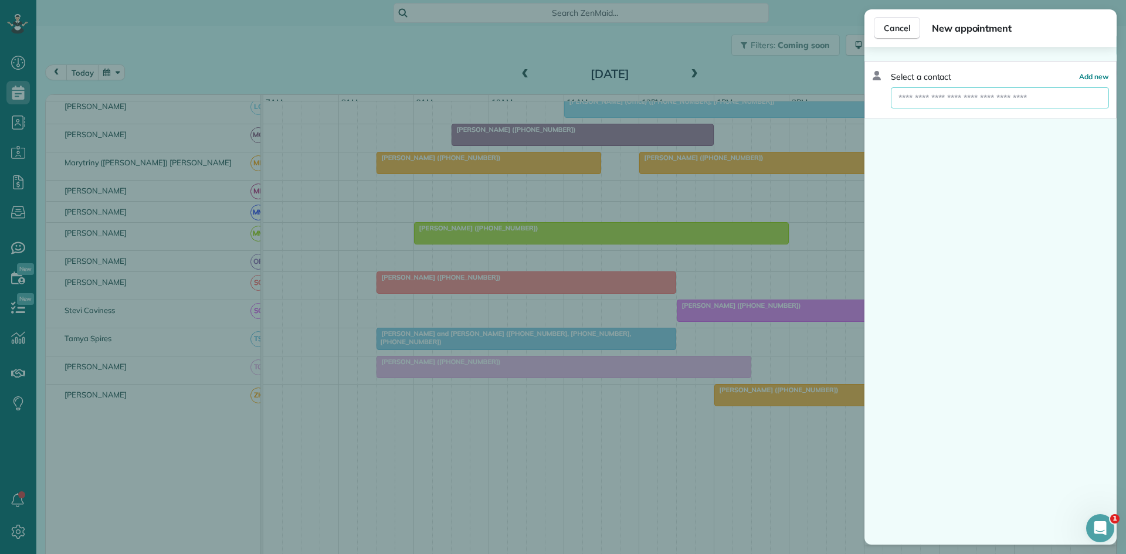
click at [1037, 104] on input "text" at bounding box center [1000, 97] width 218 height 21
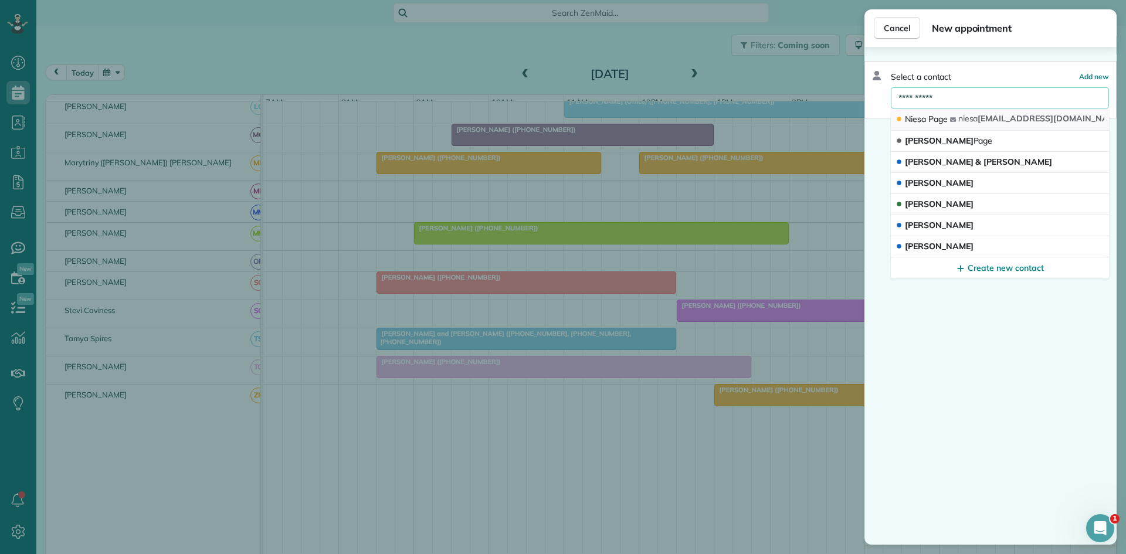
type input "**********"
click at [983, 121] on button "Niesa Page niesa 57@yahoo.com" at bounding box center [1000, 120] width 218 height 22
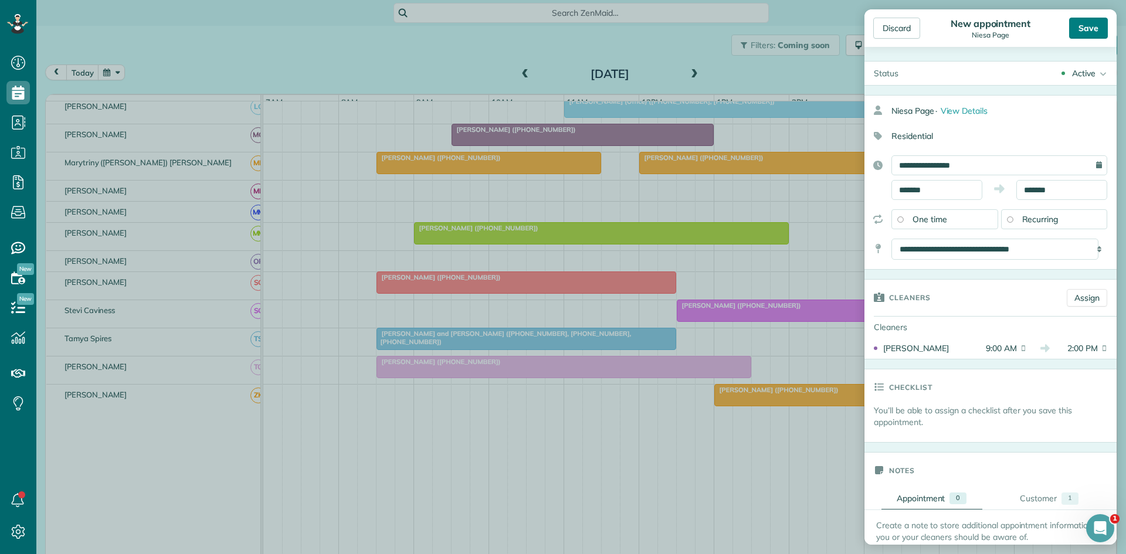
click at [1096, 29] on div "Save" at bounding box center [1088, 28] width 39 height 21
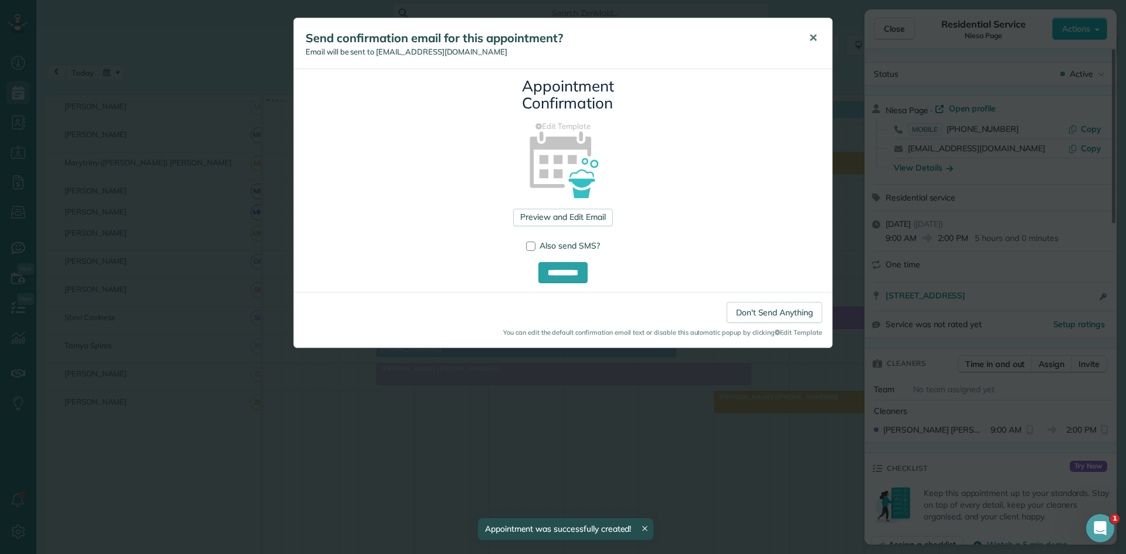
click at [824, 44] on button "✕" at bounding box center [813, 38] width 26 height 28
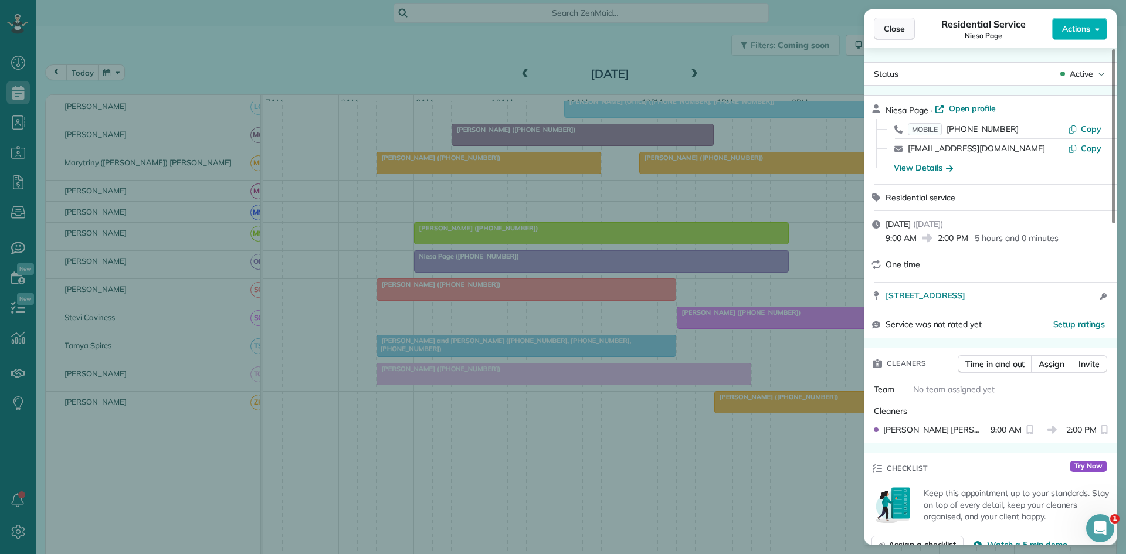
click at [890, 34] on span "Close" at bounding box center [894, 29] width 21 height 12
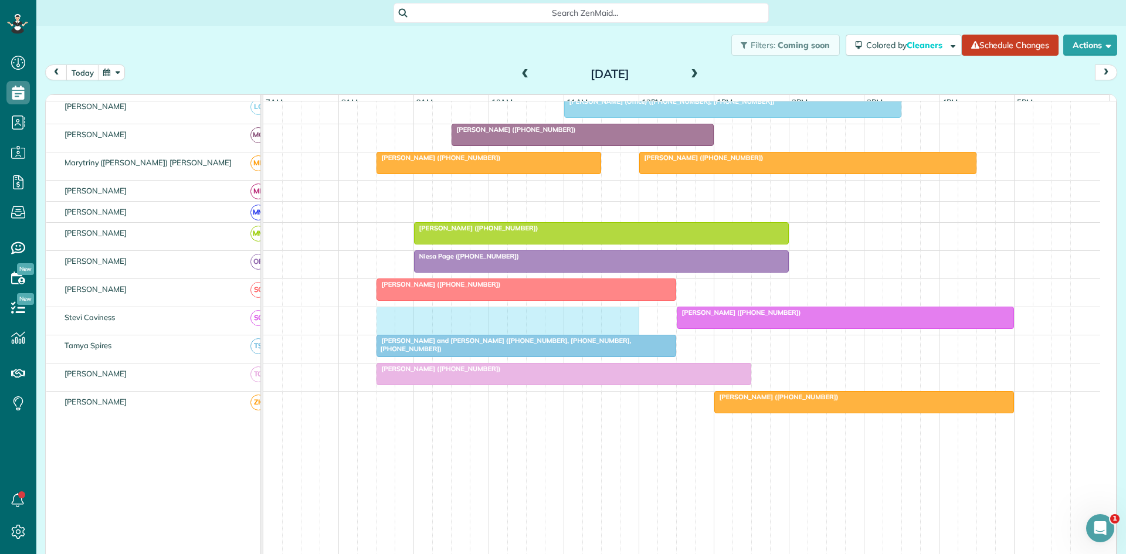
drag, startPoint x: 387, startPoint y: 334, endPoint x: 619, endPoint y: 334, distance: 231.7
click at [619, 334] on div "Deborah Nelson (+18176144678)" at bounding box center [681, 321] width 837 height 28
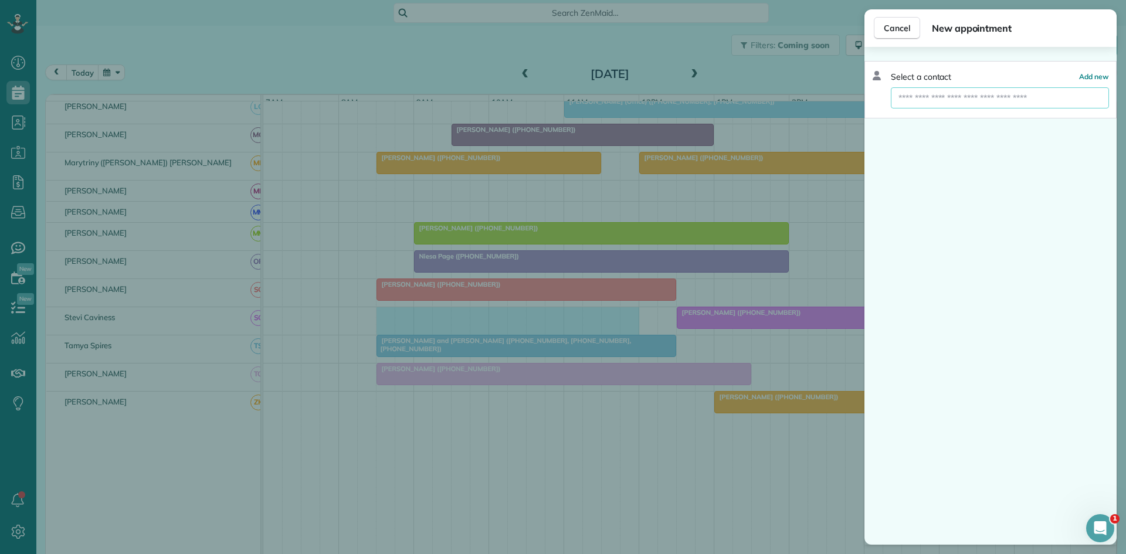
click at [953, 96] on input "text" at bounding box center [1000, 97] width 218 height 21
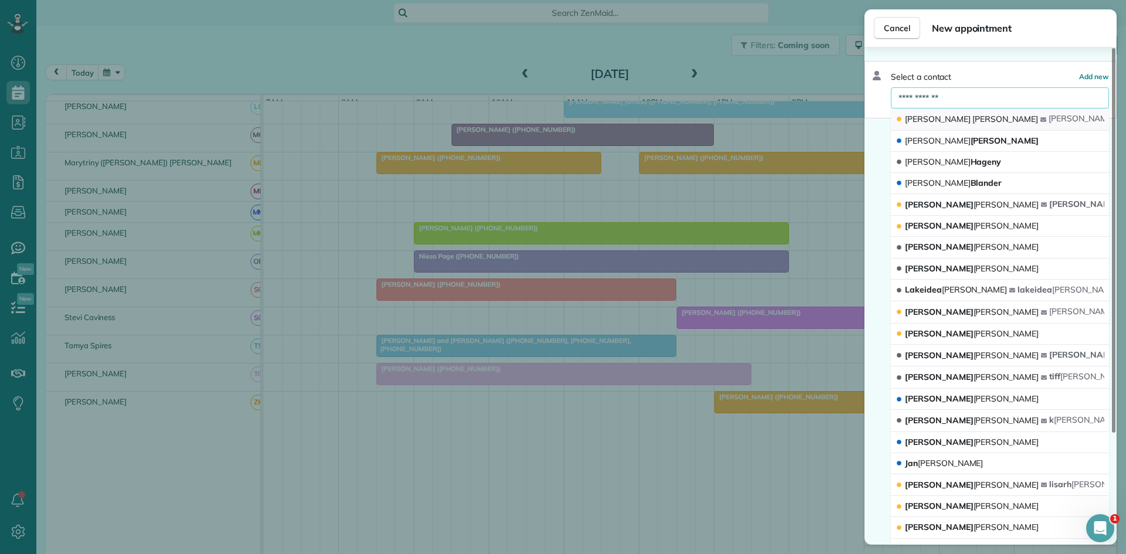
type input "**********"
click at [1041, 121] on icon "button" at bounding box center [1044, 119] width 6 height 5
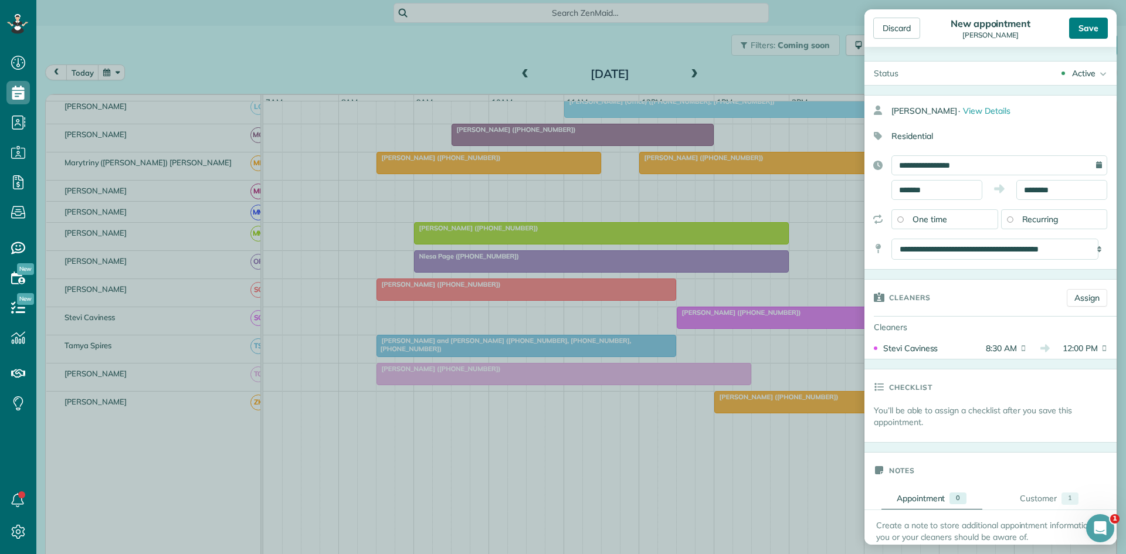
click at [1079, 38] on div "Save" at bounding box center [1088, 28] width 39 height 21
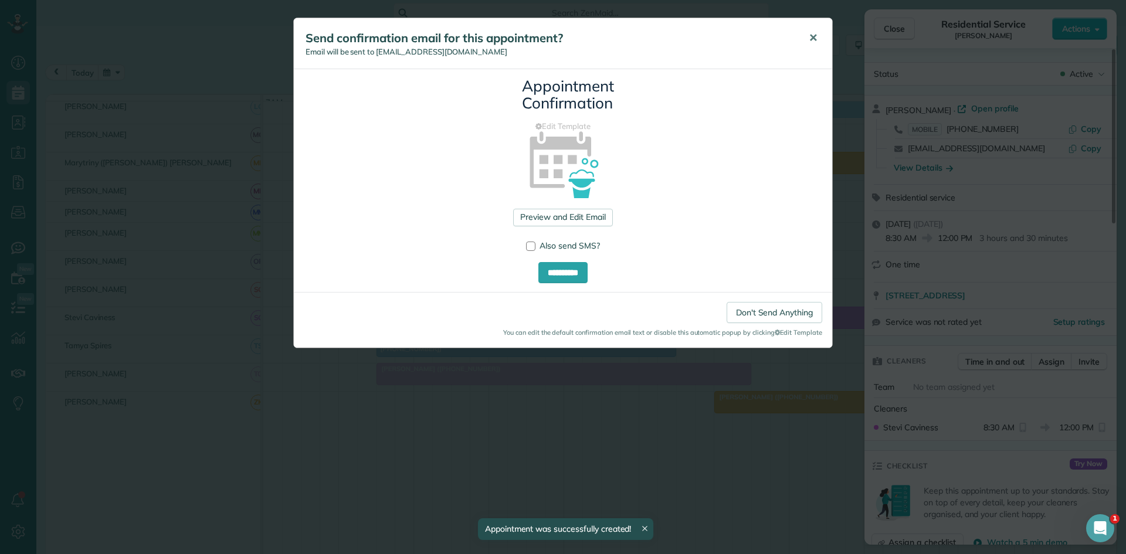
click at [813, 40] on span "✕" at bounding box center [813, 37] width 9 height 13
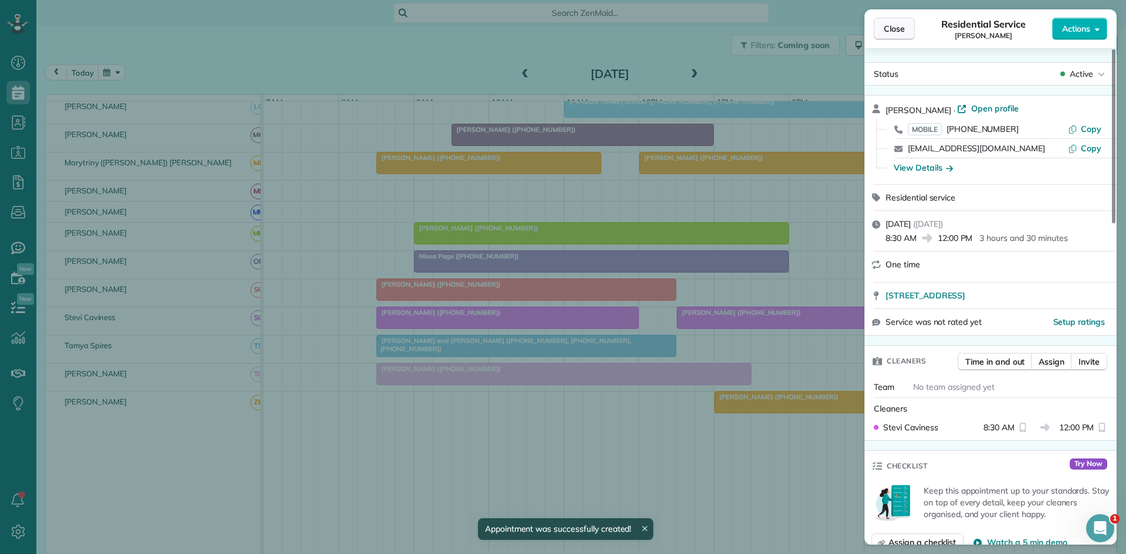
click at [902, 36] on button "Close" at bounding box center [894, 29] width 41 height 22
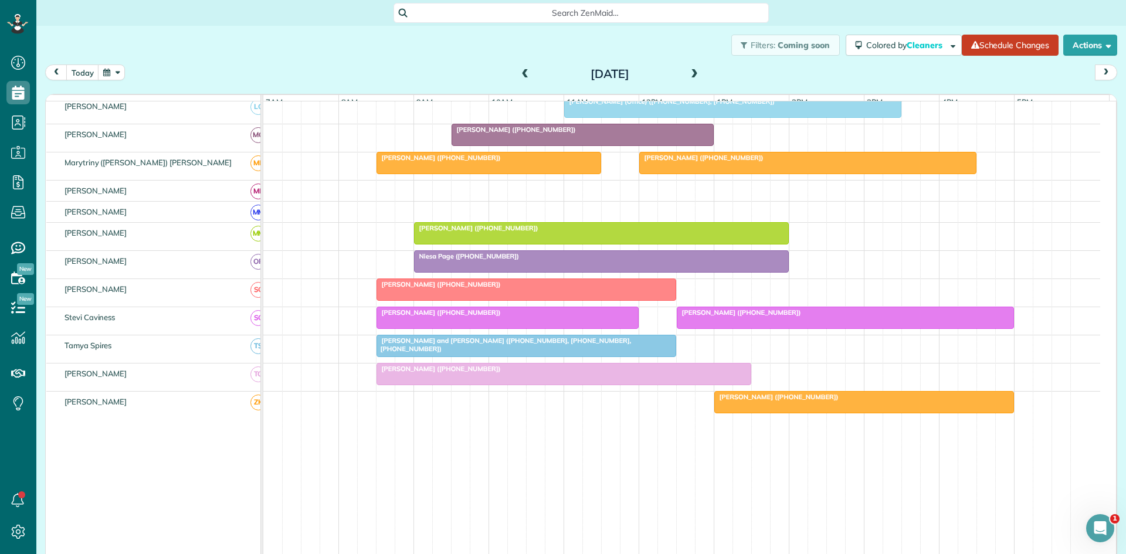
click at [732, 326] on div at bounding box center [846, 317] width 336 height 21
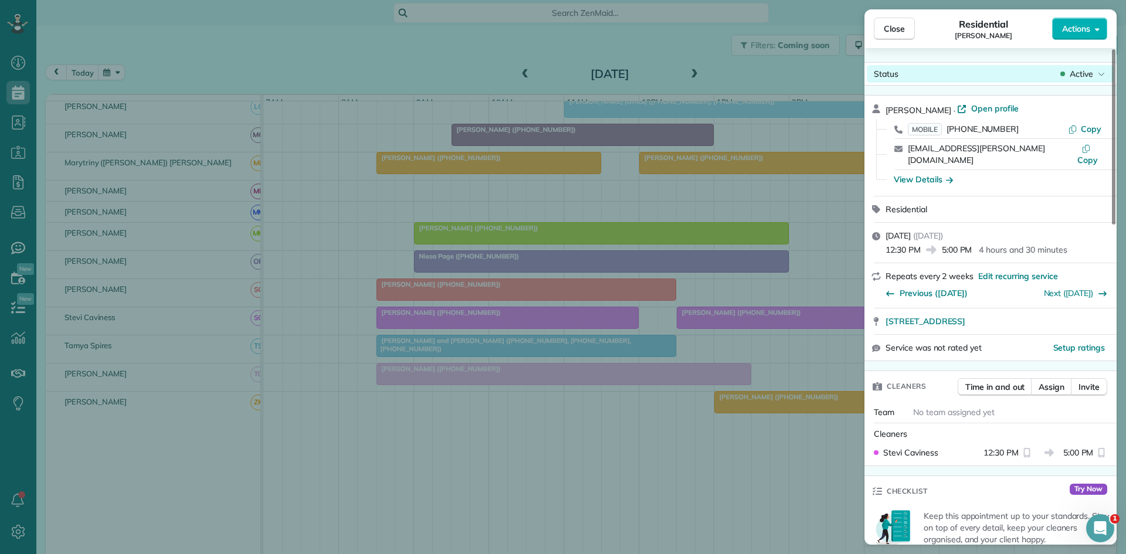
click at [1101, 78] on icon at bounding box center [1101, 74] width 7 height 12
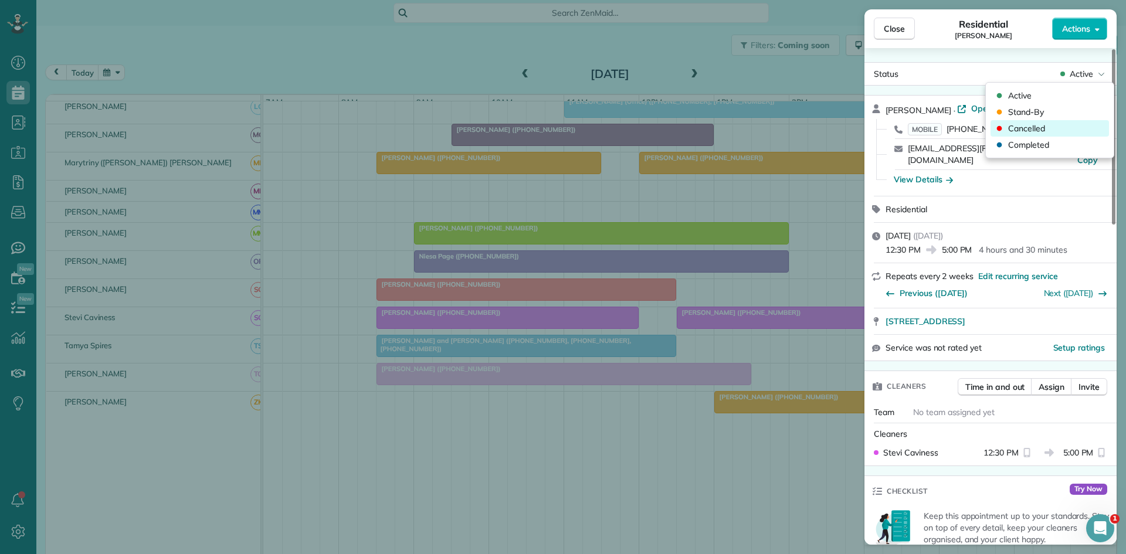
click at [1040, 131] on span "Cancelled" at bounding box center [1026, 129] width 37 height 12
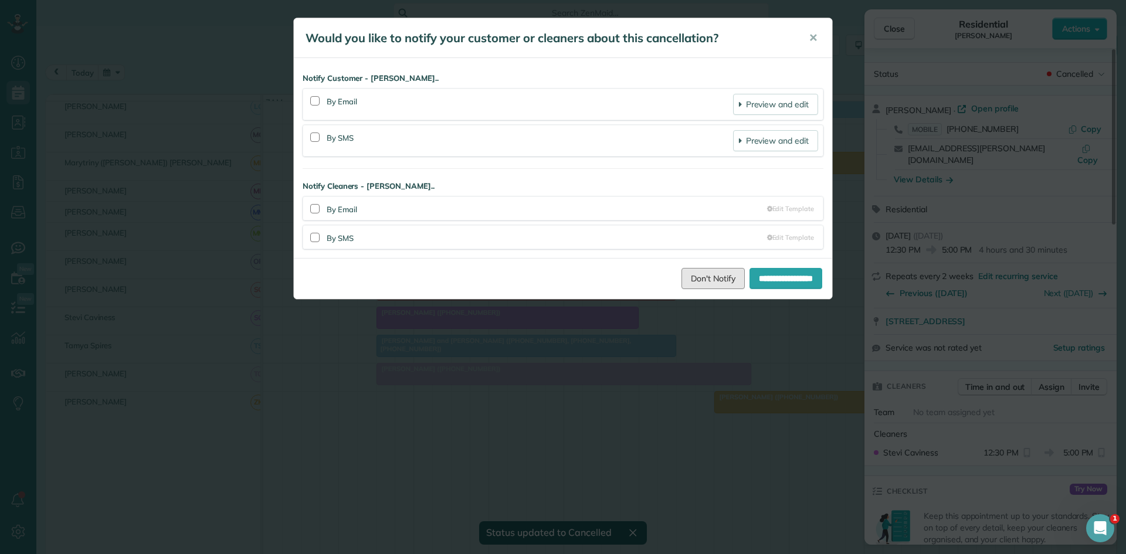
click at [703, 279] on link "Don't Notify" at bounding box center [713, 278] width 63 height 21
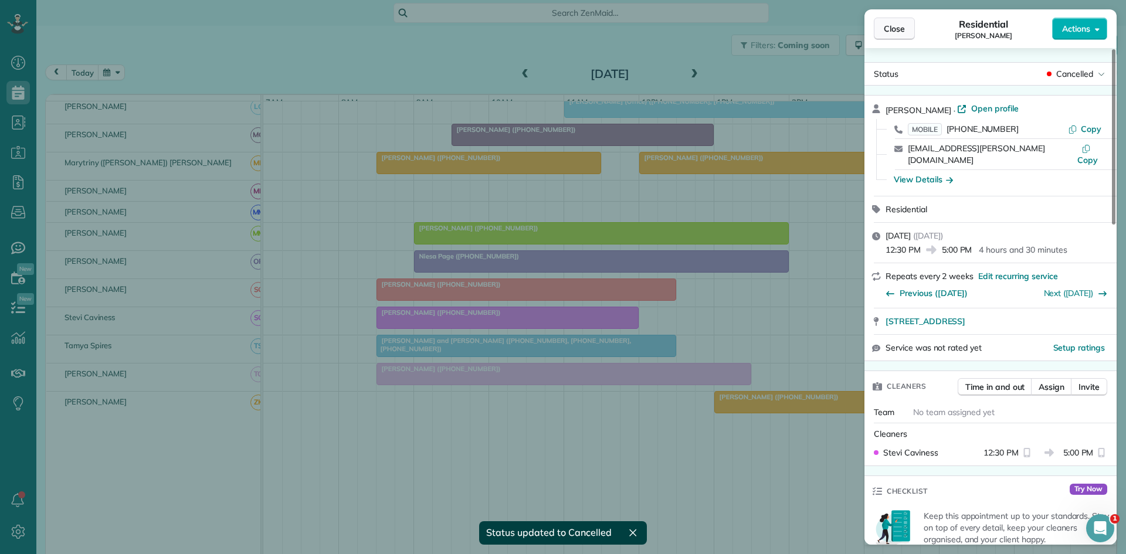
click at [894, 18] on button "Close" at bounding box center [894, 29] width 41 height 22
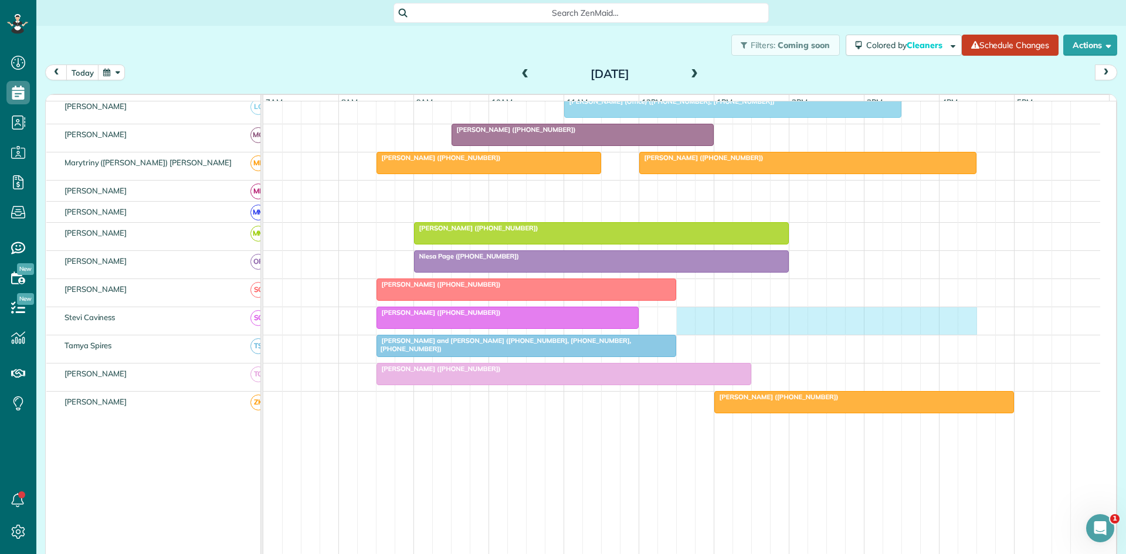
drag, startPoint x: 685, startPoint y: 326, endPoint x: 940, endPoint y: 326, distance: 255.2
click at [960, 327] on div "Tracey Smith (+17024132749)" at bounding box center [681, 321] width 837 height 28
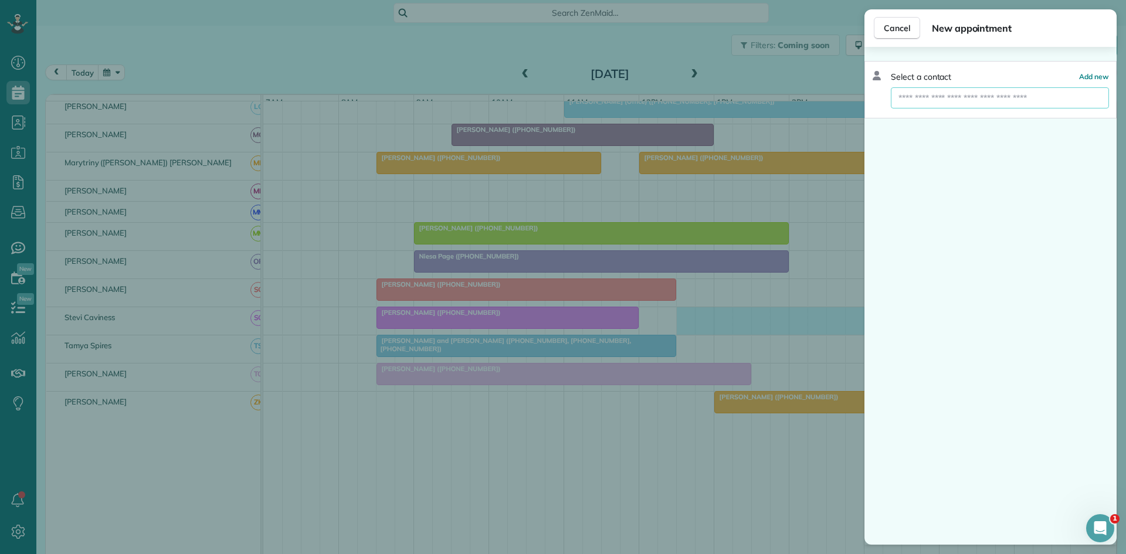
click at [1008, 106] on input "text" at bounding box center [1000, 97] width 218 height 21
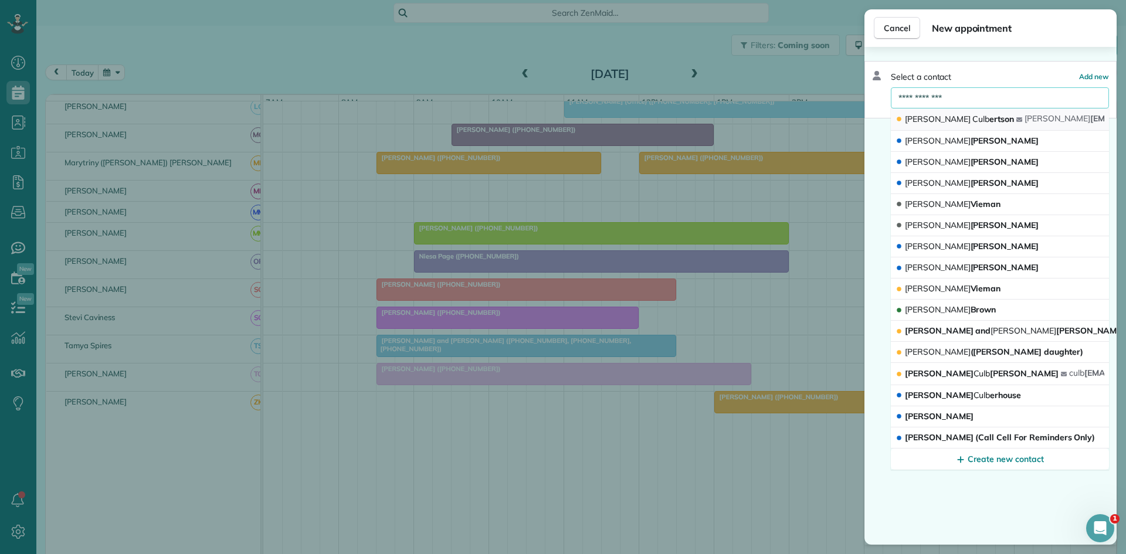
type input "**********"
click at [979, 123] on span "Courtney Culb ertson" at bounding box center [959, 119] width 109 height 11
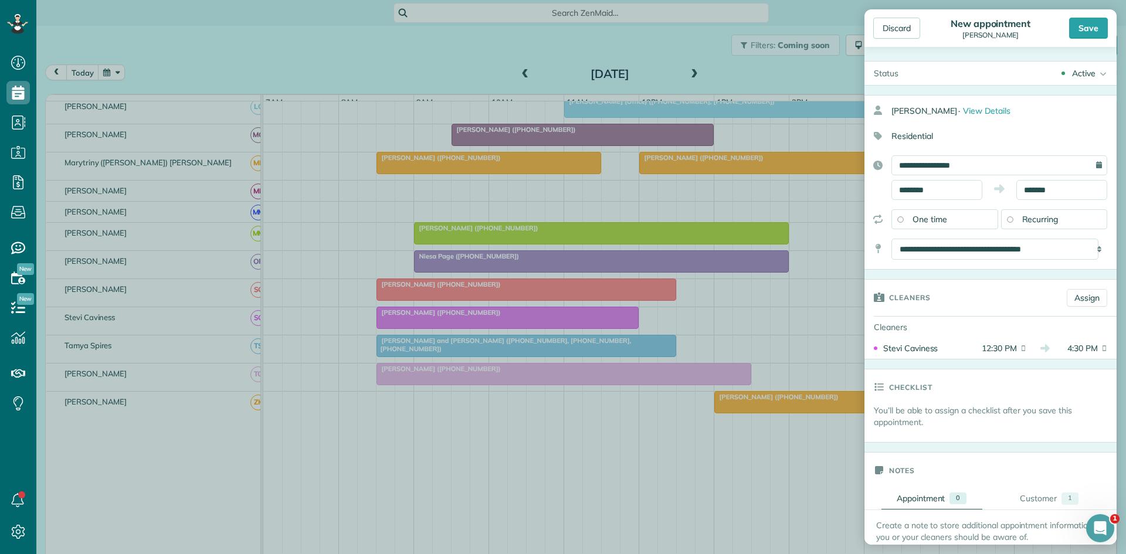
click at [1092, 25] on div "Save" at bounding box center [1088, 28] width 39 height 21
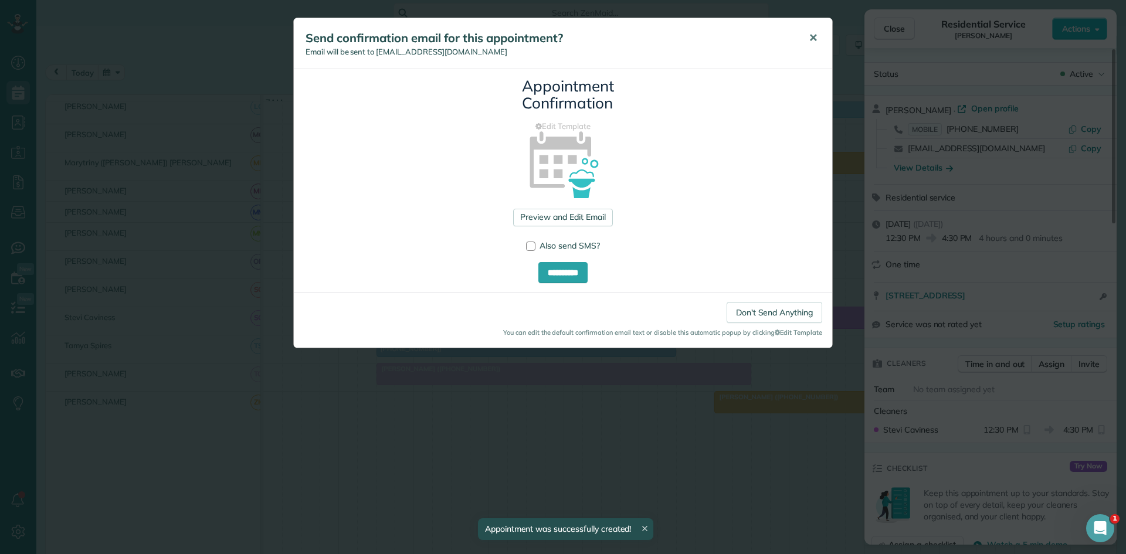
click at [803, 39] on button "✕" at bounding box center [813, 38] width 26 height 28
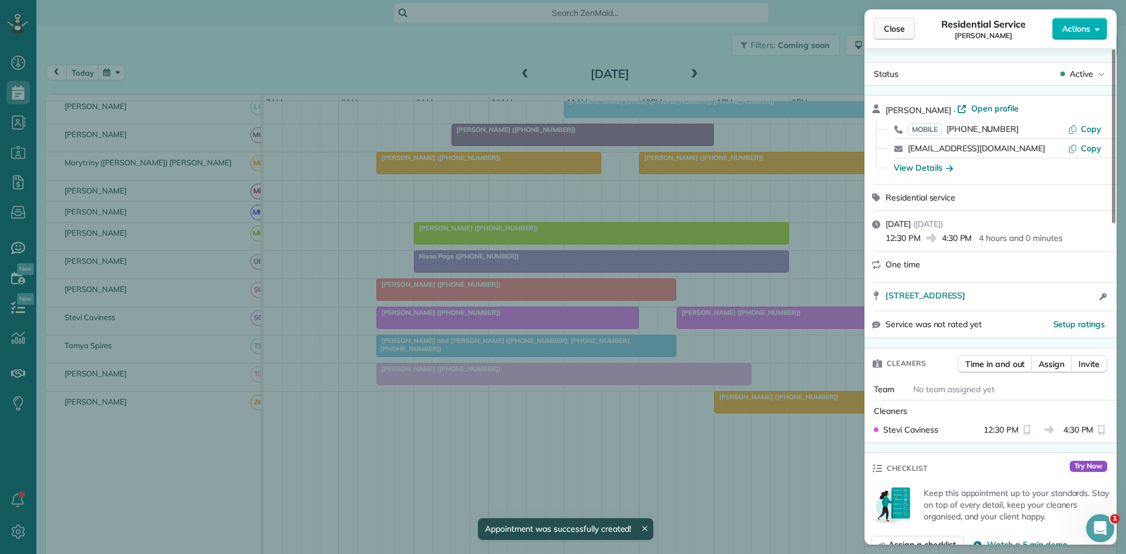
click at [902, 28] on span "Close" at bounding box center [894, 29] width 21 height 12
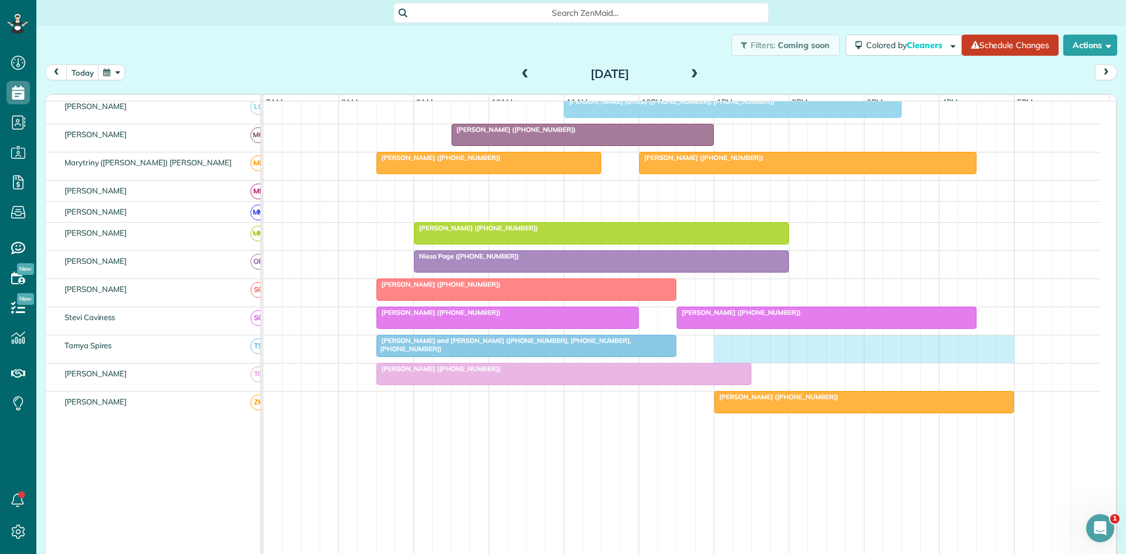
drag, startPoint x: 719, startPoint y: 352, endPoint x: 995, endPoint y: 353, distance: 275.7
click at [995, 353] on div "Brian and Karen Becker (+19727412993, +18174536323, +18173075499)" at bounding box center [681, 350] width 837 height 28
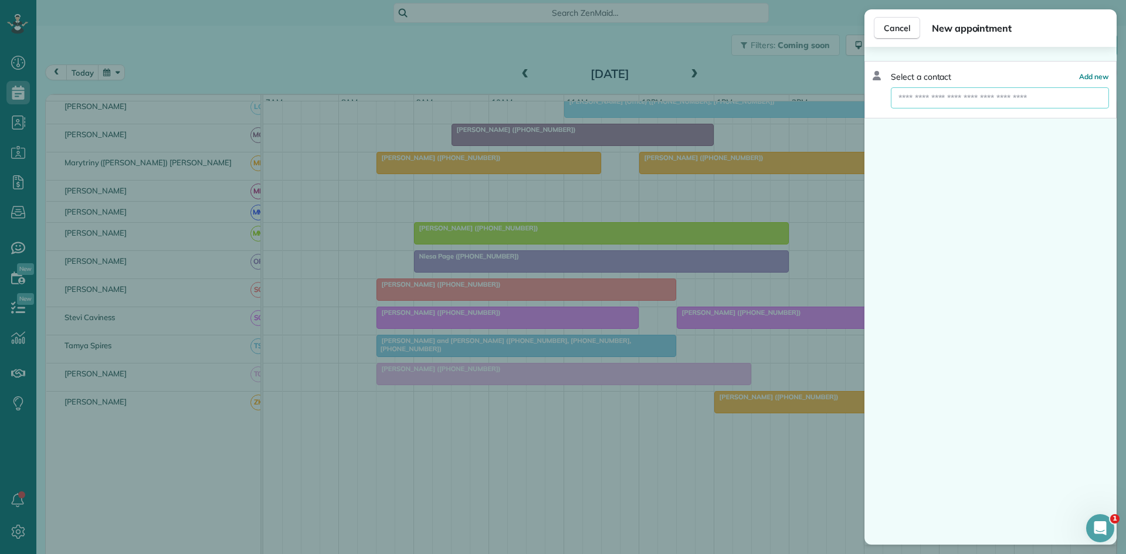
click at [1024, 107] on input "text" at bounding box center [1000, 97] width 218 height 21
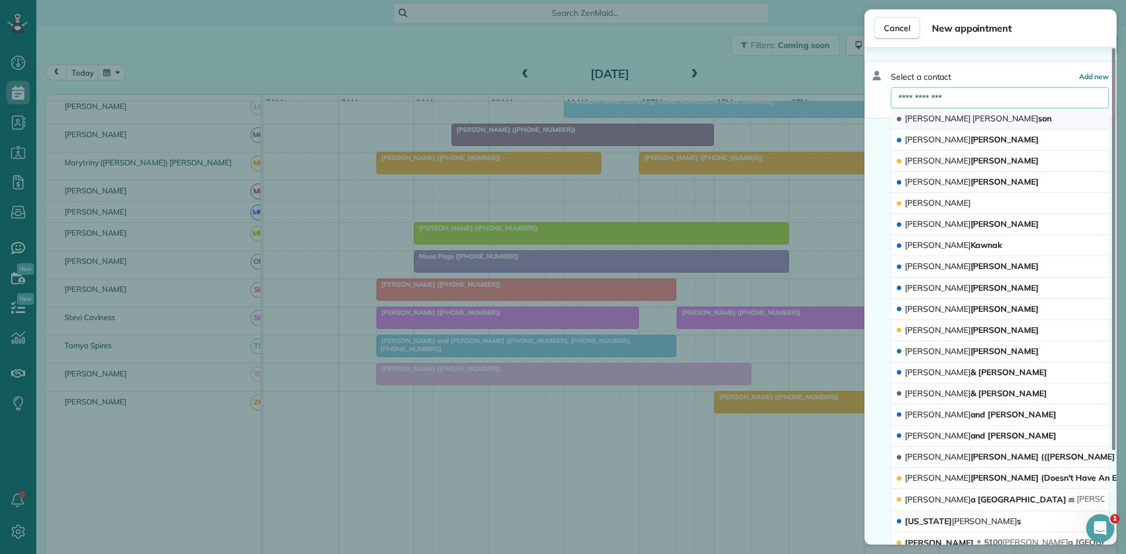
type input "**********"
click at [973, 121] on div "Brandi Robert son" at bounding box center [975, 118] width 158 height 11
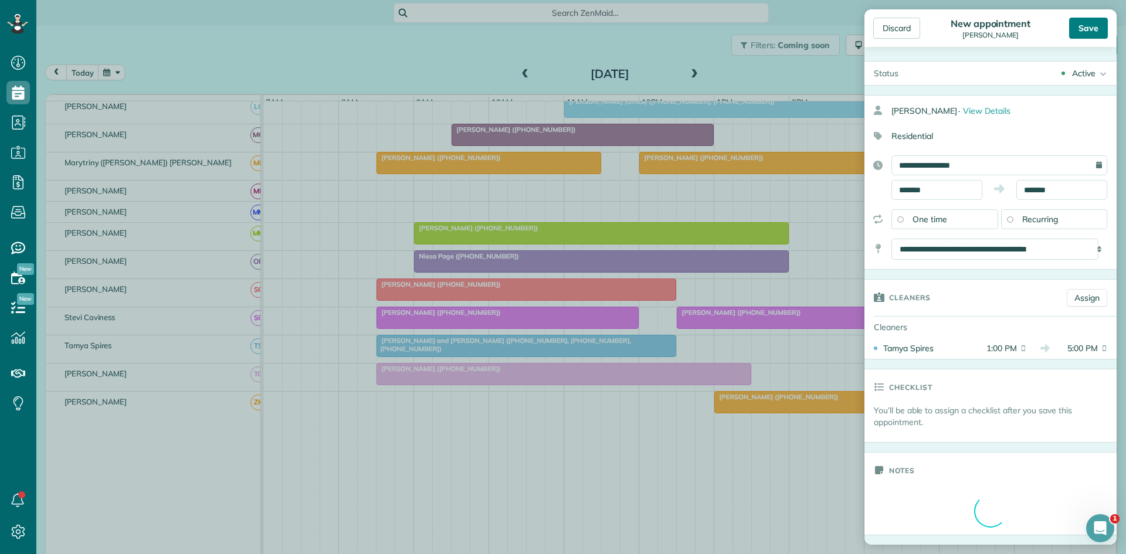
click at [1094, 29] on div "Save" at bounding box center [1088, 28] width 39 height 21
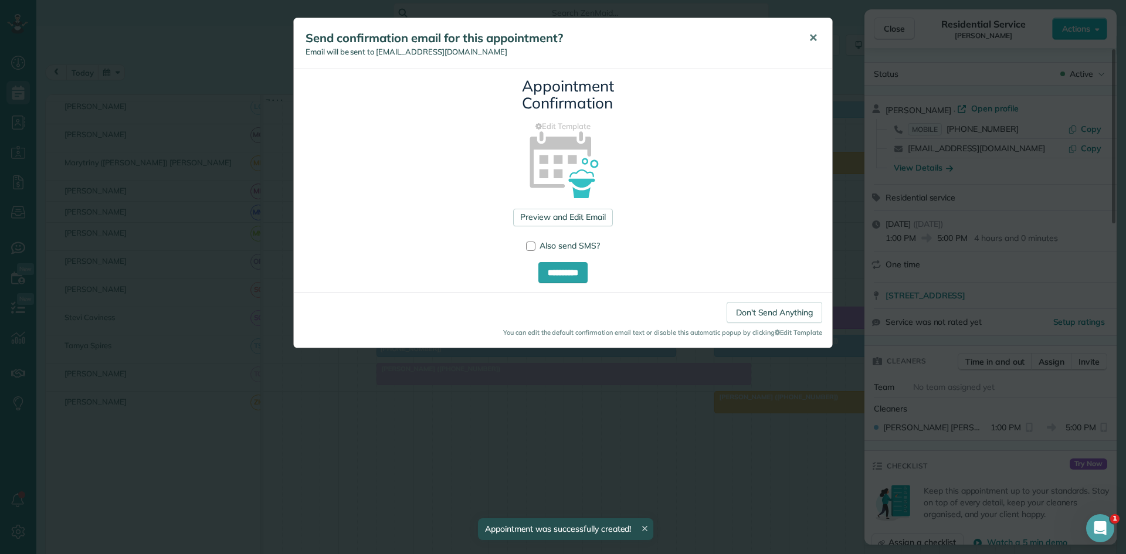
click at [805, 40] on button "✕" at bounding box center [813, 38] width 26 height 28
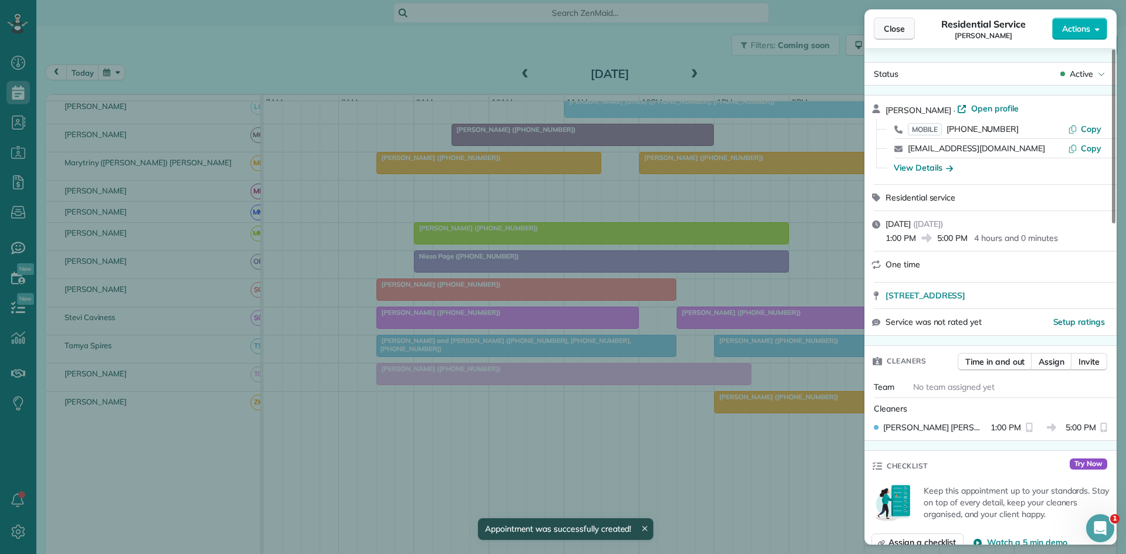
click at [902, 33] on span "Close" at bounding box center [894, 29] width 21 height 12
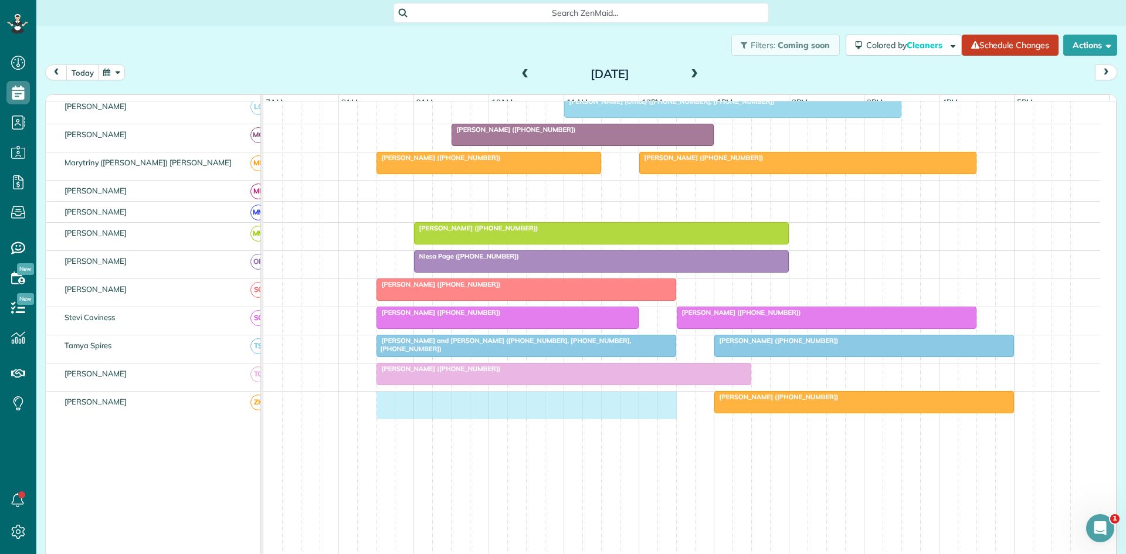
drag, startPoint x: 387, startPoint y: 408, endPoint x: 658, endPoint y: 409, distance: 270.5
click at [668, 409] on div "Julie Holton (+12146638761)" at bounding box center [681, 406] width 837 height 28
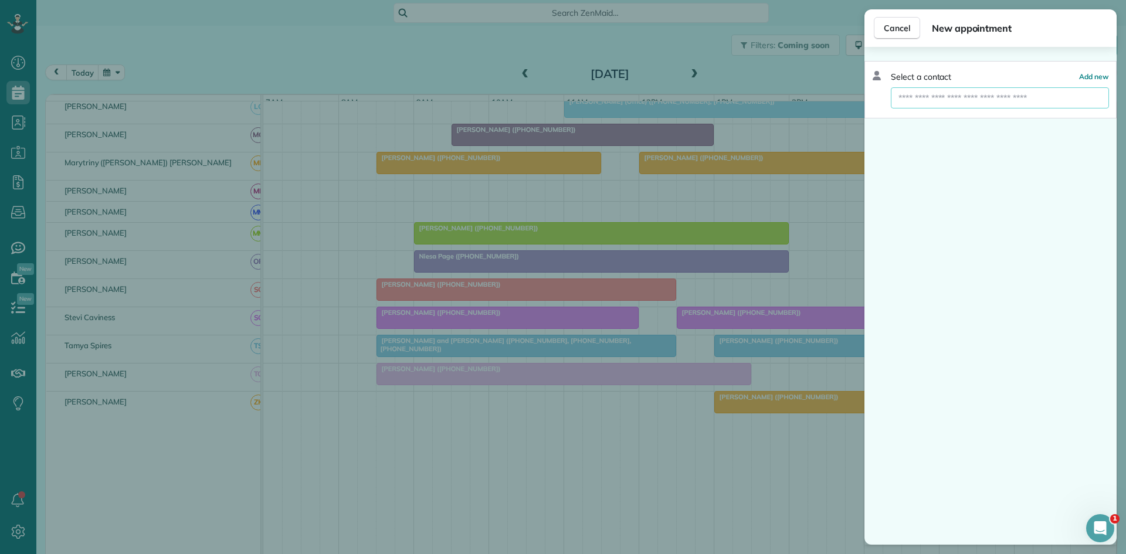
click at [926, 102] on input "text" at bounding box center [1000, 97] width 218 height 21
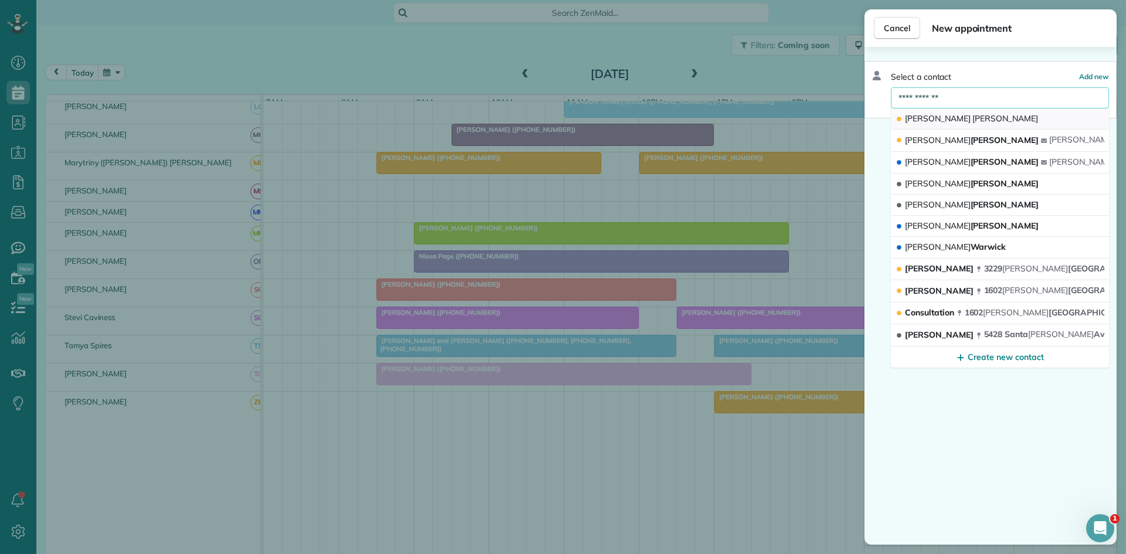
type input "**********"
click at [973, 120] on span "Kandra" at bounding box center [1006, 118] width 66 height 11
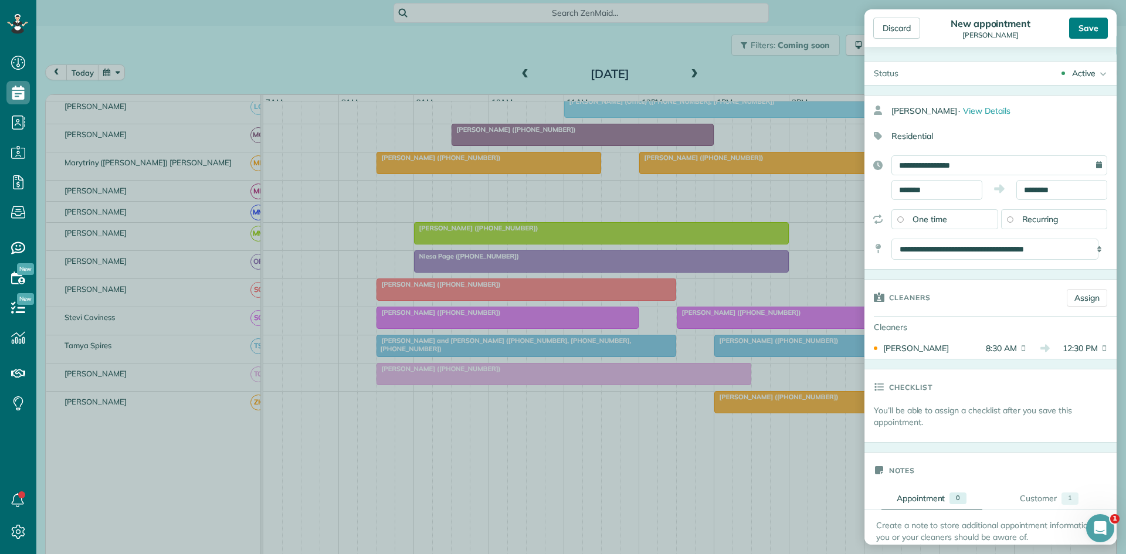
click at [1087, 29] on div "Save" at bounding box center [1088, 28] width 39 height 21
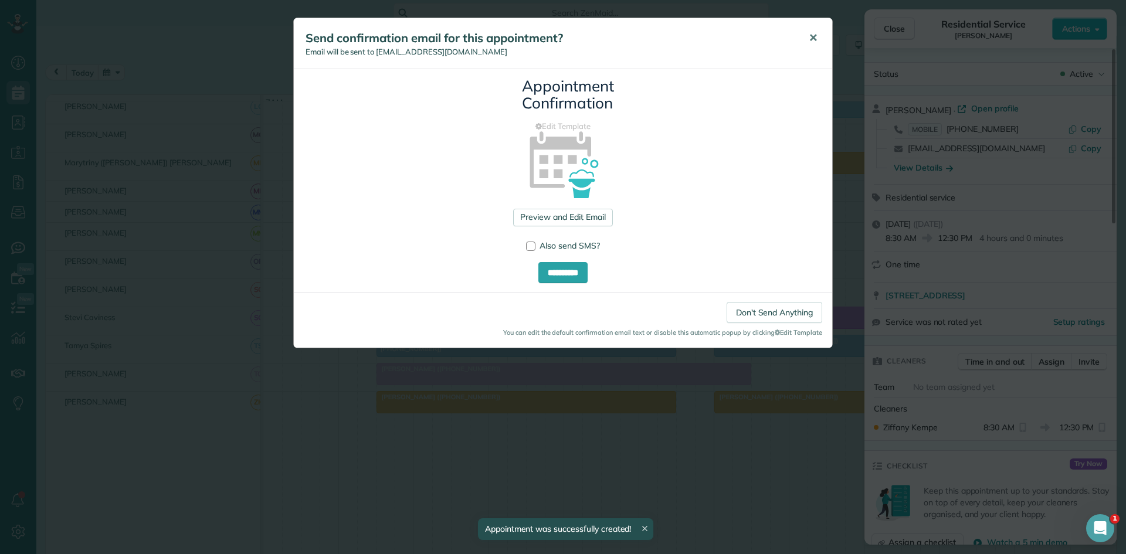
click at [810, 49] on button "✕" at bounding box center [813, 38] width 26 height 28
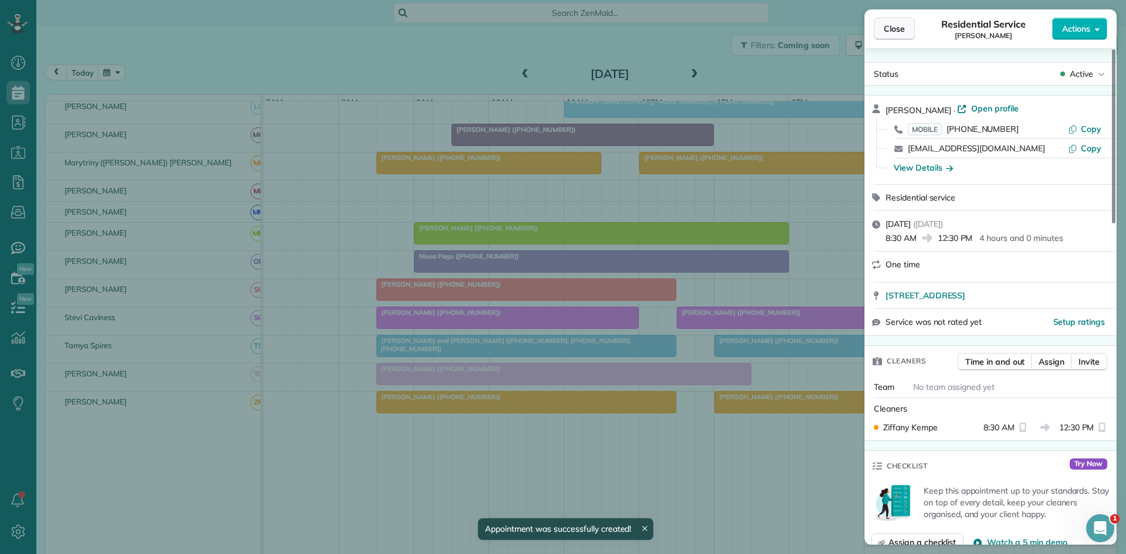
click at [896, 29] on span "Close" at bounding box center [894, 29] width 21 height 12
